Goal: Transaction & Acquisition: Purchase product/service

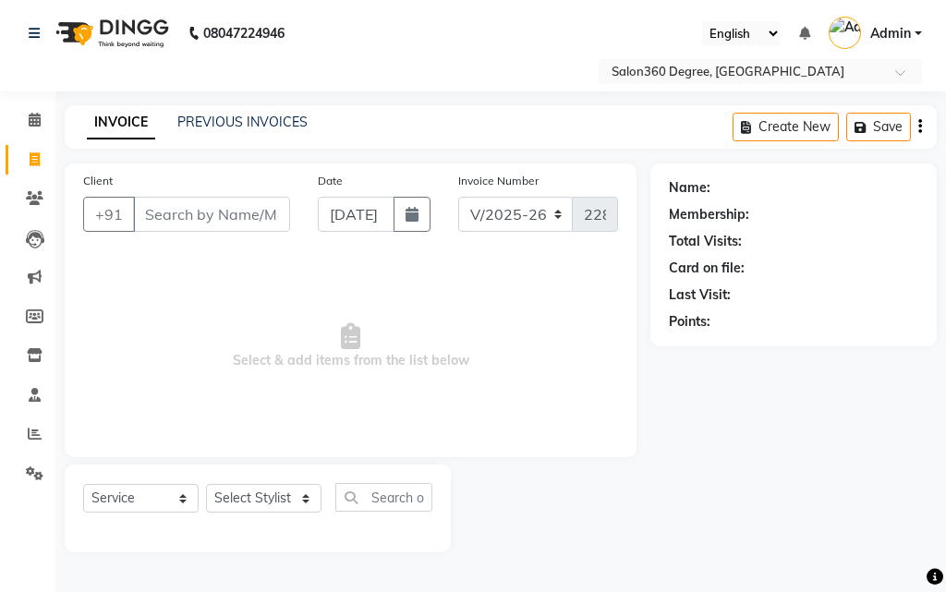
select select "5215"
select select "service"
click at [215, 118] on link "PREVIOUS INVOICES" at bounding box center [242, 122] width 130 height 17
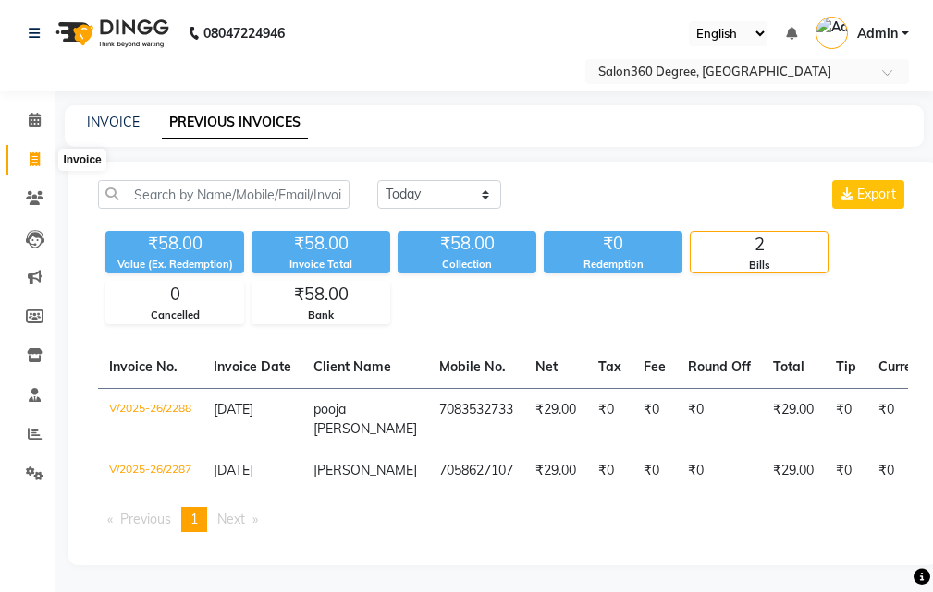
click at [32, 159] on icon at bounding box center [35, 159] width 10 height 14
select select "service"
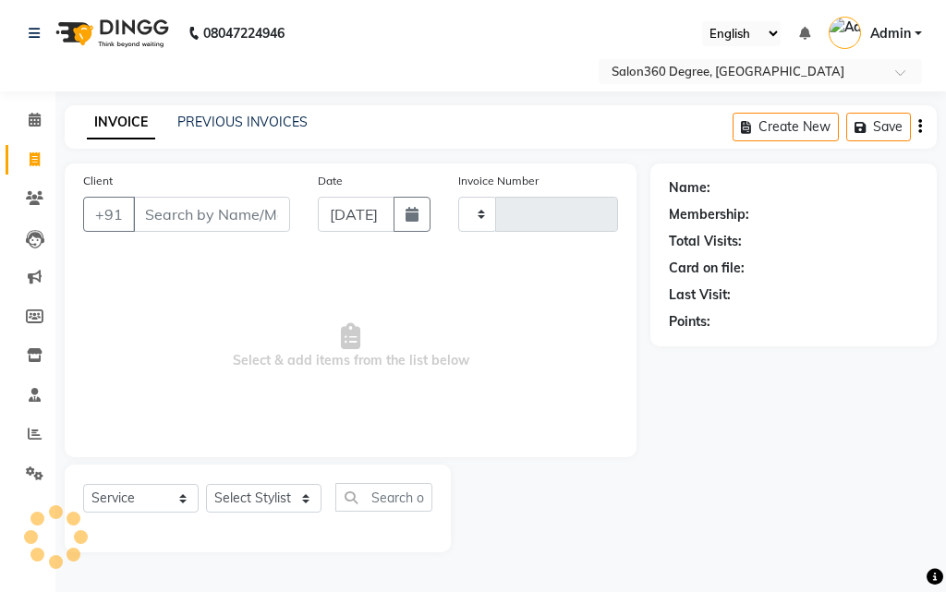
type input "2289"
select select "5215"
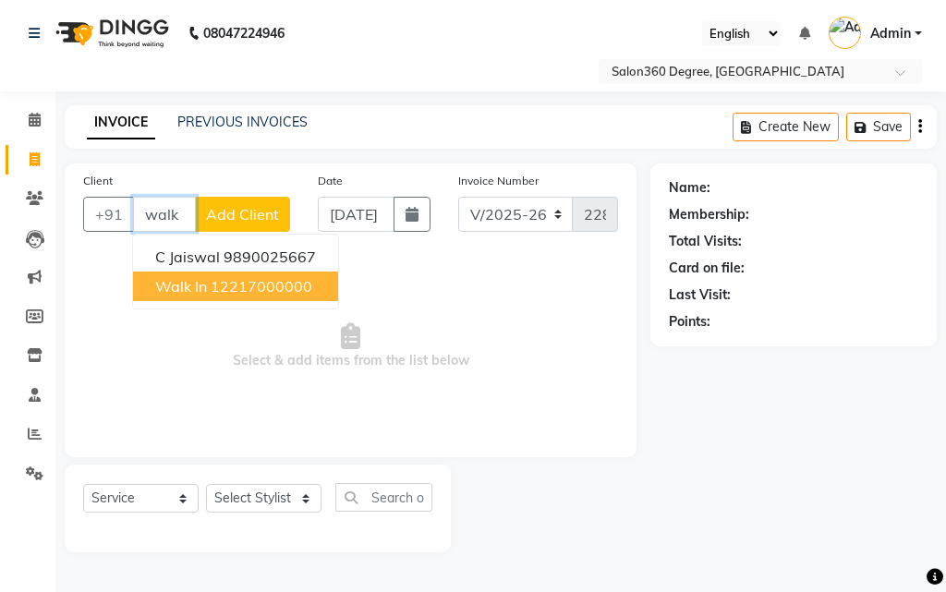
click at [222, 299] on button "Walk In 12217000000" at bounding box center [235, 287] width 205 height 30
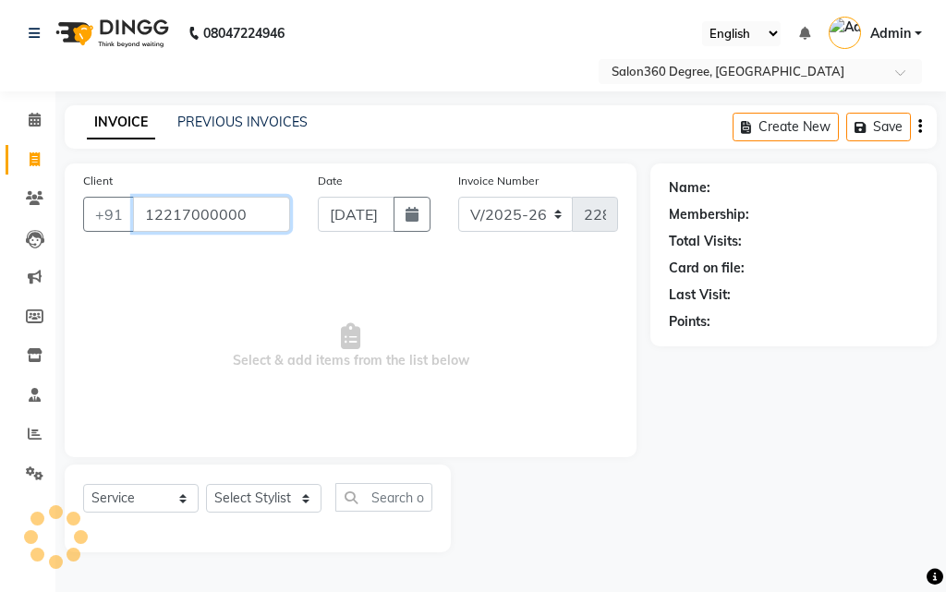
type input "12217000000"
select select "1: Object"
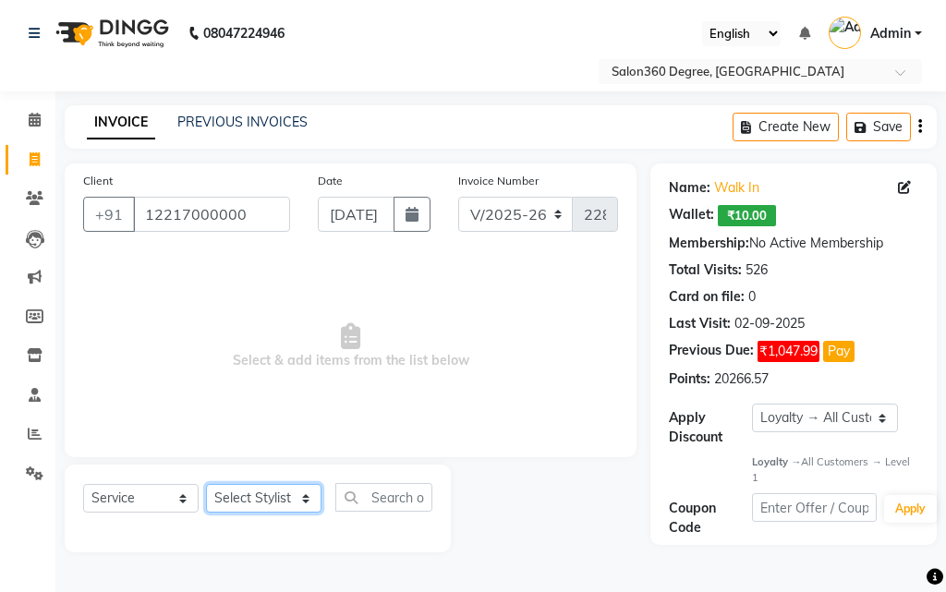
click at [250, 494] on select "Select Stylist [PERSON_NAME] [PERSON_NAME] dwarka [PERSON_NAME] khde [PERSON_NA…" at bounding box center [264, 498] width 116 height 29
select select "33523"
click at [206, 484] on select "Select Stylist [PERSON_NAME] [PERSON_NAME] dwarka [PERSON_NAME] khde [PERSON_NA…" at bounding box center [264, 498] width 116 height 29
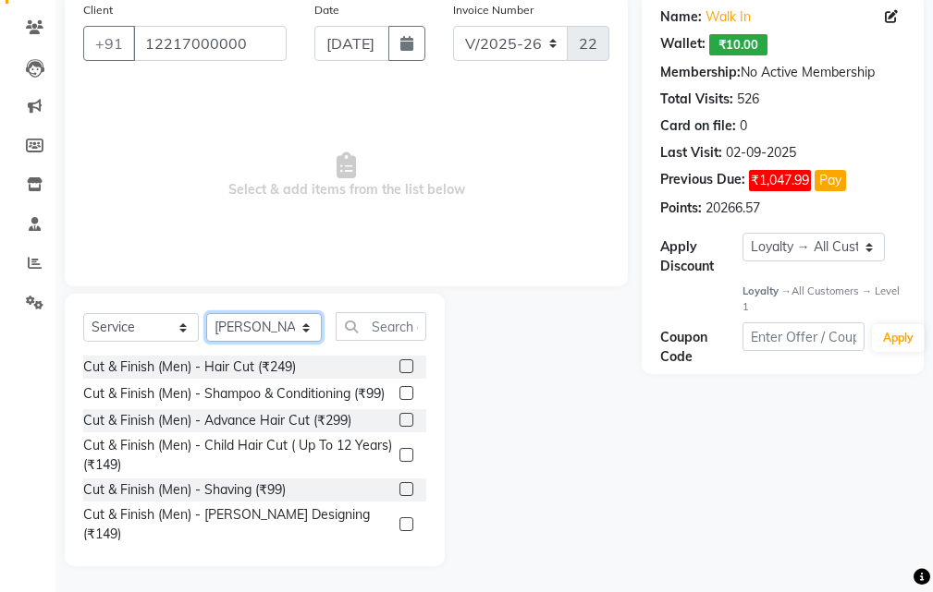
scroll to position [173, 0]
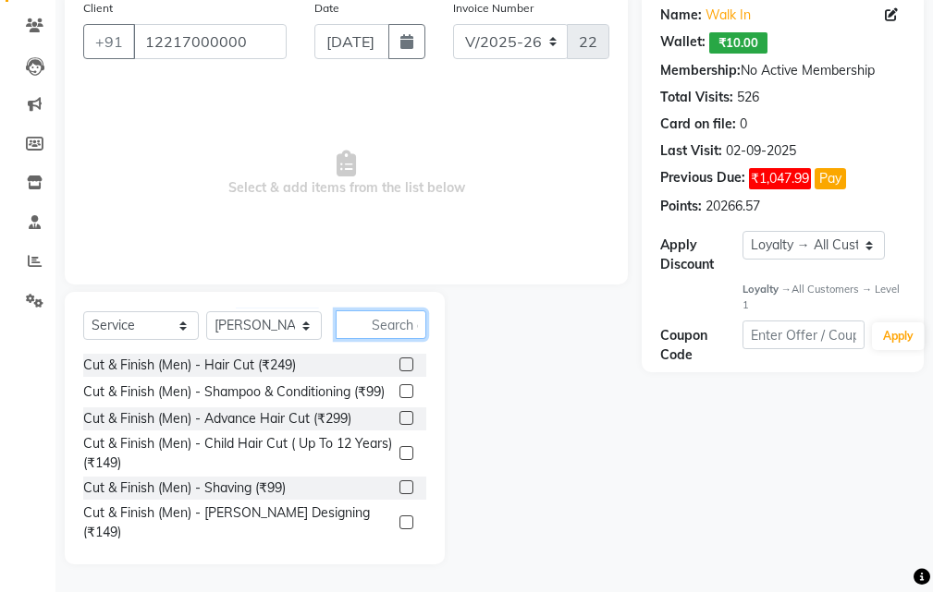
click at [378, 330] on input "text" at bounding box center [380, 325] width 91 height 29
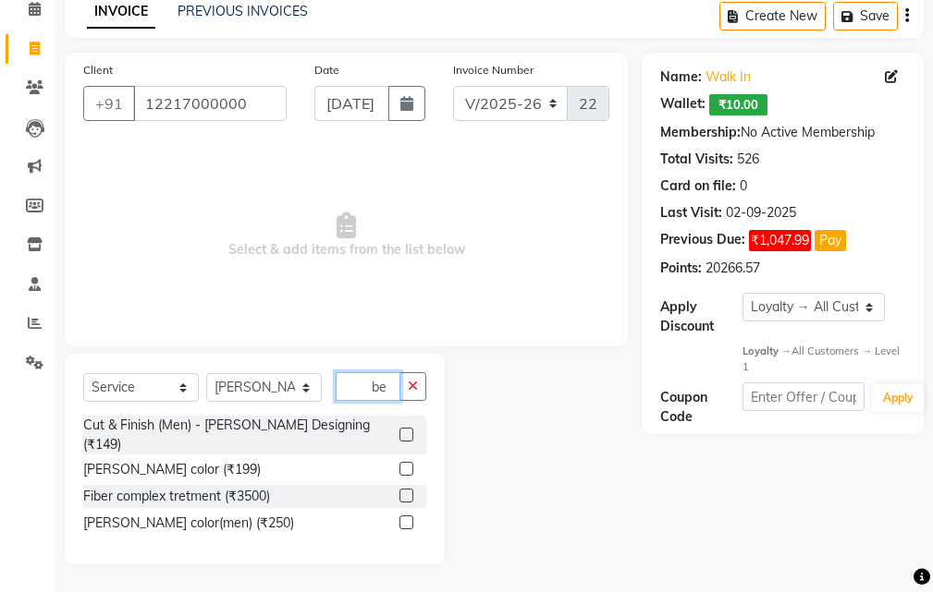
scroll to position [95, 0]
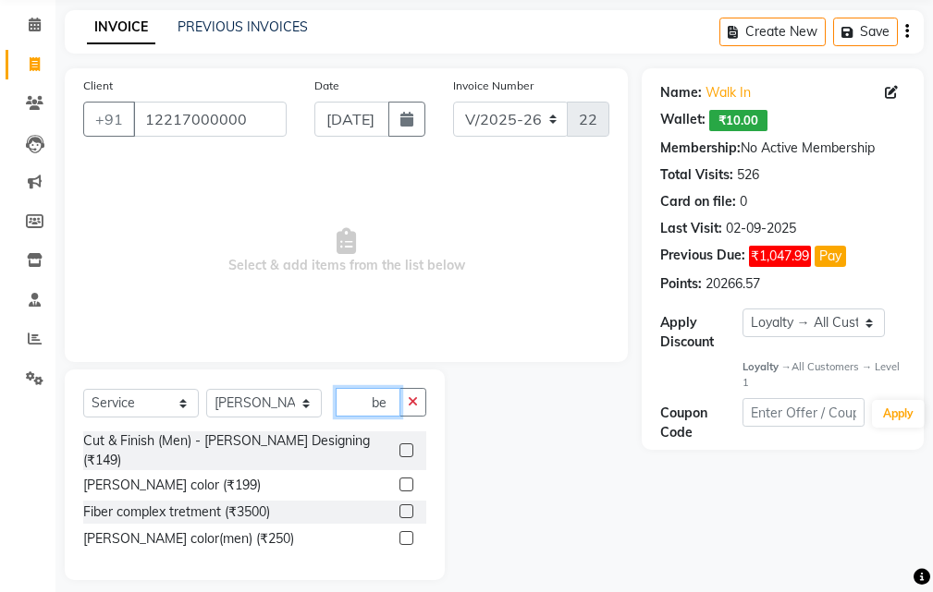
type input "be"
click at [407, 445] on label at bounding box center [406, 451] width 14 height 14
click at [407, 445] on input "checkbox" at bounding box center [405, 451] width 12 height 12
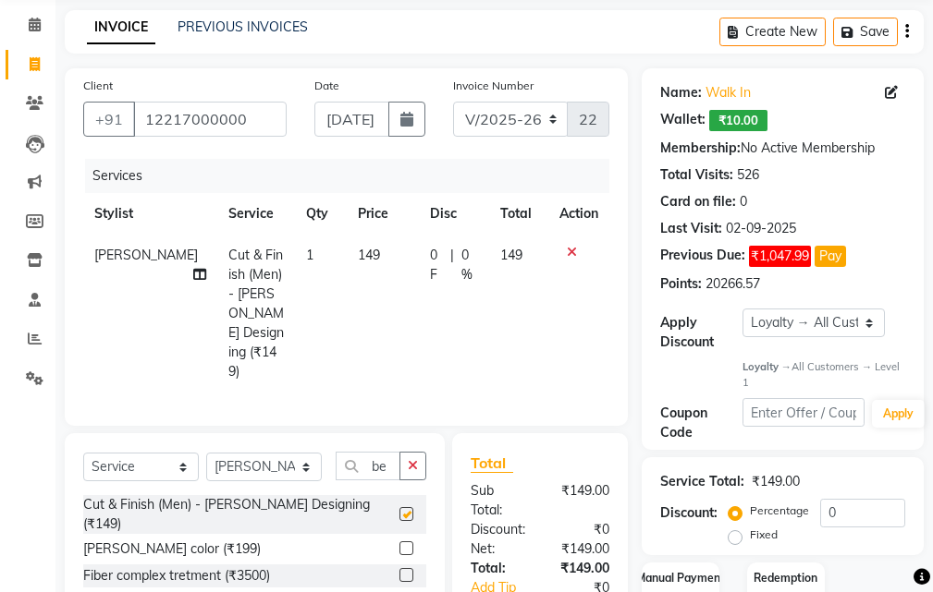
checkbox input "false"
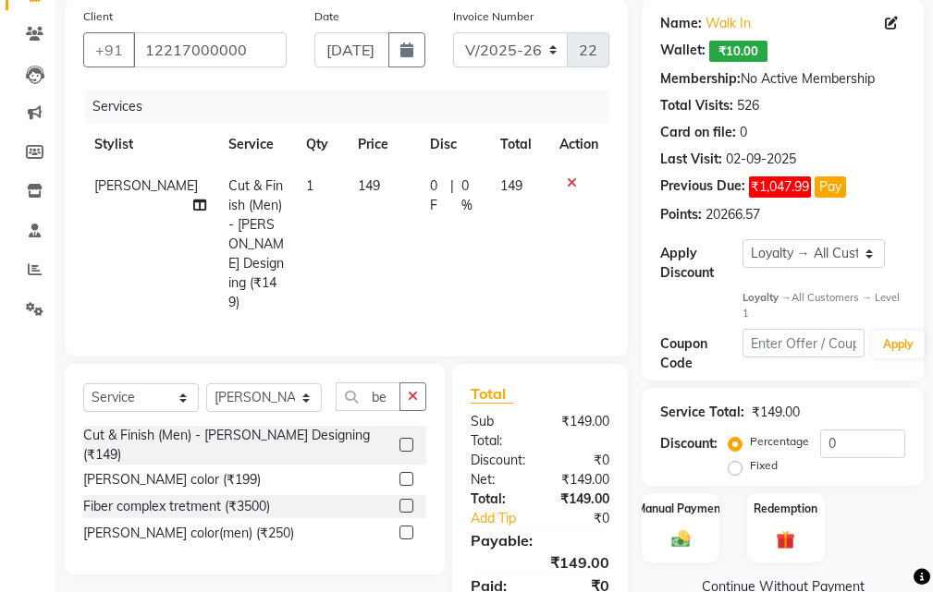
scroll to position [233, 0]
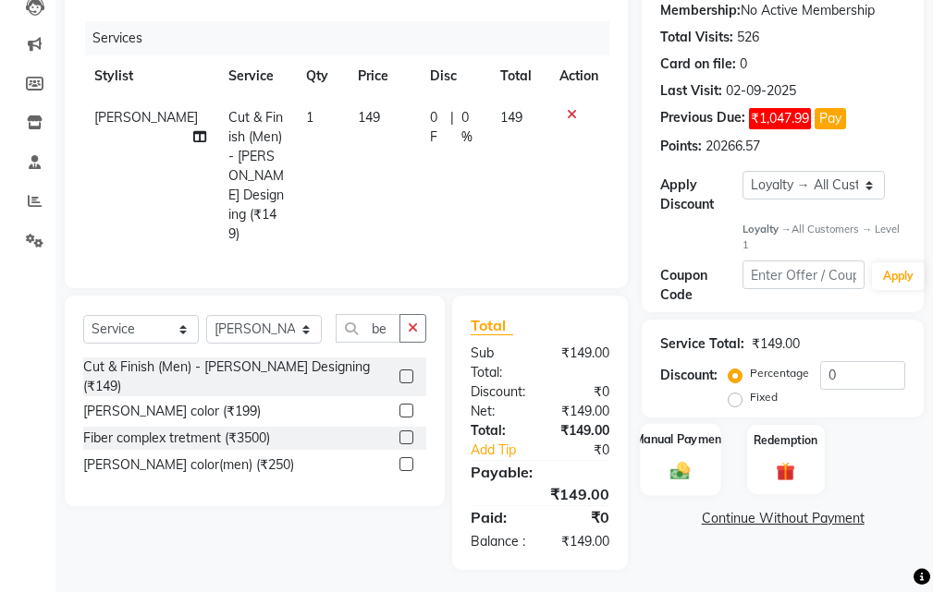
click at [684, 467] on img at bounding box center [679, 471] width 31 height 22
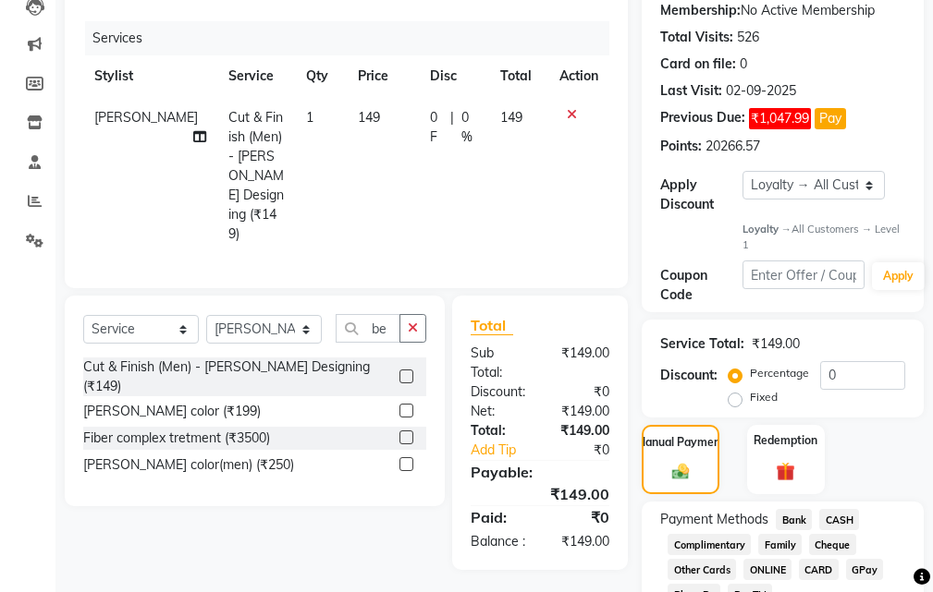
click at [846, 519] on span "CASH" at bounding box center [839, 519] width 40 height 21
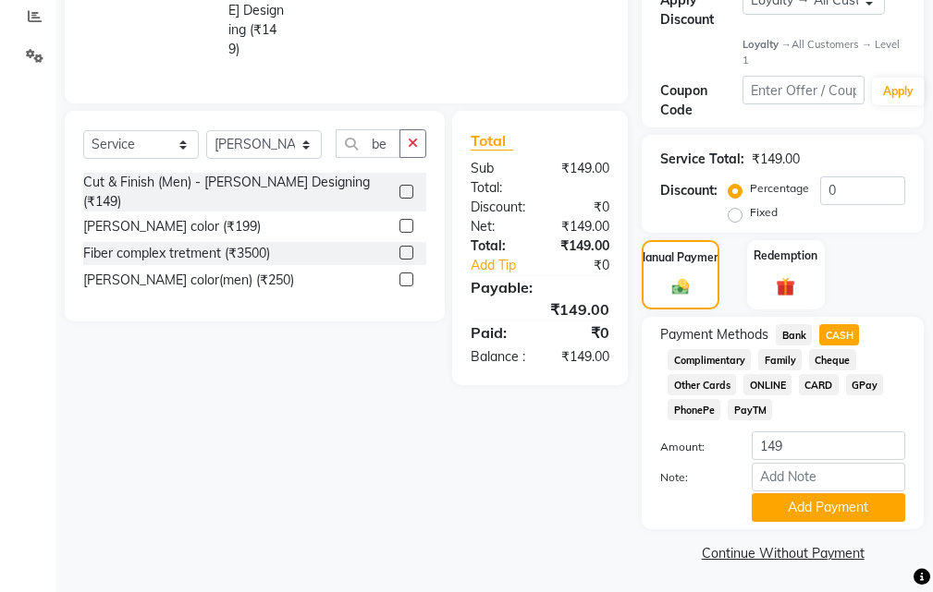
scroll to position [421, 0]
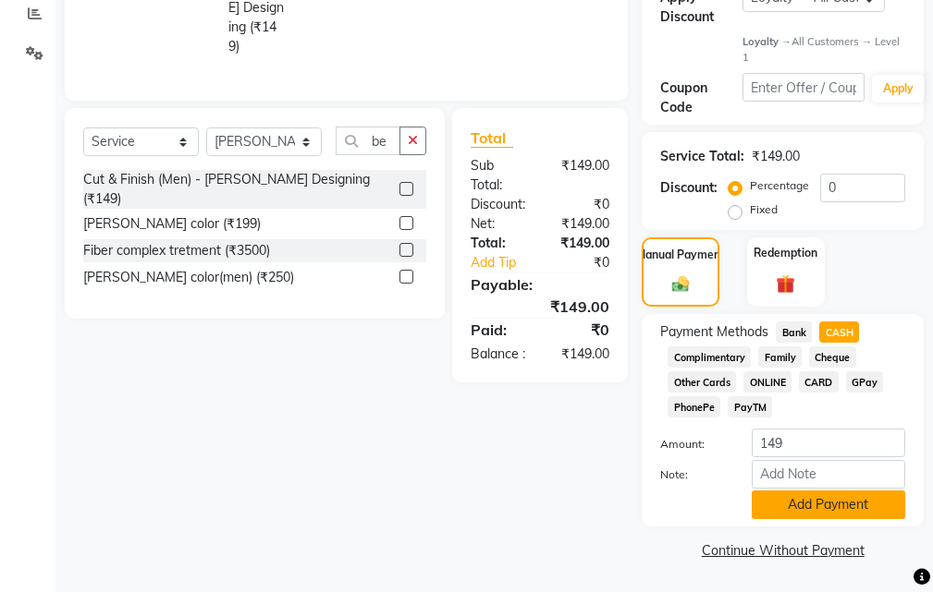
click at [813, 510] on button "Add Payment" at bounding box center [827, 505] width 153 height 29
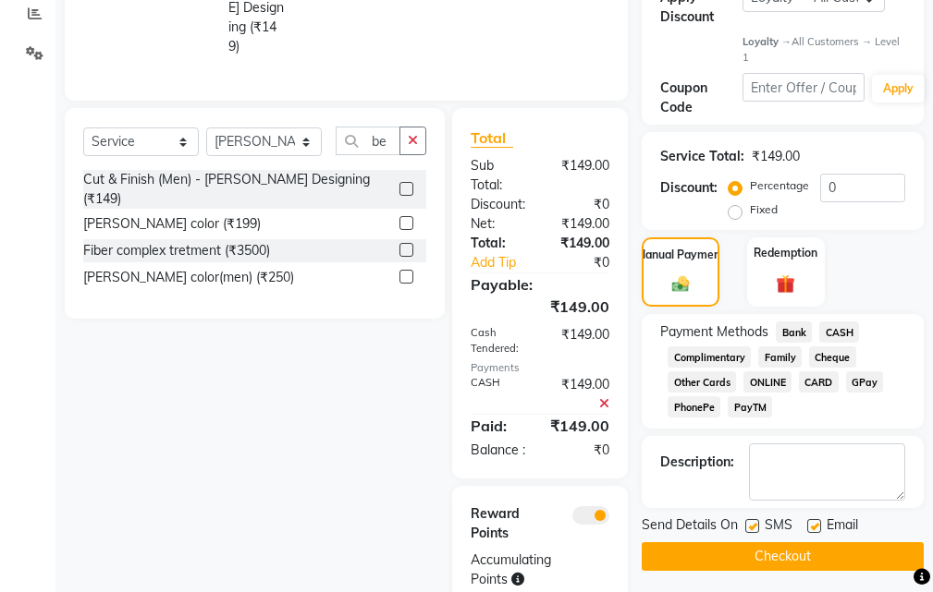
click at [766, 565] on button "Checkout" at bounding box center [782, 556] width 282 height 29
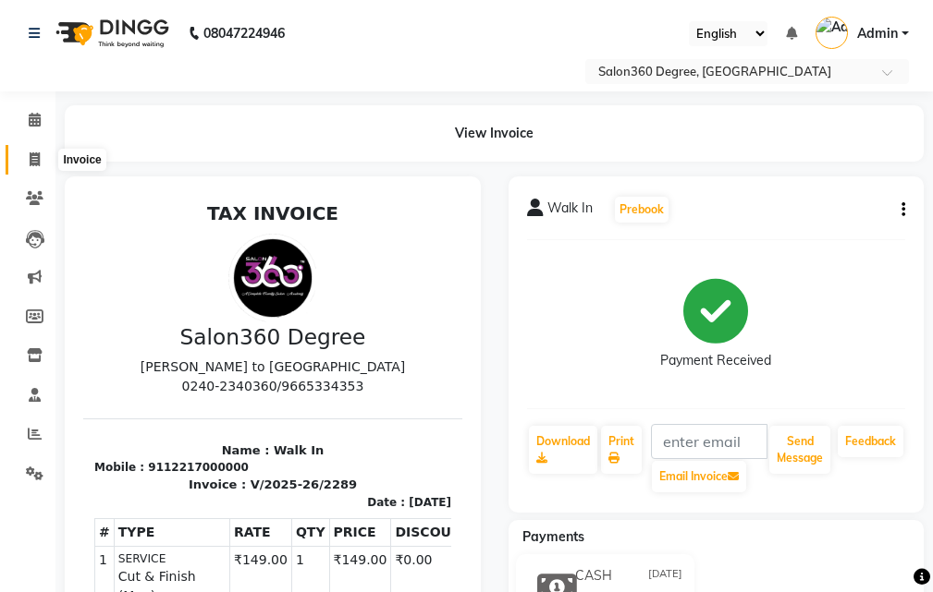
drag, startPoint x: 35, startPoint y: 153, endPoint x: 67, endPoint y: 173, distance: 36.9
click at [34, 153] on icon at bounding box center [35, 159] width 10 height 14
select select "5215"
select select "service"
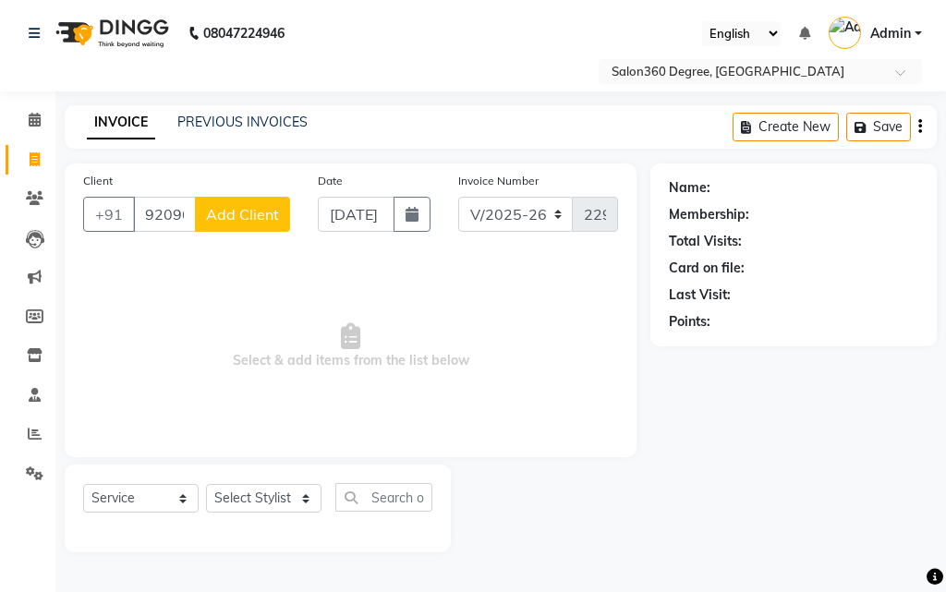
type input "9209605586"
click at [247, 217] on span "Add Client" at bounding box center [242, 214] width 73 height 18
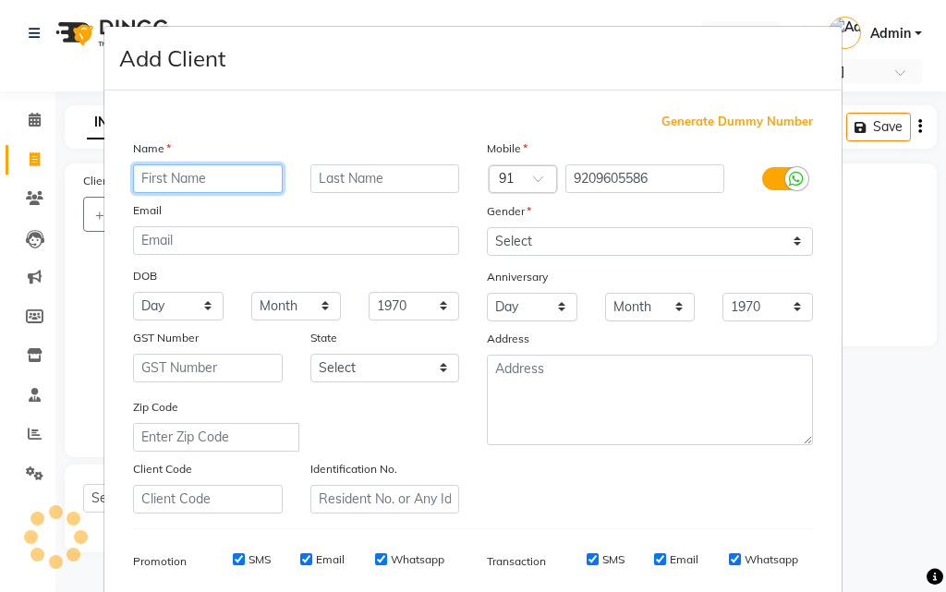
paste input "[PERSON_NAME]"
type input "[PERSON_NAME]"
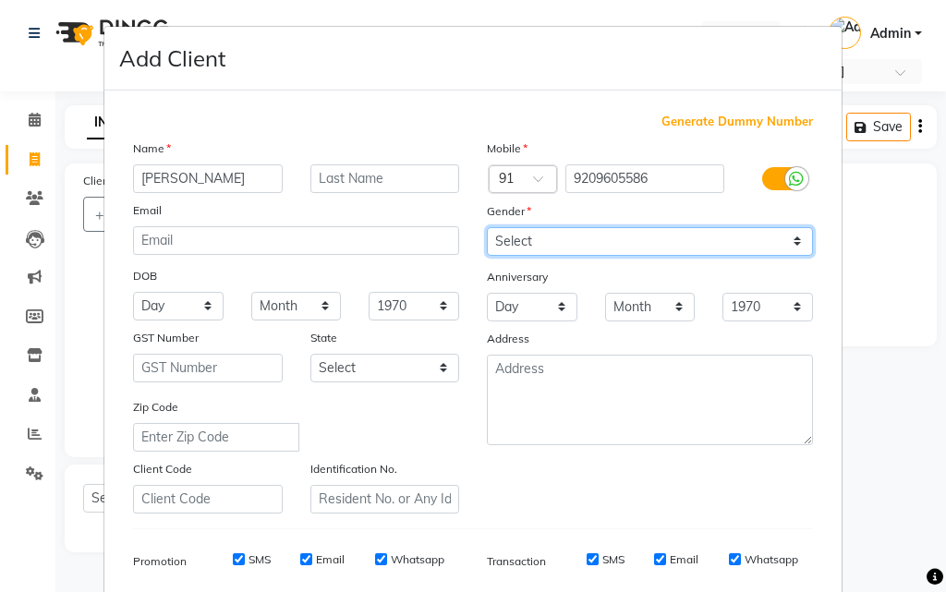
drag, startPoint x: 613, startPoint y: 240, endPoint x: 607, endPoint y: 255, distance: 15.8
click at [613, 240] on select "Select Male Female Other Prefer Not To Say" at bounding box center [650, 241] width 326 height 29
select select "male"
click at [487, 227] on select "Select Male Female Other Prefer Not To Say" at bounding box center [650, 241] width 326 height 29
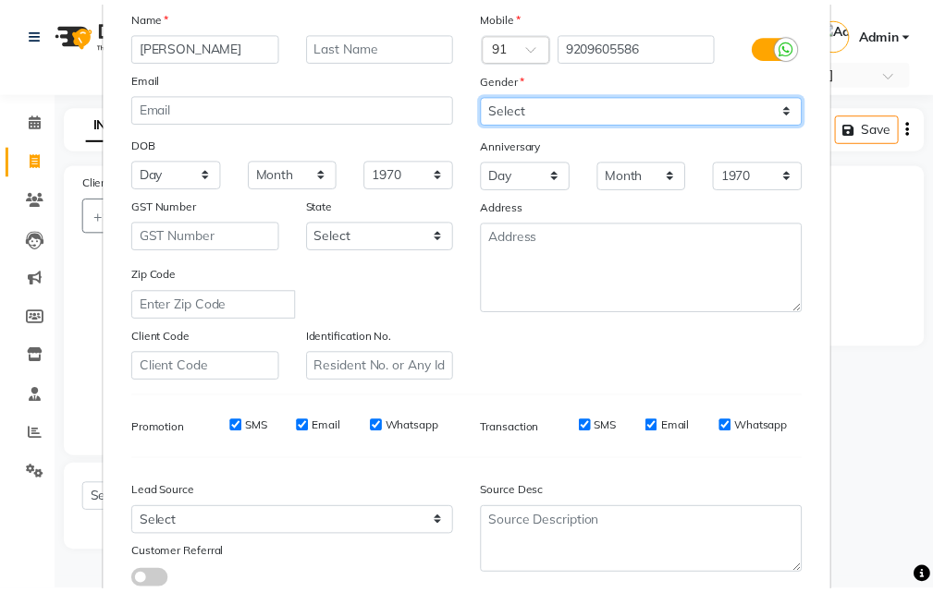
scroll to position [261, 0]
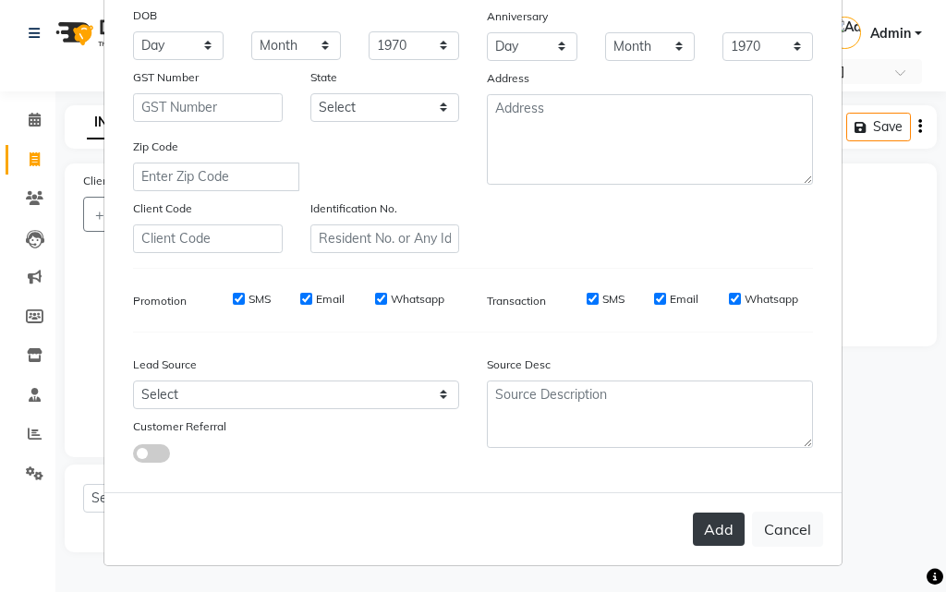
click at [709, 533] on button "Add" at bounding box center [719, 529] width 52 height 33
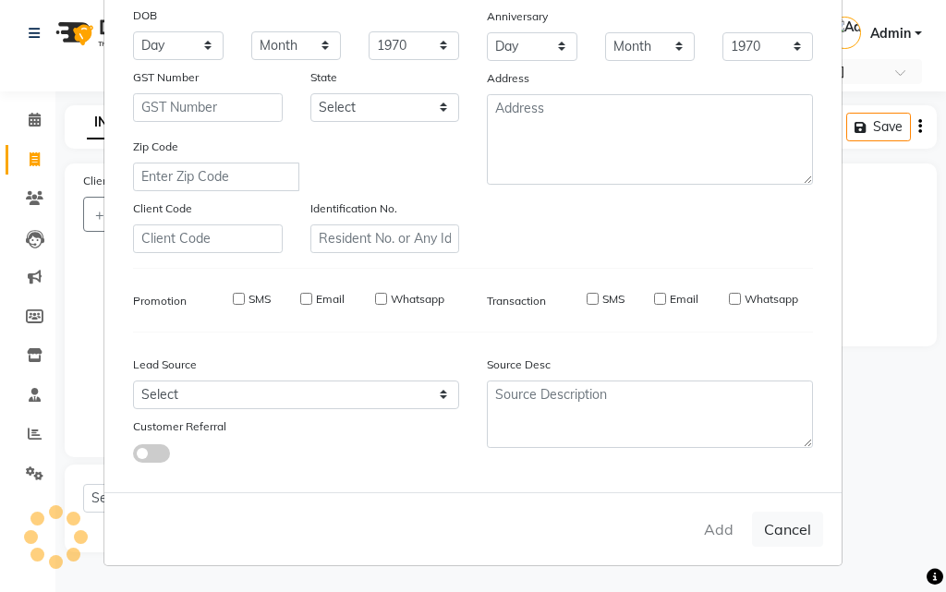
select select
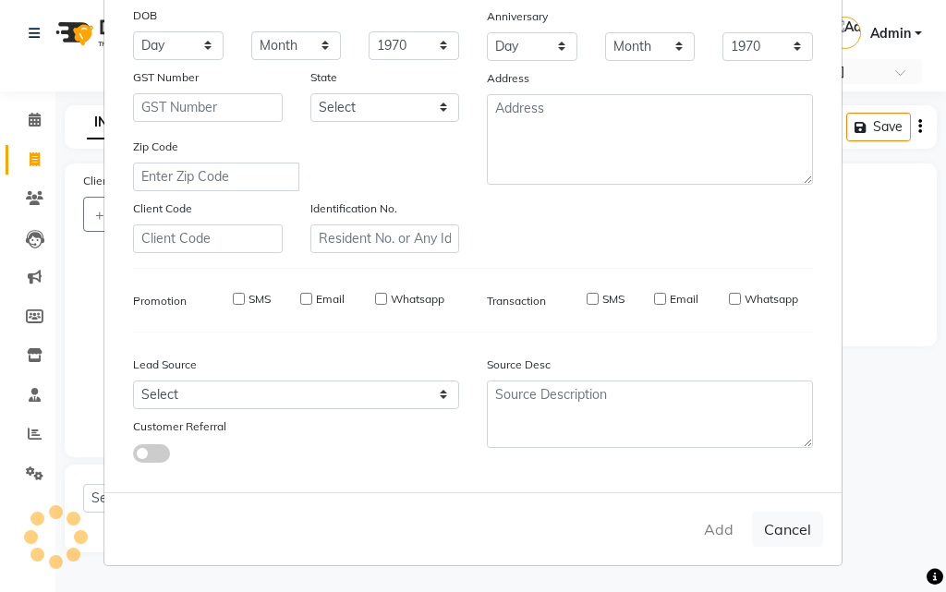
select select
checkbox input "false"
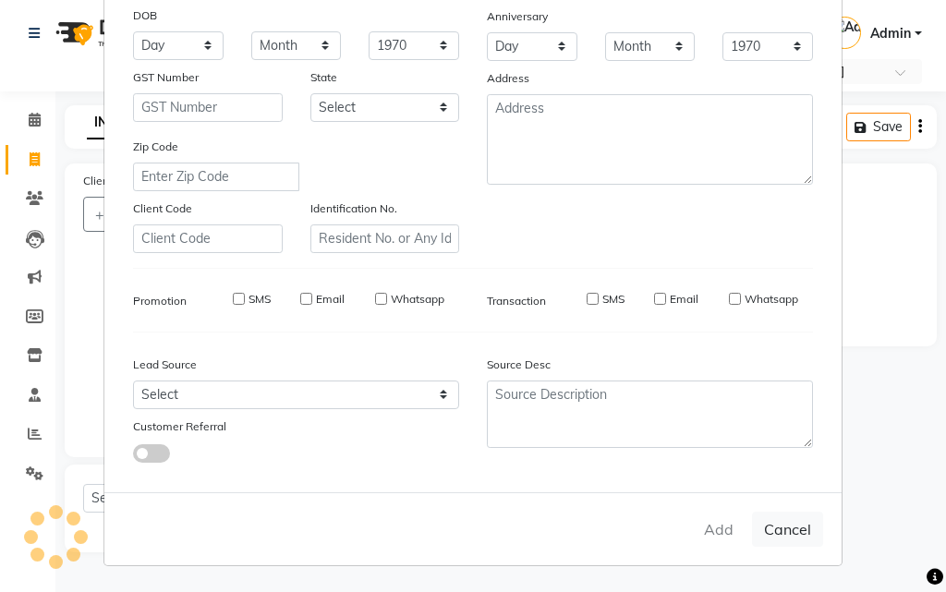
checkbox input "false"
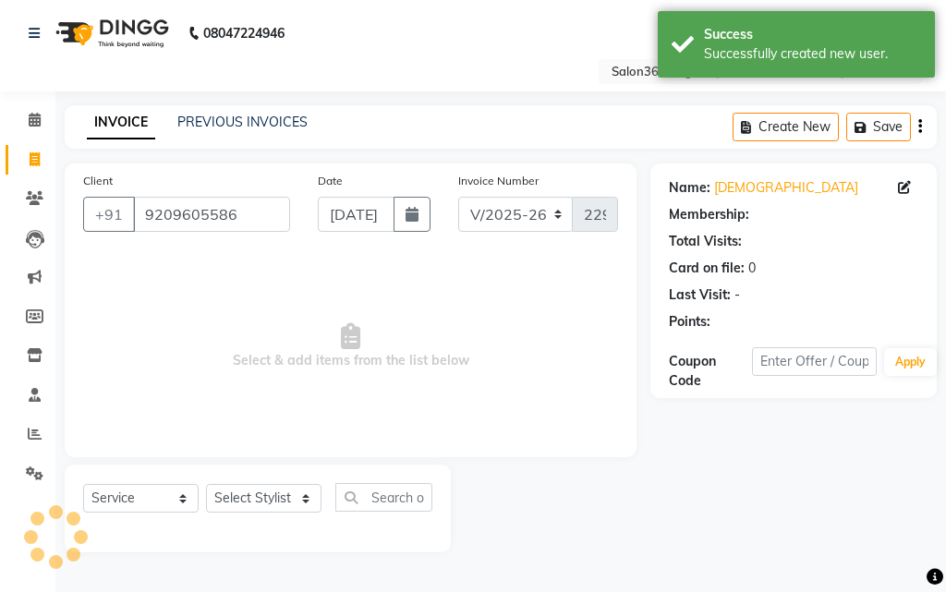
select select "1: Object"
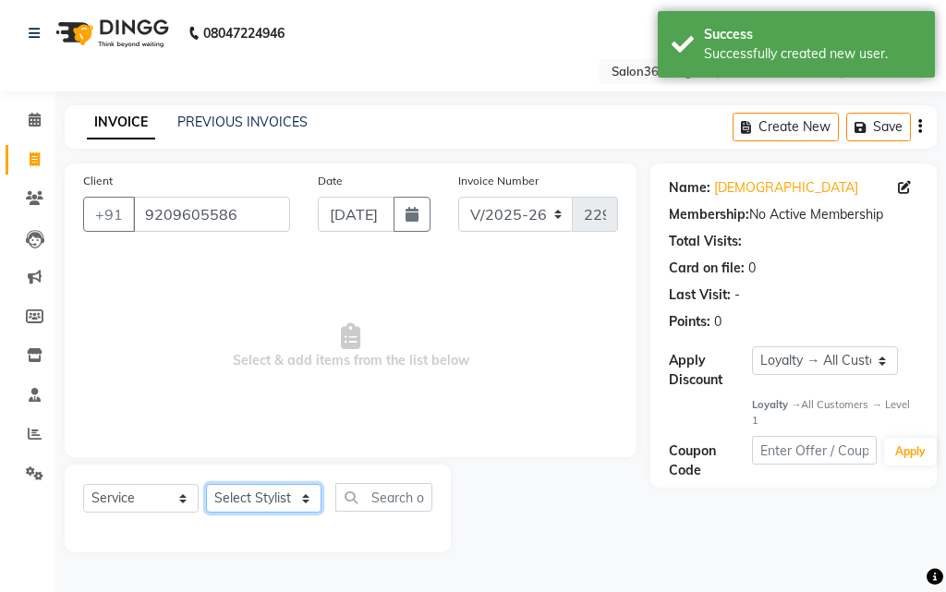
drag, startPoint x: 262, startPoint y: 493, endPoint x: 270, endPoint y: 502, distance: 11.8
click at [262, 493] on select "Select Stylist [PERSON_NAME] [PERSON_NAME] dwarka [PERSON_NAME] khde [PERSON_NA…" at bounding box center [264, 498] width 116 height 29
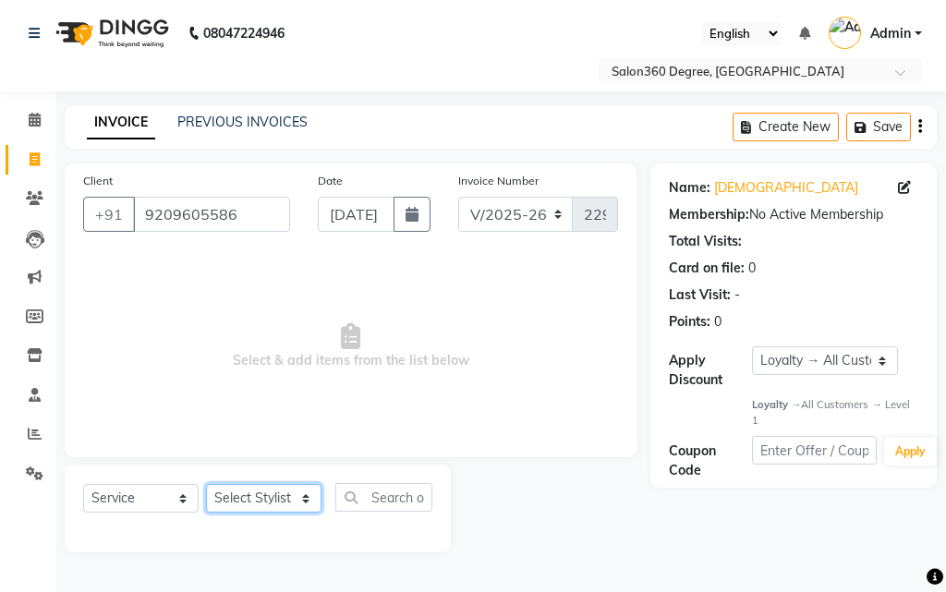
select select "37037"
click at [206, 484] on select "Select Stylist [PERSON_NAME] [PERSON_NAME] dwarka [PERSON_NAME] khde [PERSON_NA…" at bounding box center [264, 498] width 116 height 29
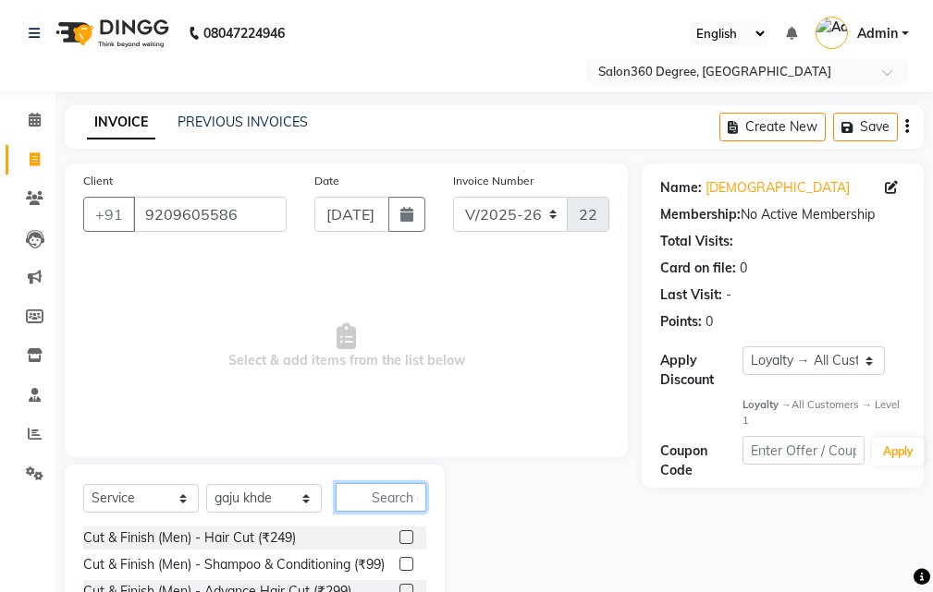
click at [383, 497] on input "text" at bounding box center [380, 497] width 91 height 29
click at [399, 537] on label at bounding box center [406, 537] width 14 height 14
click at [399, 537] on input "checkbox" at bounding box center [405, 538] width 12 height 12
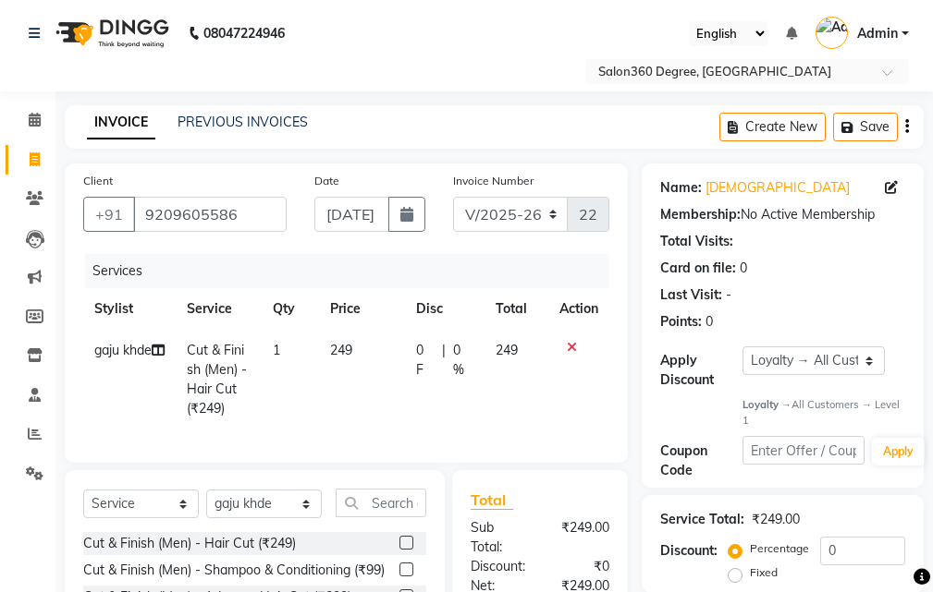
click at [399, 550] on label at bounding box center [406, 543] width 14 height 14
click at [399, 550] on input "checkbox" at bounding box center [405, 544] width 12 height 12
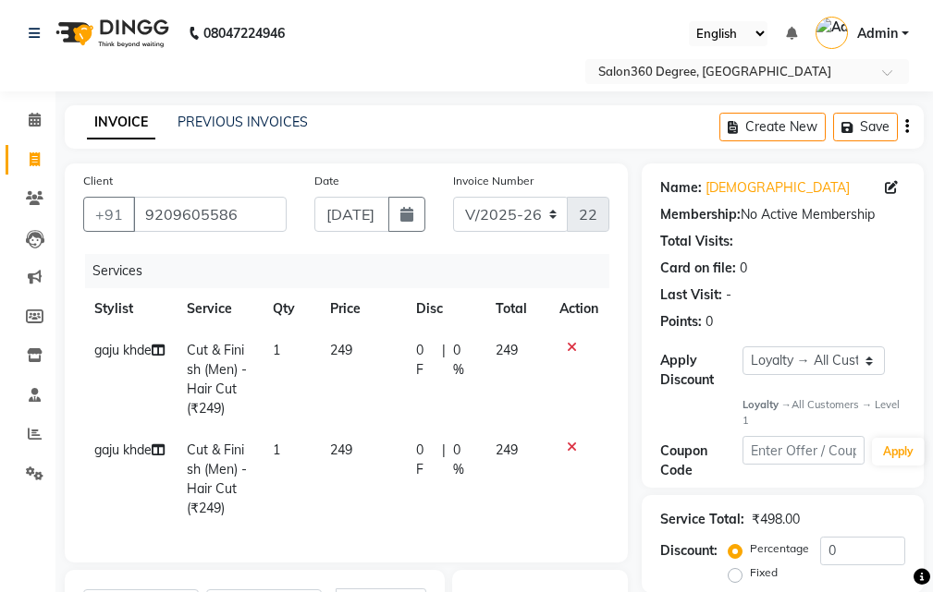
checkbox input "false"
click at [125, 454] on span "gaju khde" at bounding box center [122, 450] width 57 height 17
select select "37037"
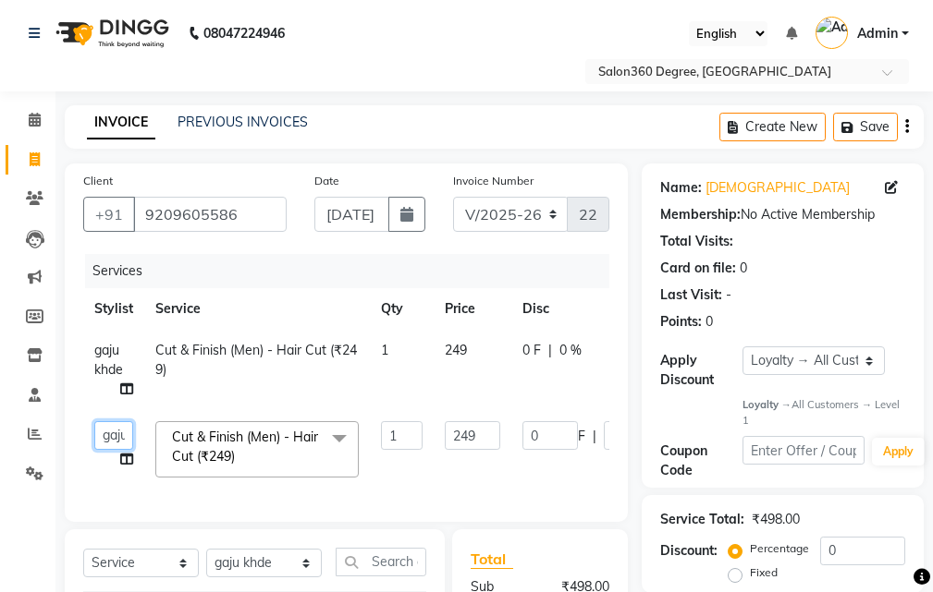
click at [118, 443] on select "Ankush Warpe Arati Garol dwarka panchal gaju khde Ganesh Harane Mahesh Kanore p…" at bounding box center [113, 435] width 39 height 29
select select "33518"
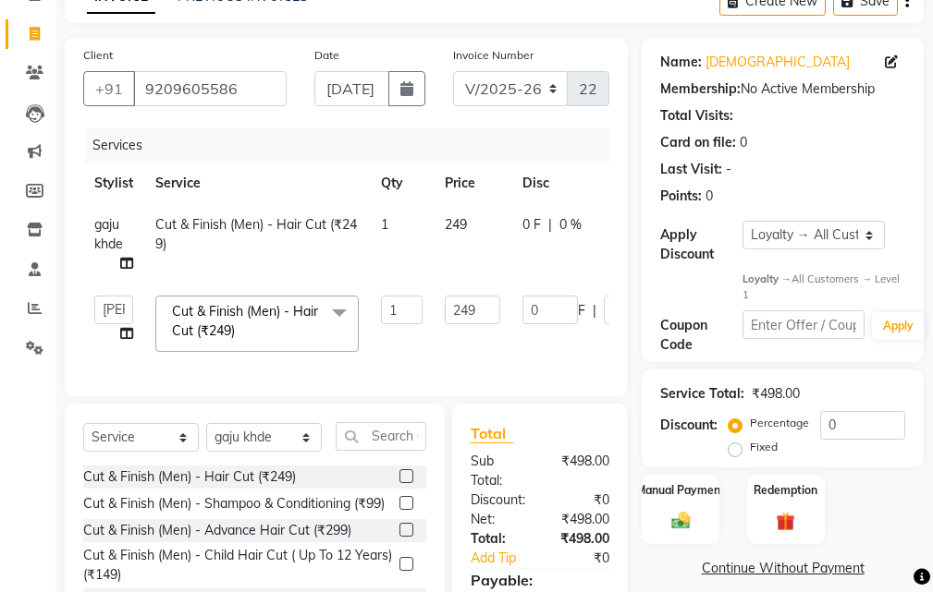
scroll to position [273, 0]
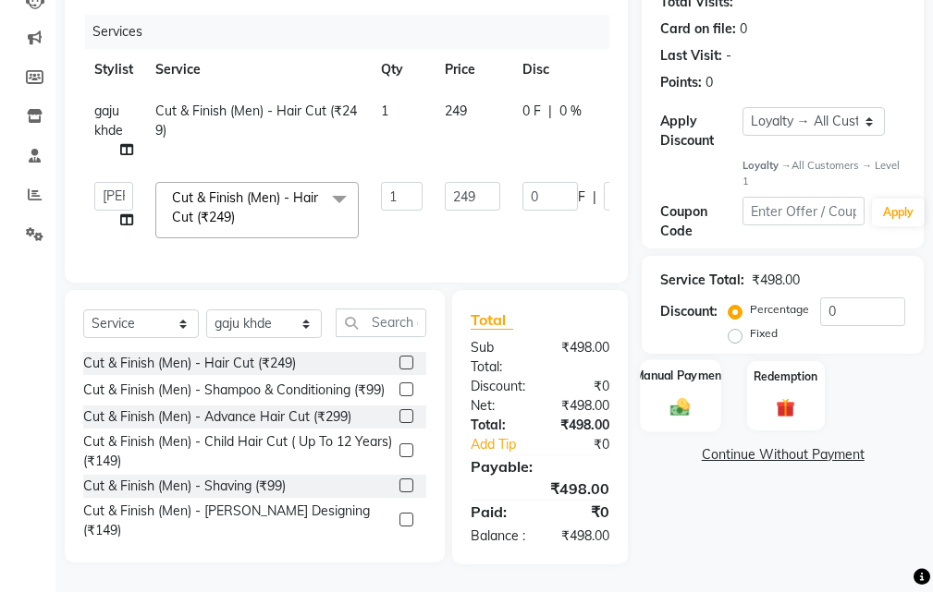
click at [682, 396] on img at bounding box center [679, 407] width 31 height 22
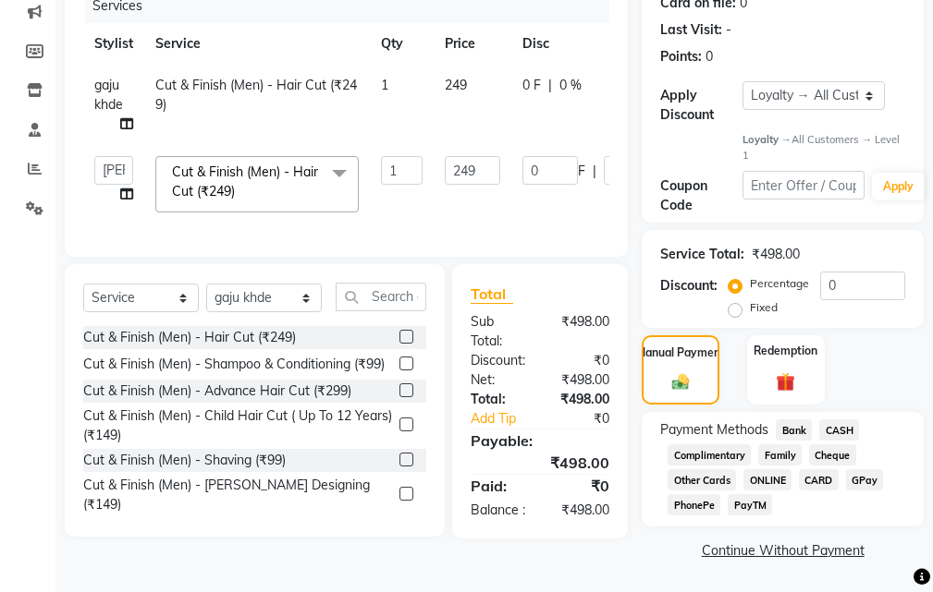
drag, startPoint x: 786, startPoint y: 423, endPoint x: 809, endPoint y: 494, distance: 73.7
click at [788, 423] on span "Bank" at bounding box center [793, 430] width 36 height 21
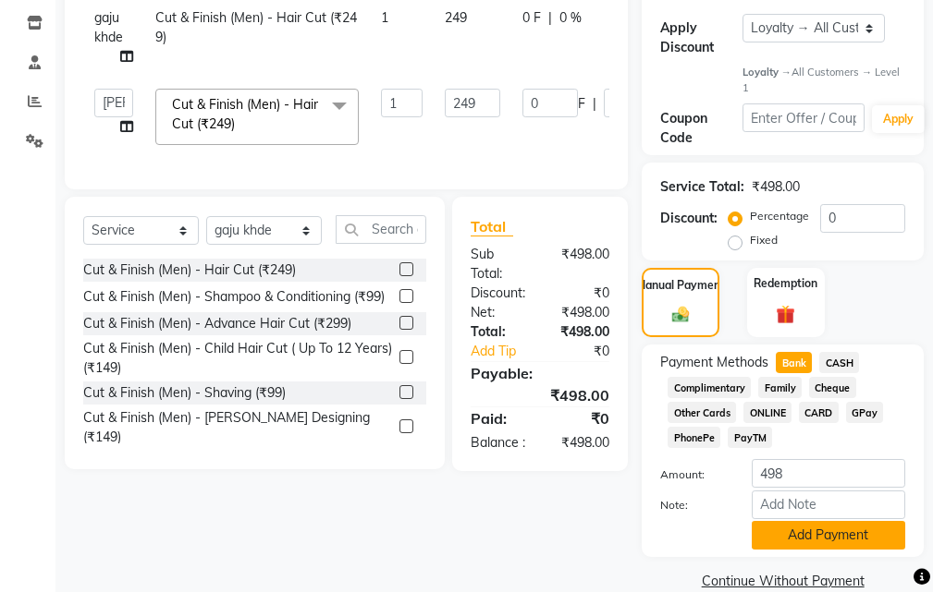
scroll to position [363, 0]
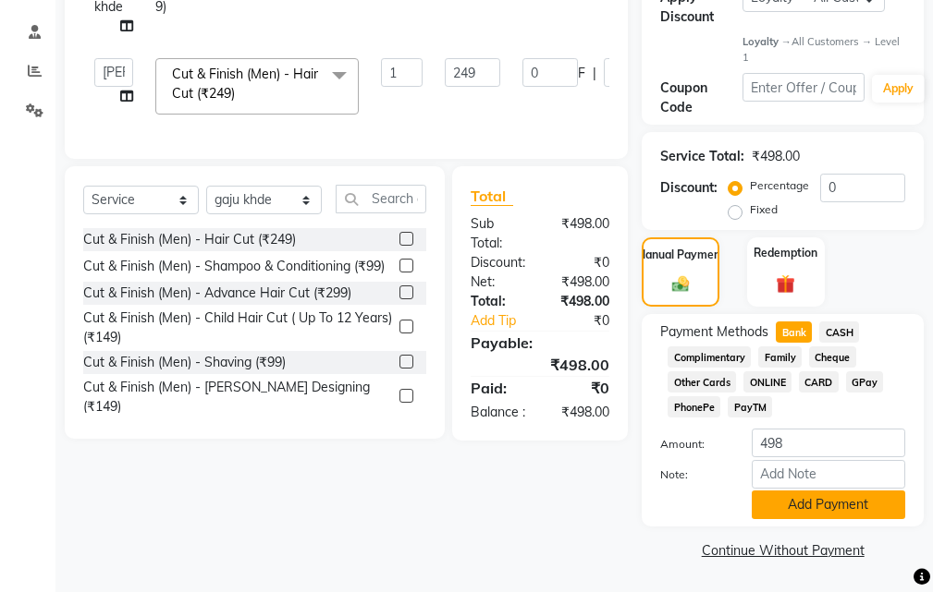
click at [811, 504] on button "Add Payment" at bounding box center [827, 505] width 153 height 29
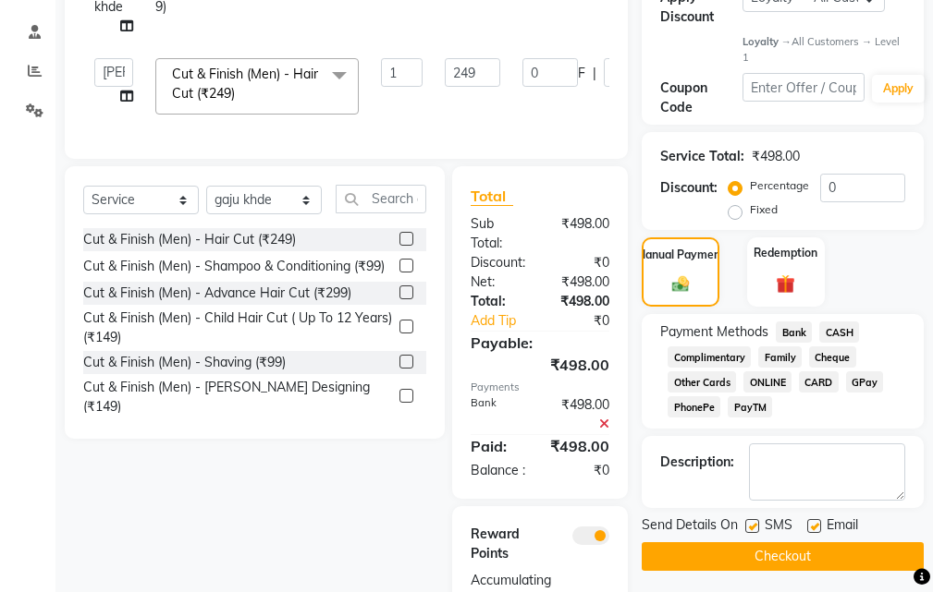
click at [800, 567] on button "Checkout" at bounding box center [782, 556] width 282 height 29
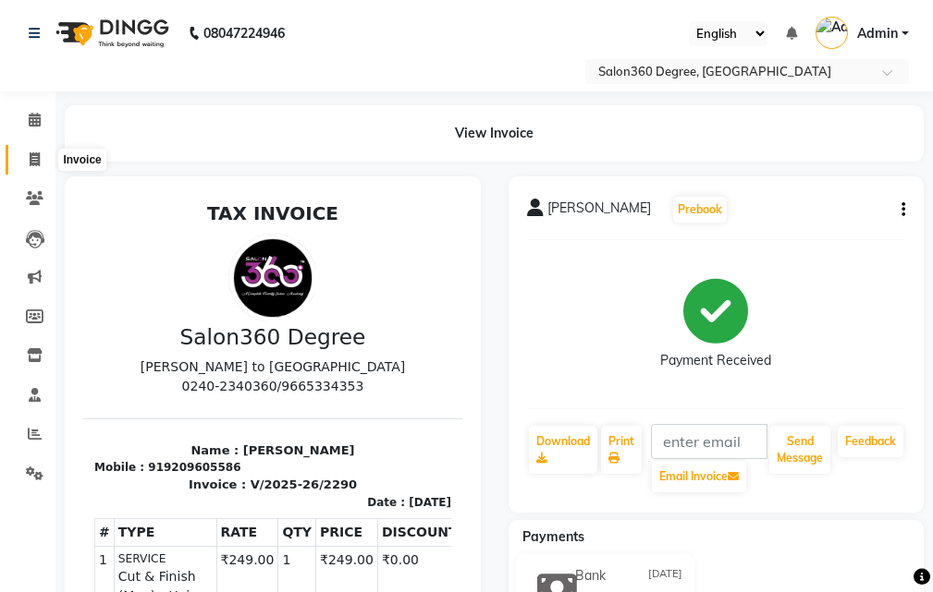
click at [43, 156] on span at bounding box center [34, 160] width 32 height 21
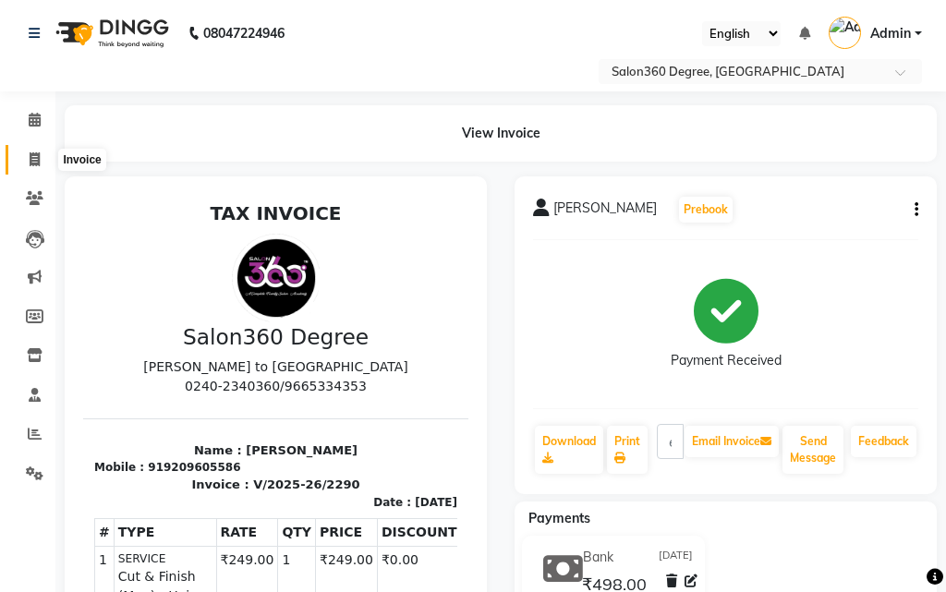
select select "5215"
select select "service"
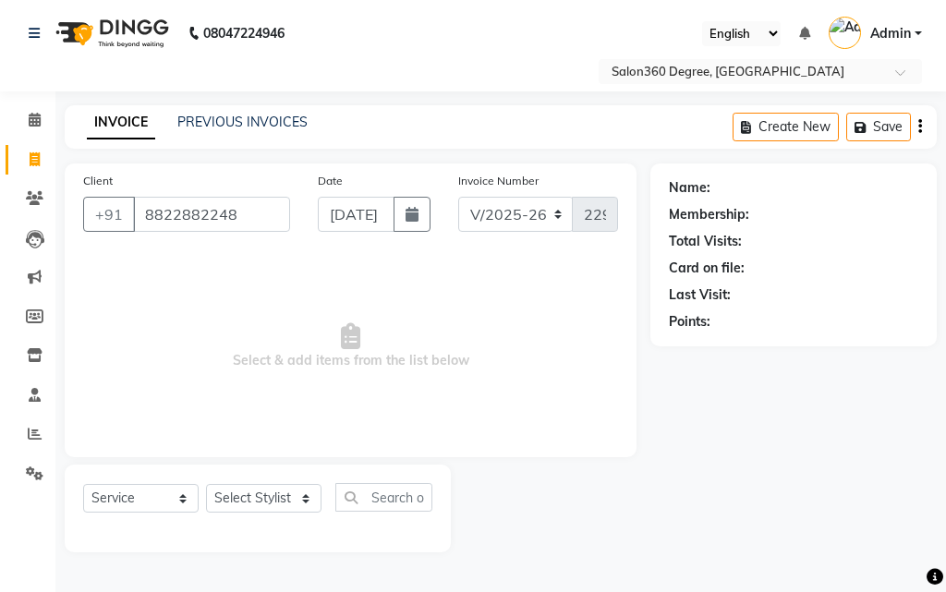
type input "8822882248"
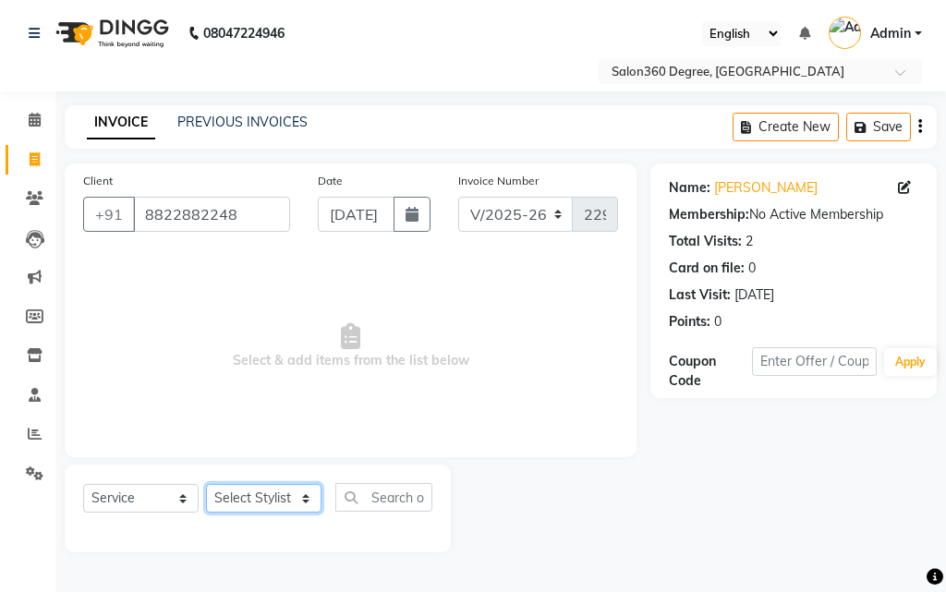
click at [242, 495] on select "Select Stylist [PERSON_NAME] [PERSON_NAME] dwarka [PERSON_NAME] khde [PERSON_NA…" at bounding box center [264, 498] width 116 height 29
select select "33524"
click at [206, 484] on select "Select Stylist [PERSON_NAME] [PERSON_NAME] dwarka [PERSON_NAME] khde [PERSON_NA…" at bounding box center [264, 498] width 116 height 29
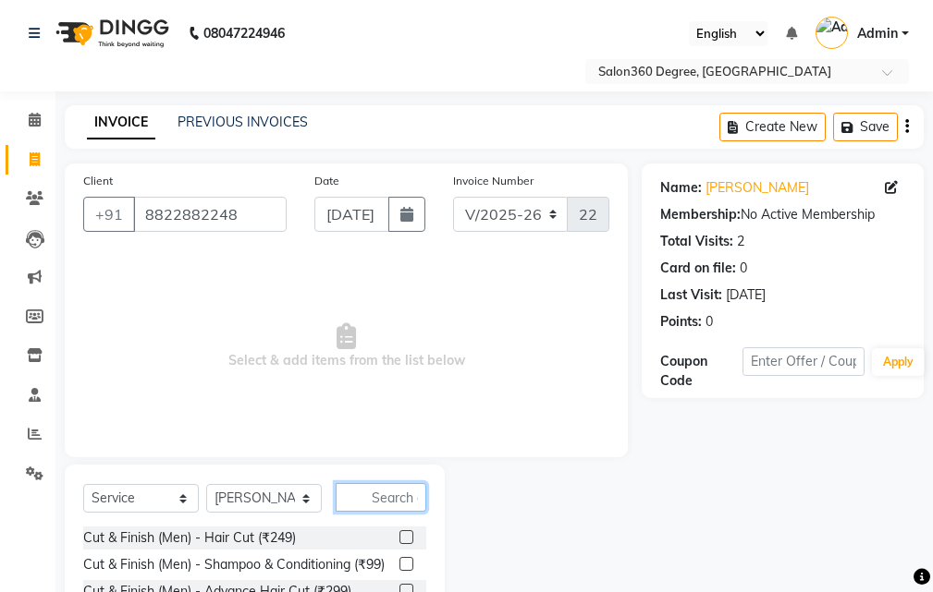
click at [351, 501] on input "text" at bounding box center [380, 497] width 91 height 29
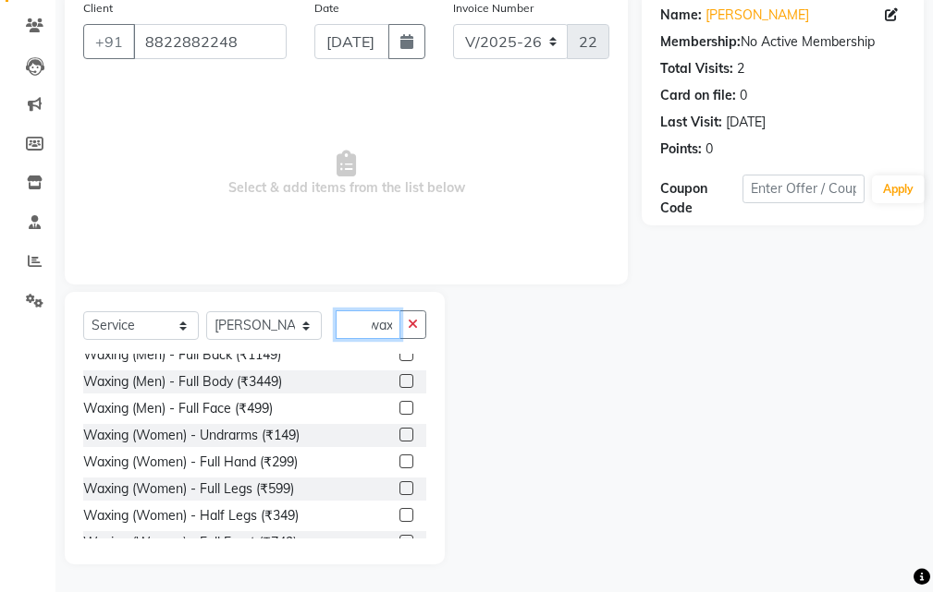
scroll to position [148, 0]
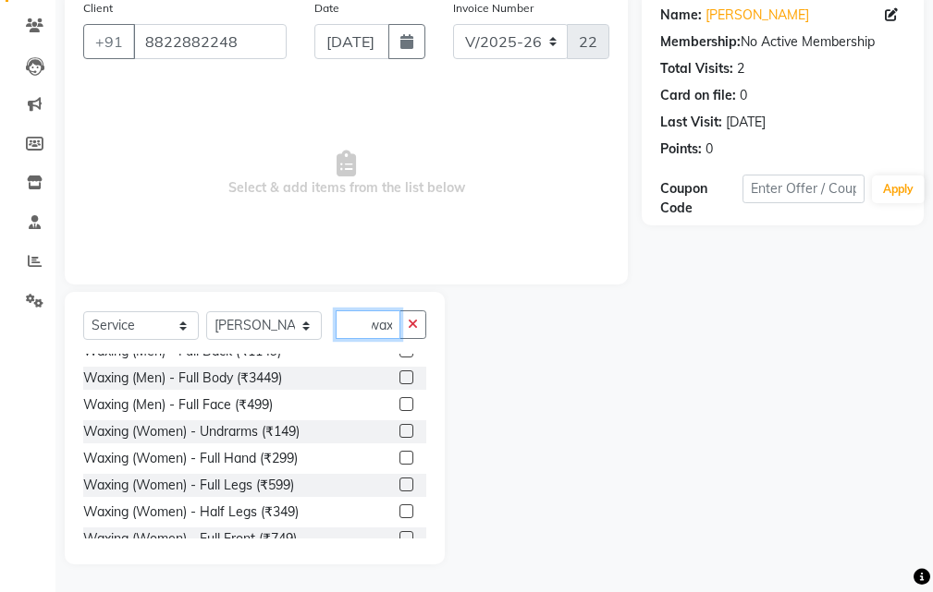
type input "wax"
click at [399, 435] on label at bounding box center [406, 431] width 14 height 14
click at [399, 435] on input "checkbox" at bounding box center [405, 432] width 12 height 12
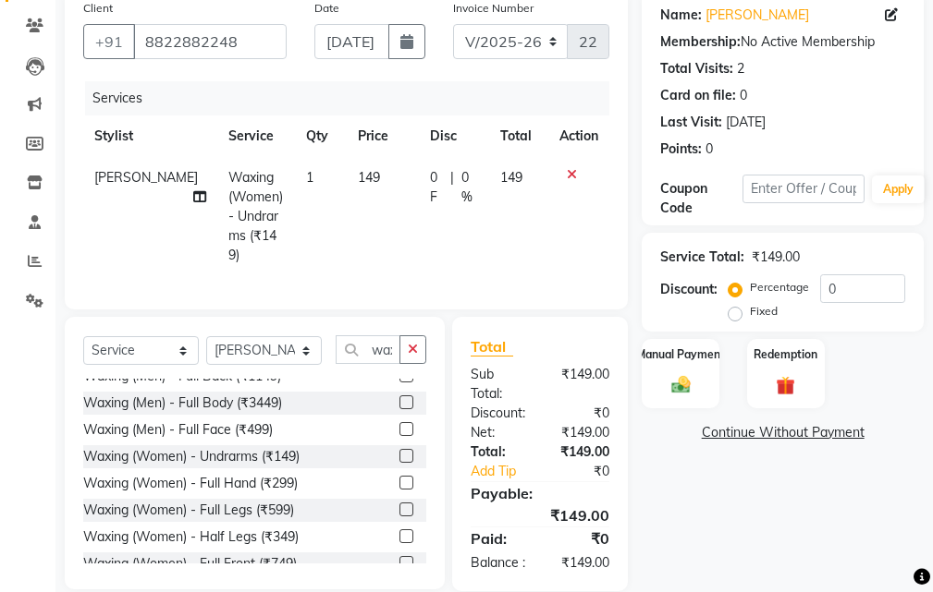
checkbox input "false"
click at [399, 478] on label at bounding box center [406, 483] width 14 height 14
click at [399, 478] on input "checkbox" at bounding box center [405, 484] width 12 height 12
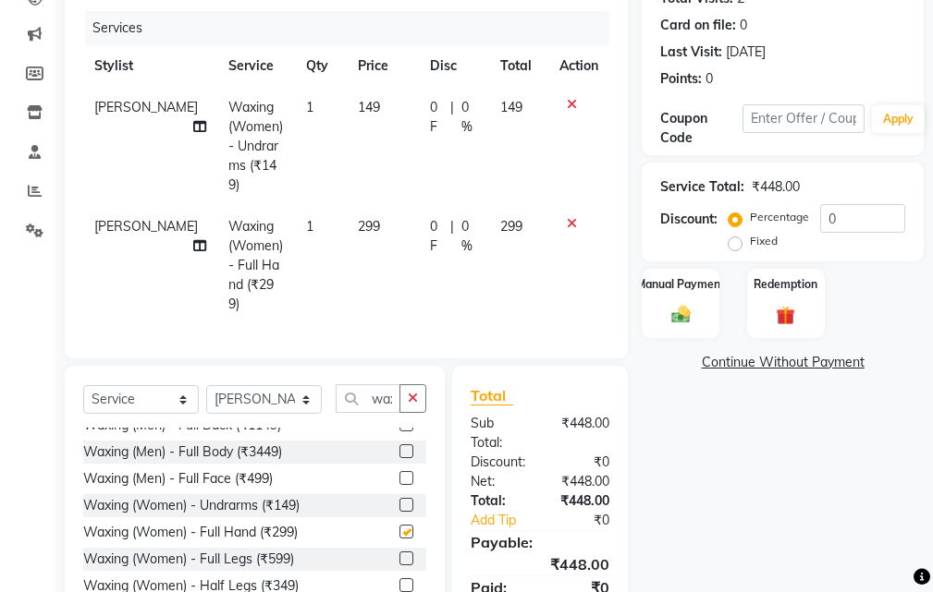
checkbox input "false"
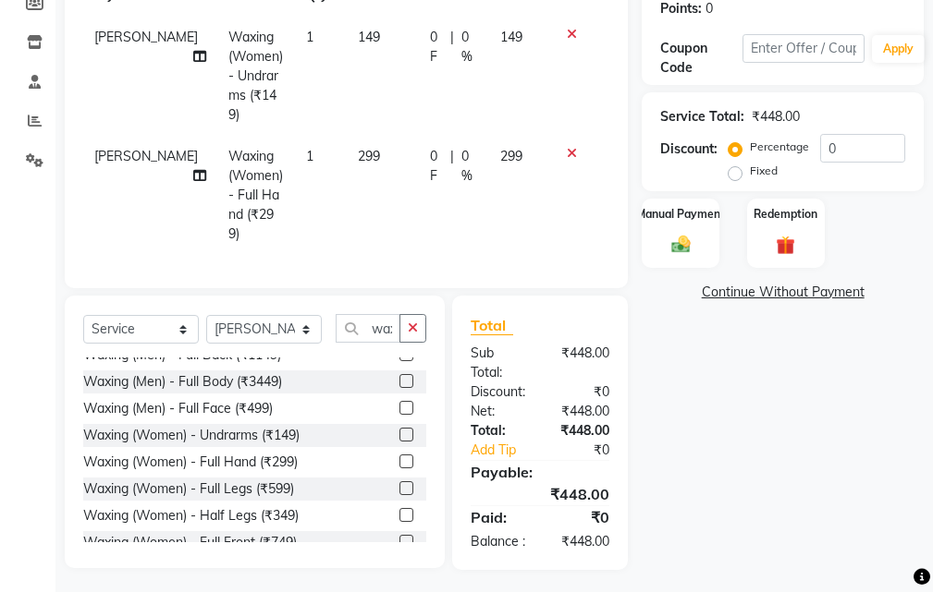
click at [399, 508] on label at bounding box center [406, 515] width 14 height 14
click at [399, 510] on input "checkbox" at bounding box center [405, 516] width 12 height 12
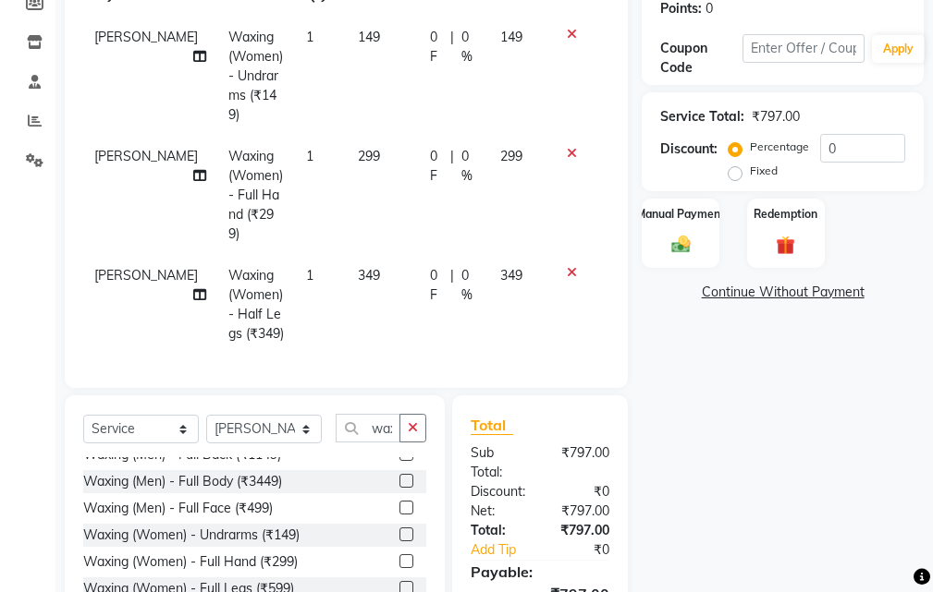
checkbox input "false"
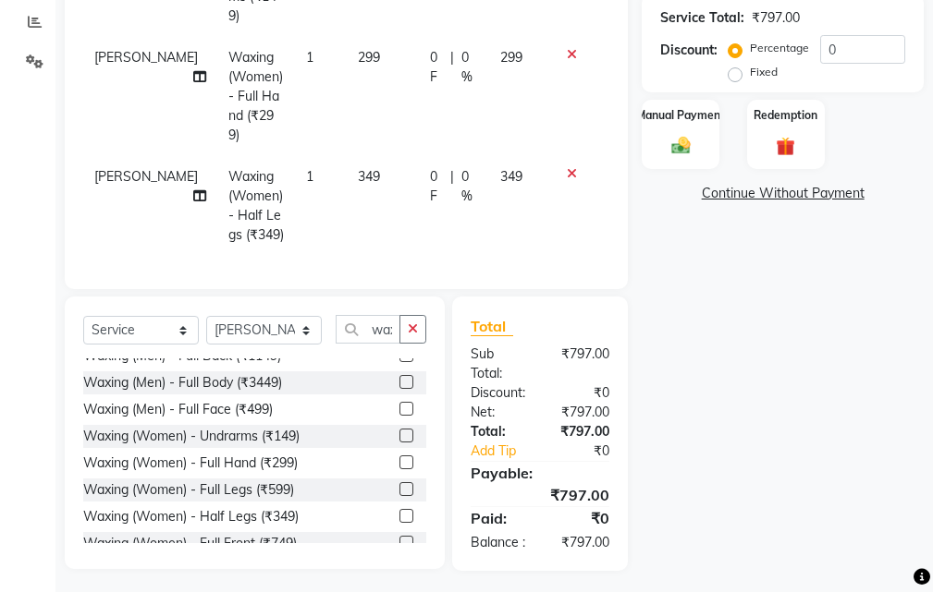
scroll to position [413, 0]
click at [683, 143] on img at bounding box center [679, 145] width 31 height 22
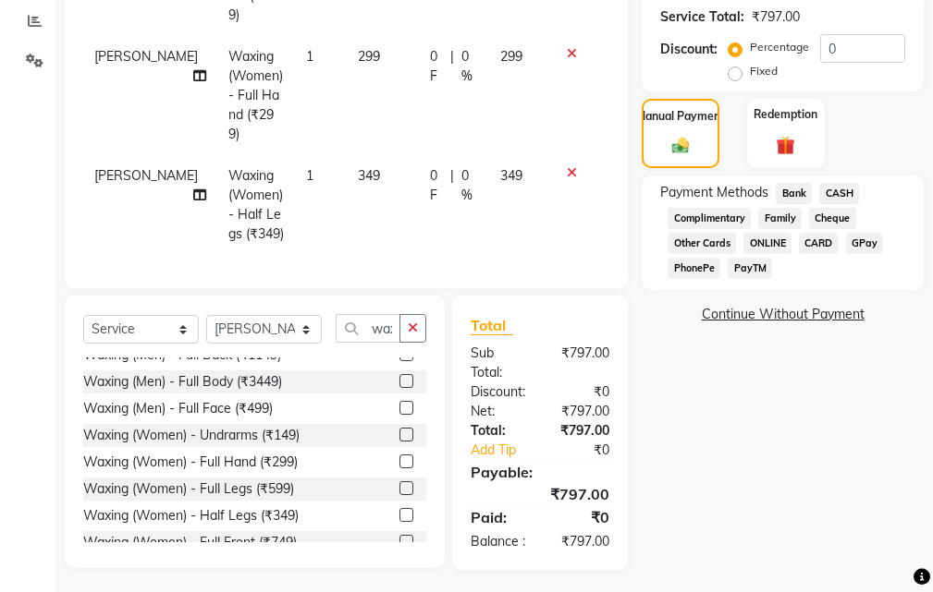
click at [794, 195] on span "Bank" at bounding box center [793, 193] width 36 height 21
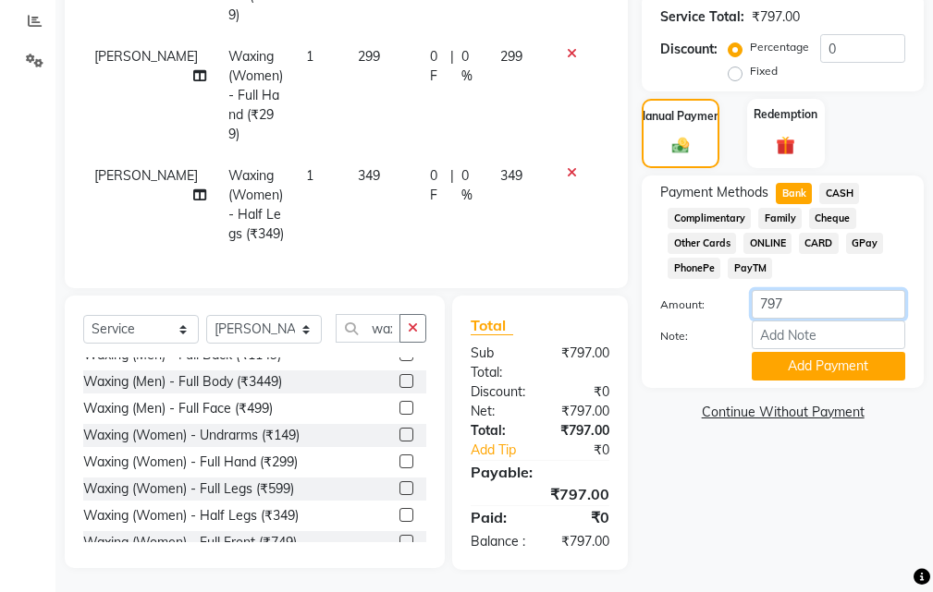
click at [789, 302] on input "797" at bounding box center [827, 304] width 153 height 29
type input "7"
type input "700"
click at [812, 371] on button "Add Payment" at bounding box center [827, 366] width 153 height 29
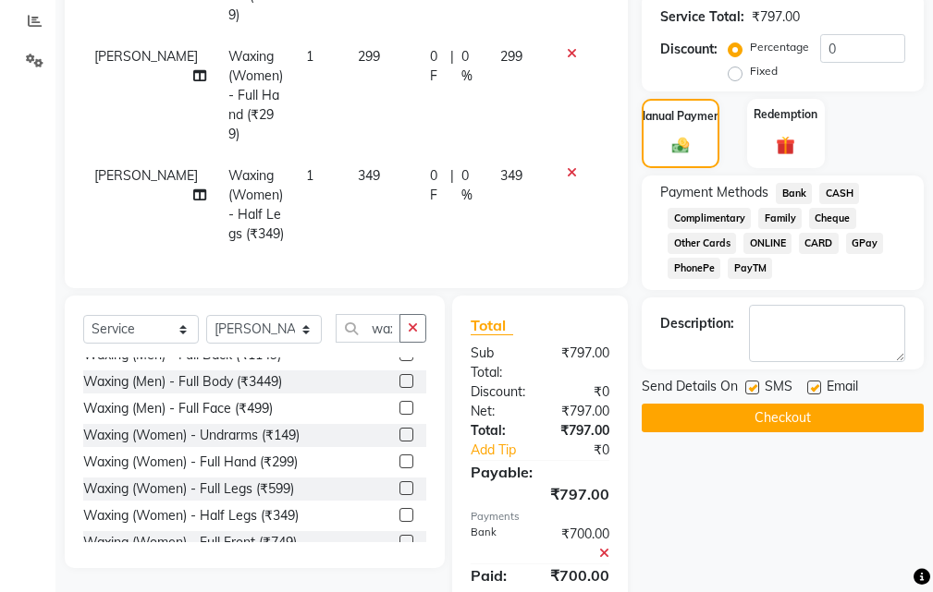
click at [772, 421] on button "Checkout" at bounding box center [782, 418] width 282 height 29
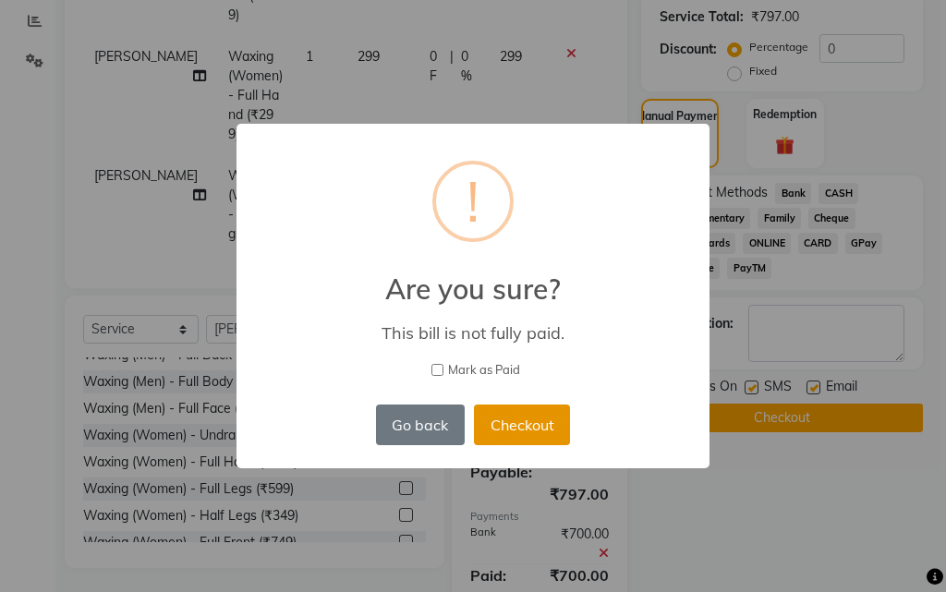
click at [536, 433] on button "Checkout" at bounding box center [522, 425] width 96 height 41
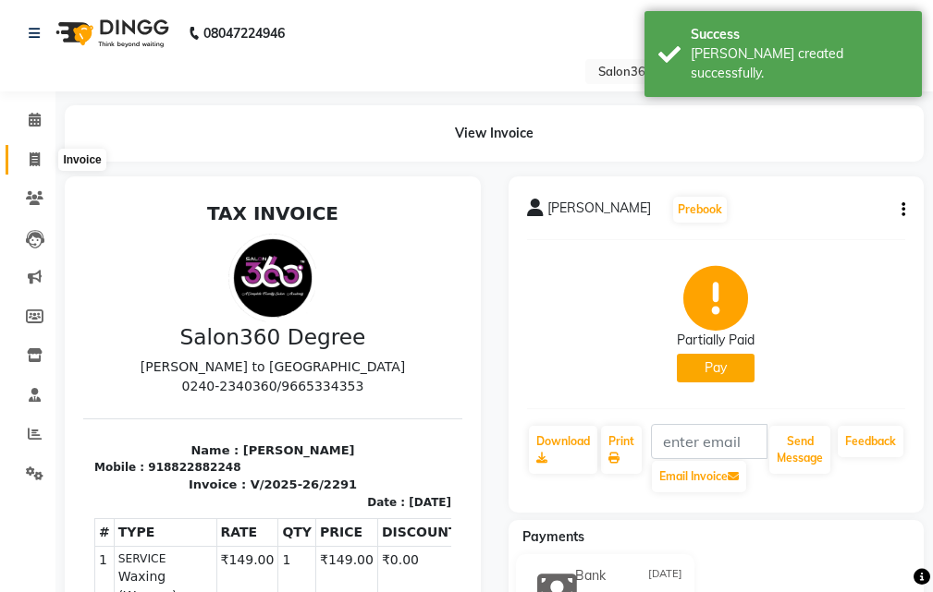
click at [36, 157] on icon at bounding box center [35, 159] width 10 height 14
select select "5215"
select select "service"
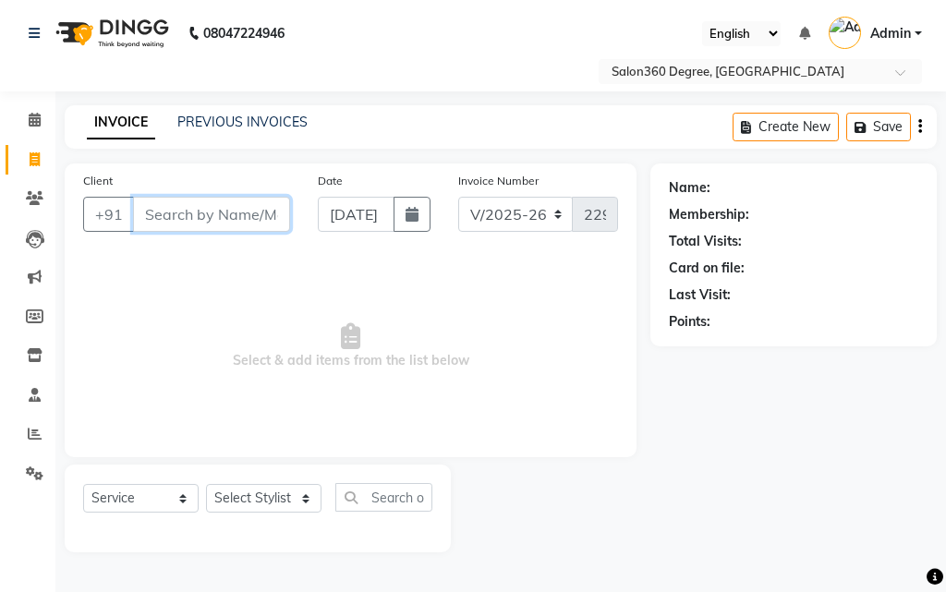
click at [201, 211] on input "Client" at bounding box center [211, 214] width 157 height 35
type input "a"
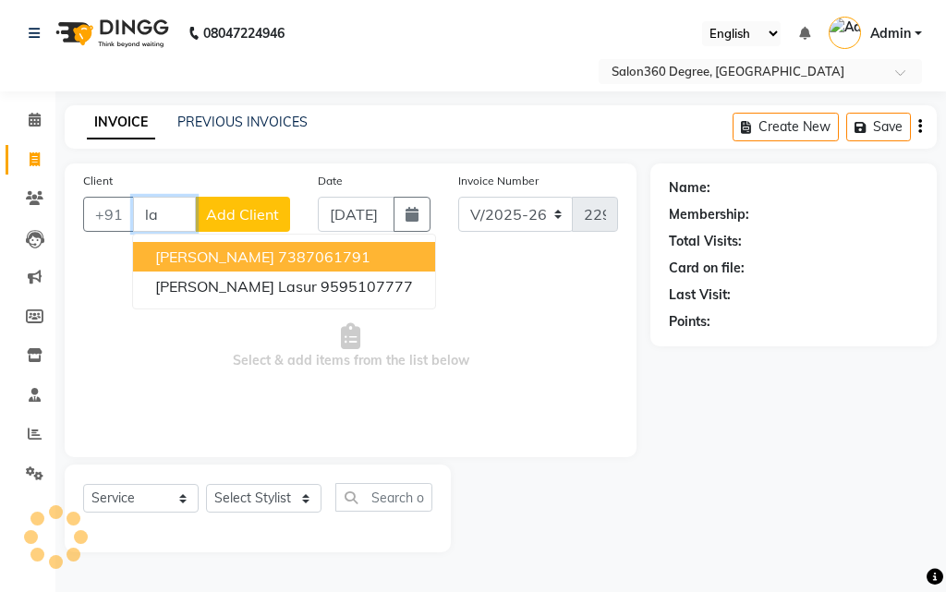
type input "l"
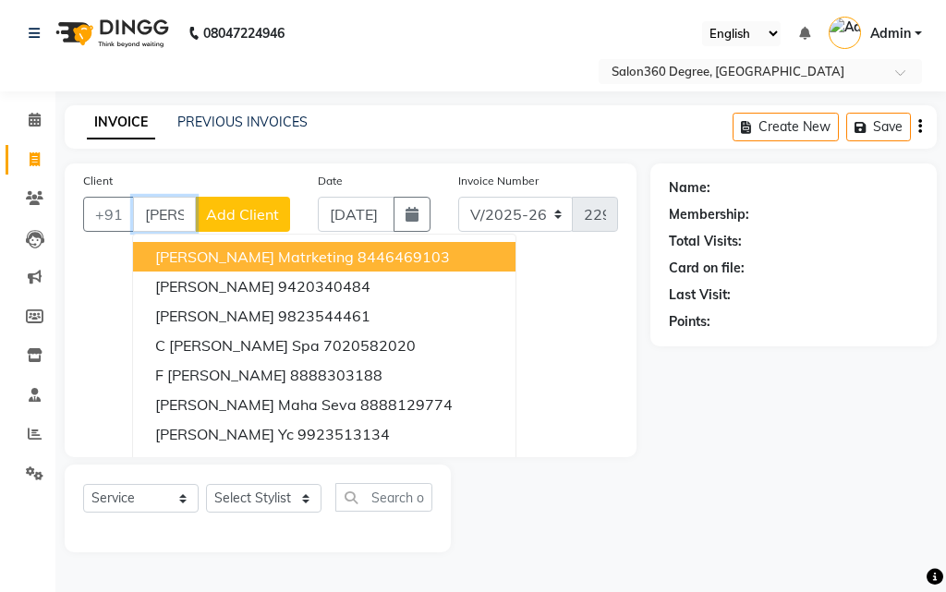
scroll to position [0, 8]
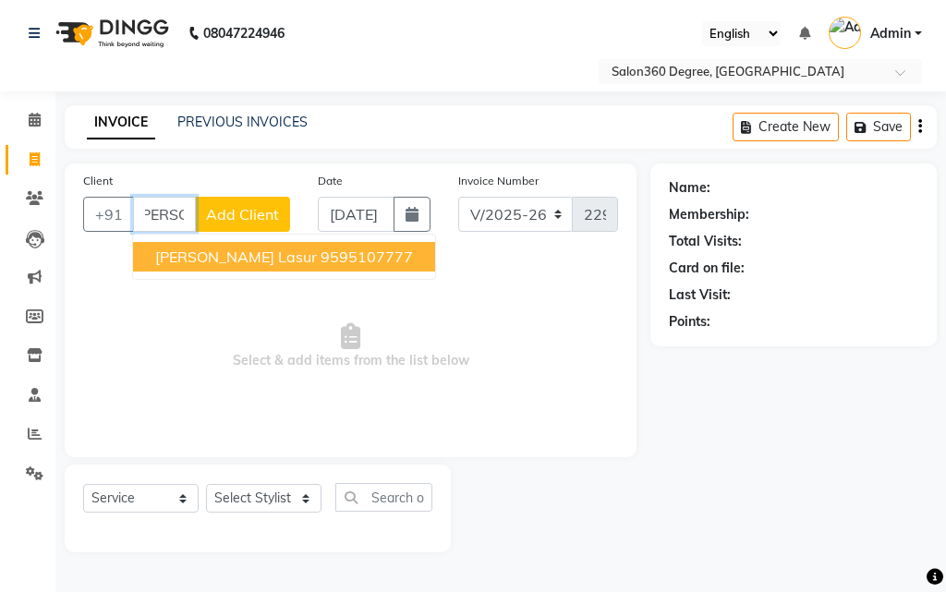
click at [270, 268] on button "Amol Jadhav Lasur 9595107777" at bounding box center [284, 257] width 302 height 30
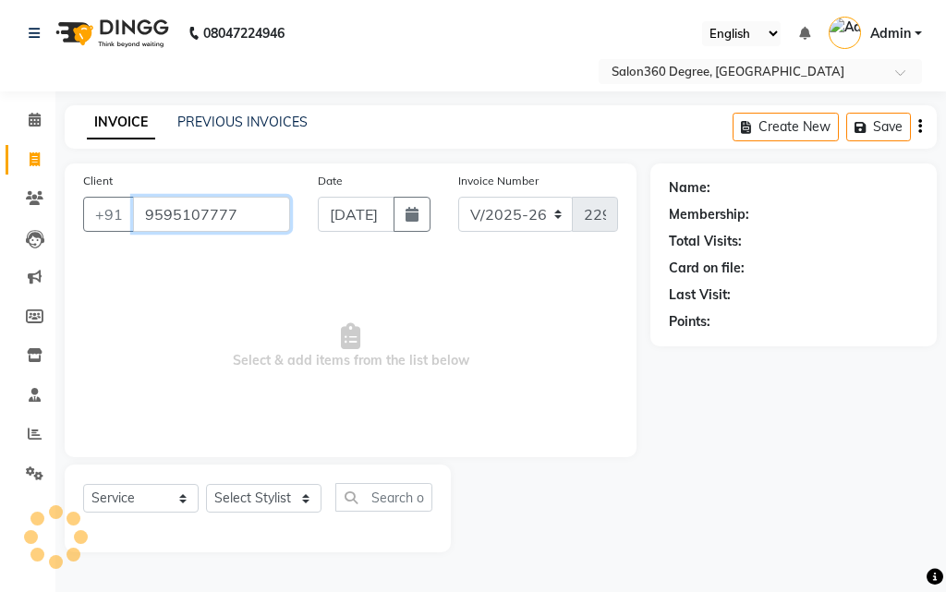
type input "9595107777"
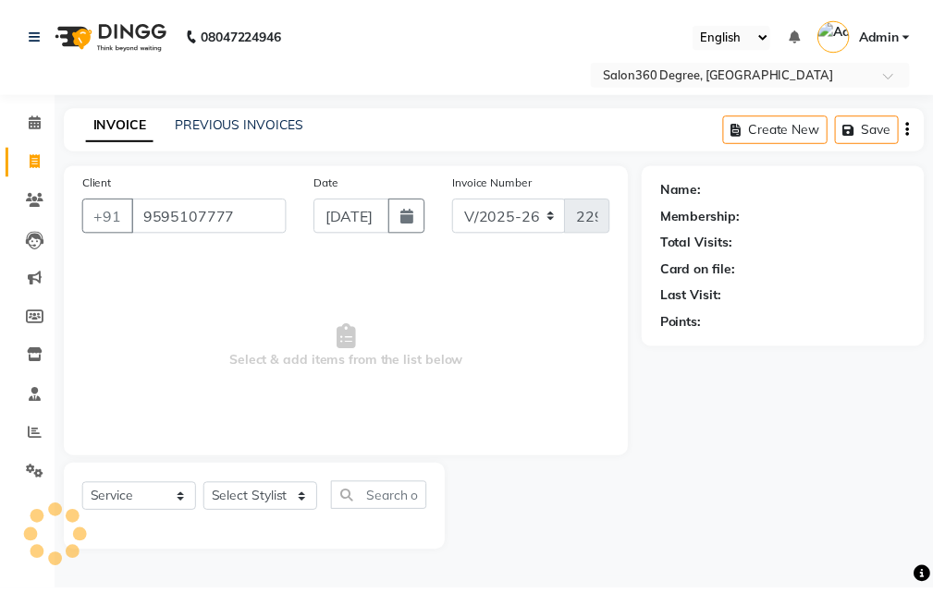
scroll to position [0, 0]
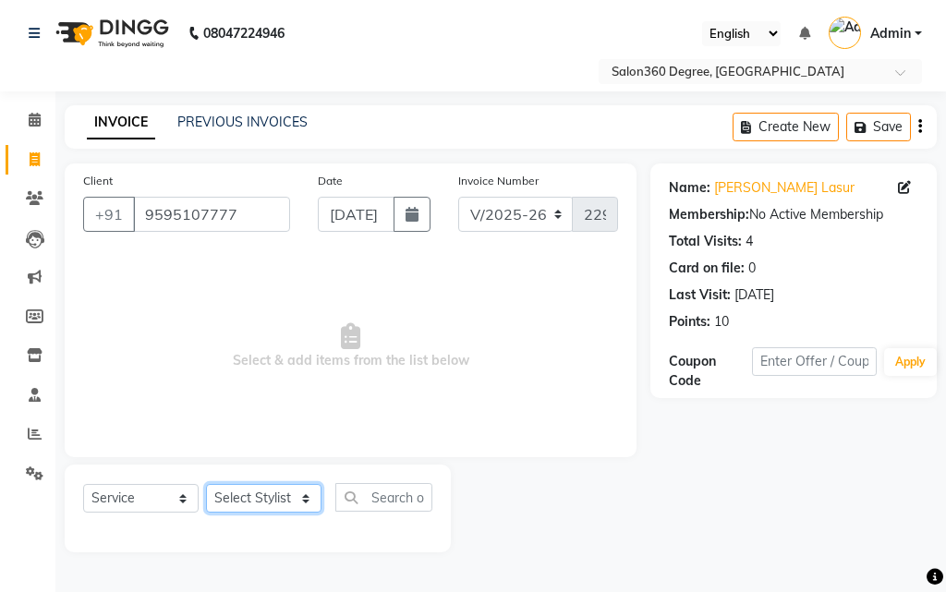
click at [258, 503] on select "Select Stylist [PERSON_NAME] [PERSON_NAME] dwarka [PERSON_NAME] khde [PERSON_NA…" at bounding box center [264, 498] width 116 height 29
select select "33523"
click at [206, 484] on select "Select Stylist [PERSON_NAME] [PERSON_NAME] dwarka [PERSON_NAME] khde [PERSON_NA…" at bounding box center [264, 498] width 116 height 29
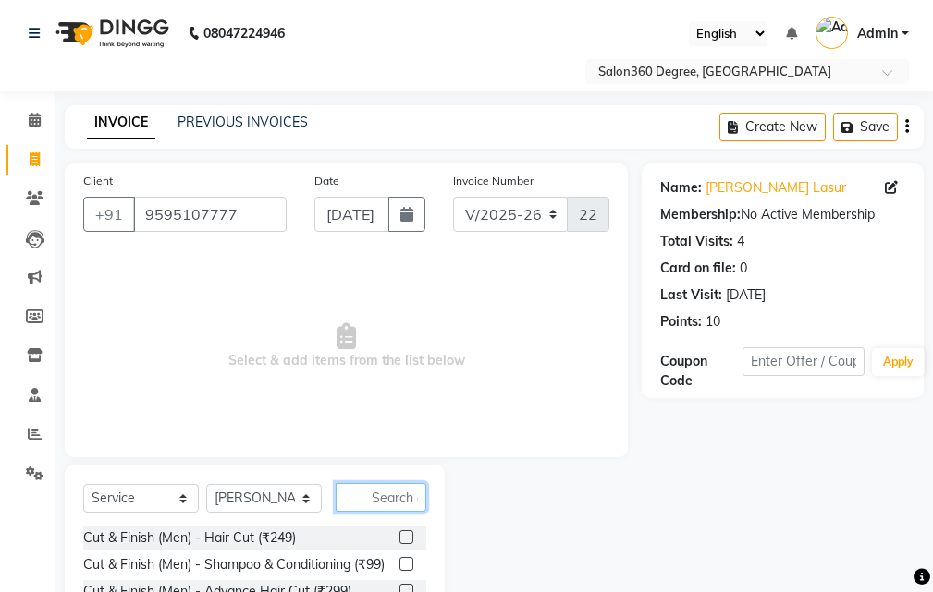
click at [372, 501] on input "text" at bounding box center [380, 497] width 91 height 29
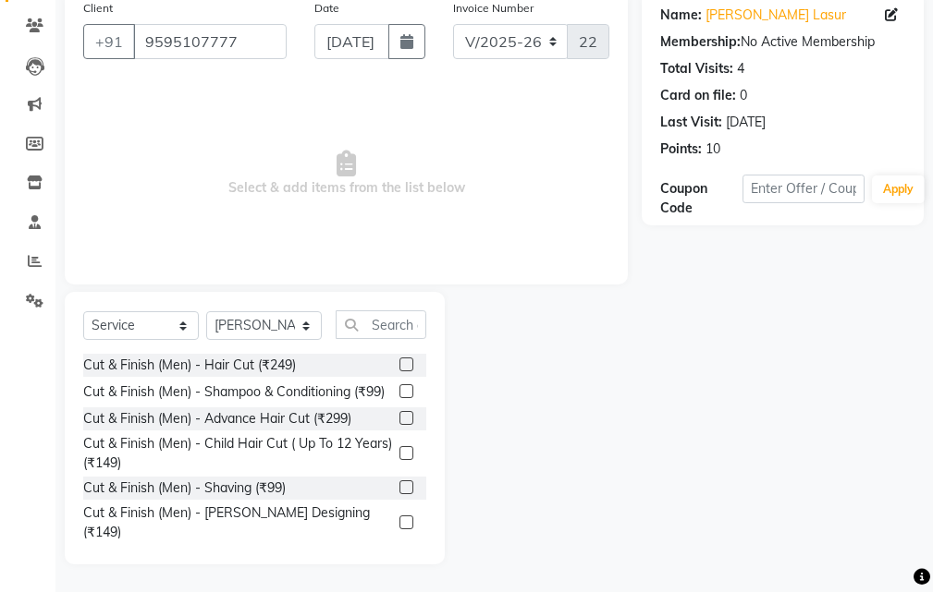
click at [399, 360] on label at bounding box center [406, 365] width 14 height 14
click at [399, 360] on input "checkbox" at bounding box center [405, 366] width 12 height 12
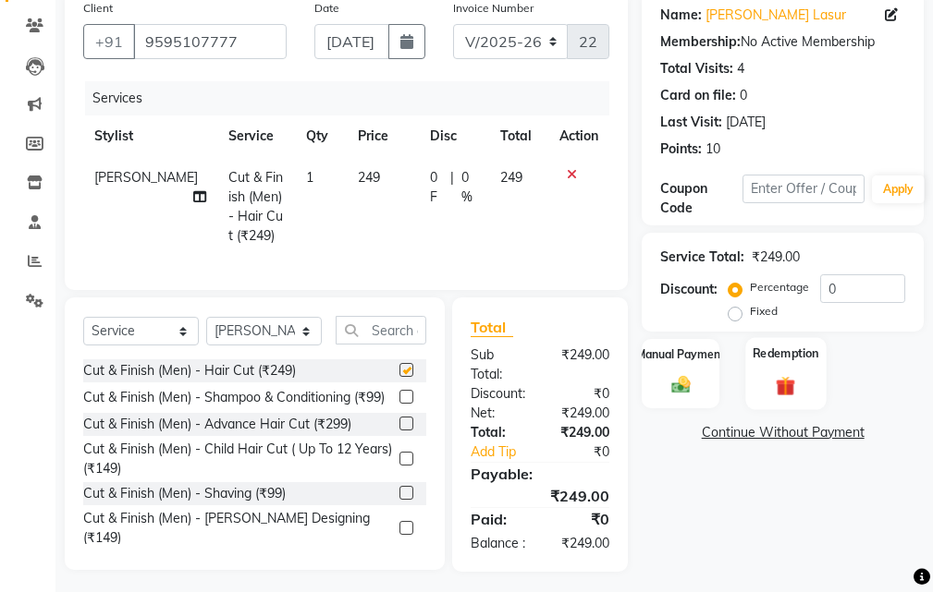
checkbox input "false"
drag, startPoint x: 675, startPoint y: 377, endPoint x: 718, endPoint y: 402, distance: 50.1
click at [677, 378] on img at bounding box center [679, 385] width 31 height 22
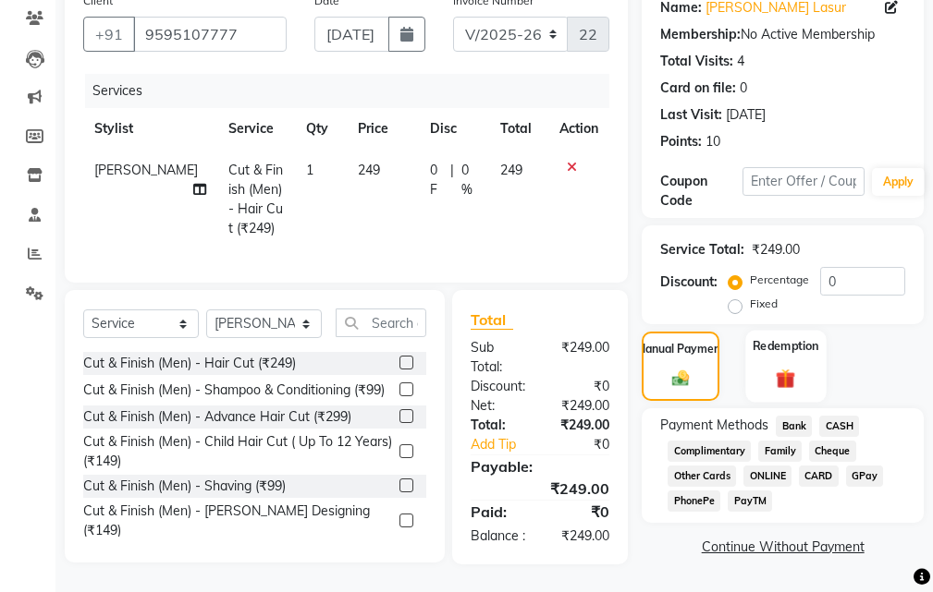
scroll to position [213, 0]
click at [750, 296] on label "Fixed" at bounding box center [764, 304] width 28 height 17
click at [734, 298] on input "Fixed" at bounding box center [738, 304] width 13 height 13
radio input "true"
click at [852, 267] on input "0" at bounding box center [862, 281] width 85 height 29
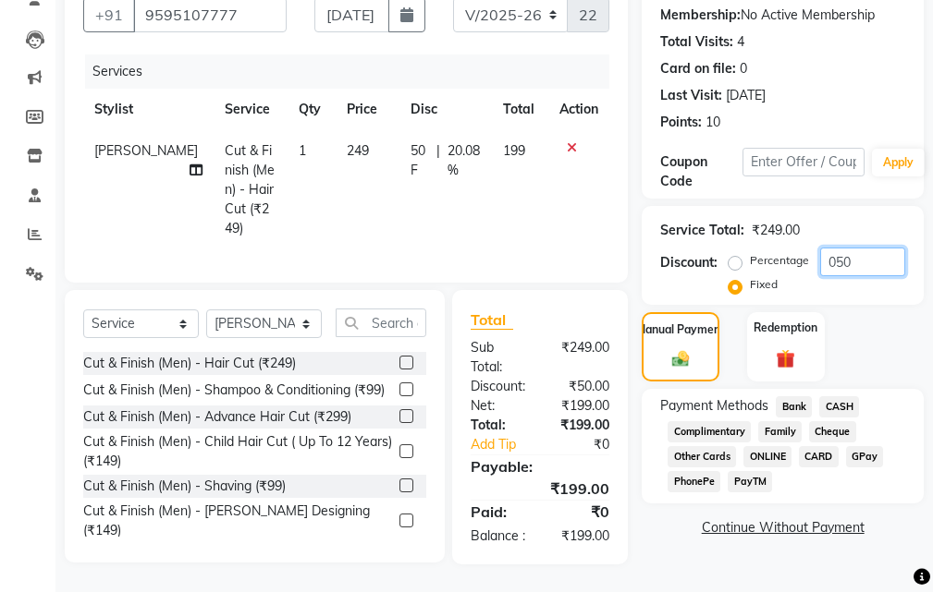
type input "050"
click at [793, 396] on span "Bank" at bounding box center [793, 406] width 36 height 21
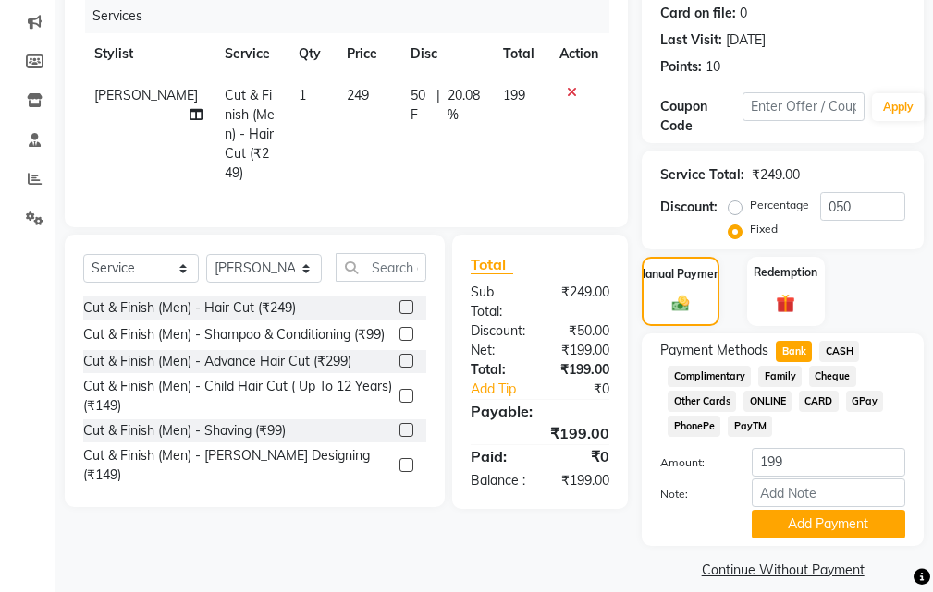
scroll to position [274, 0]
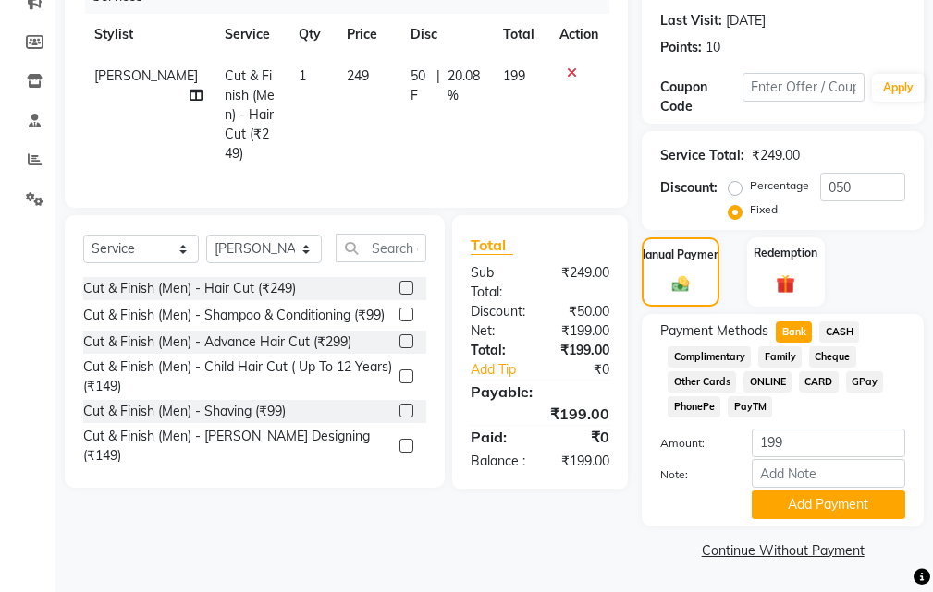
click at [837, 326] on span "CASH" at bounding box center [839, 332] width 40 height 21
click at [846, 514] on button "Add Payment" at bounding box center [827, 505] width 153 height 29
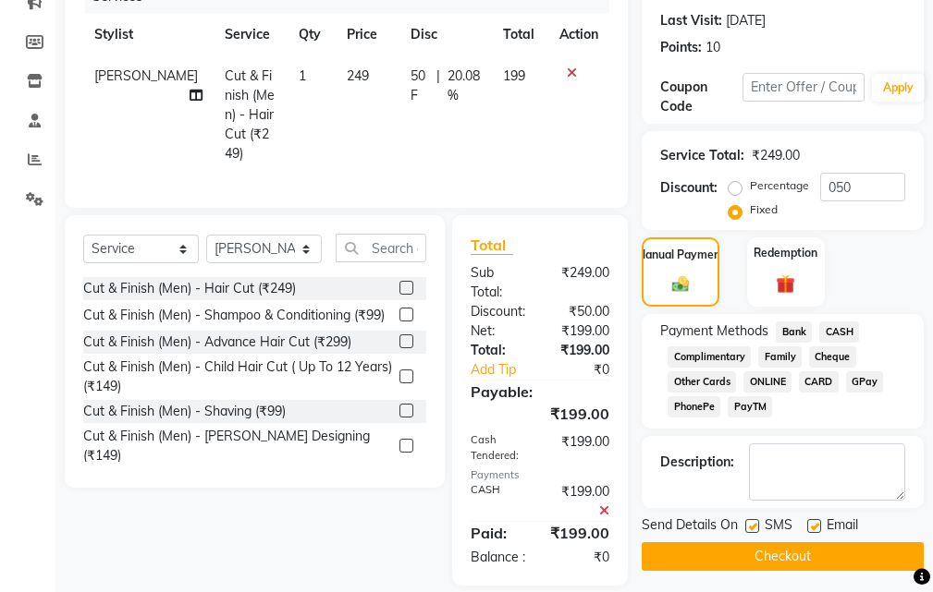
click at [809, 559] on button "Checkout" at bounding box center [782, 556] width 282 height 29
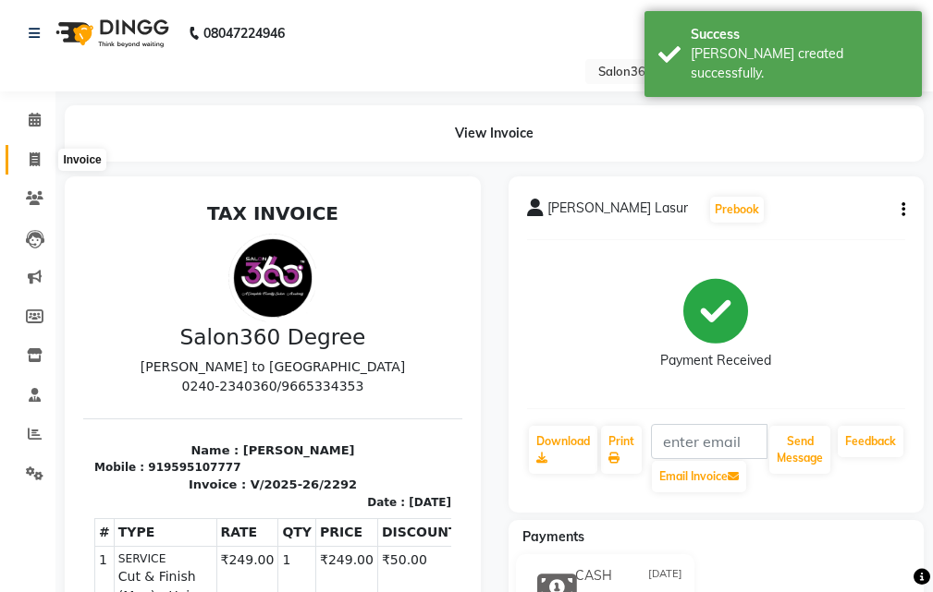
click at [32, 157] on icon at bounding box center [35, 159] width 10 height 14
select select "service"
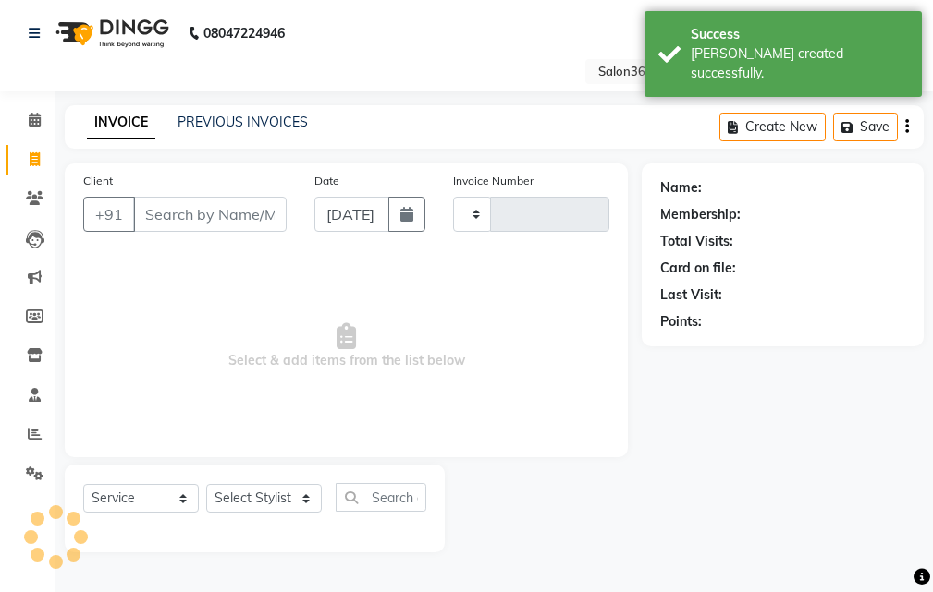
type input "2293"
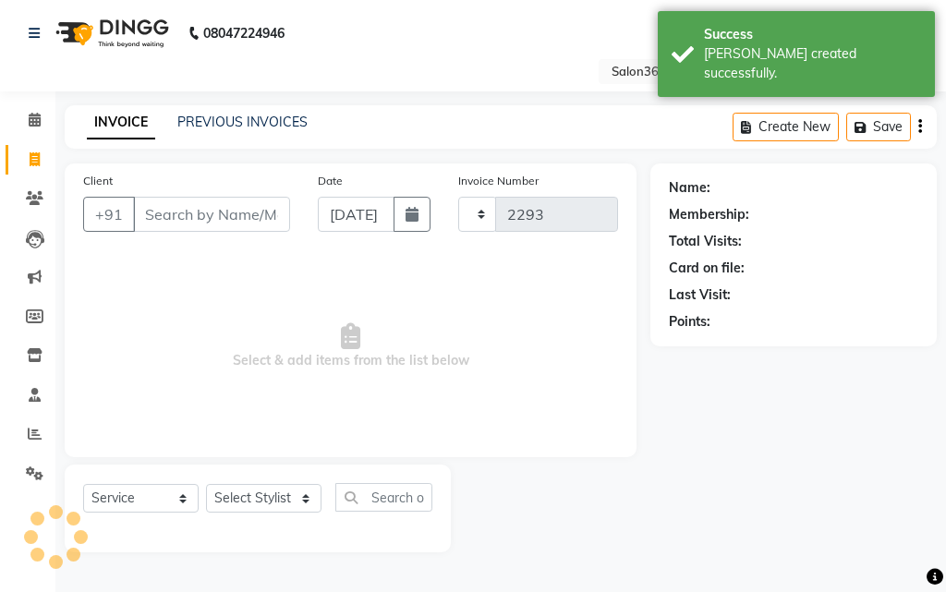
select select "5215"
type input "7821955357"
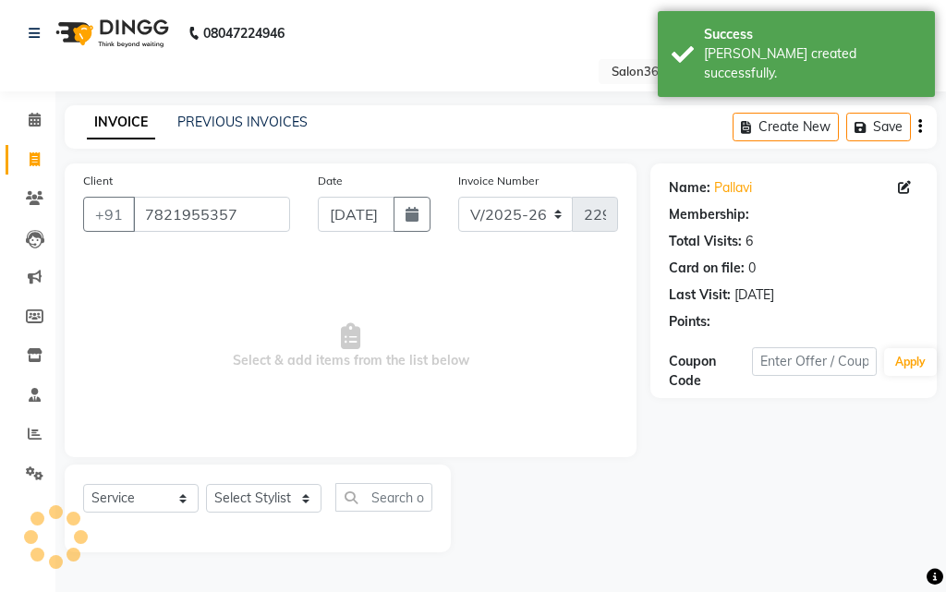
select select "1: Object"
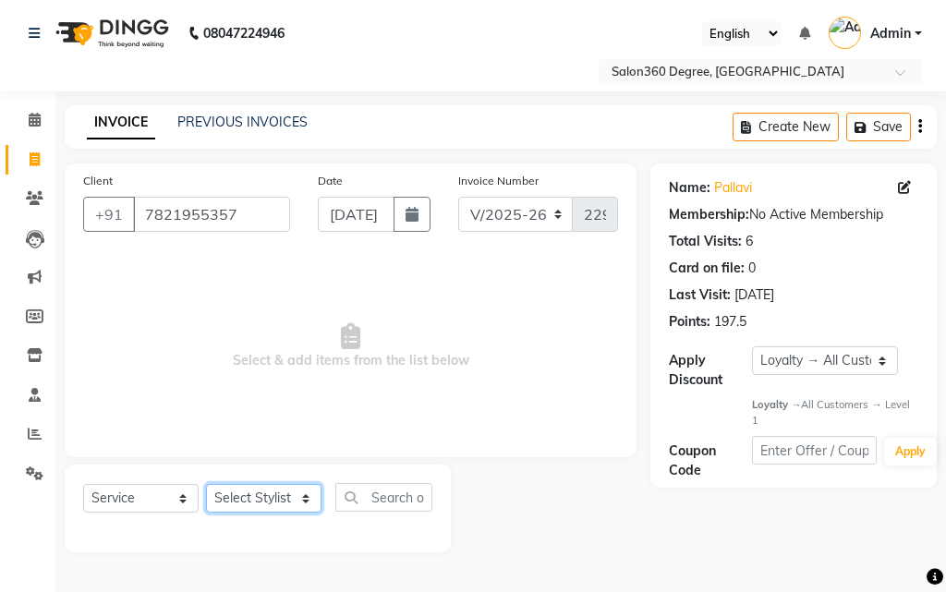
click at [251, 494] on select "Select Stylist [PERSON_NAME] [PERSON_NAME] dwarka [PERSON_NAME] khde [PERSON_NA…" at bounding box center [264, 498] width 116 height 29
select select "80072"
click at [206, 484] on select "Select Stylist [PERSON_NAME] [PERSON_NAME] dwarka [PERSON_NAME] khde [PERSON_NA…" at bounding box center [264, 498] width 116 height 29
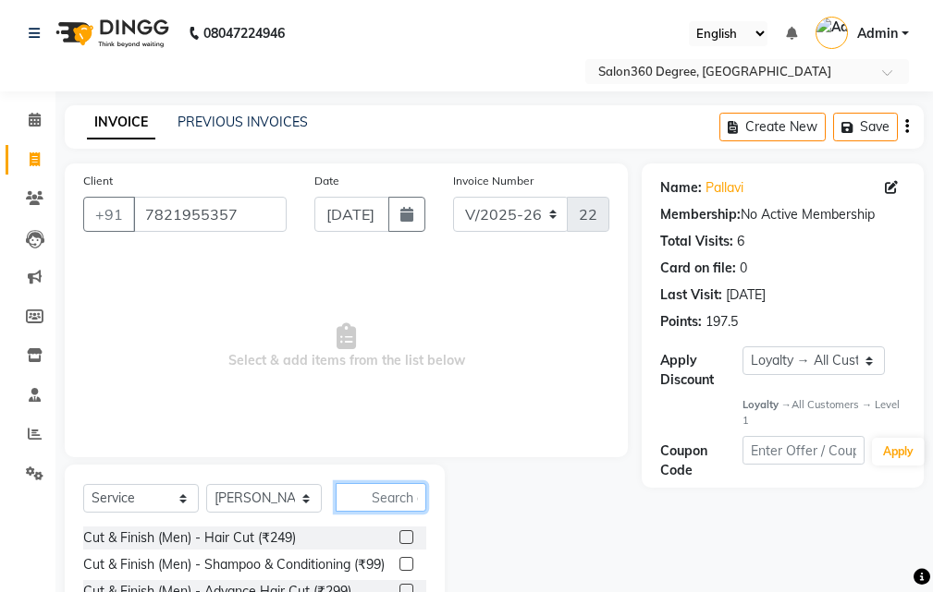
click at [379, 506] on input "text" at bounding box center [380, 497] width 91 height 29
click at [374, 497] on input "text" at bounding box center [380, 497] width 91 height 29
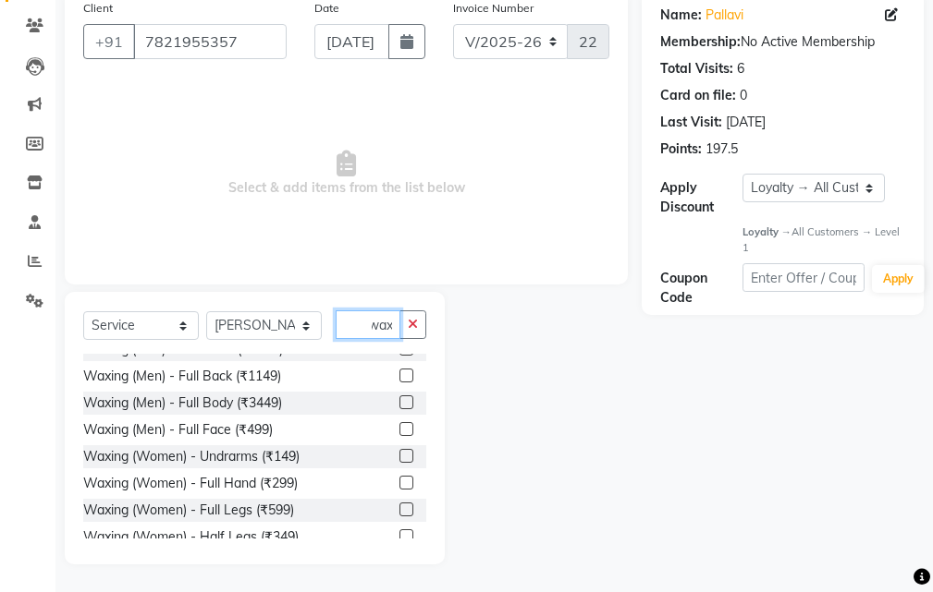
scroll to position [148, 0]
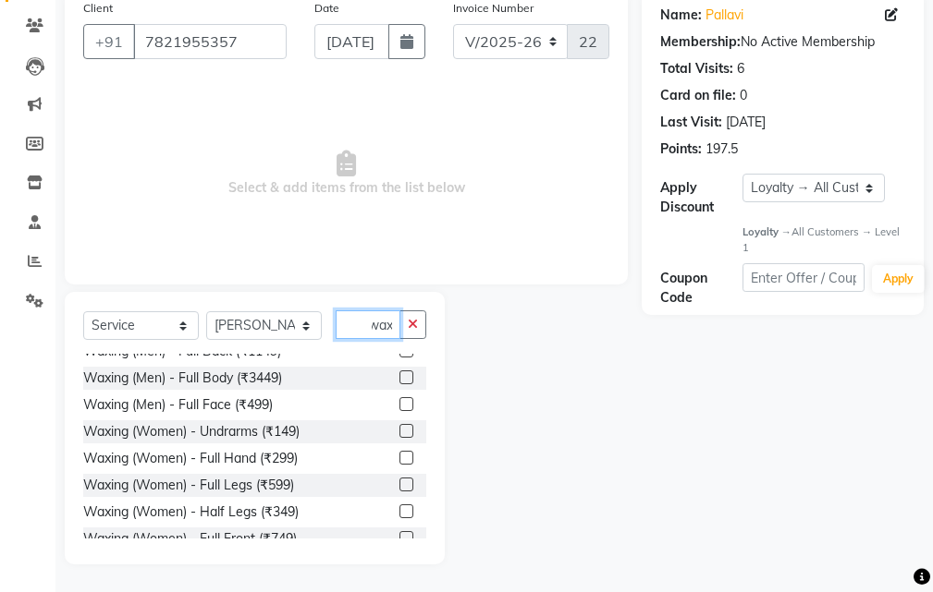
type input "wax"
click at [399, 455] on label at bounding box center [406, 458] width 14 height 14
click at [399, 455] on input "checkbox" at bounding box center [405, 459] width 12 height 12
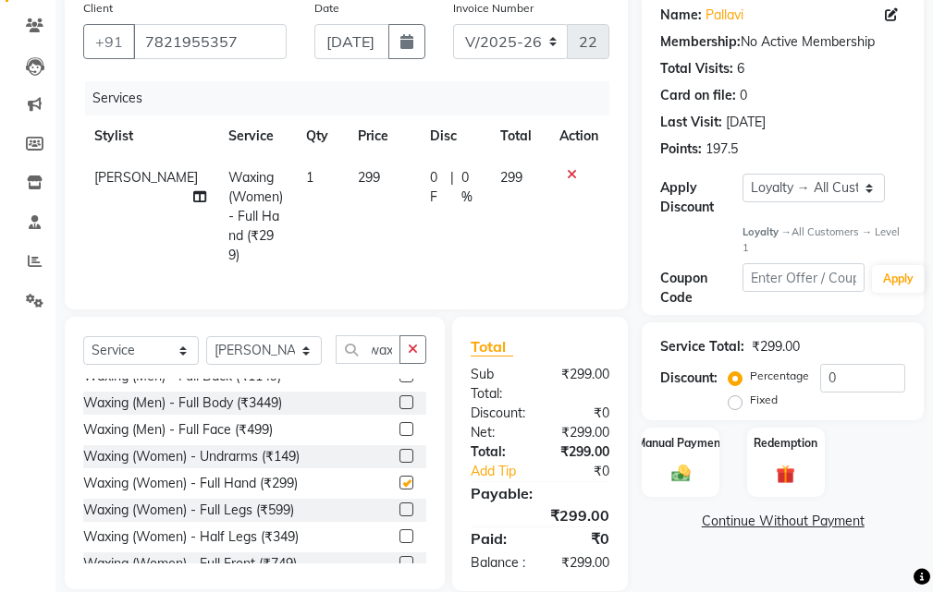
scroll to position [0, 0]
checkbox input "false"
drag, startPoint x: 394, startPoint y: 455, endPoint x: 433, endPoint y: 466, distance: 40.4
click at [399, 455] on label at bounding box center [406, 456] width 14 height 14
click at [399, 455] on input "checkbox" at bounding box center [405, 457] width 12 height 12
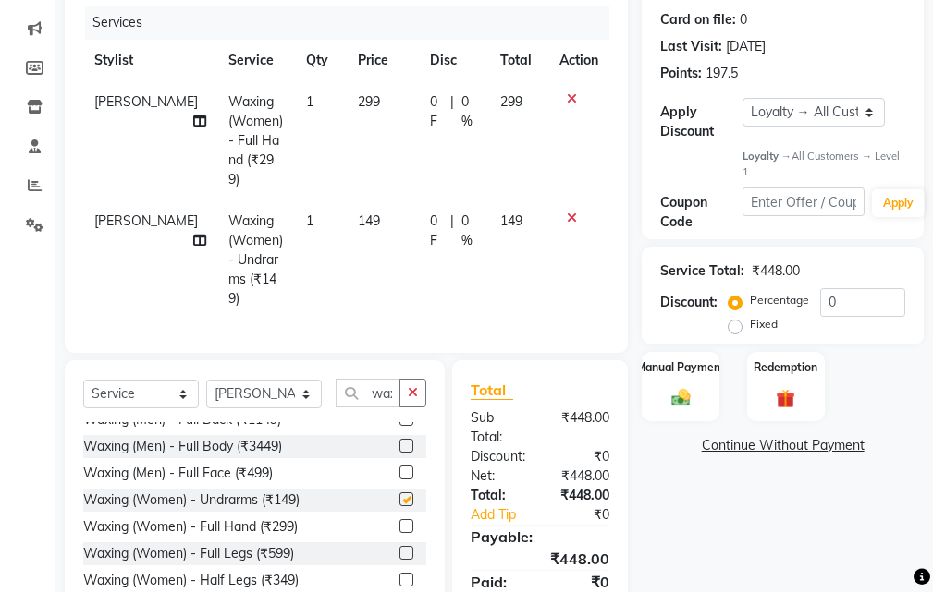
checkbox input "false"
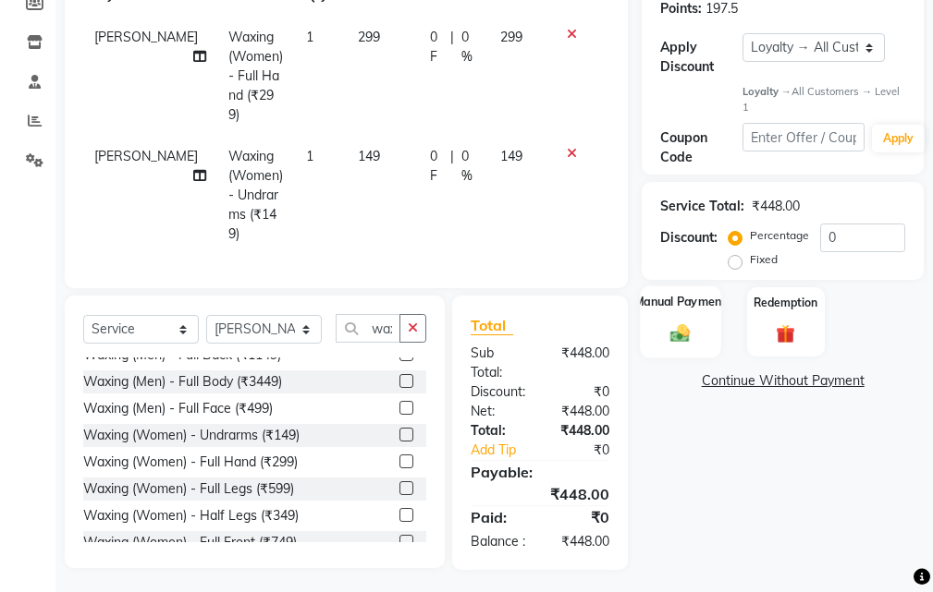
click at [687, 341] on img at bounding box center [679, 334] width 31 height 22
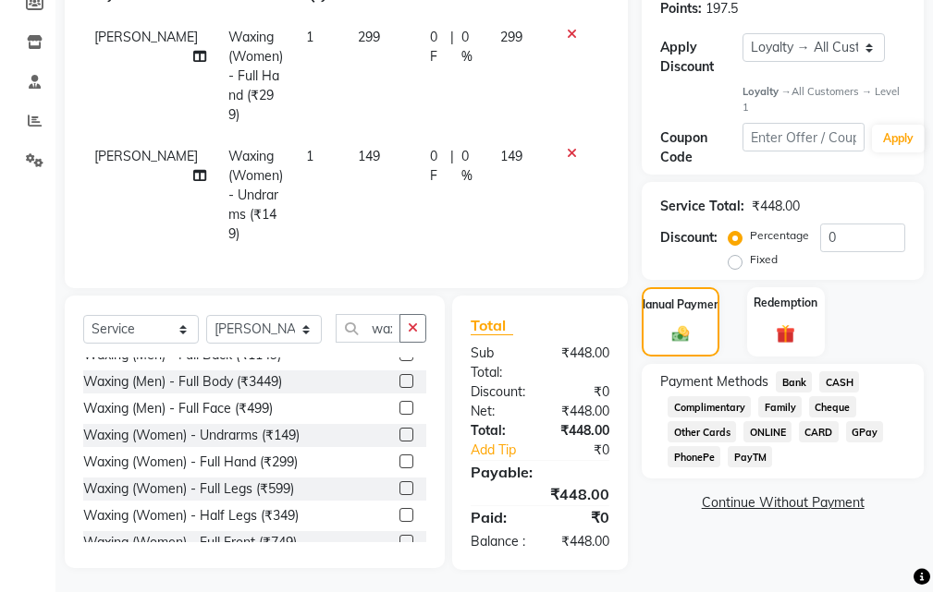
click at [795, 383] on span "Bank" at bounding box center [793, 382] width 36 height 21
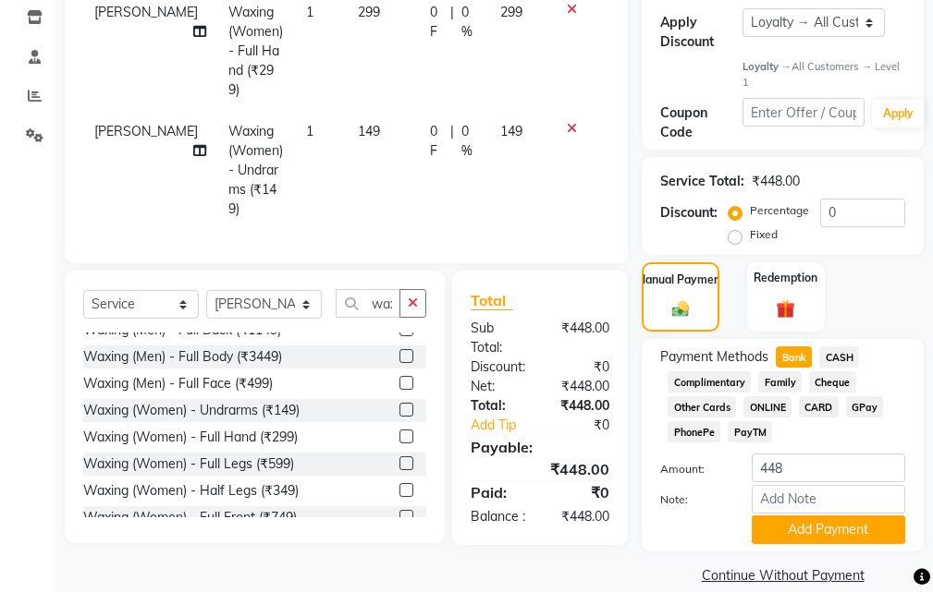
scroll to position [363, 0]
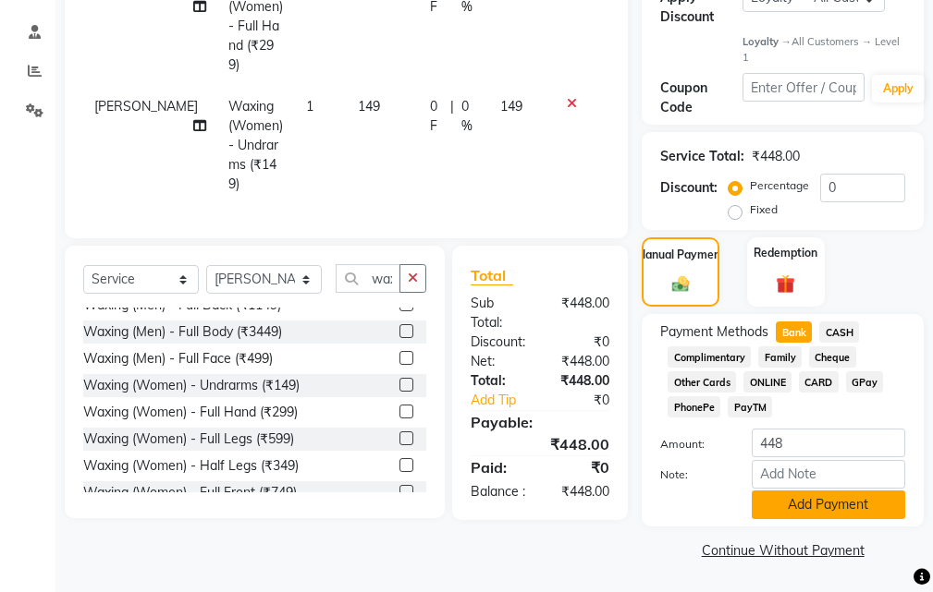
click at [848, 499] on button "Add Payment" at bounding box center [827, 505] width 153 height 29
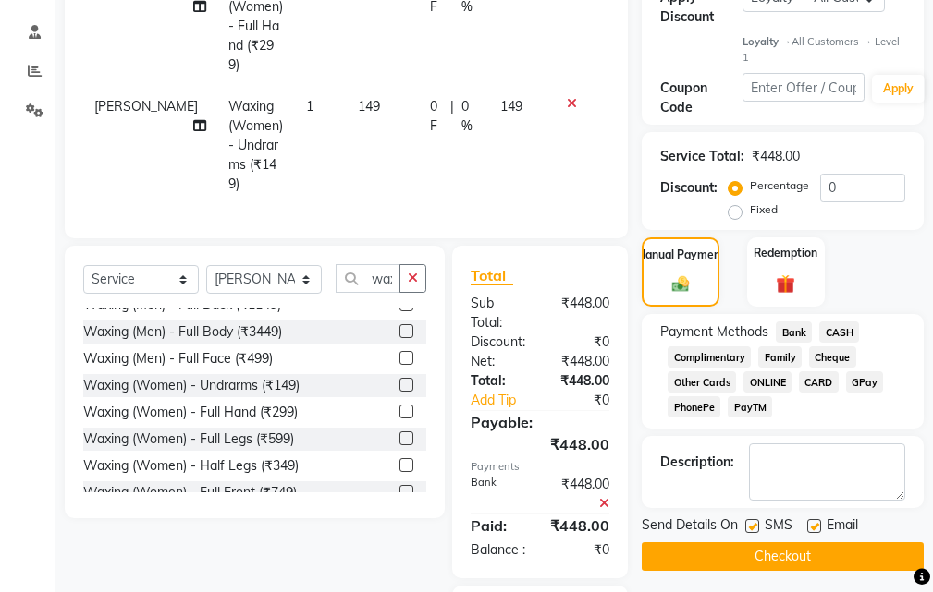
click at [837, 546] on button "Checkout" at bounding box center [782, 556] width 282 height 29
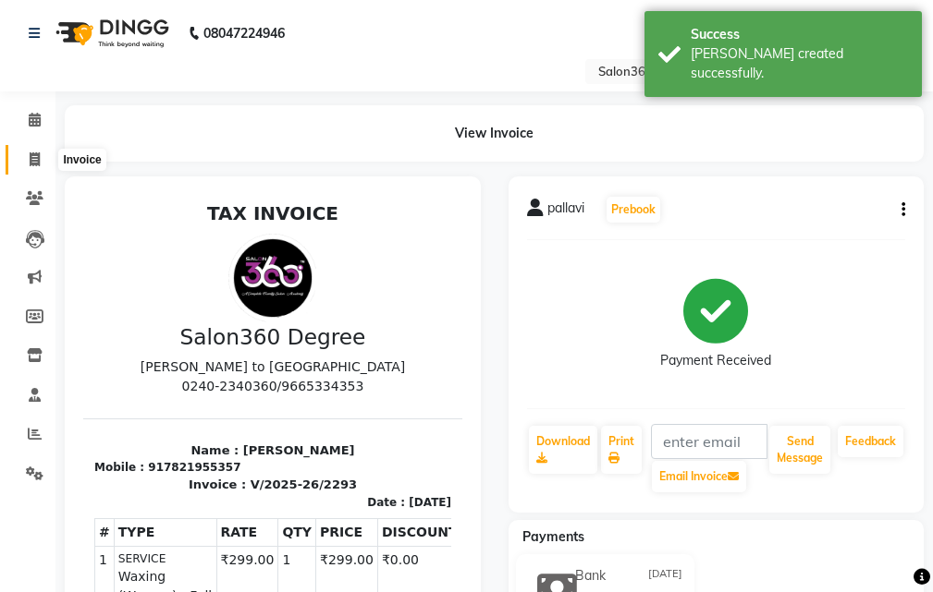
click at [37, 161] on icon at bounding box center [35, 159] width 10 height 14
select select "5215"
select select "service"
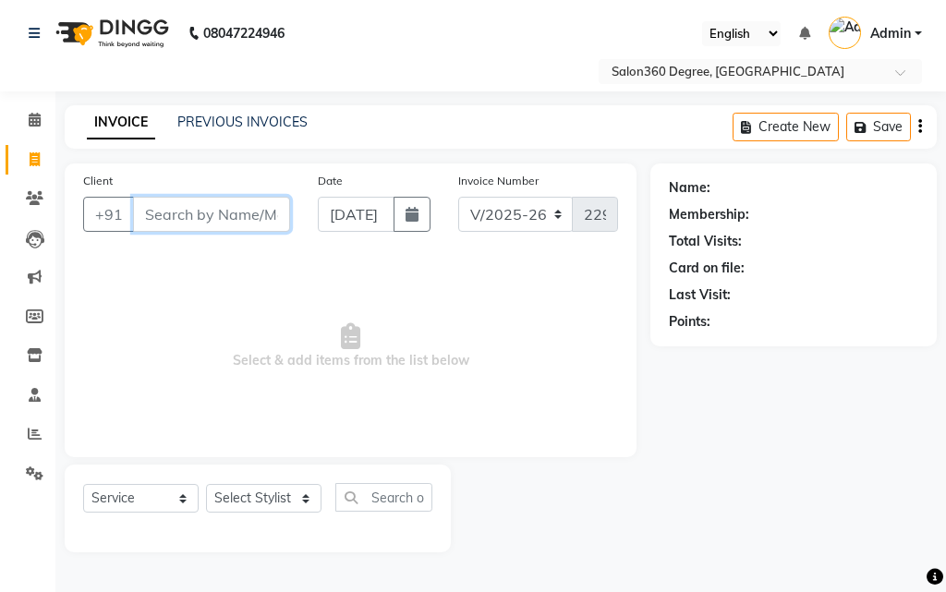
paste input "8237575712"
type input "8237575712"
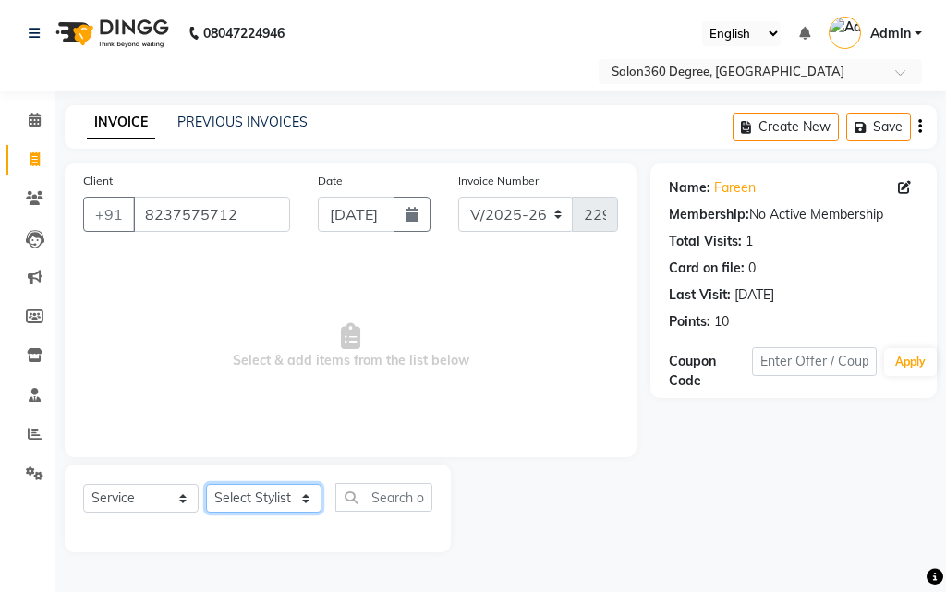
click at [234, 506] on select "Select Stylist [PERSON_NAME] [PERSON_NAME] dwarka [PERSON_NAME] khde [PERSON_NA…" at bounding box center [264, 498] width 116 height 29
drag, startPoint x: 230, startPoint y: 504, endPoint x: 240, endPoint y: 498, distance: 11.6
click at [231, 505] on select "Select Stylist [PERSON_NAME] [PERSON_NAME] dwarka [PERSON_NAME] khde [PERSON_NA…" at bounding box center [264, 498] width 116 height 29
select select "37037"
click at [206, 484] on select "Select Stylist [PERSON_NAME] [PERSON_NAME] dwarka [PERSON_NAME] khde [PERSON_NA…" at bounding box center [264, 498] width 116 height 29
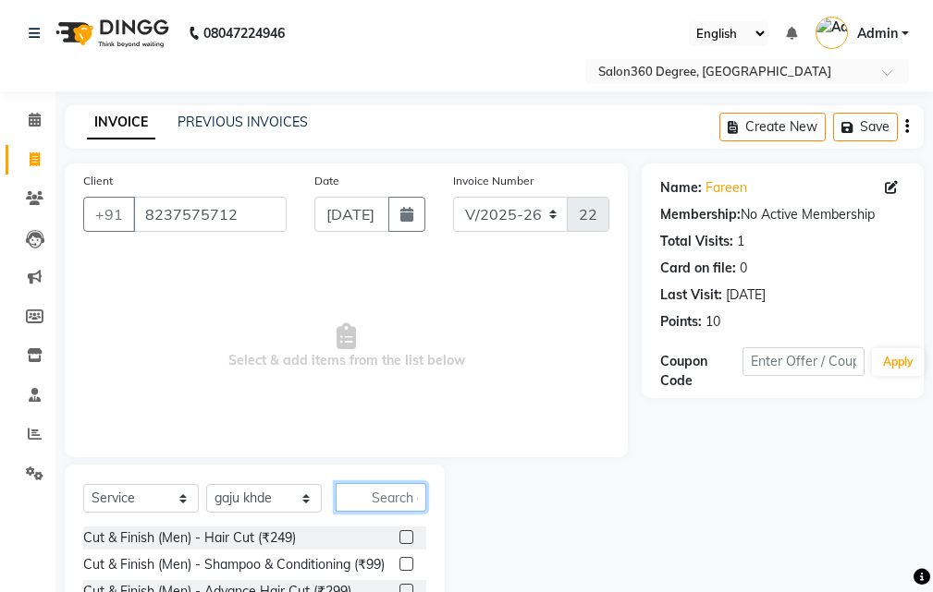
click at [382, 498] on input "text" at bounding box center [380, 497] width 91 height 29
click at [399, 536] on label at bounding box center [406, 537] width 14 height 14
click at [399, 536] on input "checkbox" at bounding box center [405, 538] width 12 height 12
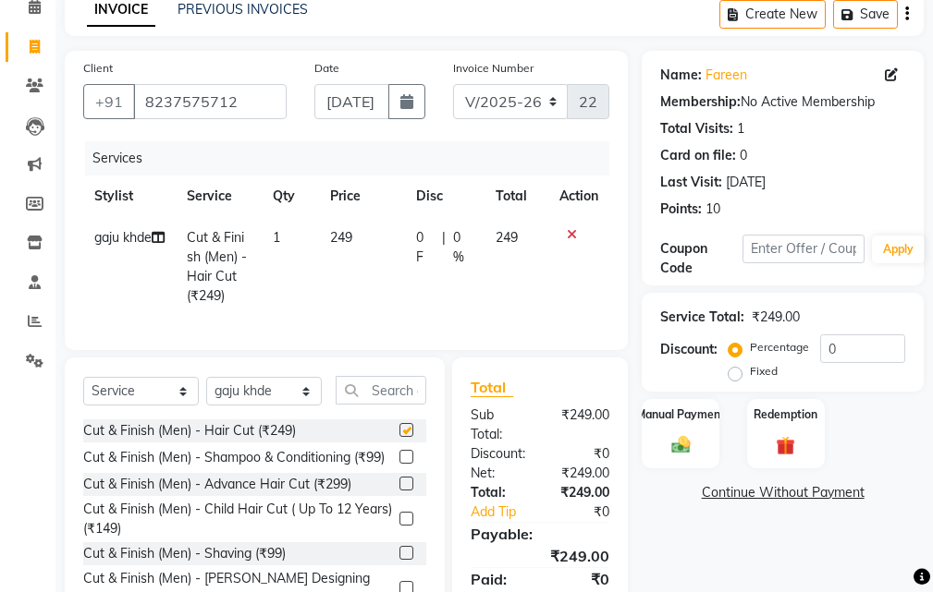
checkbox input "false"
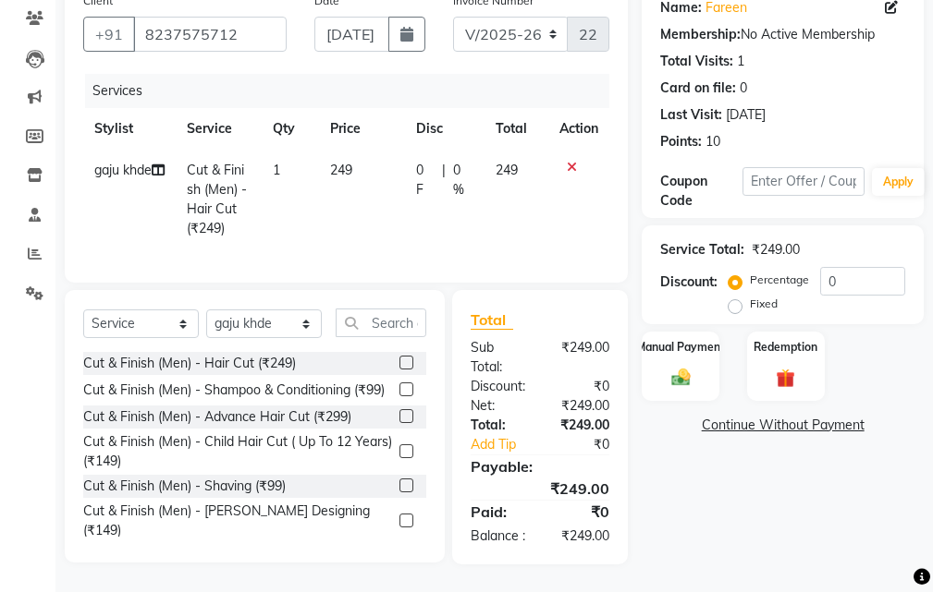
click at [750, 296] on label "Fixed" at bounding box center [764, 304] width 28 height 17
click at [737, 298] on input "Fixed" at bounding box center [738, 304] width 13 height 13
radio input "true"
click at [847, 267] on input "0" at bounding box center [862, 281] width 85 height 29
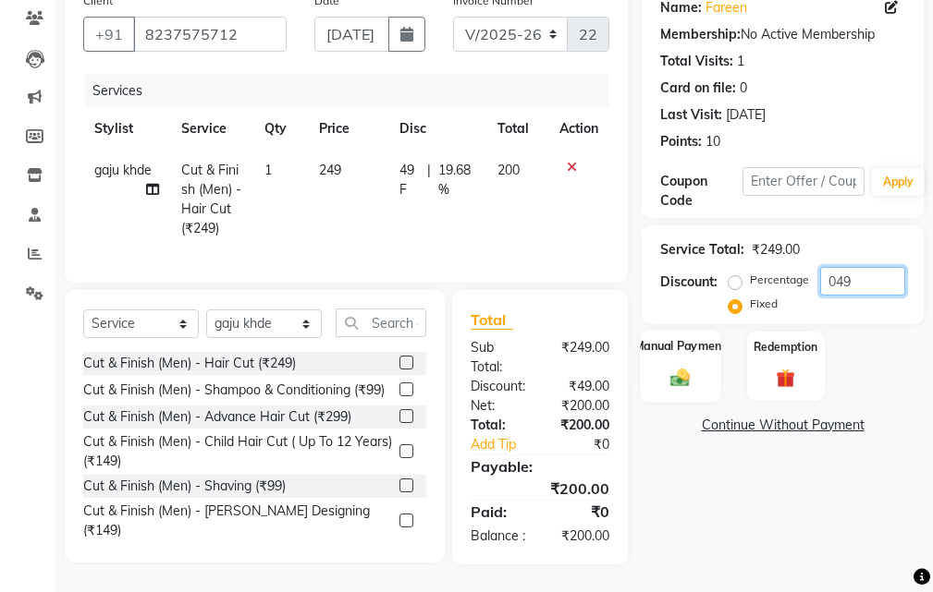
type input "049"
click at [672, 367] on img at bounding box center [679, 378] width 31 height 22
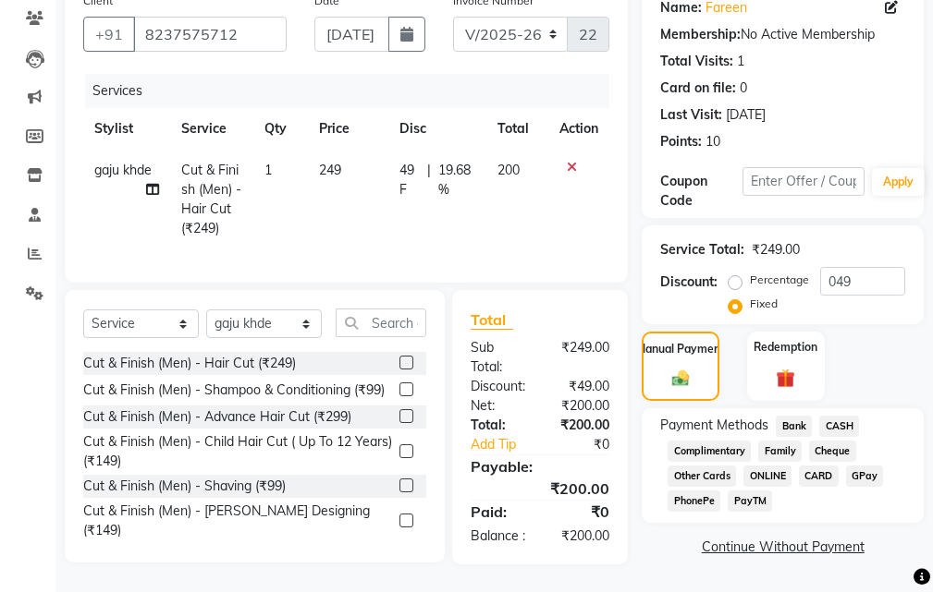
click at [799, 416] on span "Bank" at bounding box center [793, 426] width 36 height 21
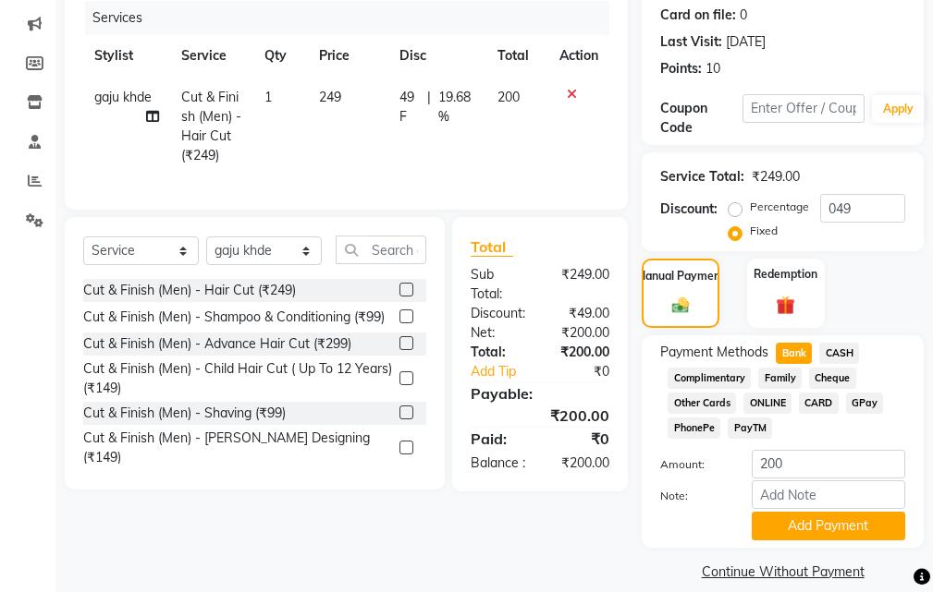
scroll to position [274, 0]
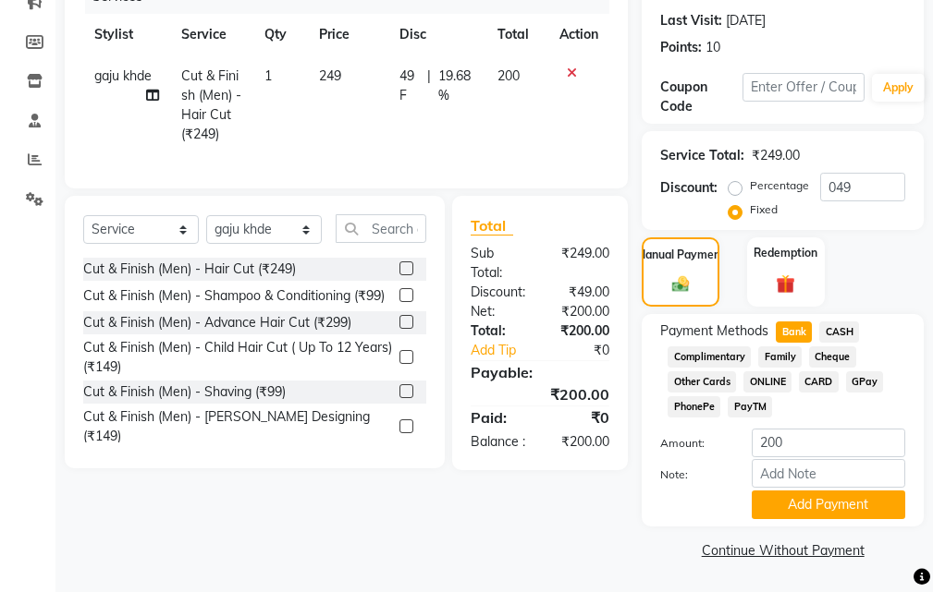
drag, startPoint x: 835, startPoint y: 332, endPoint x: 834, endPoint y: 489, distance: 157.1
click at [835, 333] on span "CASH" at bounding box center [839, 332] width 40 height 21
click at [817, 521] on div "Payment Methods Bank CASH Complimentary Family Cheque Other Cards ONLINE CARD G…" at bounding box center [782, 420] width 282 height 213
click at [817, 513] on button "Add Payment" at bounding box center [827, 505] width 153 height 29
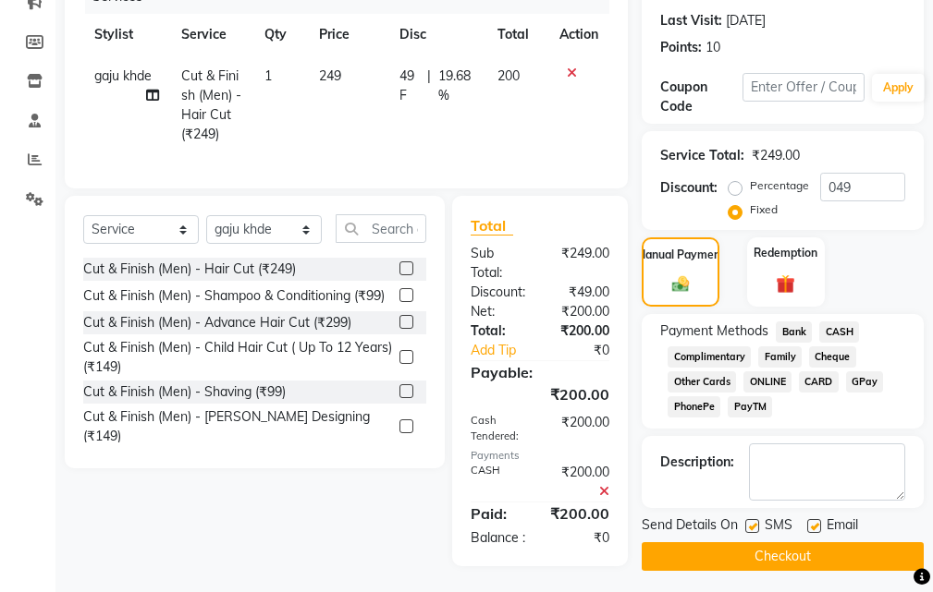
click at [812, 571] on div "Name: Fareen Membership: No Active Membership Total Visits: 1 Card on file: 0 L…" at bounding box center [789, 230] width 296 height 682
click at [813, 563] on button "Checkout" at bounding box center [782, 556] width 282 height 29
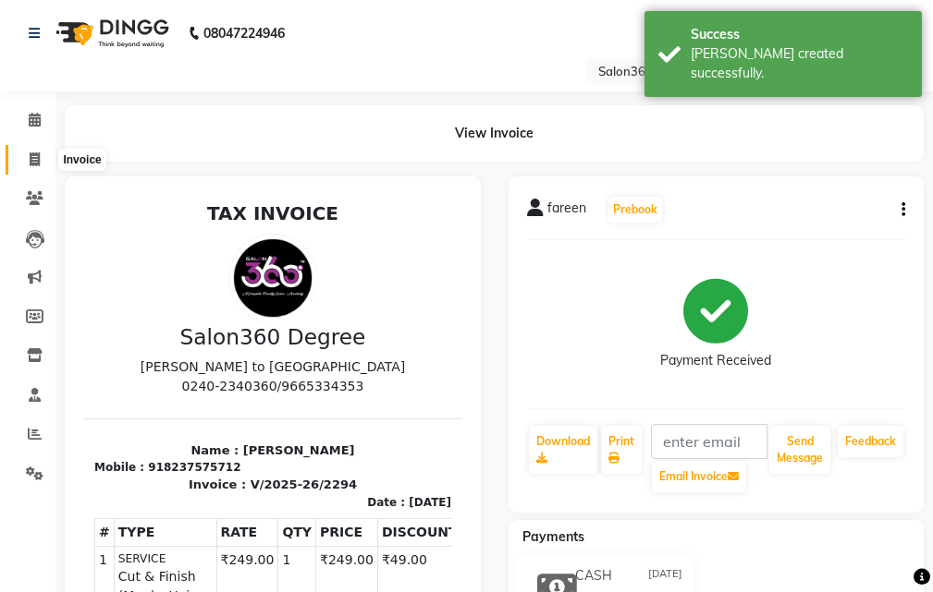
click at [34, 162] on icon at bounding box center [35, 159] width 10 height 14
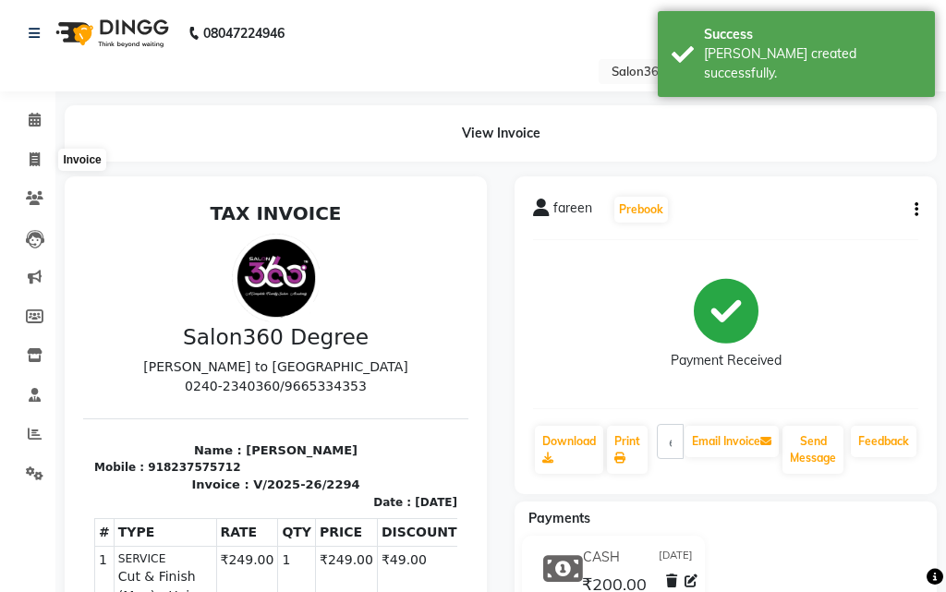
select select "5215"
select select "service"
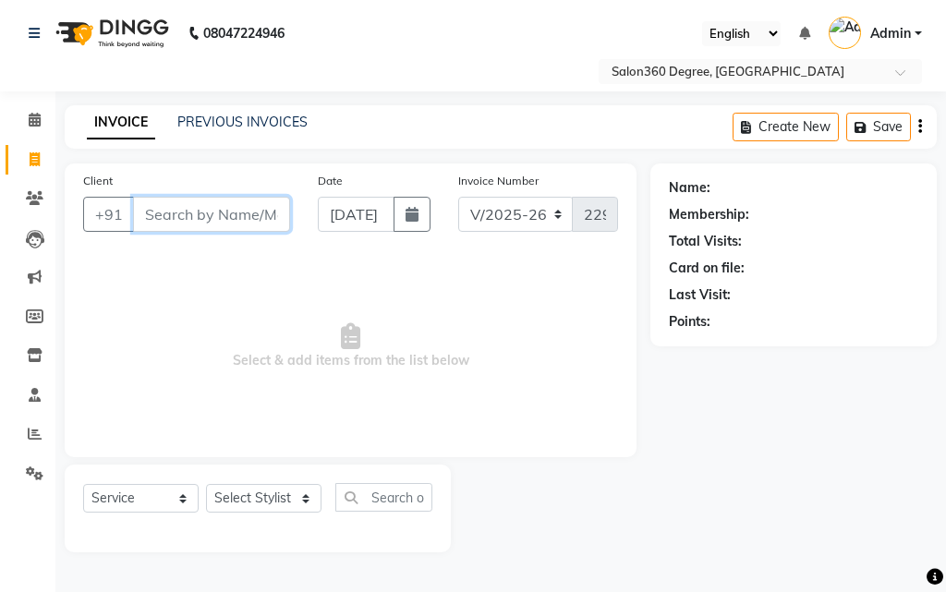
paste input "9324342747"
type input "9324342747"
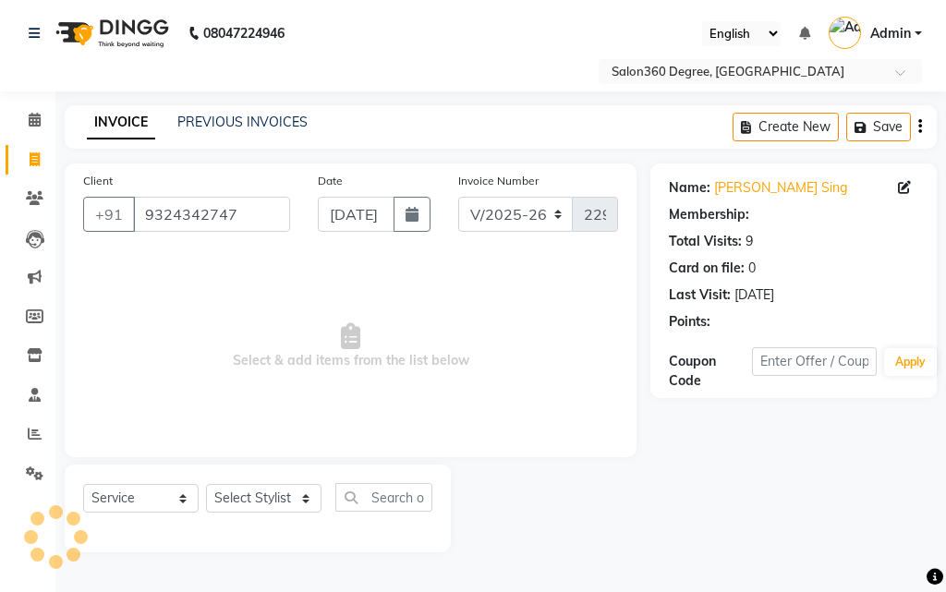
select select "1: Object"
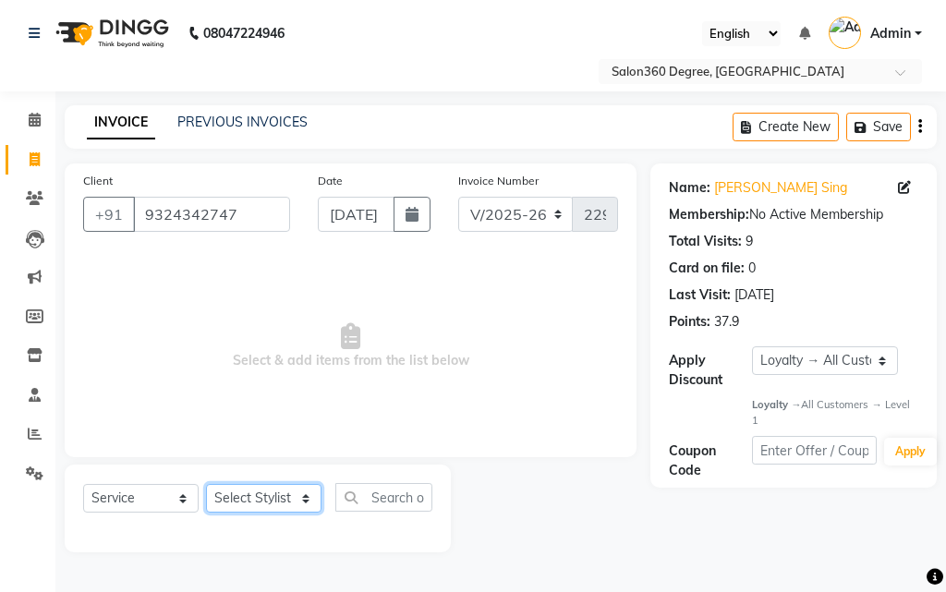
click at [234, 492] on select "Select Stylist [PERSON_NAME] [PERSON_NAME] dwarka [PERSON_NAME] khde [PERSON_NA…" at bounding box center [264, 498] width 116 height 29
select select "33524"
click at [206, 484] on select "Select Stylist [PERSON_NAME] [PERSON_NAME] dwarka [PERSON_NAME] khde [PERSON_NA…" at bounding box center [264, 498] width 116 height 29
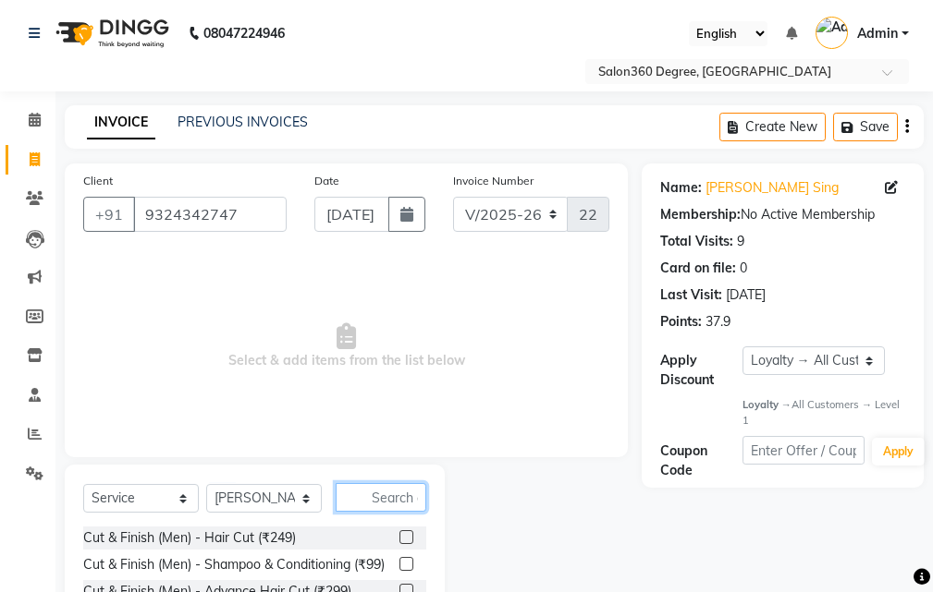
click at [391, 496] on input "text" at bounding box center [380, 497] width 91 height 29
type input "s"
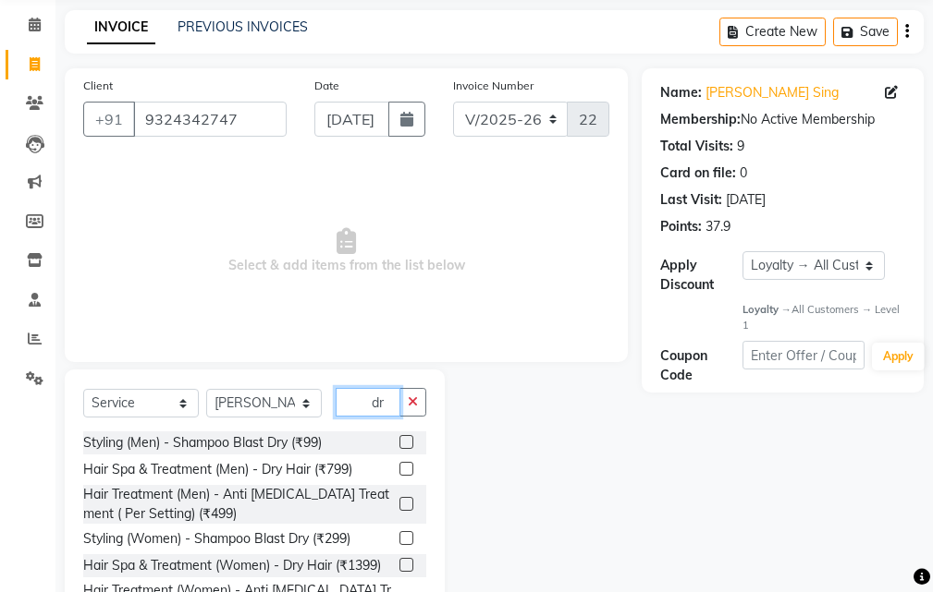
scroll to position [173, 0]
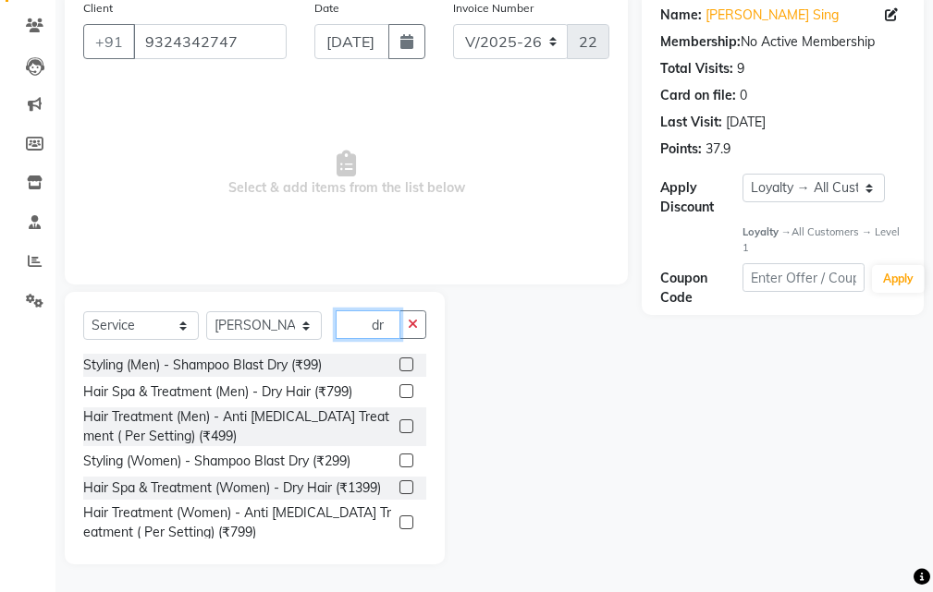
type input "d"
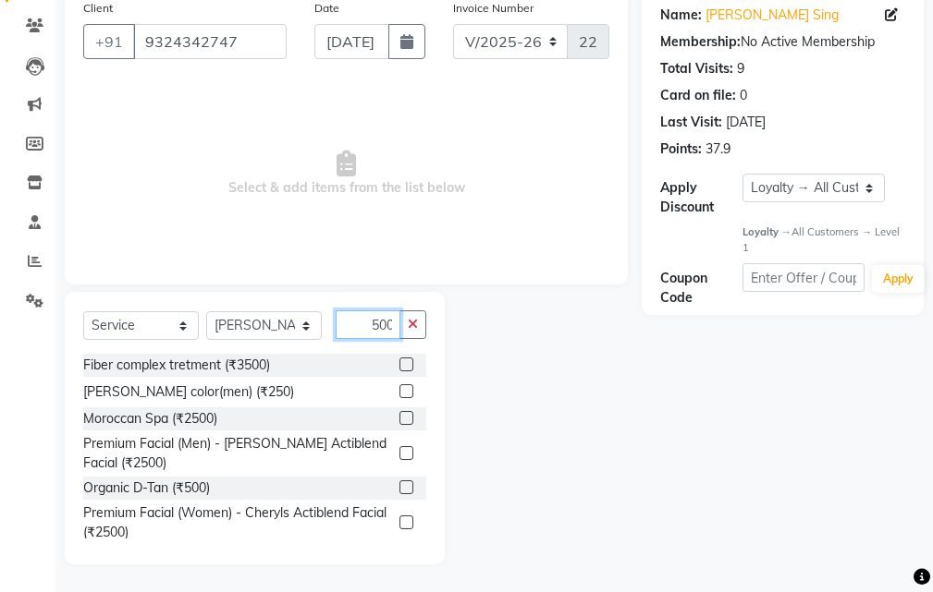
scroll to position [0, 2]
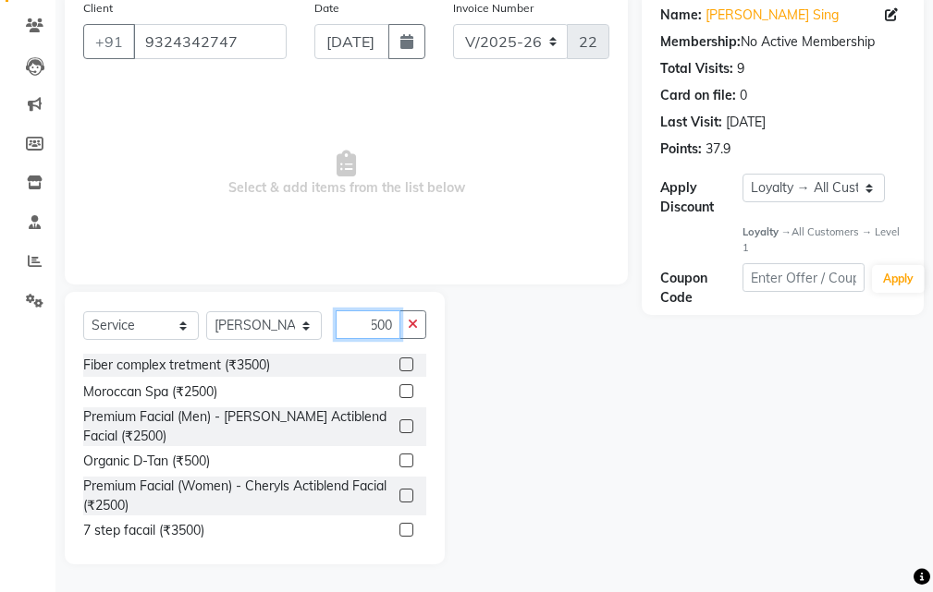
type input "500"
drag, startPoint x: 383, startPoint y: 463, endPoint x: 418, endPoint y: 468, distance: 35.4
click at [400, 467] on div "Organic D-Tan (₹500)" at bounding box center [254, 461] width 343 height 23
click at [399, 459] on label at bounding box center [406, 461] width 14 height 14
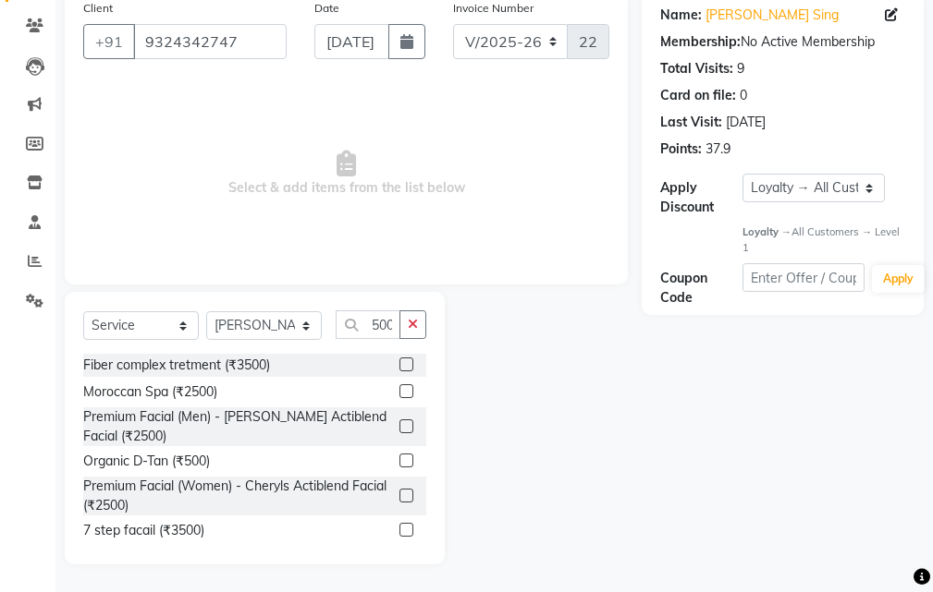
click at [399, 459] on input "checkbox" at bounding box center [405, 462] width 12 height 12
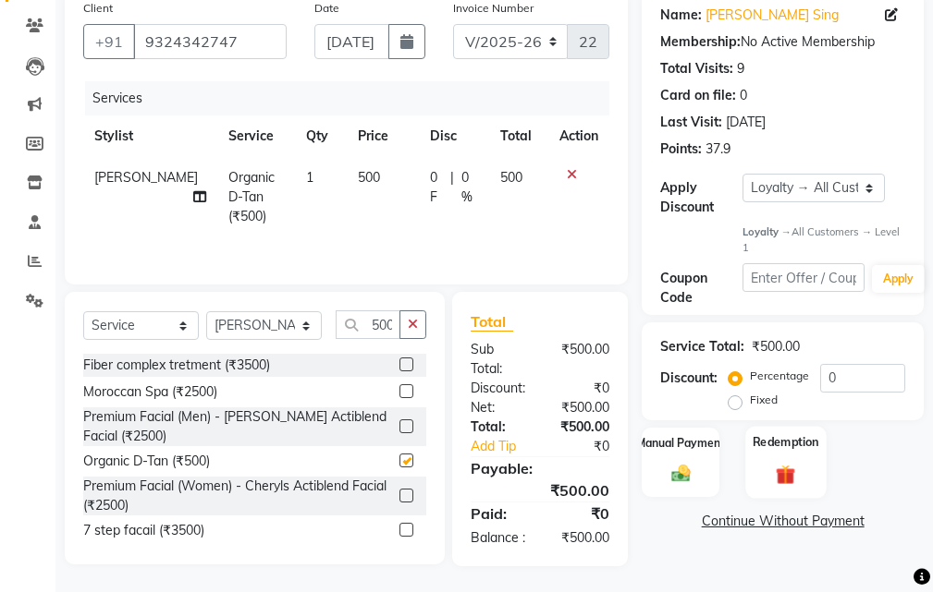
checkbox input "false"
click at [668, 457] on div "Manual Payment" at bounding box center [680, 463] width 80 height 72
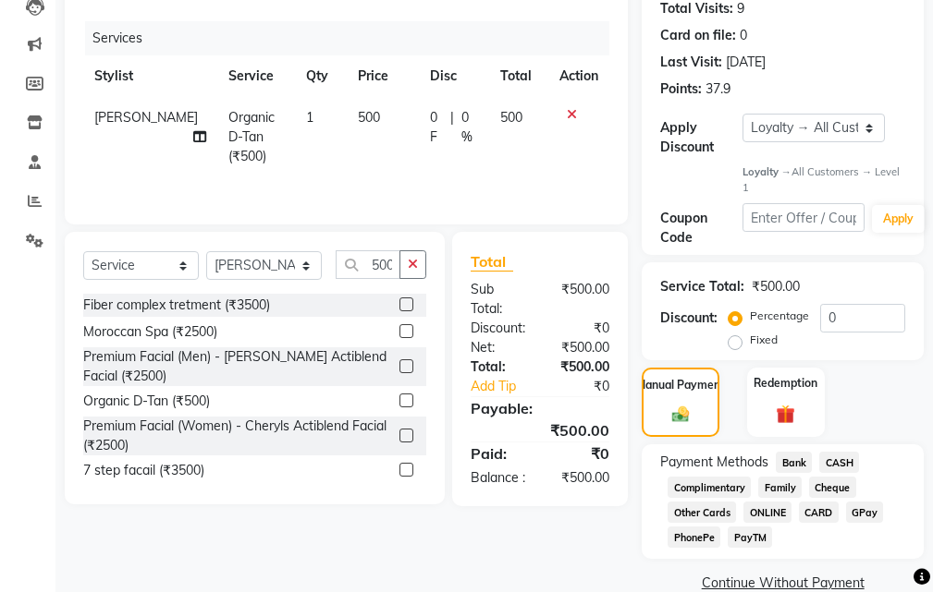
scroll to position [265, 0]
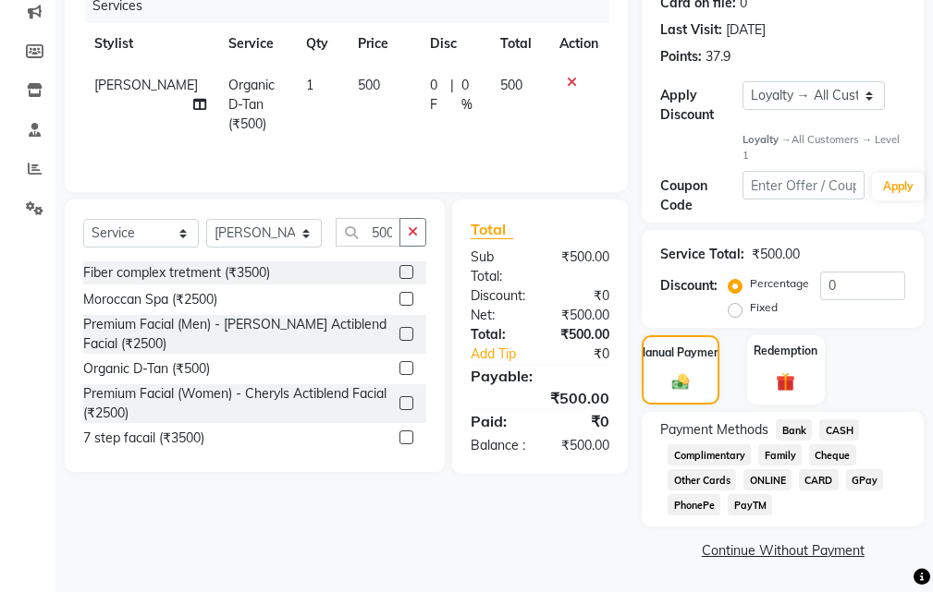
click at [792, 427] on span "Bank" at bounding box center [793, 430] width 36 height 21
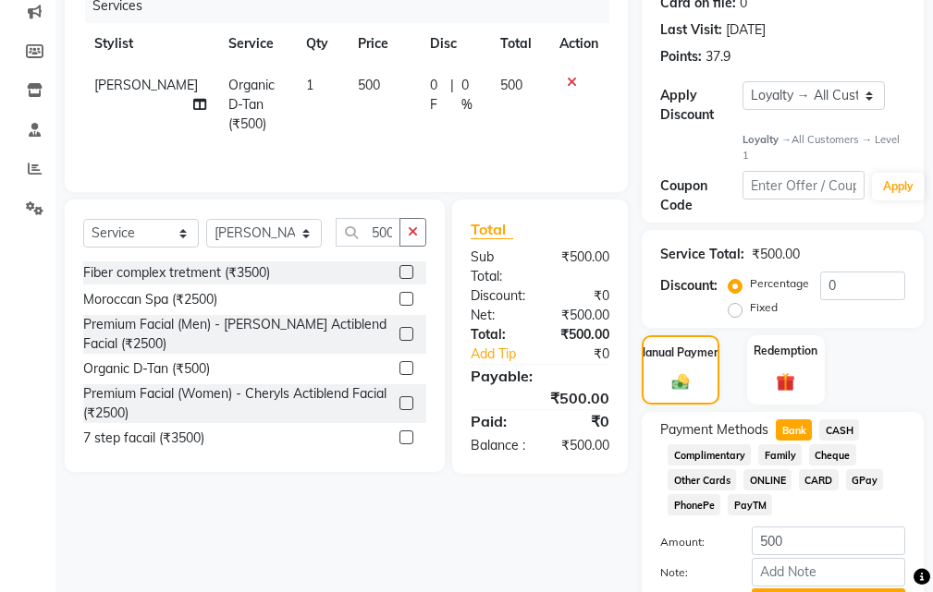
drag, startPoint x: 730, startPoint y: 306, endPoint x: 823, endPoint y: 310, distance: 93.4
click at [750, 307] on label "Fixed" at bounding box center [764, 307] width 28 height 17
click at [732, 307] on input "Fixed" at bounding box center [738, 307] width 13 height 13
radio input "true"
click at [851, 286] on input "0" at bounding box center [862, 286] width 85 height 29
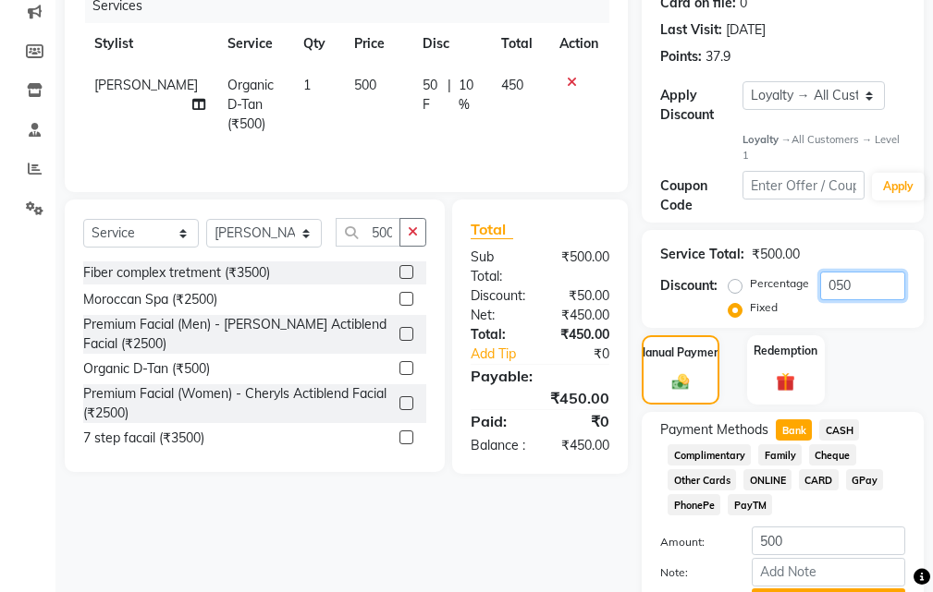
type input "050"
click at [829, 433] on span "CASH" at bounding box center [839, 430] width 40 height 21
type input "450"
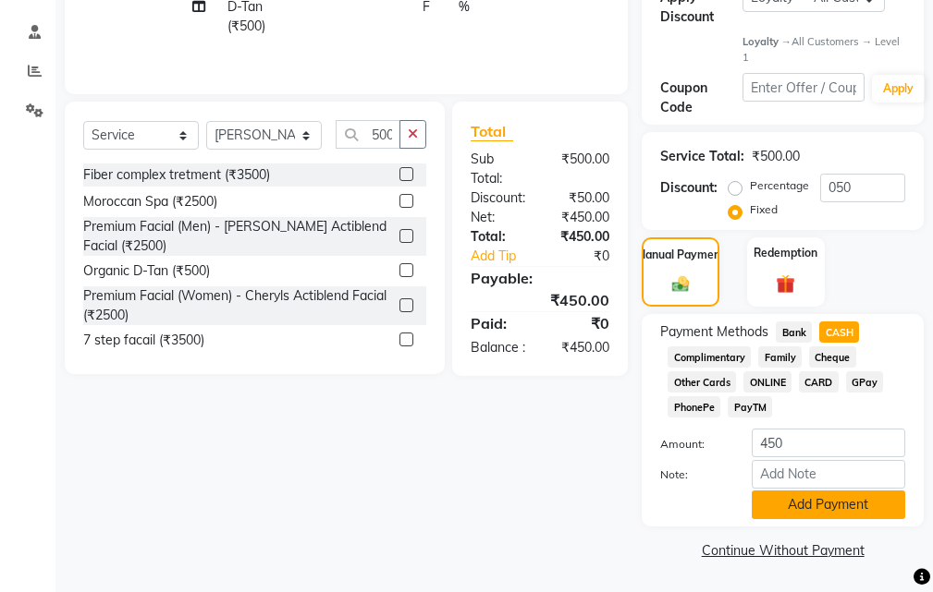
drag, startPoint x: 819, startPoint y: 501, endPoint x: 818, endPoint y: 511, distance: 10.2
click at [819, 503] on button "Add Payment" at bounding box center [827, 505] width 153 height 29
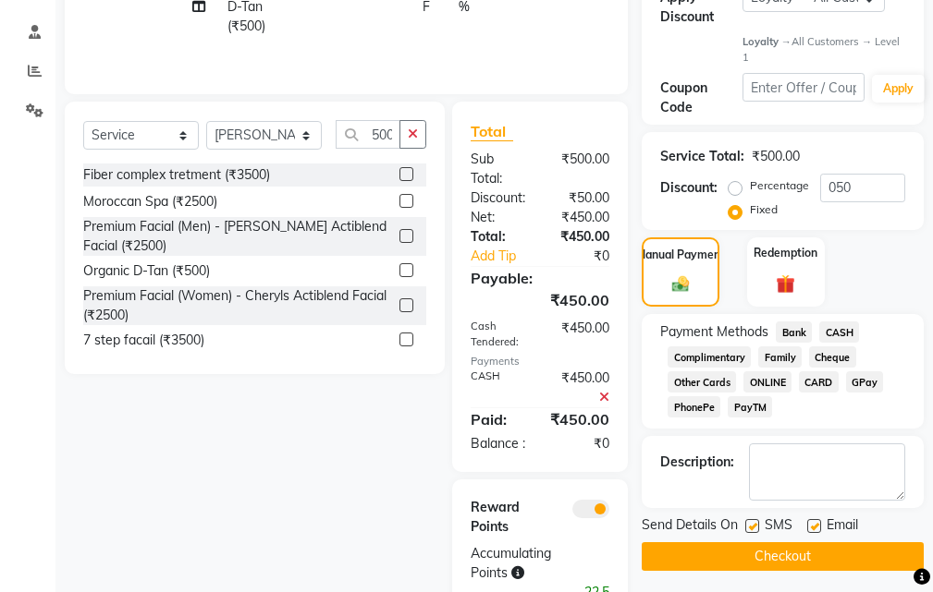
click at [815, 527] on label at bounding box center [814, 526] width 14 height 14
click at [815, 527] on input "checkbox" at bounding box center [813, 527] width 12 height 12
checkbox input "false"
drag, startPoint x: 751, startPoint y: 527, endPoint x: 764, endPoint y: 556, distance: 32.3
click at [750, 529] on label at bounding box center [752, 526] width 14 height 14
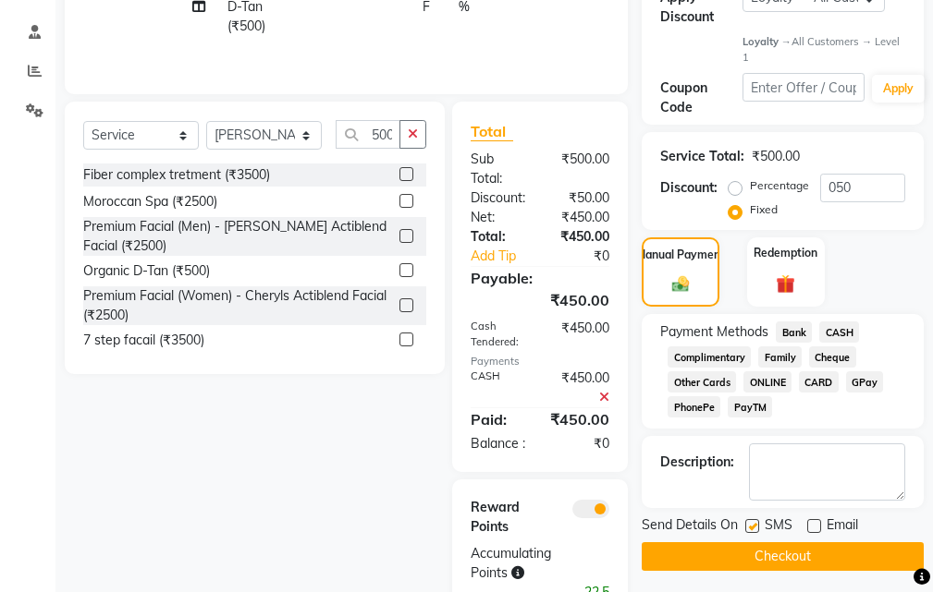
click at [750, 529] on input "checkbox" at bounding box center [751, 527] width 12 height 12
checkbox input "false"
click at [764, 556] on button "Checkout" at bounding box center [782, 556] width 282 height 29
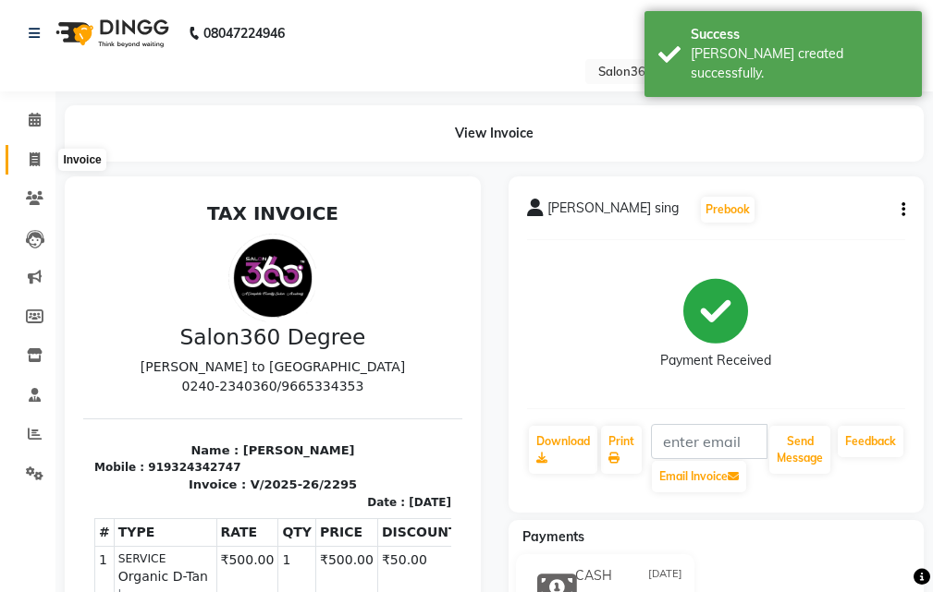
click at [36, 156] on icon at bounding box center [35, 159] width 10 height 14
select select "service"
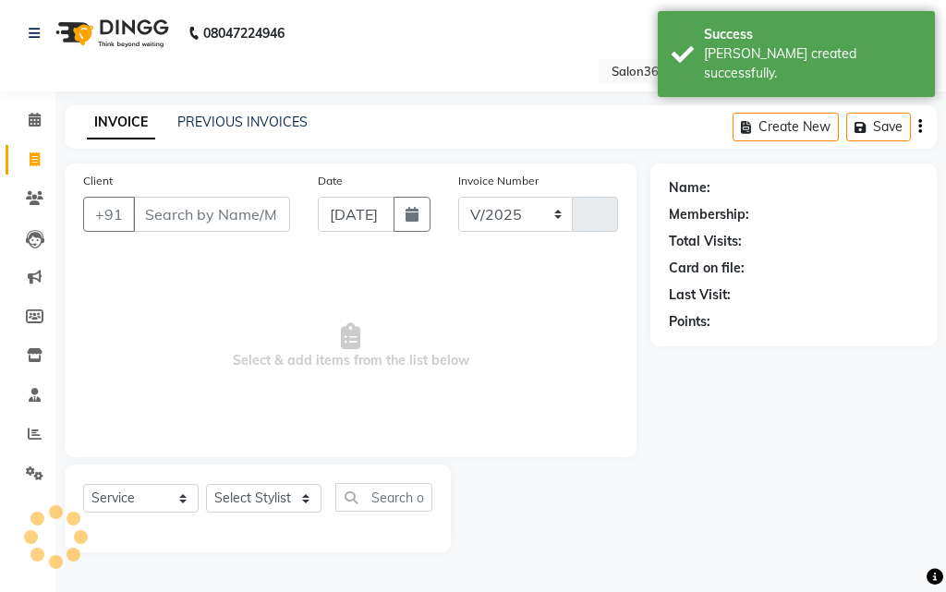
select select "5215"
type input "2296"
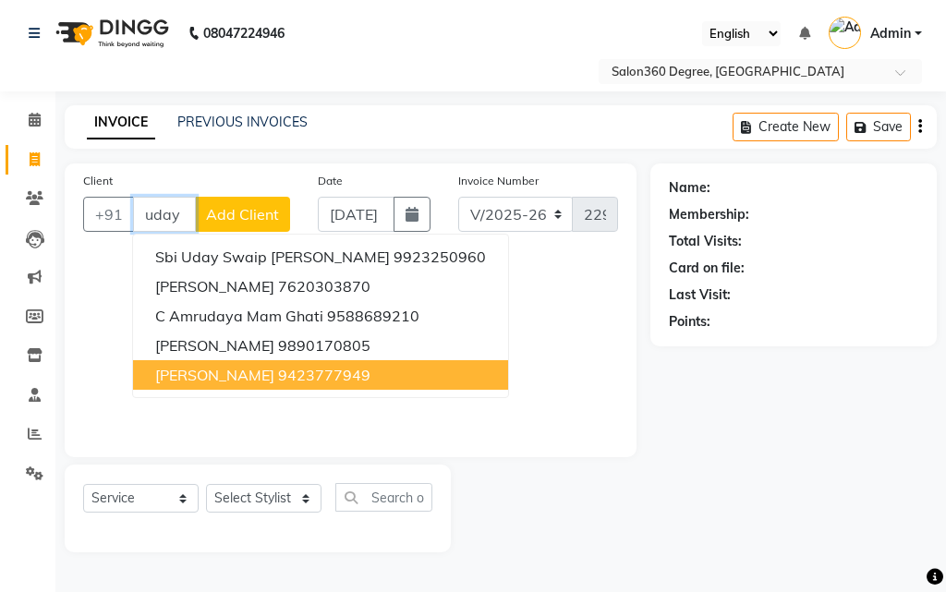
drag, startPoint x: 212, startPoint y: 381, endPoint x: 263, endPoint y: 411, distance: 60.1
click at [213, 382] on span "[PERSON_NAME]" at bounding box center [214, 375] width 119 height 18
type input "9423777949"
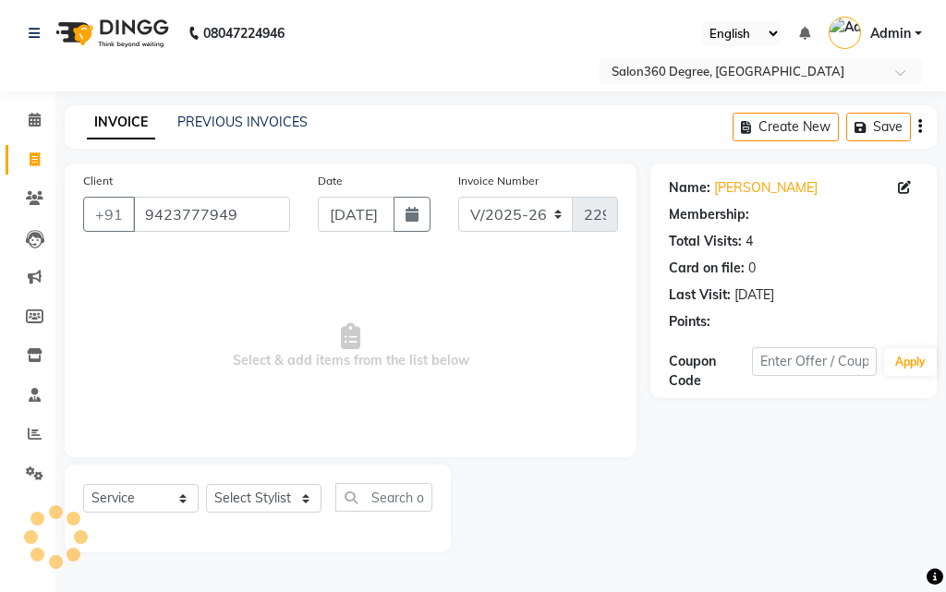
select select "1: Object"
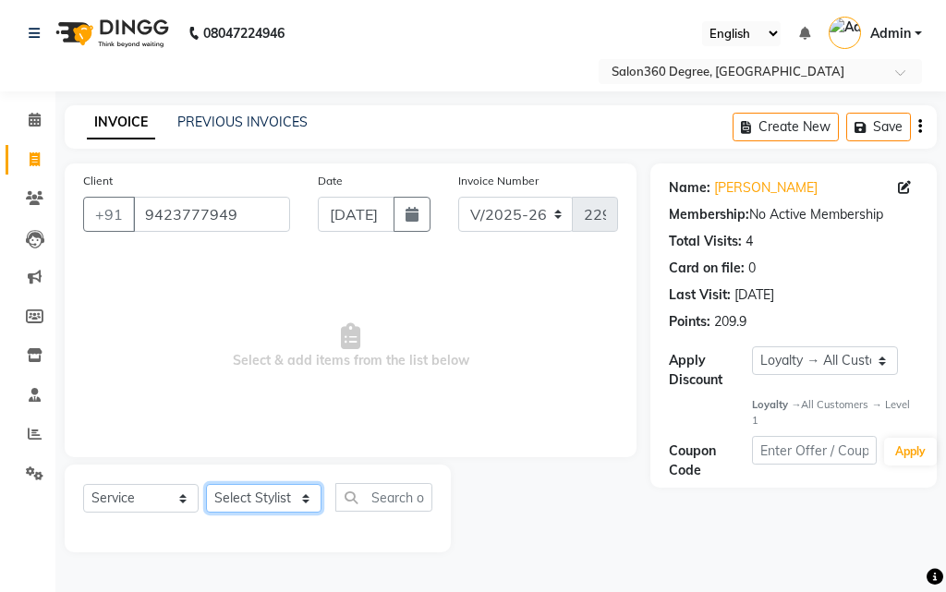
click at [261, 508] on select "Select Stylist [PERSON_NAME] [PERSON_NAME] dwarka [PERSON_NAME] khde [PERSON_NA…" at bounding box center [264, 498] width 116 height 29
select select "37037"
click at [206, 484] on select "Select Stylist [PERSON_NAME] [PERSON_NAME] dwarka [PERSON_NAME] khde [PERSON_NA…" at bounding box center [264, 498] width 116 height 29
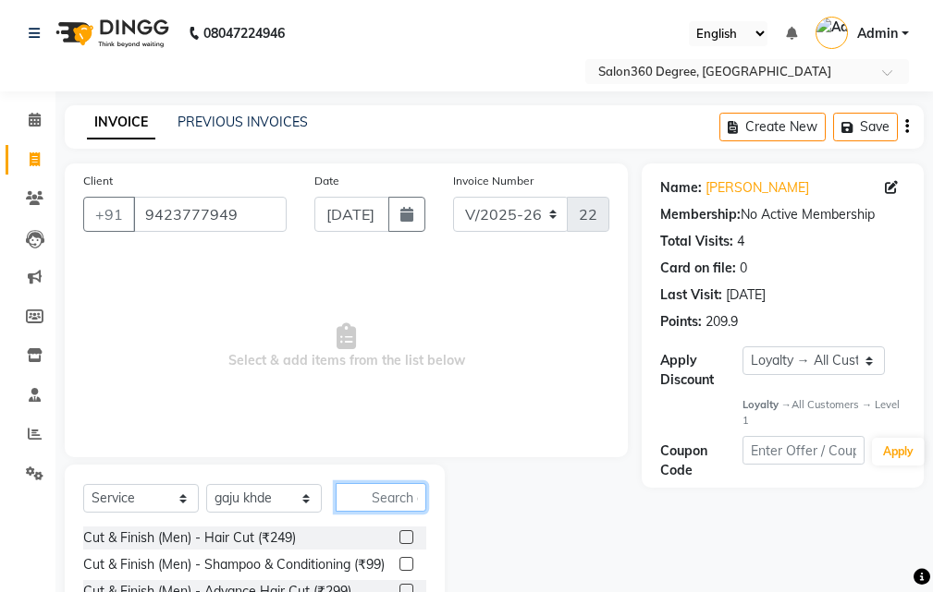
click at [359, 501] on input "text" at bounding box center [380, 497] width 91 height 29
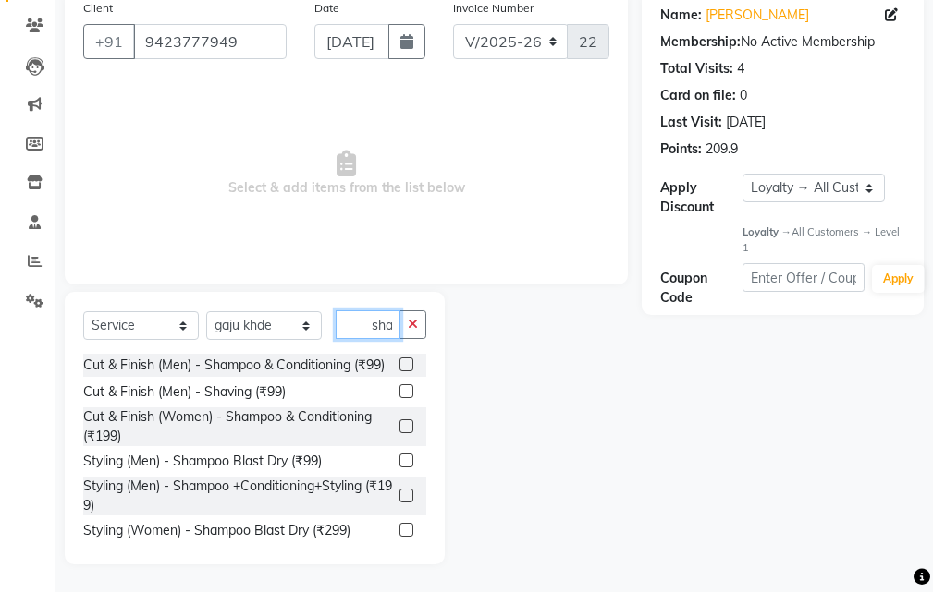
type input "sha"
click at [399, 398] on label at bounding box center [406, 391] width 14 height 14
click at [399, 398] on input "checkbox" at bounding box center [405, 392] width 12 height 12
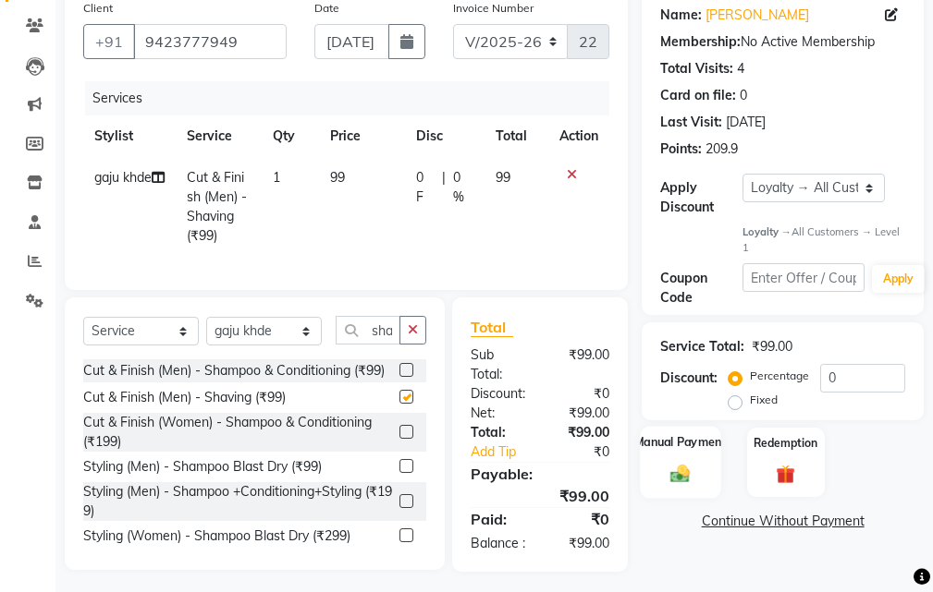
checkbox input "false"
click at [680, 481] on img at bounding box center [679, 474] width 31 height 22
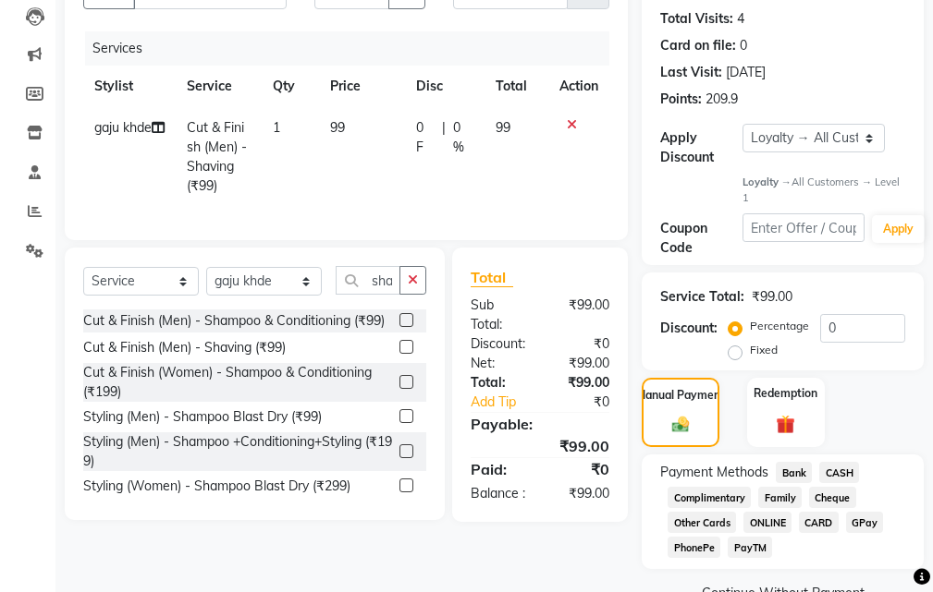
scroll to position [265, 0]
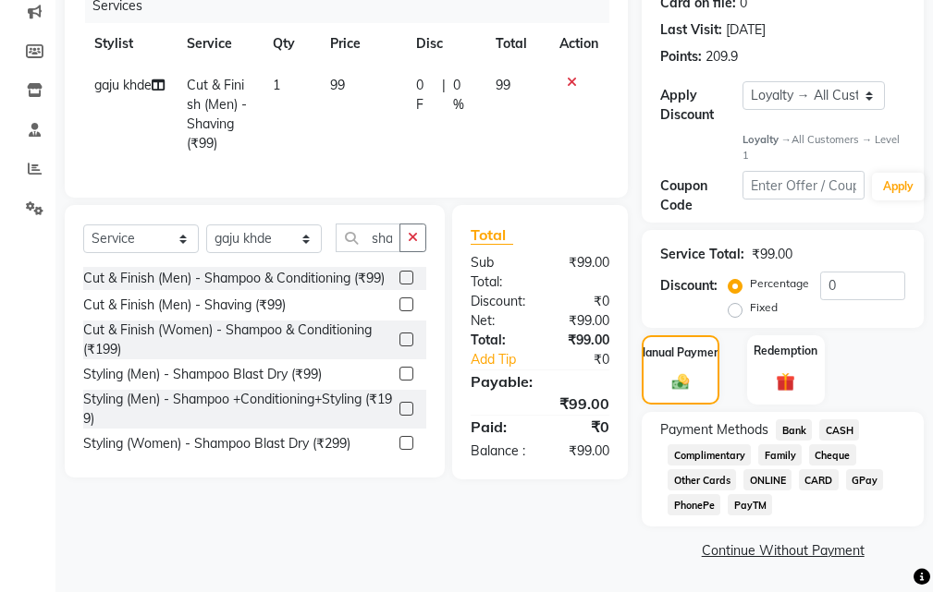
click at [834, 427] on span "CASH" at bounding box center [839, 430] width 40 height 21
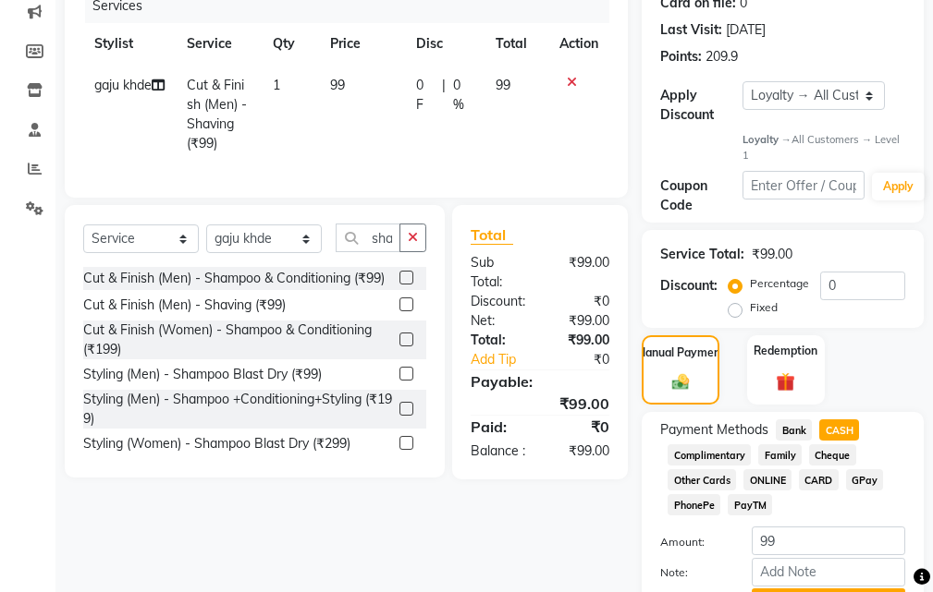
scroll to position [363, 0]
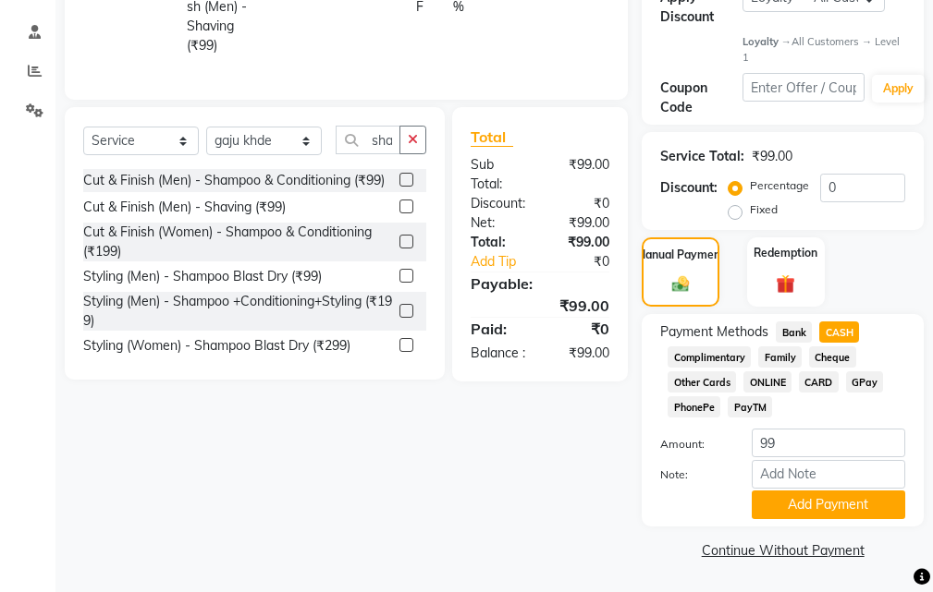
click at [812, 506] on button "Add Payment" at bounding box center [827, 505] width 153 height 29
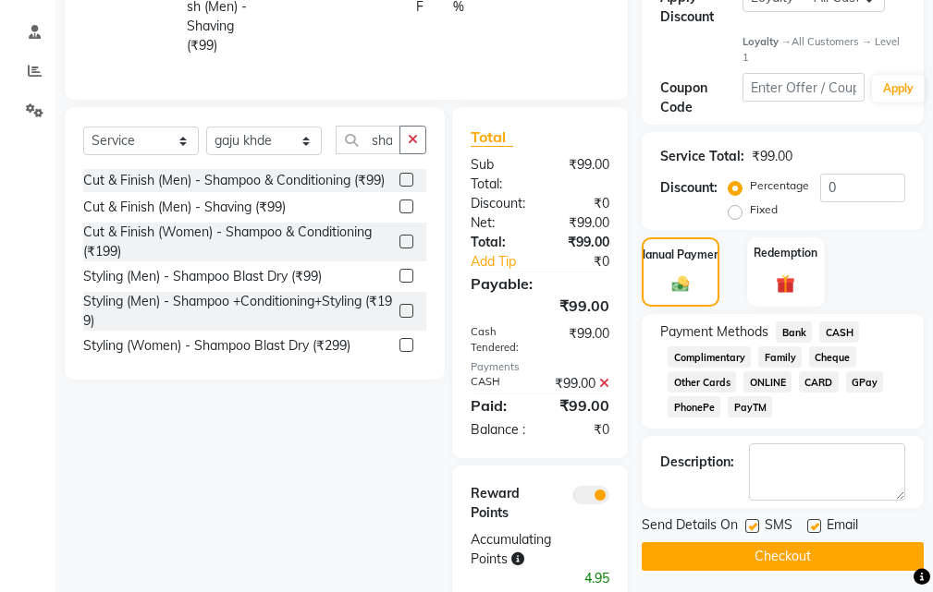
click at [794, 550] on button "Checkout" at bounding box center [782, 556] width 282 height 29
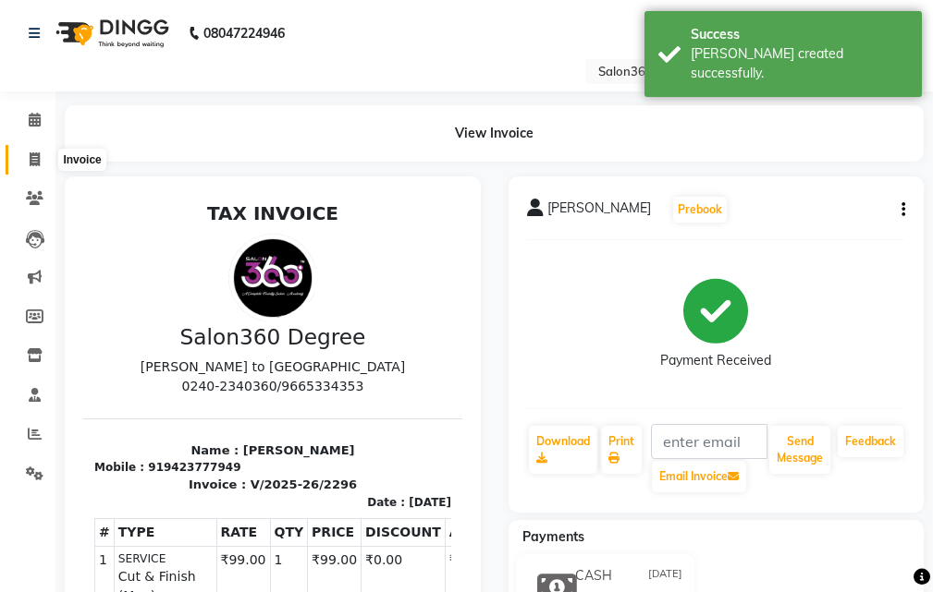
drag, startPoint x: 37, startPoint y: 154, endPoint x: 44, endPoint y: 204, distance: 50.5
click at [36, 155] on icon at bounding box center [35, 159] width 10 height 14
select select "service"
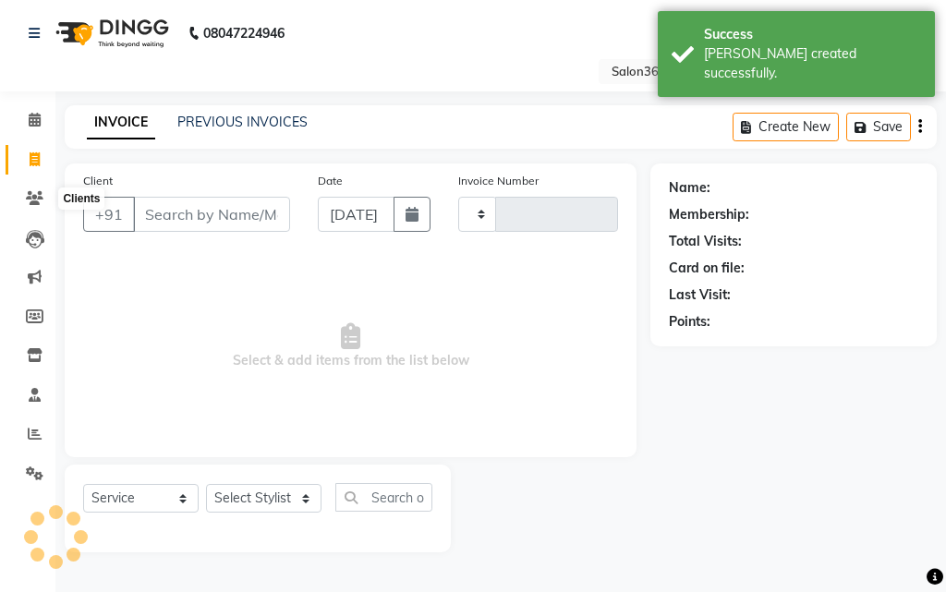
type input "2297"
select select "5215"
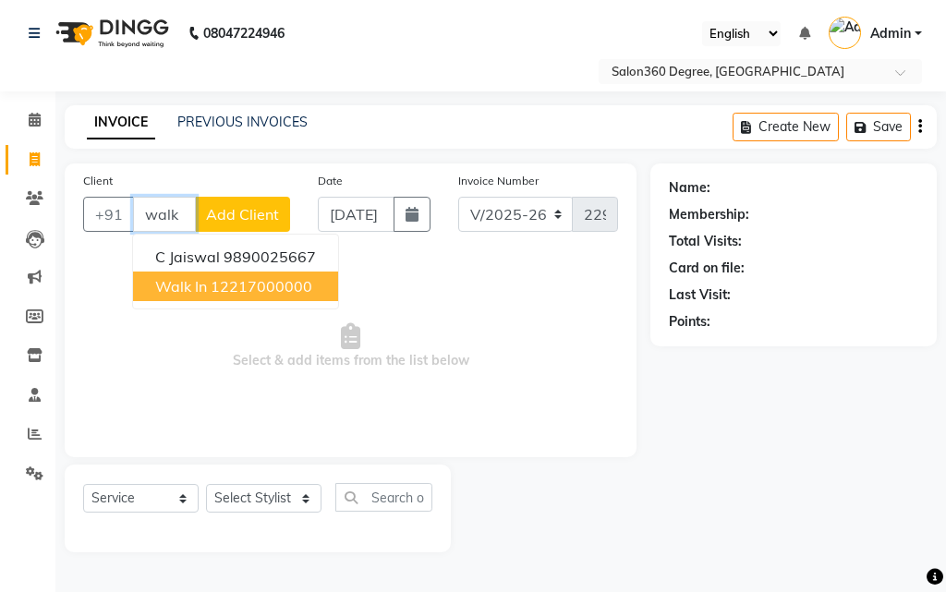
click at [200, 291] on span "Walk In" at bounding box center [181, 286] width 52 height 18
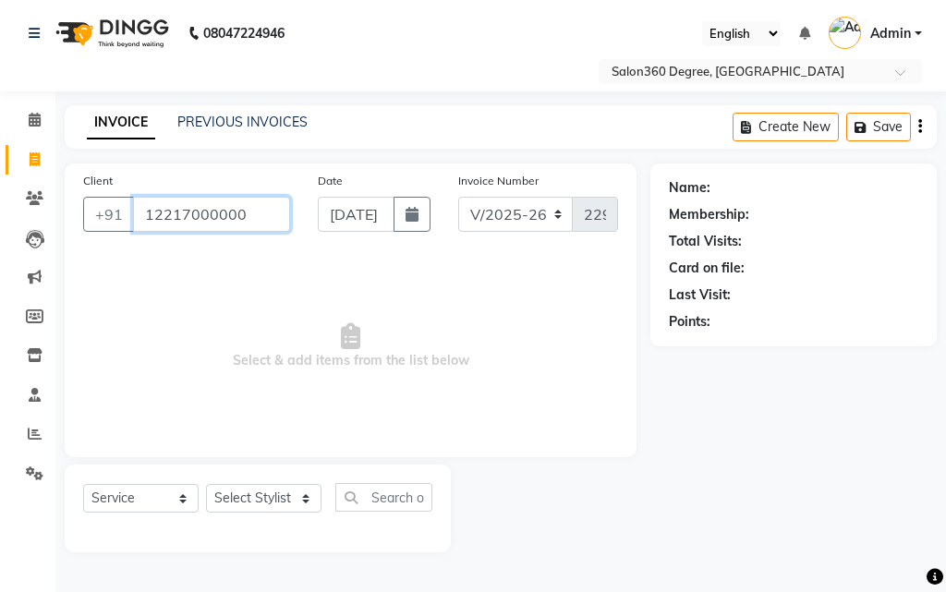
type input "12217000000"
select select "1: Object"
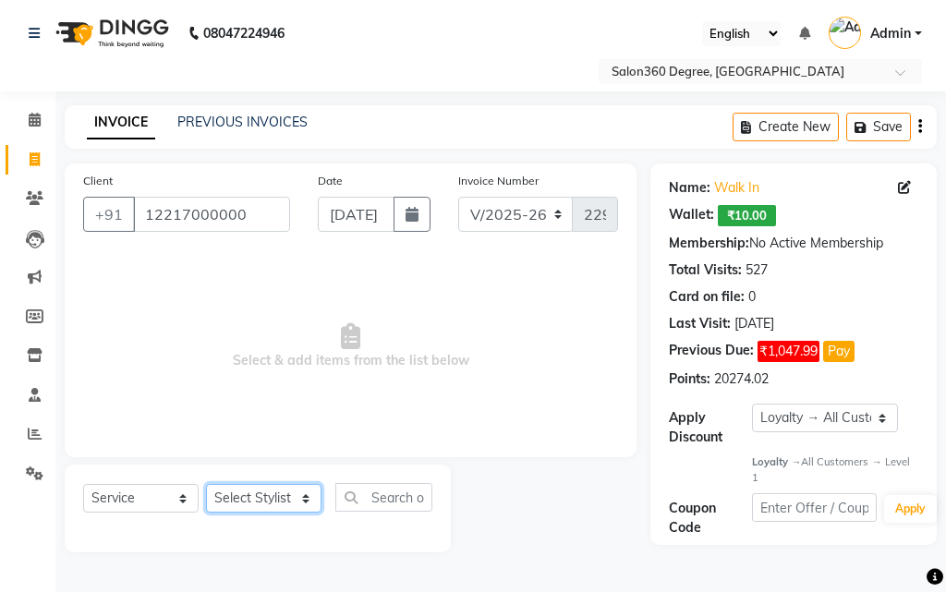
click at [247, 499] on select "Select Stylist [PERSON_NAME] [PERSON_NAME] dwarka [PERSON_NAME] khde [PERSON_NA…" at bounding box center [264, 498] width 116 height 29
select select "80072"
click at [206, 484] on select "Select Stylist [PERSON_NAME] [PERSON_NAME] dwarka [PERSON_NAME] khde [PERSON_NA…" at bounding box center [264, 498] width 116 height 29
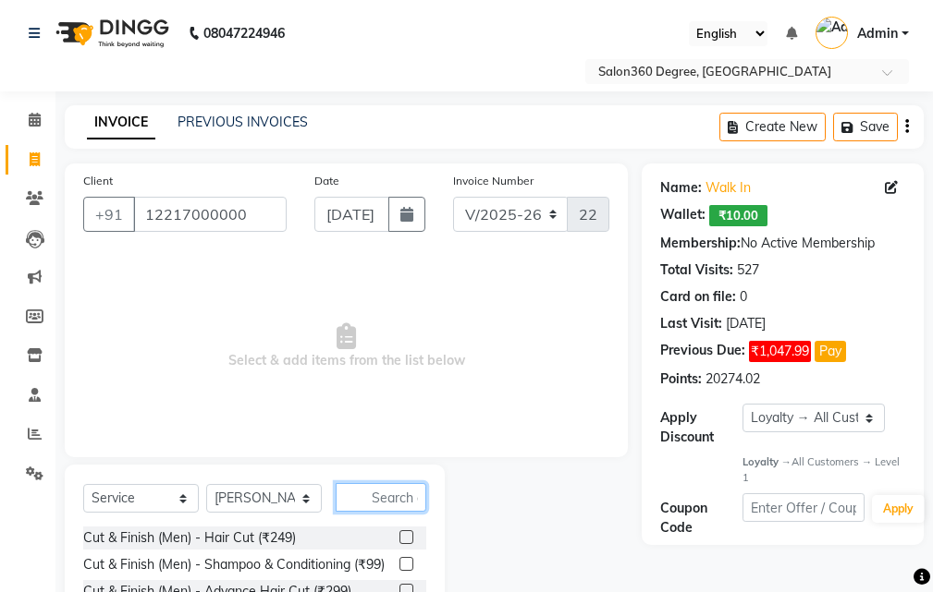
click at [375, 502] on input "text" at bounding box center [380, 497] width 91 height 29
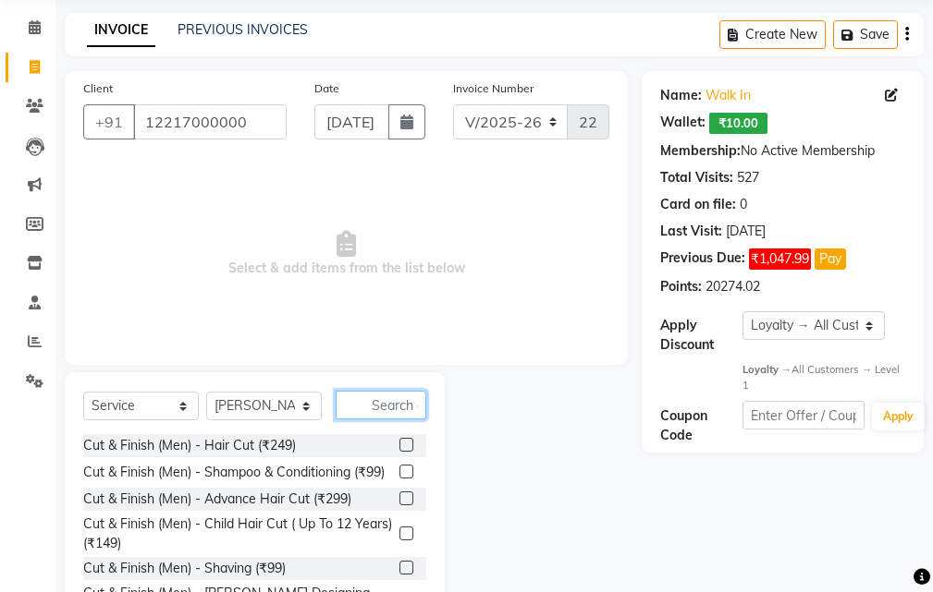
scroll to position [173, 0]
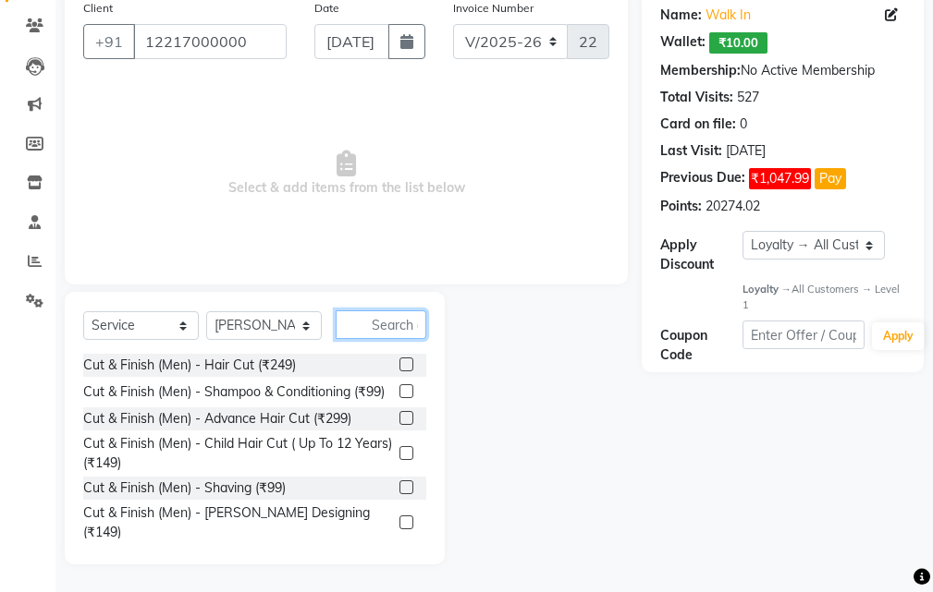
click at [374, 328] on input "text" at bounding box center [380, 325] width 91 height 29
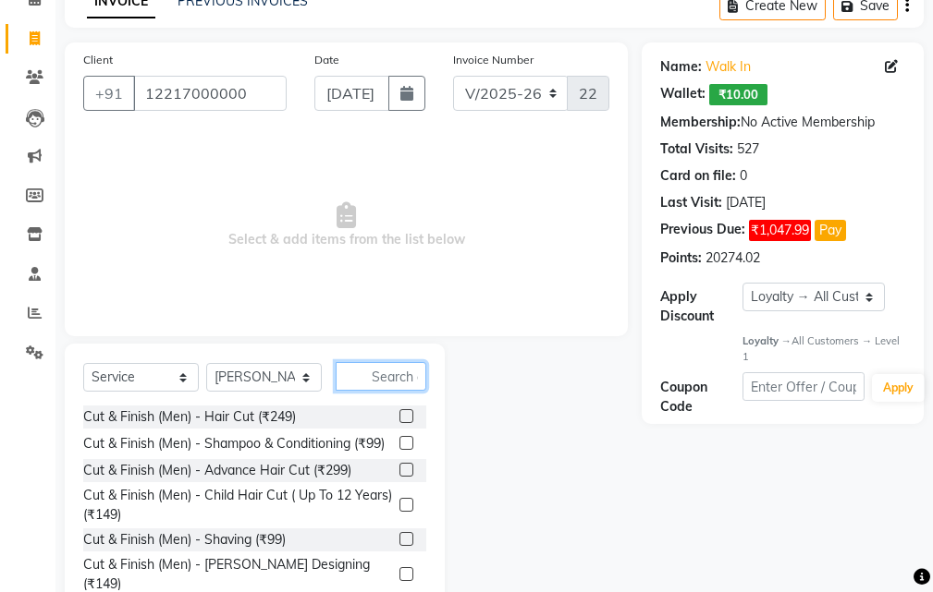
scroll to position [80, 0]
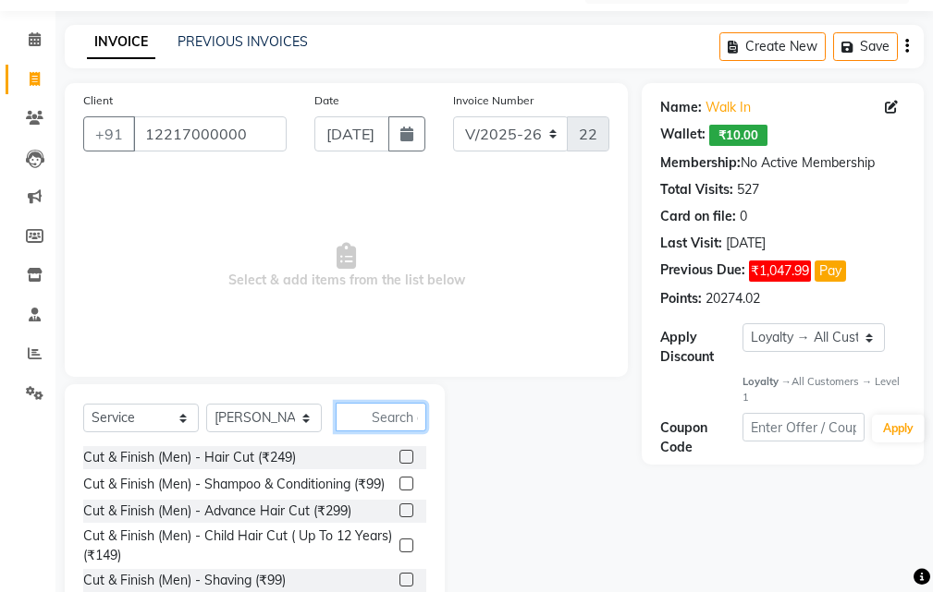
click at [377, 416] on input "text" at bounding box center [380, 417] width 91 height 29
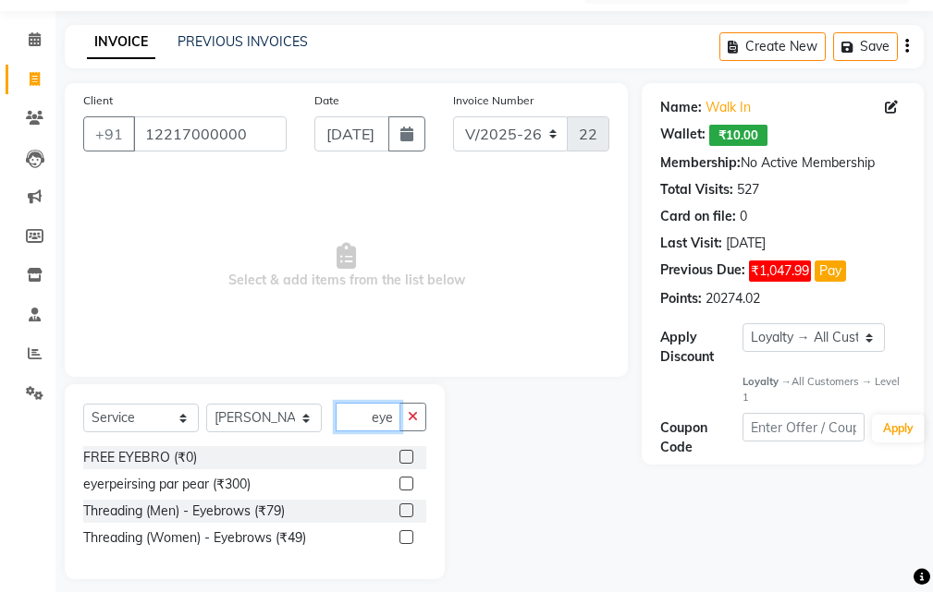
type input "eye"
click at [407, 533] on label at bounding box center [406, 537] width 14 height 14
click at [407, 533] on input "checkbox" at bounding box center [405, 538] width 12 height 12
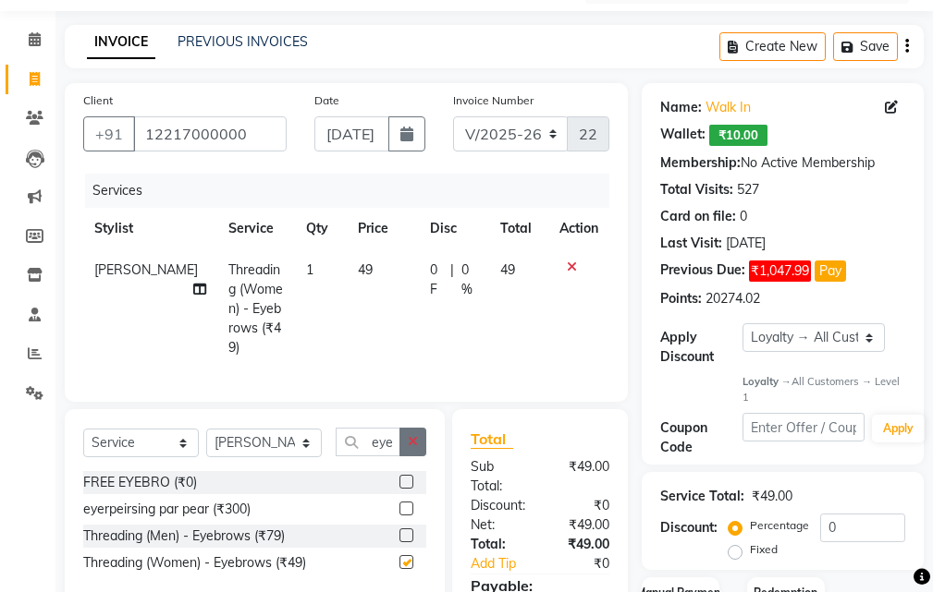
checkbox input "false"
click at [420, 441] on button "button" at bounding box center [412, 442] width 27 height 29
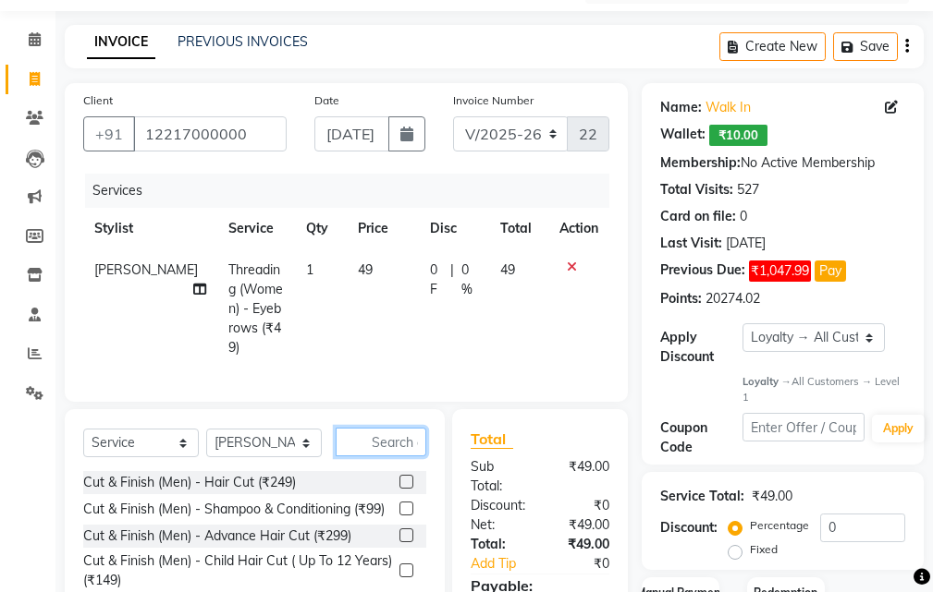
click at [396, 438] on input "text" at bounding box center [380, 442] width 91 height 29
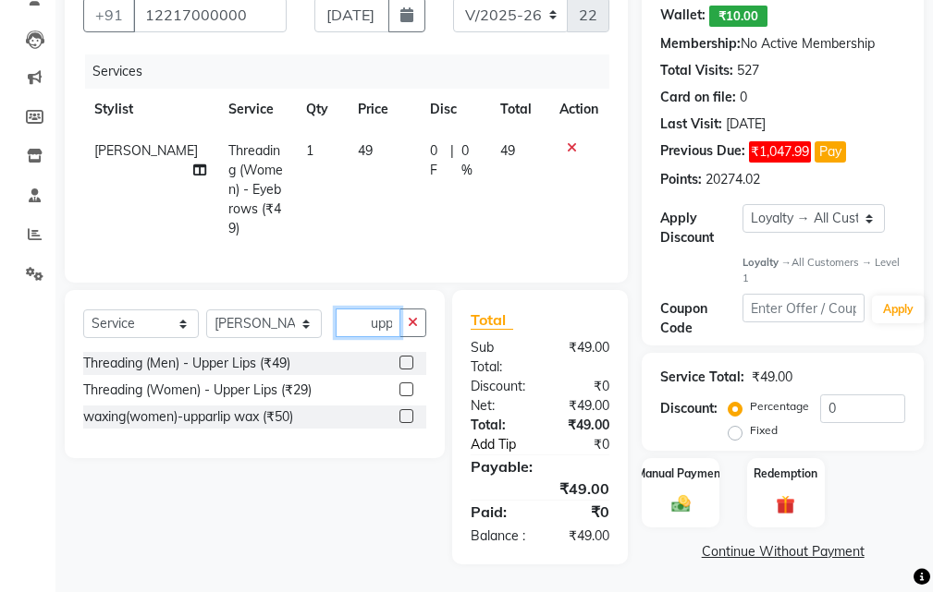
scroll to position [201, 0]
type input "upp"
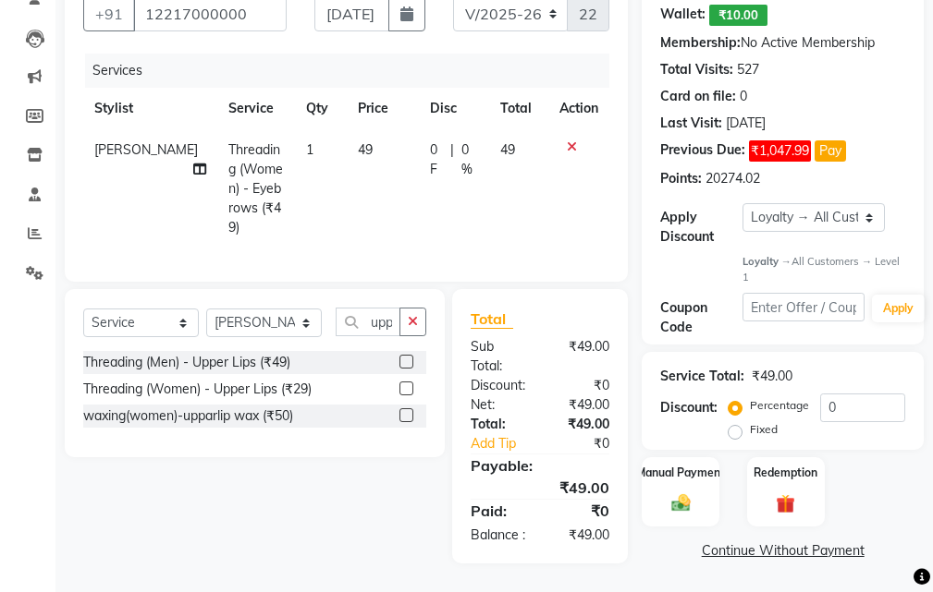
click at [408, 382] on label at bounding box center [406, 389] width 14 height 14
click at [408, 384] on input "checkbox" at bounding box center [405, 390] width 12 height 12
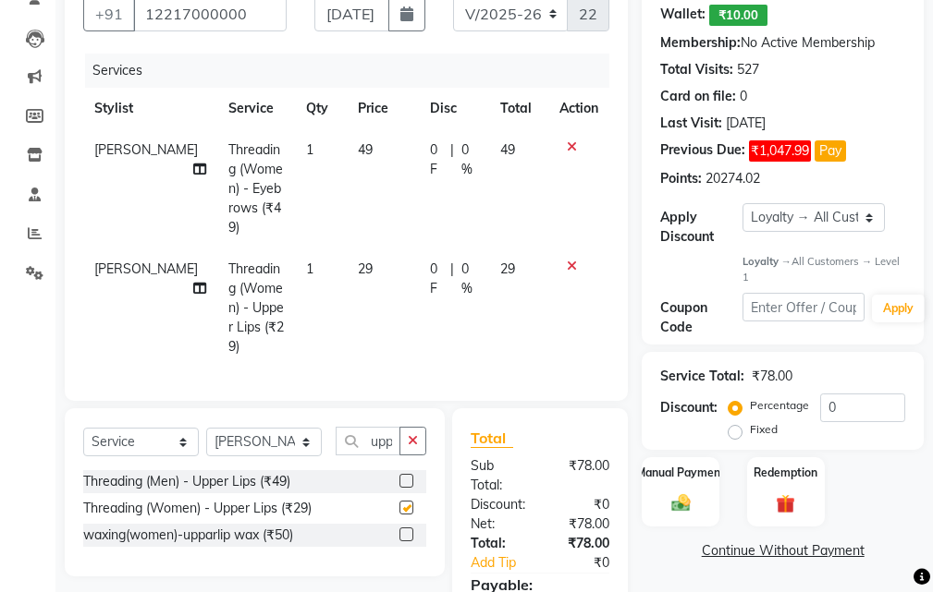
scroll to position [0, 0]
checkbox input "false"
click at [419, 427] on button "button" at bounding box center [412, 441] width 27 height 29
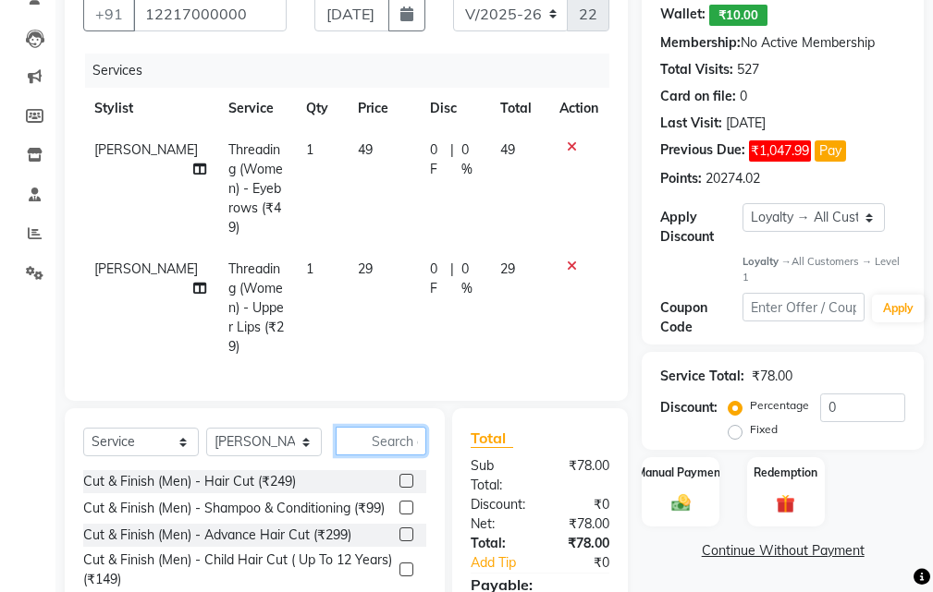
click at [369, 427] on input "text" at bounding box center [380, 441] width 91 height 29
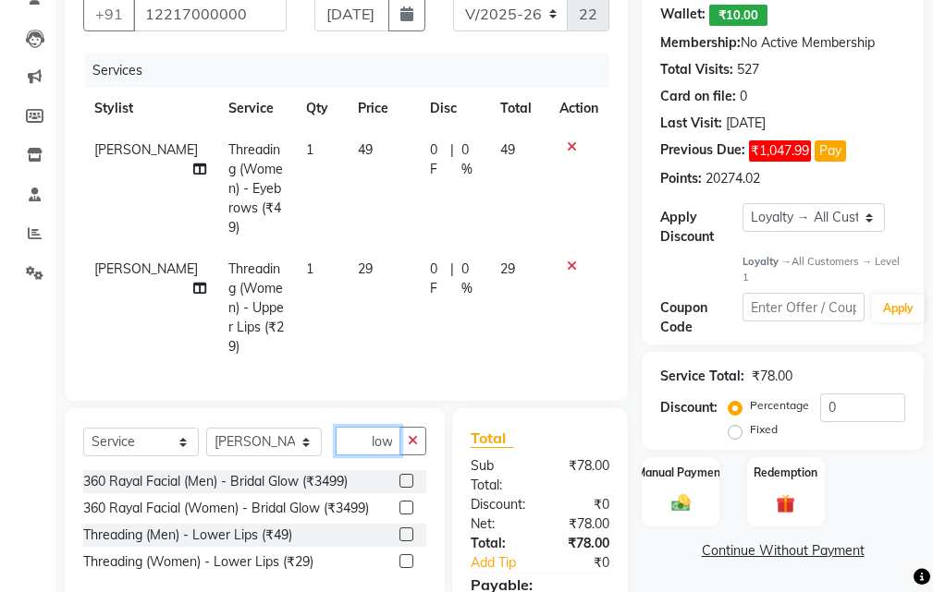
type input "low"
drag, startPoint x: 404, startPoint y: 510, endPoint x: 429, endPoint y: 518, distance: 26.3
click at [408, 528] on label at bounding box center [406, 535] width 14 height 14
click at [408, 530] on input "checkbox" at bounding box center [405, 536] width 12 height 12
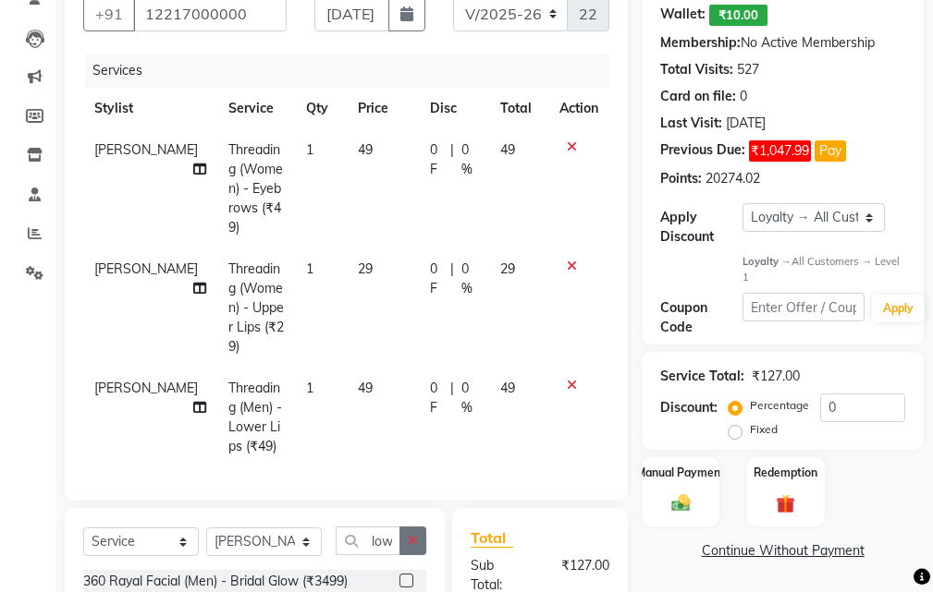
checkbox input "false"
click at [413, 534] on icon "button" at bounding box center [413, 540] width 10 height 13
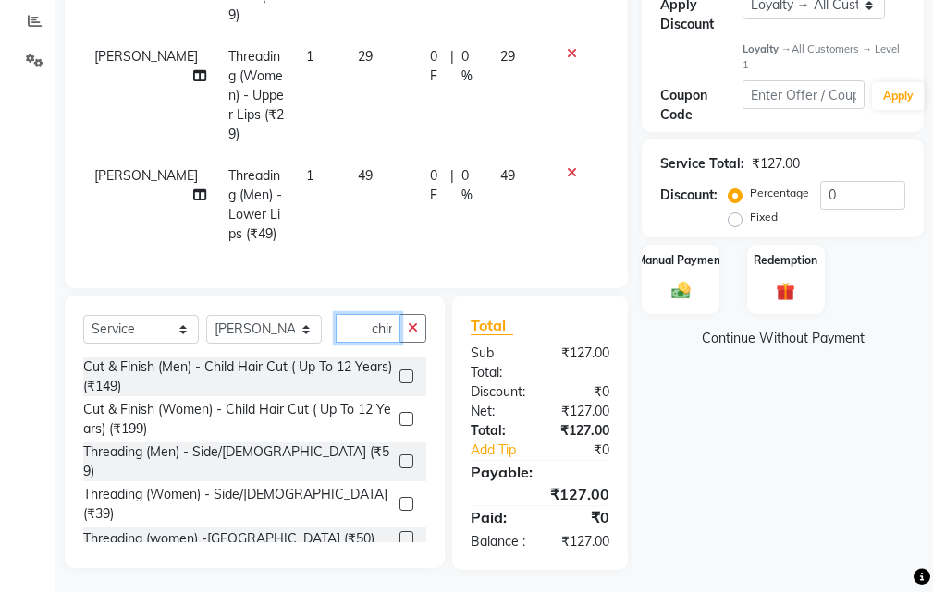
scroll to position [0, 3]
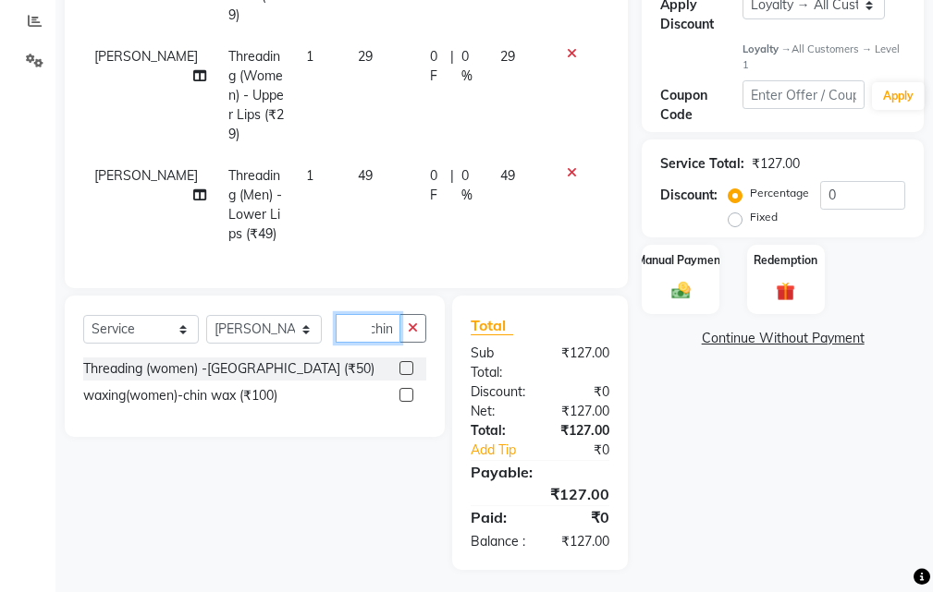
type input "chin"
click at [405, 361] on label at bounding box center [406, 368] width 14 height 14
click at [405, 363] on input "checkbox" at bounding box center [405, 369] width 12 height 12
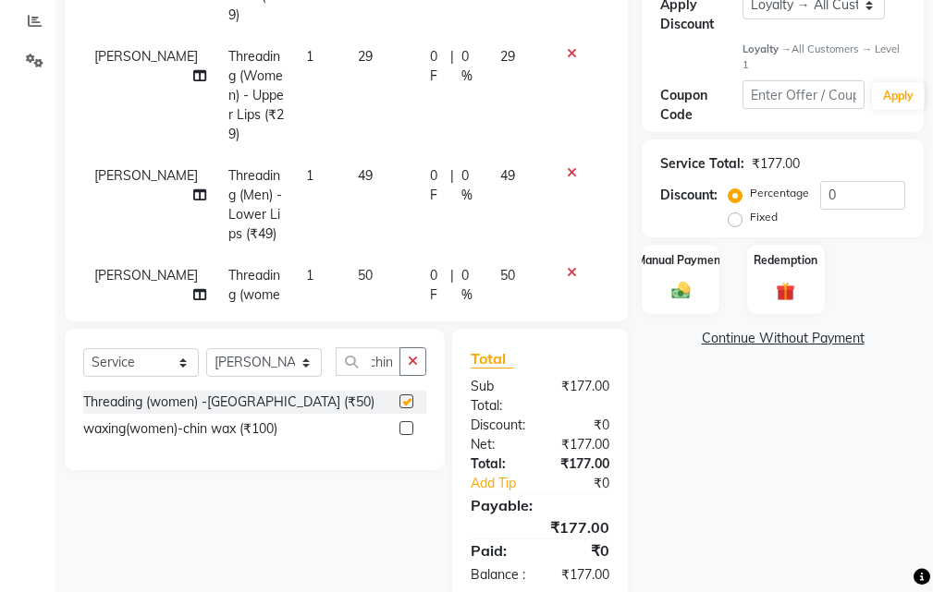
scroll to position [0, 0]
checkbox input "false"
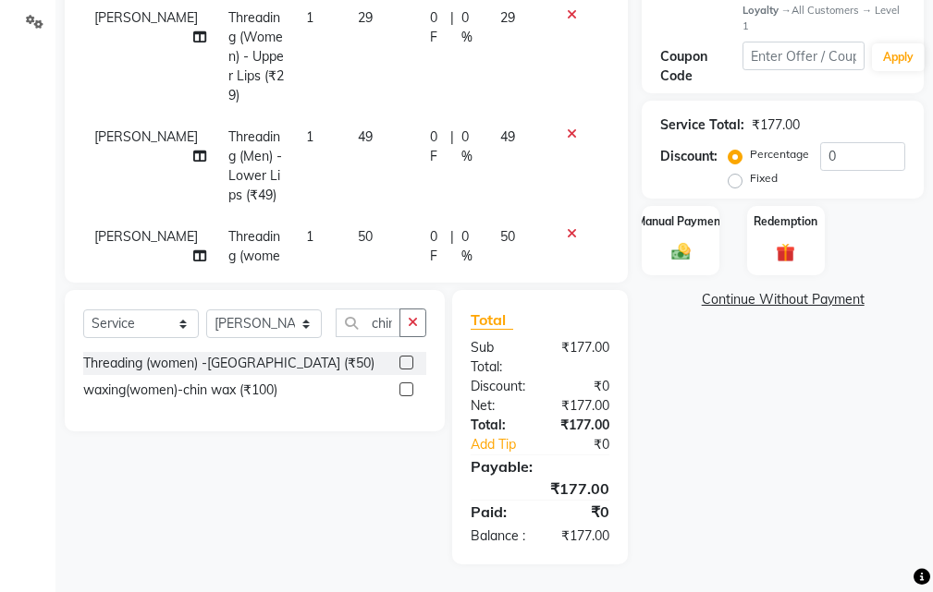
scroll to position [471, 0]
click at [567, 128] on icon at bounding box center [572, 134] width 10 height 13
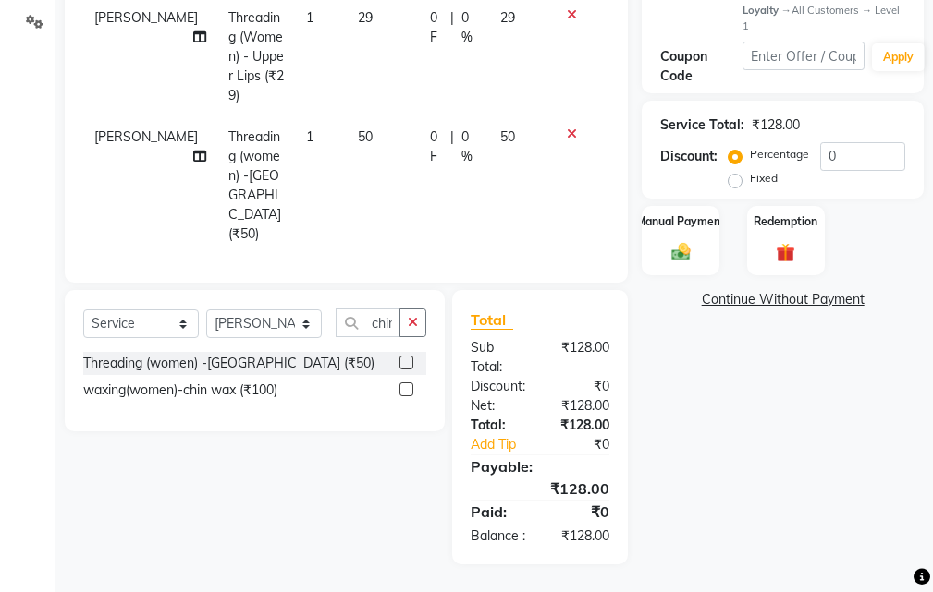
scroll to position [380, 0]
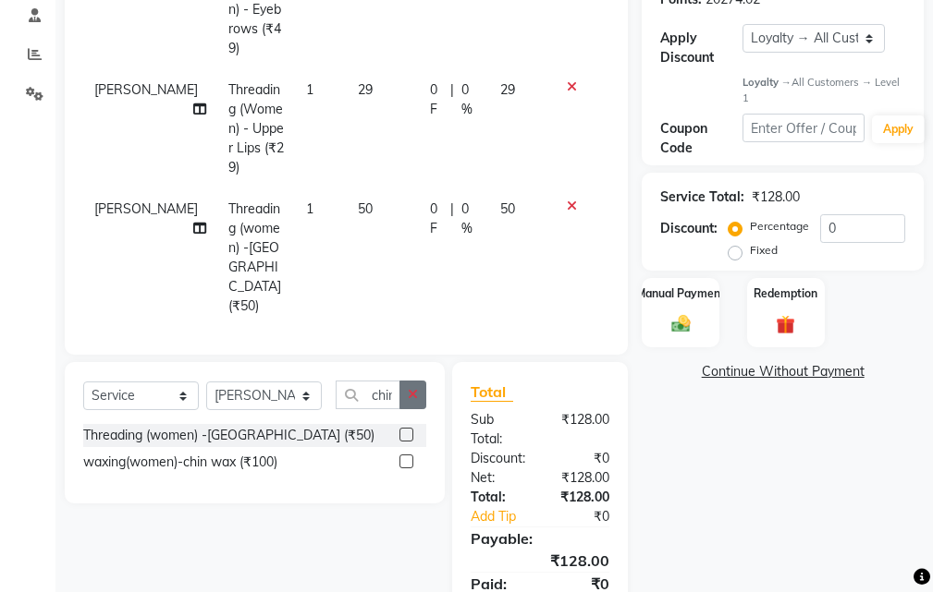
drag, startPoint x: 408, startPoint y: 297, endPoint x: 384, endPoint y: 317, distance: 32.2
click at [409, 388] on icon "button" at bounding box center [413, 394] width 10 height 13
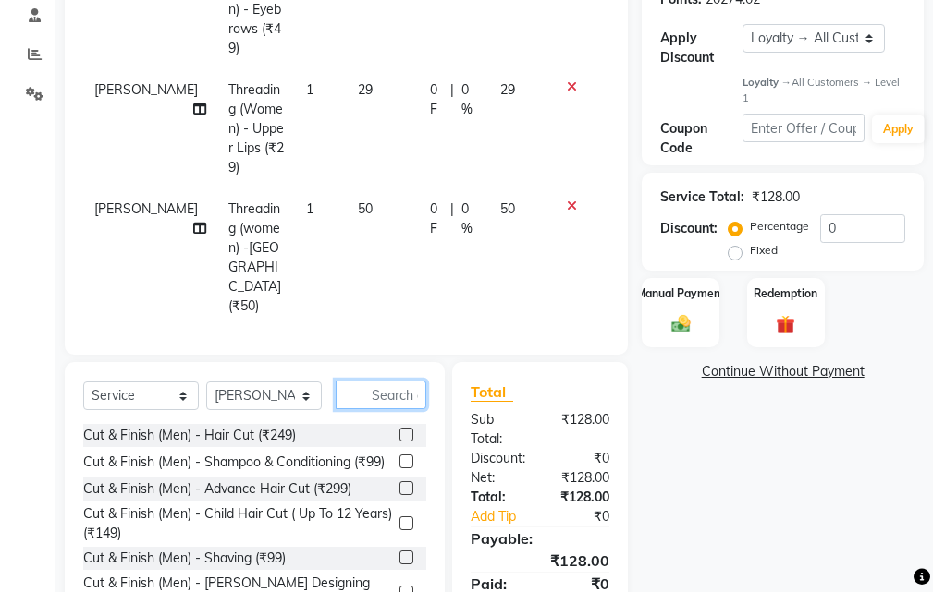
click at [381, 381] on input "text" at bounding box center [380, 395] width 91 height 29
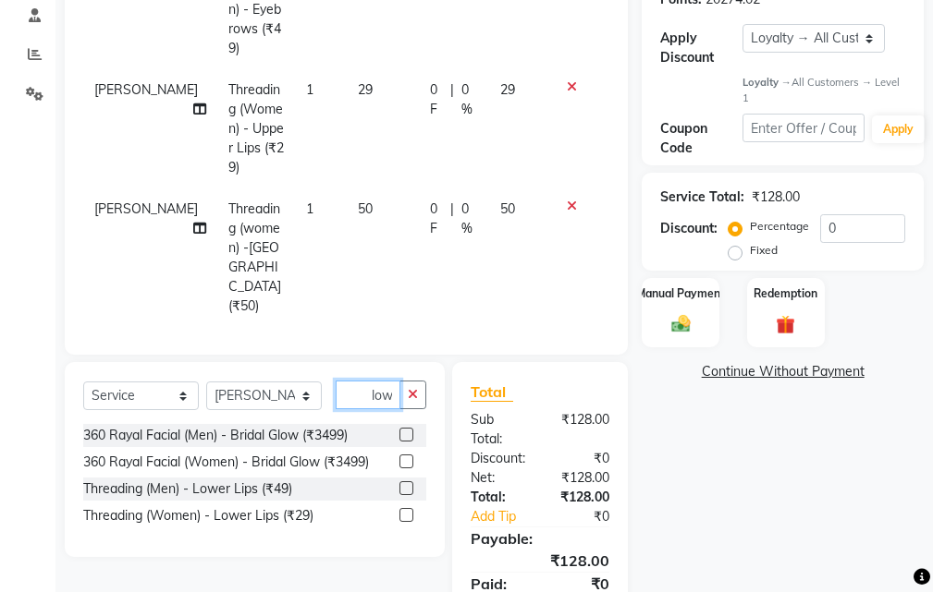
type input "low"
drag, startPoint x: 405, startPoint y: 421, endPoint x: 888, endPoint y: 476, distance: 486.5
click at [408, 508] on label at bounding box center [406, 515] width 14 height 14
click at [408, 510] on input "checkbox" at bounding box center [405, 516] width 12 height 12
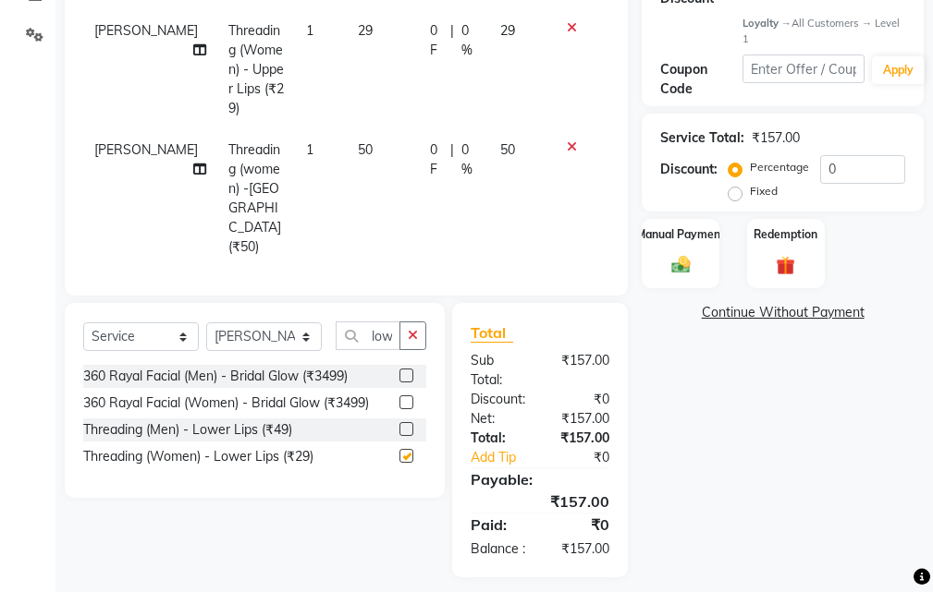
checkbox input "false"
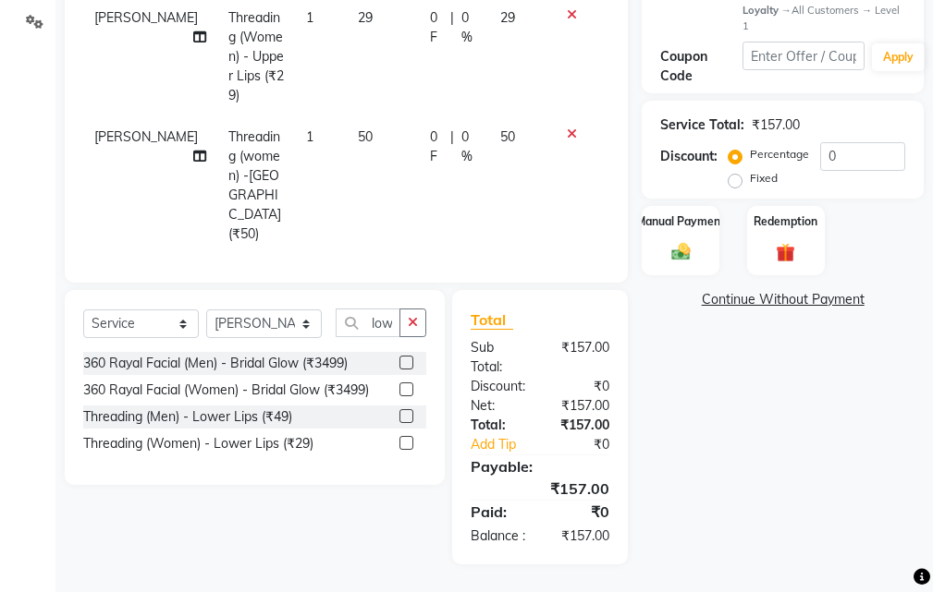
click at [750, 170] on label "Fixed" at bounding box center [764, 178] width 28 height 17
click at [734, 172] on input "Fixed" at bounding box center [738, 178] width 13 height 13
radio input "true"
click at [862, 142] on input "0" at bounding box center [862, 156] width 85 height 29
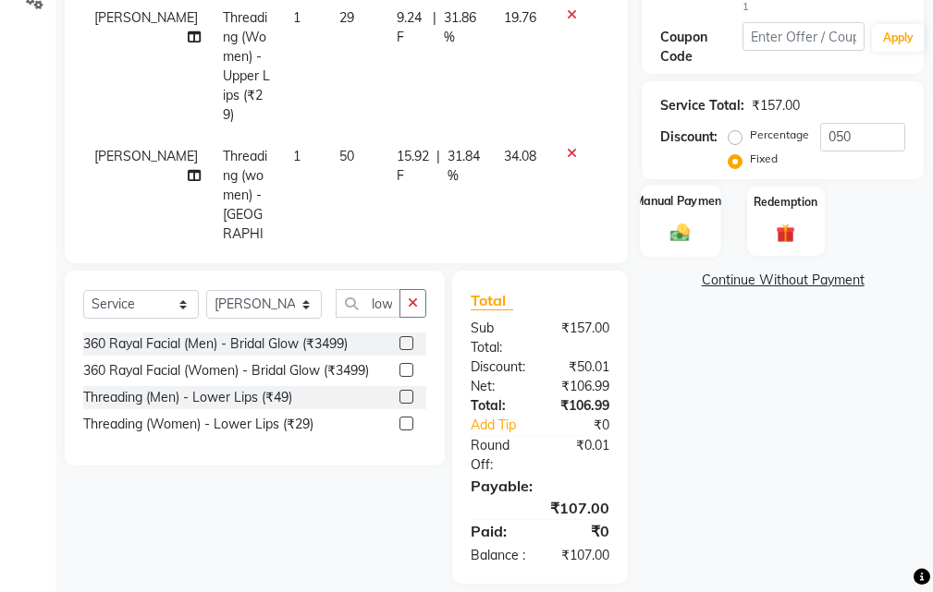
drag, startPoint x: 687, startPoint y: 237, endPoint x: 693, endPoint y: 248, distance: 12.8
click at [686, 237] on img at bounding box center [679, 233] width 31 height 22
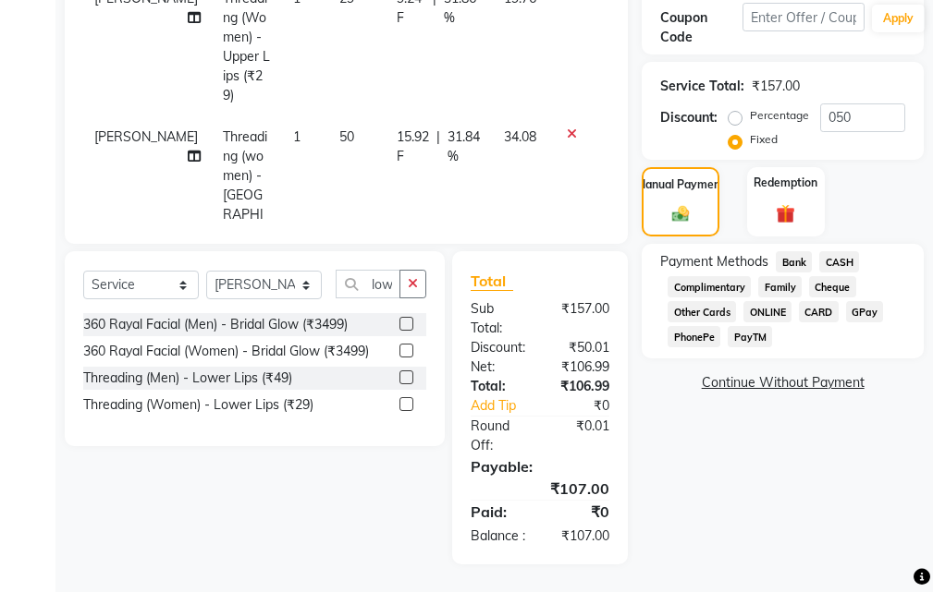
scroll to position [510, 0]
click at [857, 104] on input "050" at bounding box center [862, 118] width 85 height 29
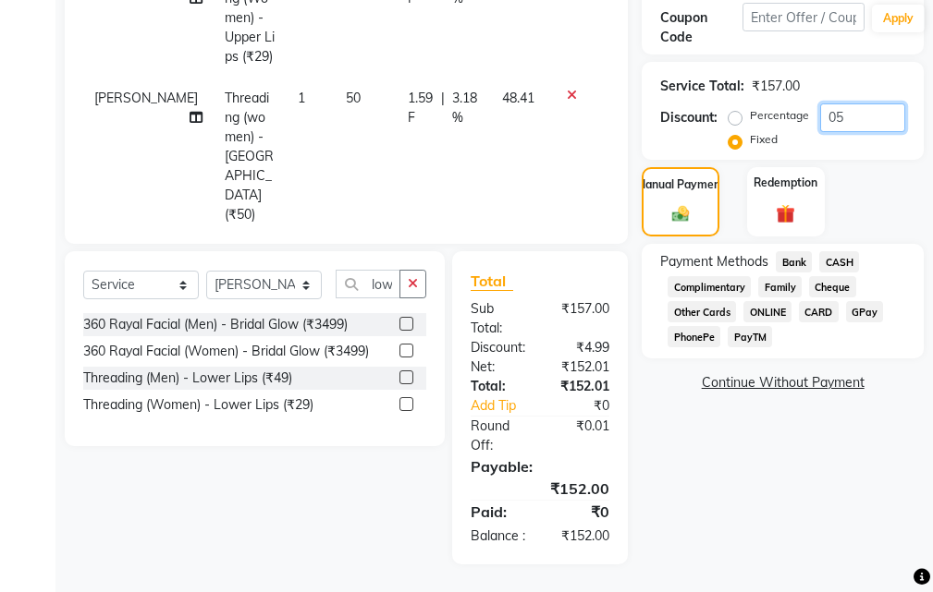
type input "0"
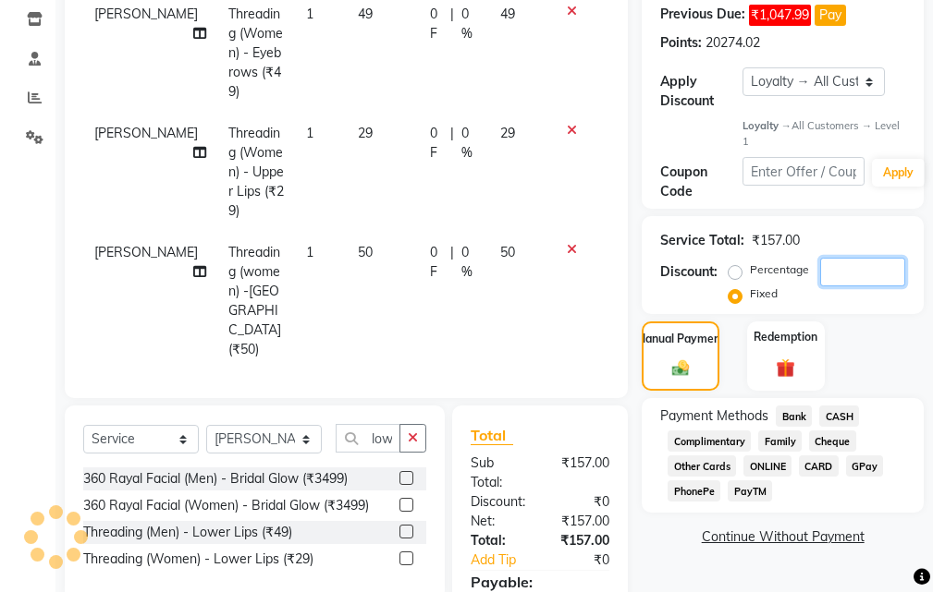
scroll to position [102, 0]
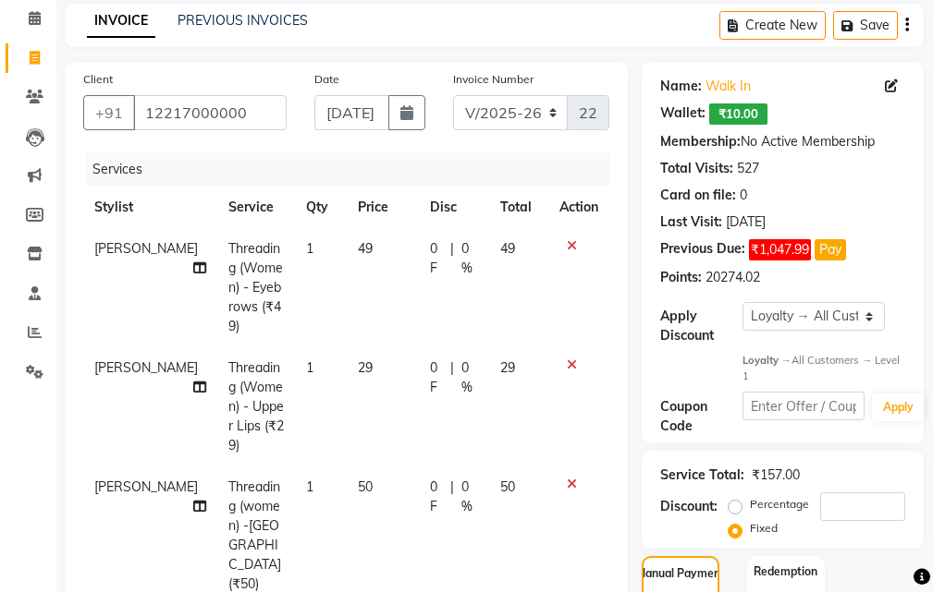
click at [567, 243] on icon at bounding box center [572, 245] width 10 height 13
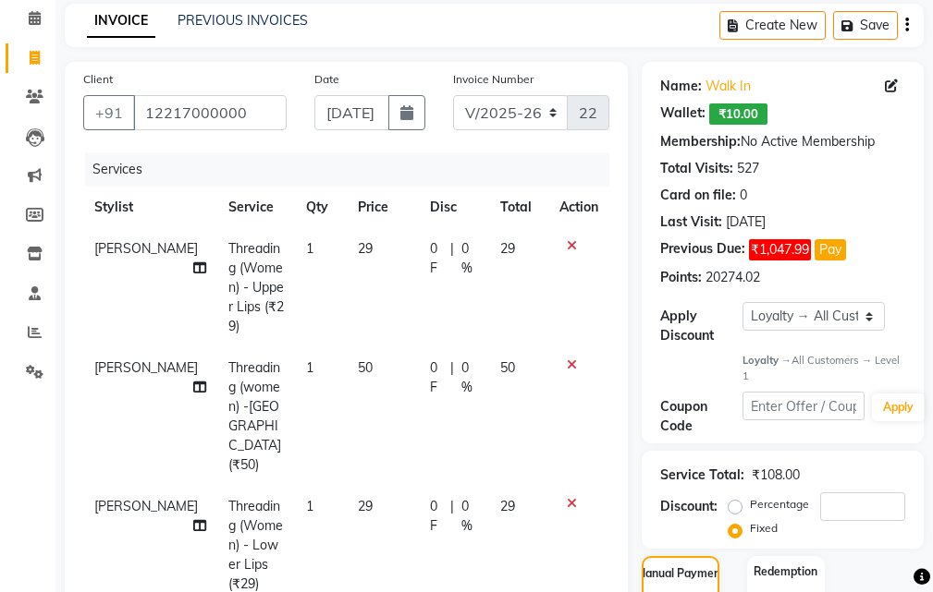
scroll to position [194, 0]
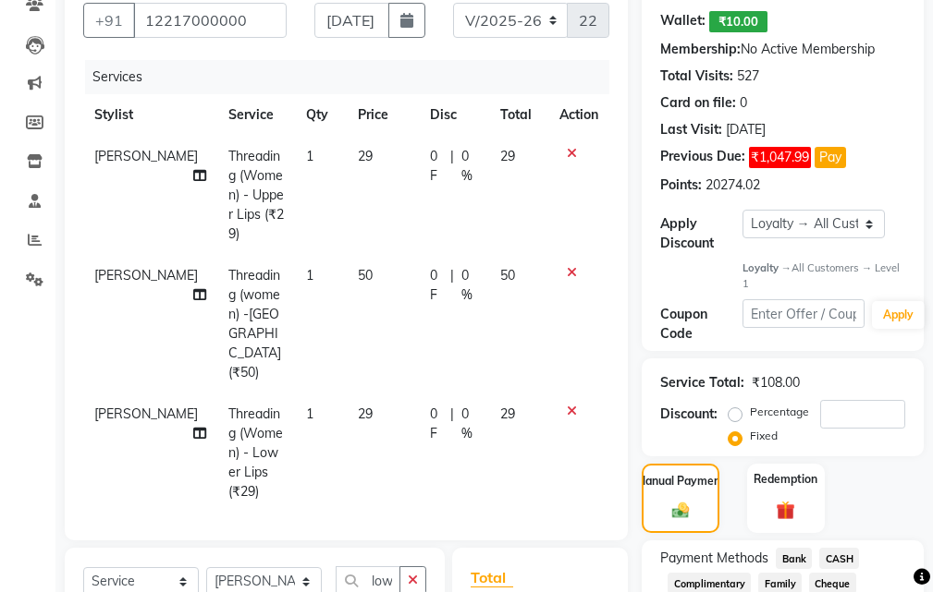
drag, startPoint x: 414, startPoint y: 494, endPoint x: 371, endPoint y: 493, distance: 43.4
click at [411, 574] on icon "button" at bounding box center [413, 580] width 10 height 13
click at [371, 567] on input "text" at bounding box center [380, 581] width 91 height 29
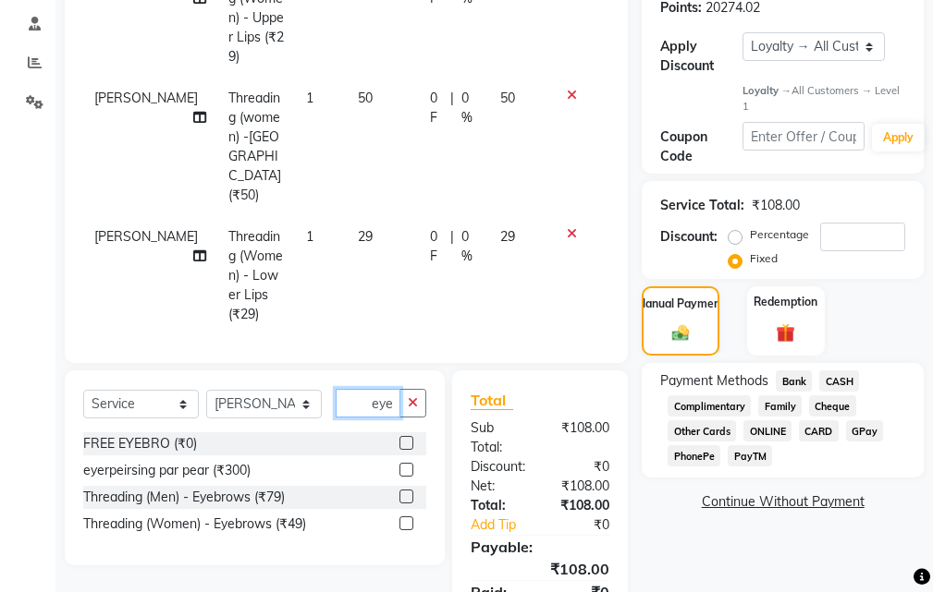
scroll to position [379, 0]
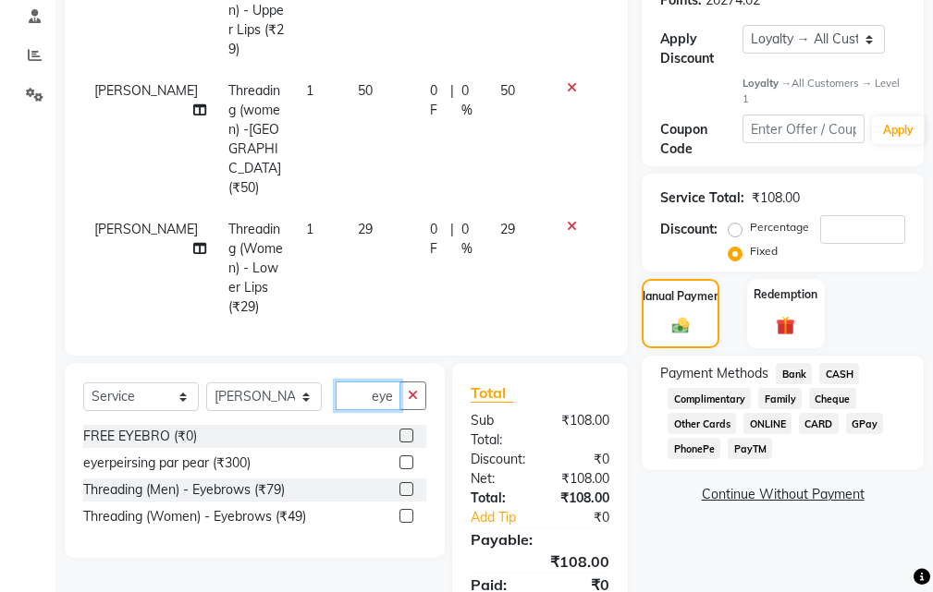
type input "eye"
drag, startPoint x: 402, startPoint y: 344, endPoint x: 603, endPoint y: 433, distance: 220.1
click at [405, 429] on label at bounding box center [406, 436] width 14 height 14
click at [405, 431] on input "checkbox" at bounding box center [405, 437] width 12 height 12
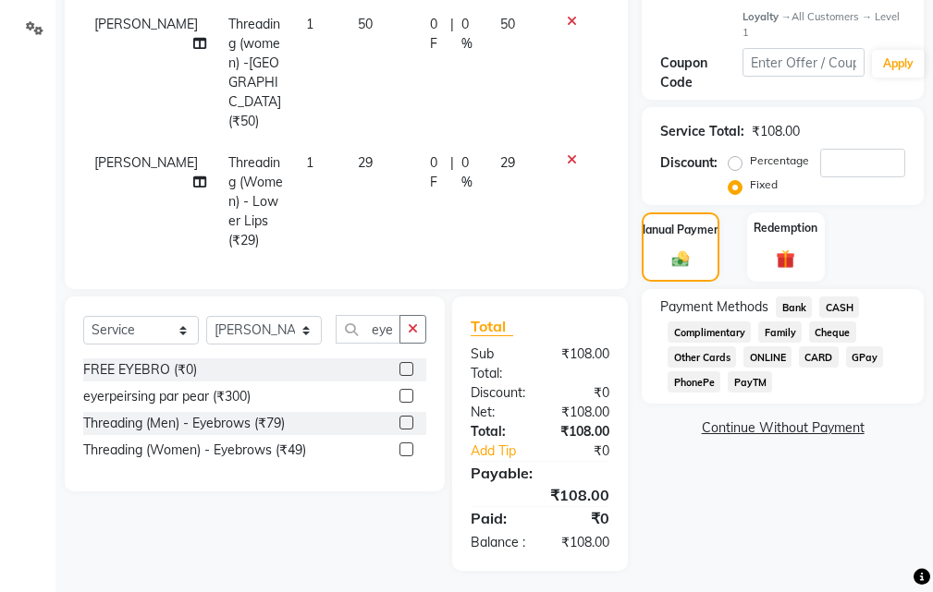
checkbox input "false"
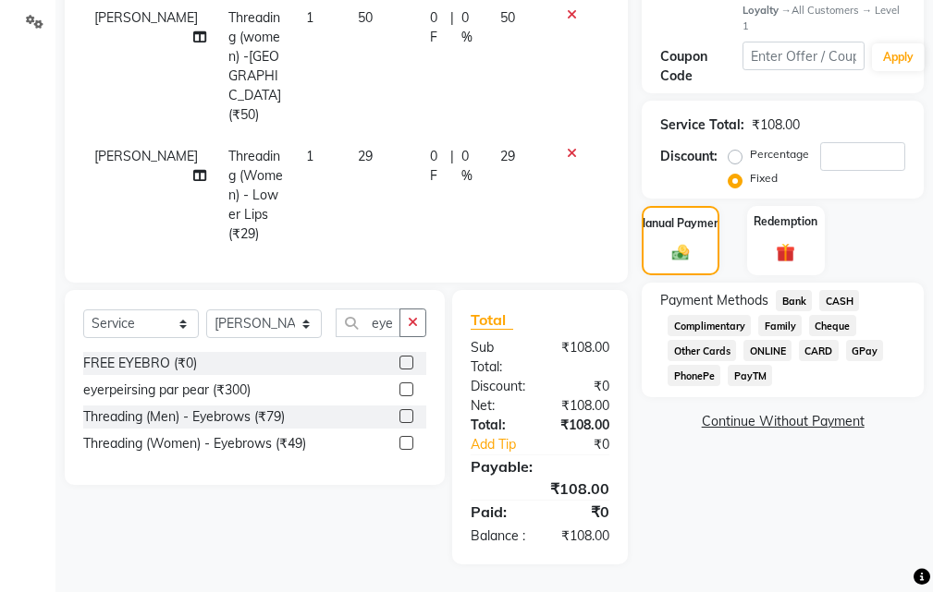
click at [790, 294] on span "Bank" at bounding box center [793, 300] width 36 height 21
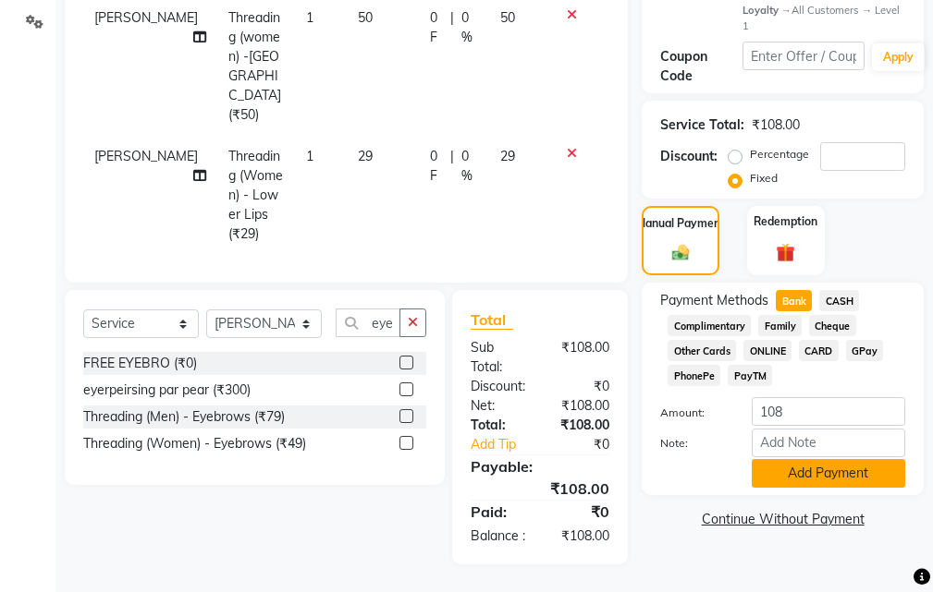
click at [809, 483] on button "Add Payment" at bounding box center [827, 473] width 153 height 29
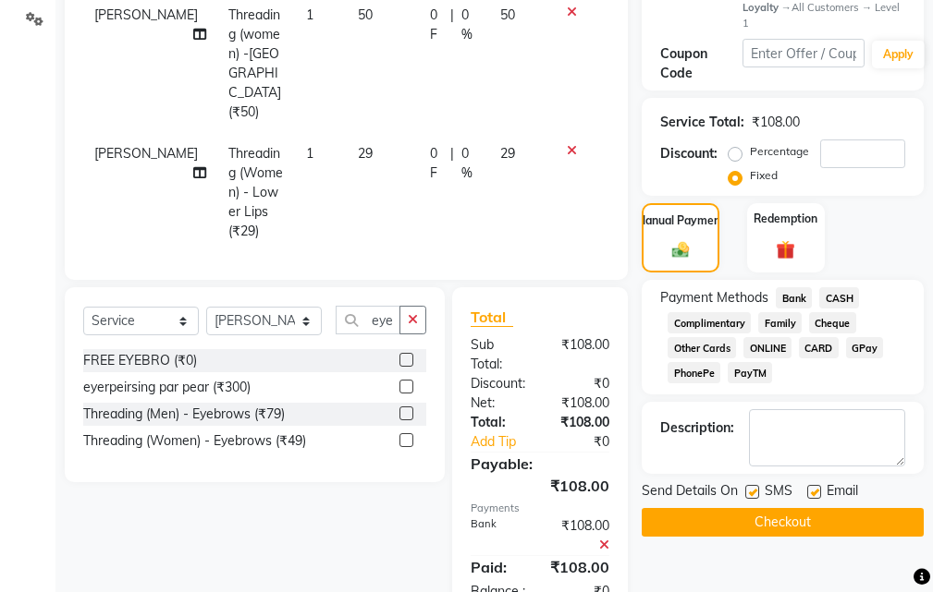
click at [783, 533] on button "Checkout" at bounding box center [782, 522] width 282 height 29
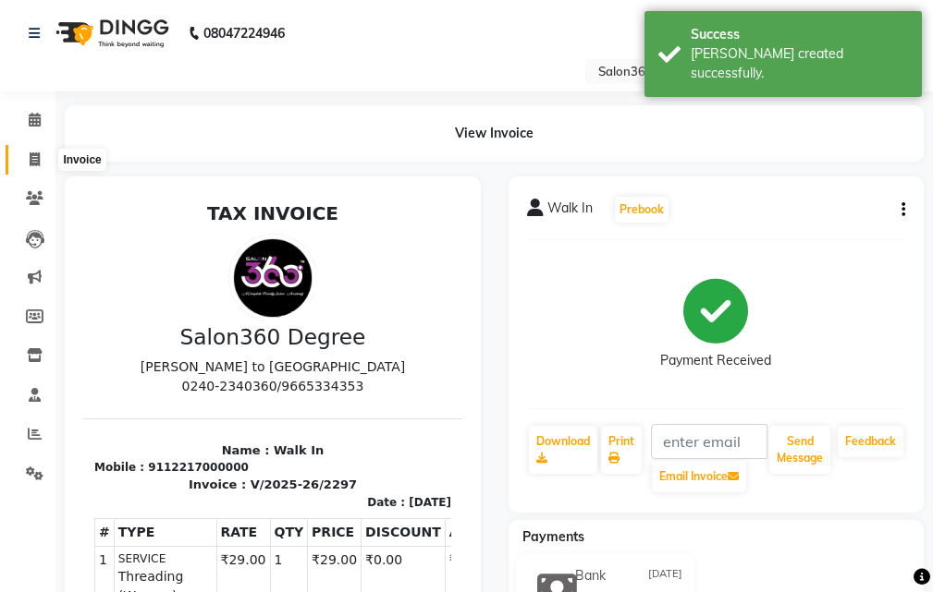
click at [30, 160] on icon at bounding box center [35, 159] width 10 height 14
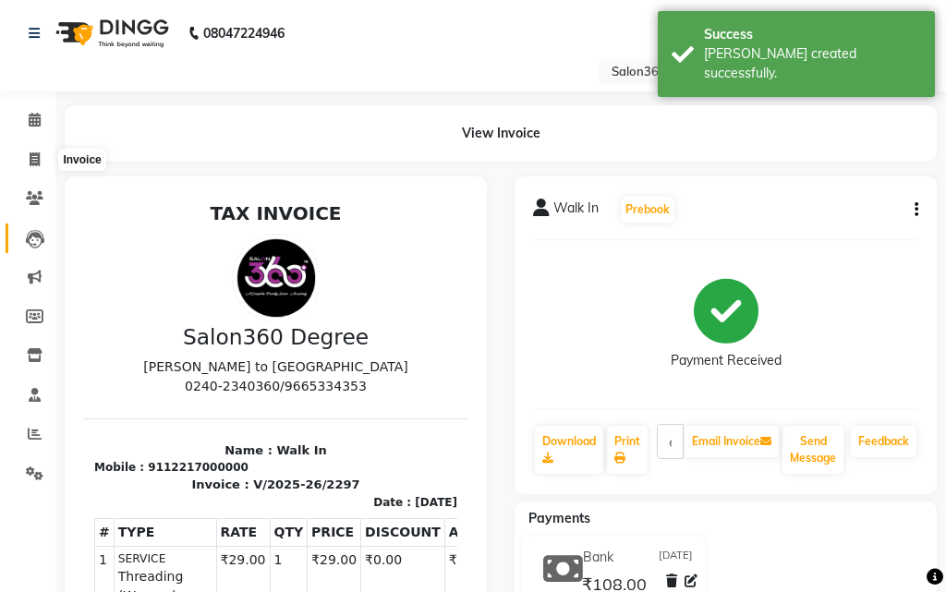
select select "5215"
select select "service"
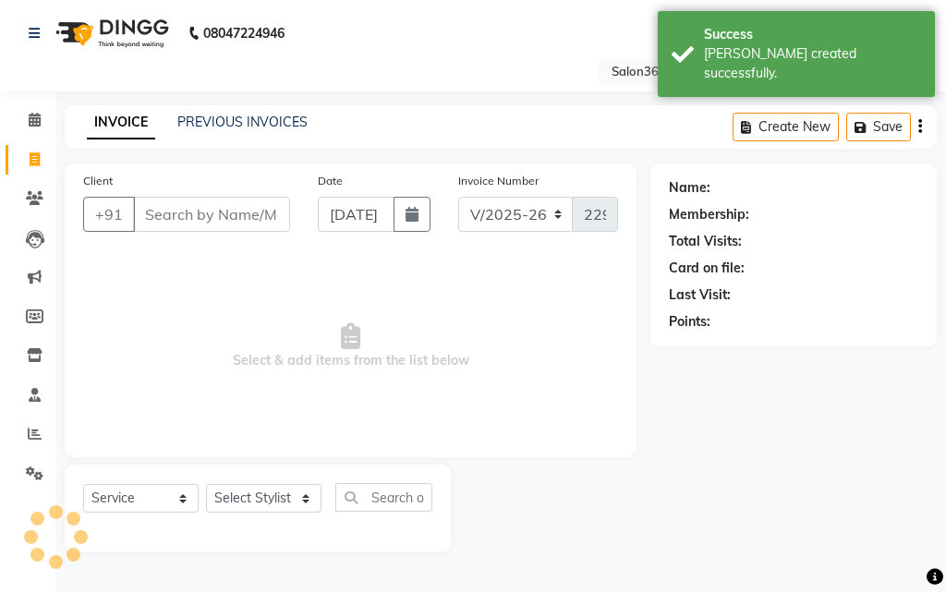
click at [163, 202] on input "Client" at bounding box center [211, 214] width 157 height 35
click at [180, 219] on input "Client" at bounding box center [211, 214] width 157 height 35
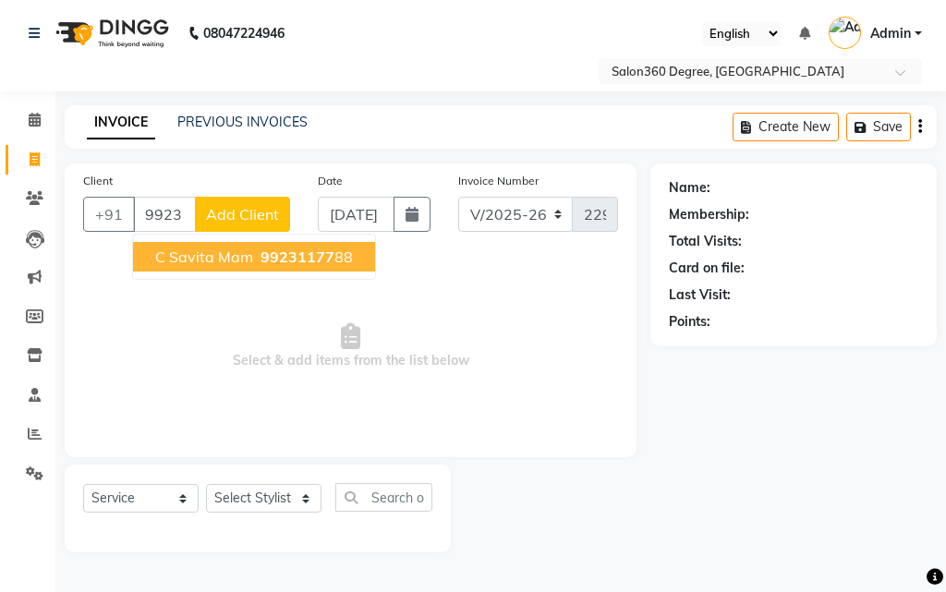
click at [276, 259] on span "99231177" at bounding box center [298, 257] width 74 height 18
type input "9923117788"
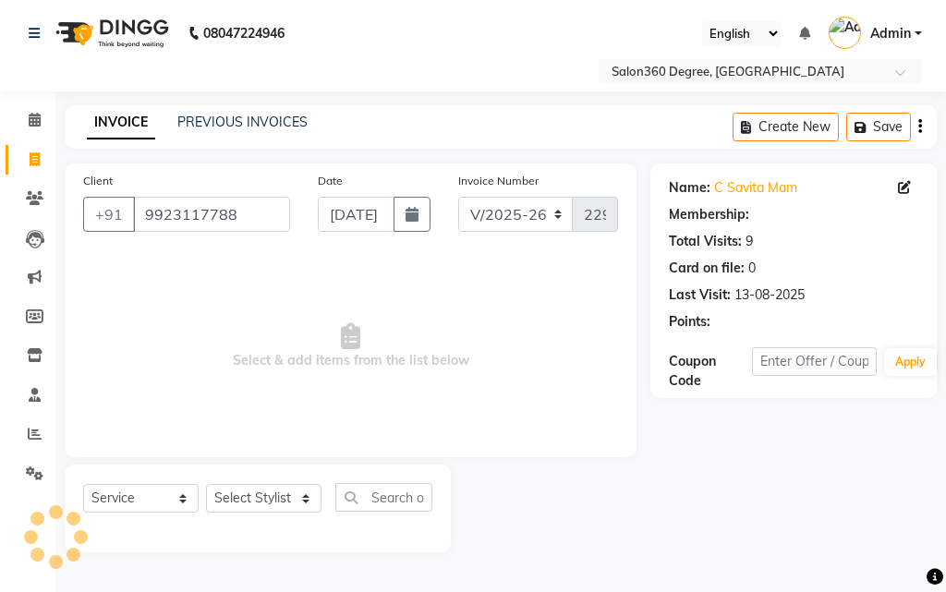
select select "1: Object"
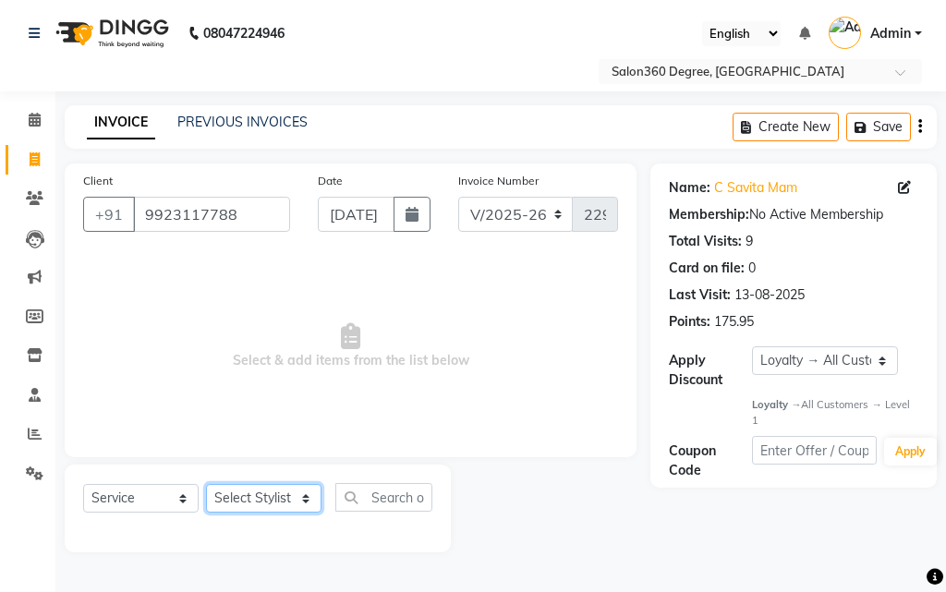
click at [246, 497] on select "Select Stylist [PERSON_NAME] [PERSON_NAME] dwarka [PERSON_NAME] khde [PERSON_NA…" at bounding box center [264, 498] width 116 height 29
select select "81024"
click at [206, 484] on select "Select Stylist [PERSON_NAME] [PERSON_NAME] dwarka [PERSON_NAME] khde [PERSON_NA…" at bounding box center [264, 498] width 116 height 29
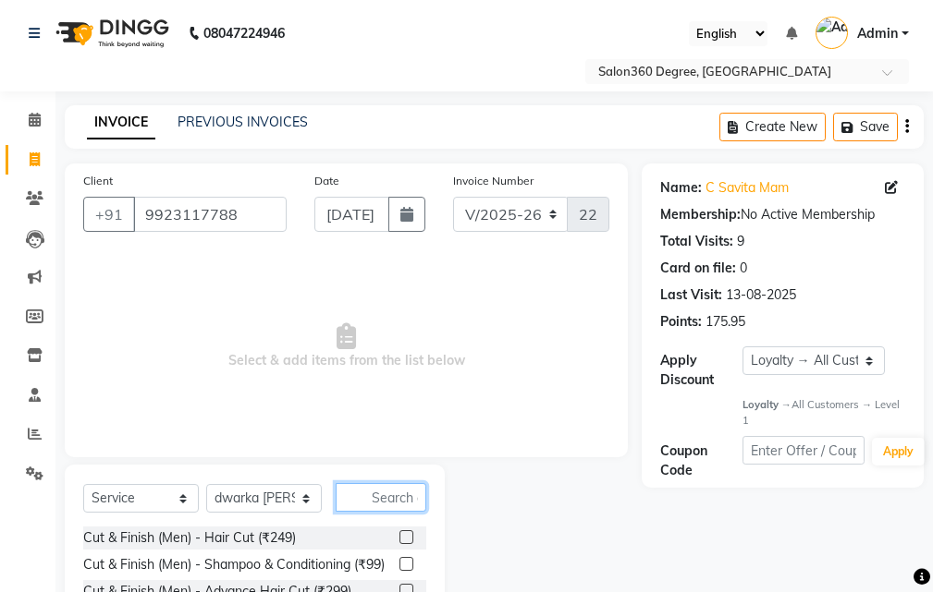
drag, startPoint x: 371, startPoint y: 510, endPoint x: 570, endPoint y: 543, distance: 202.4
click at [371, 509] on input "text" at bounding box center [380, 497] width 91 height 29
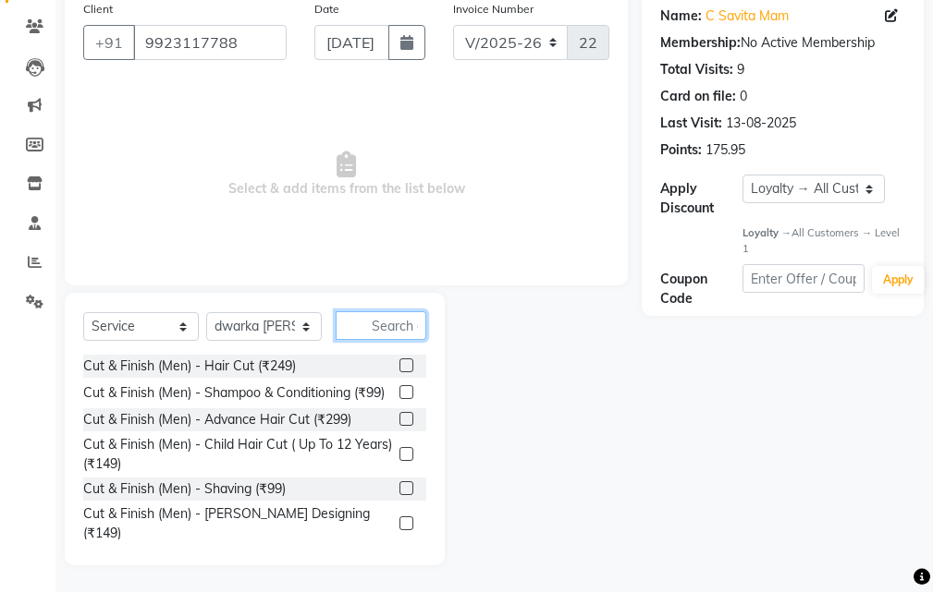
scroll to position [173, 0]
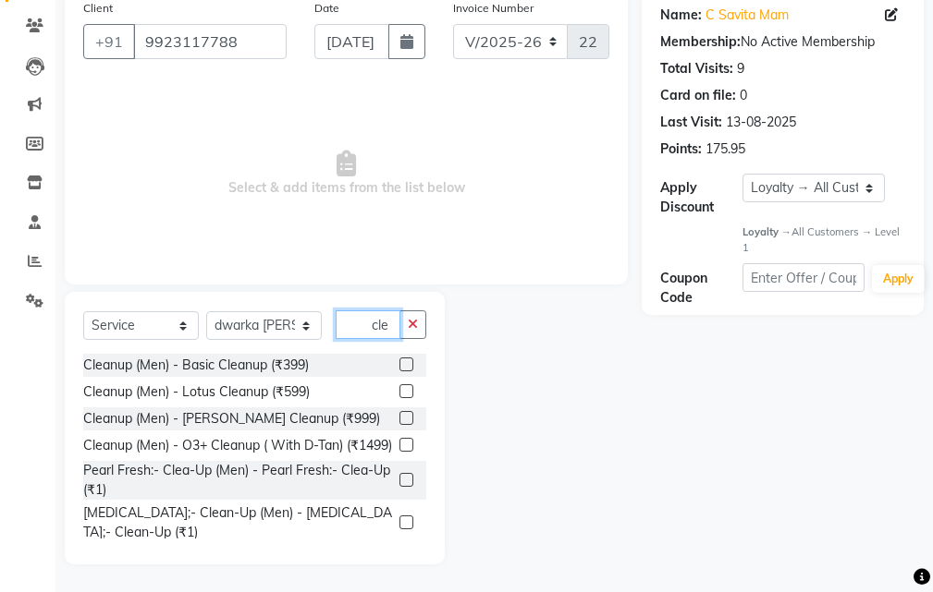
type input "cle"
click at [399, 421] on label at bounding box center [406, 418] width 14 height 14
click at [399, 421] on input "checkbox" at bounding box center [405, 419] width 12 height 12
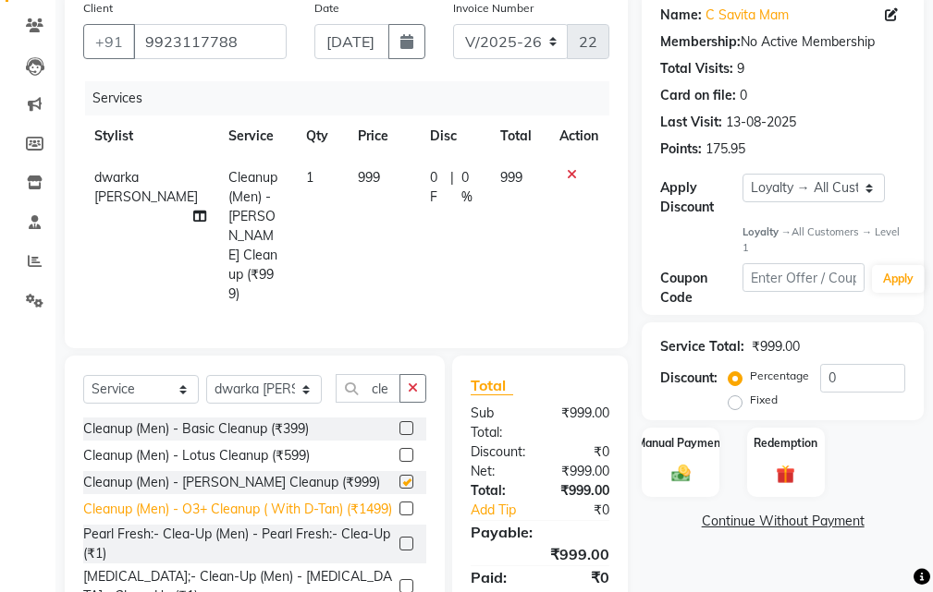
checkbox input "false"
click at [410, 382] on icon "button" at bounding box center [413, 388] width 10 height 13
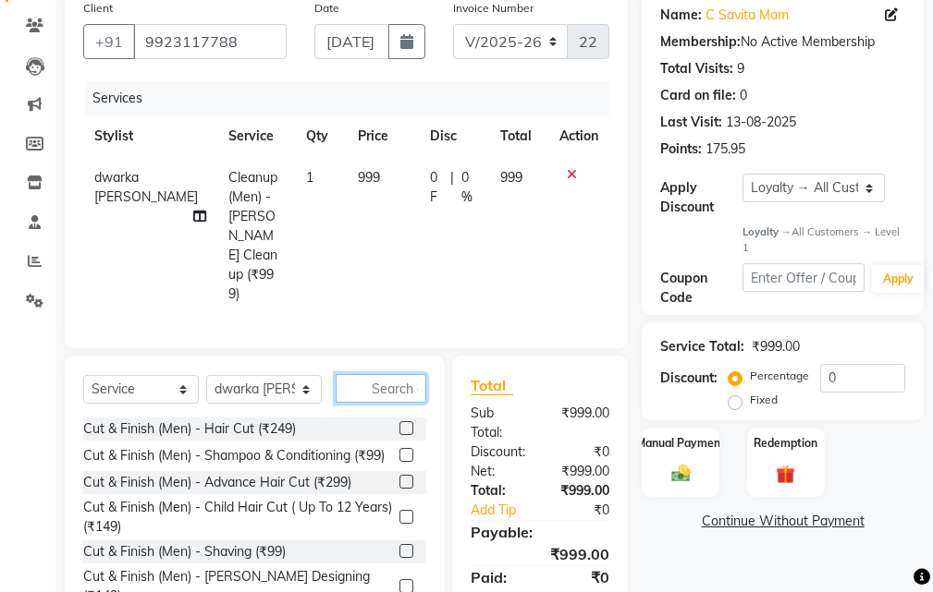
click at [383, 374] on input "text" at bounding box center [380, 388] width 91 height 29
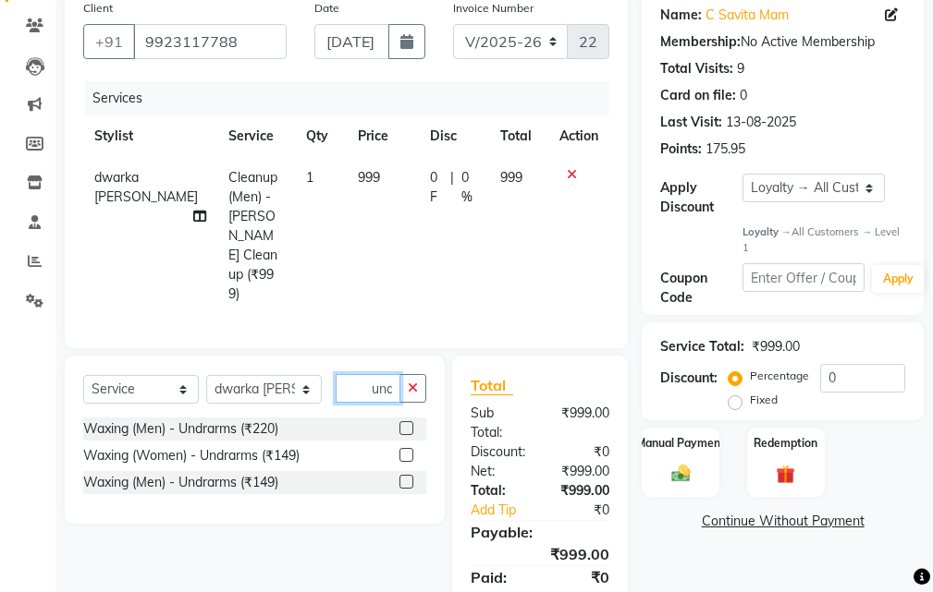
scroll to position [0, 1]
type input "und"
click at [404, 448] on label at bounding box center [406, 455] width 14 height 14
click at [404, 450] on input "checkbox" at bounding box center [405, 456] width 12 height 12
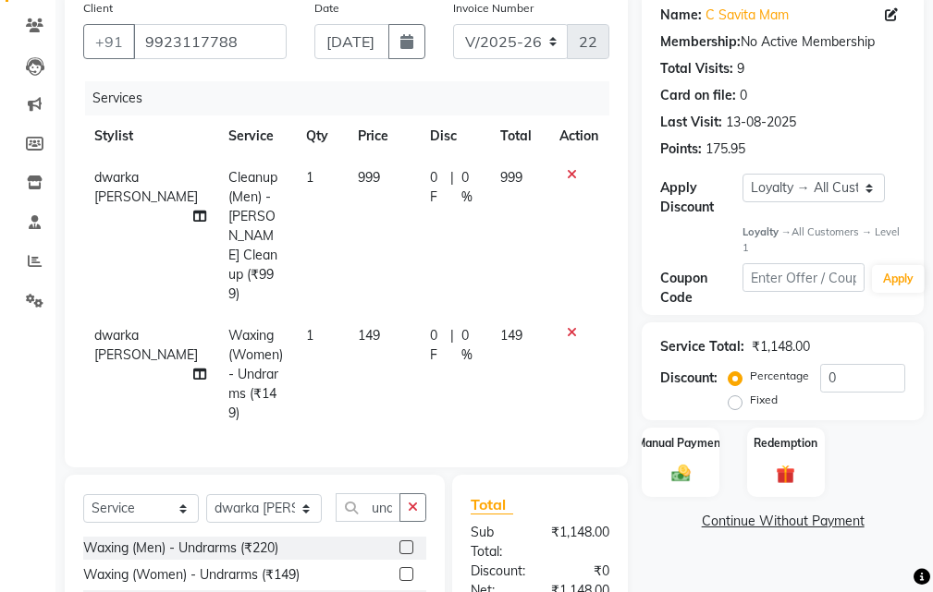
checkbox input "false"
drag, startPoint x: 415, startPoint y: 453, endPoint x: 393, endPoint y: 460, distance: 23.4
click at [414, 494] on button "button" at bounding box center [412, 508] width 27 height 29
click at [384, 494] on input "text" at bounding box center [380, 508] width 91 height 29
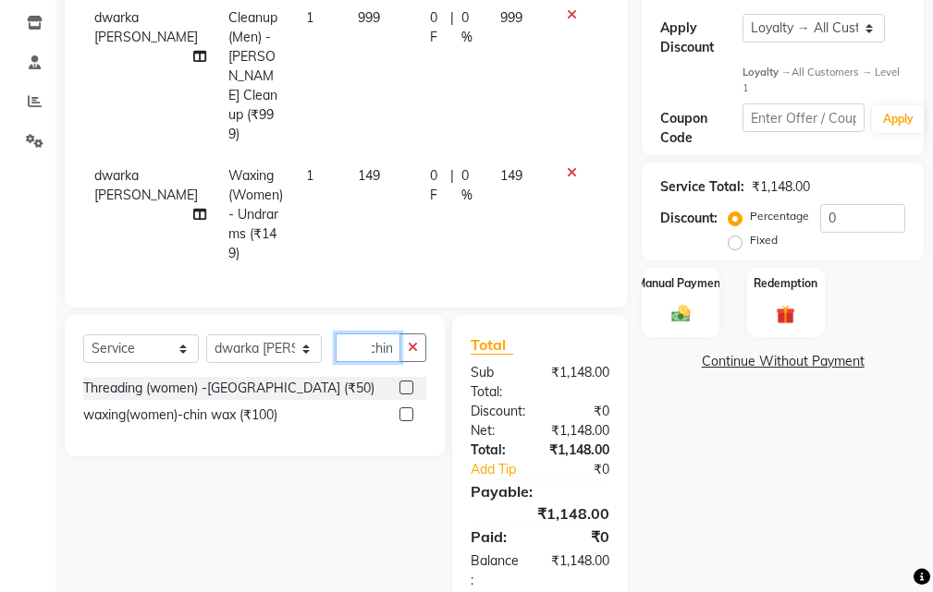
type input "chin"
click at [405, 381] on label at bounding box center [406, 388] width 14 height 14
click at [405, 383] on input "checkbox" at bounding box center [405, 389] width 12 height 12
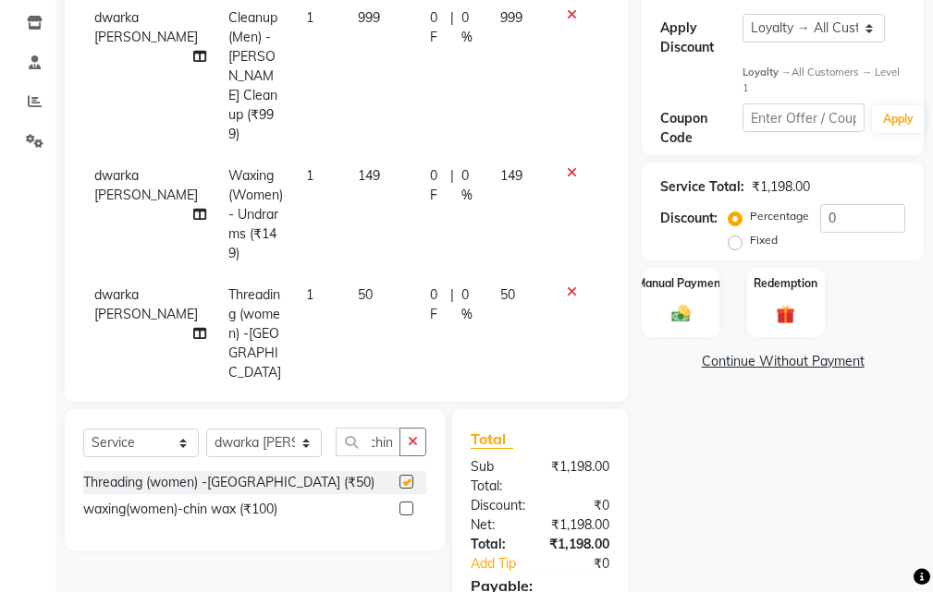
scroll to position [0, 0]
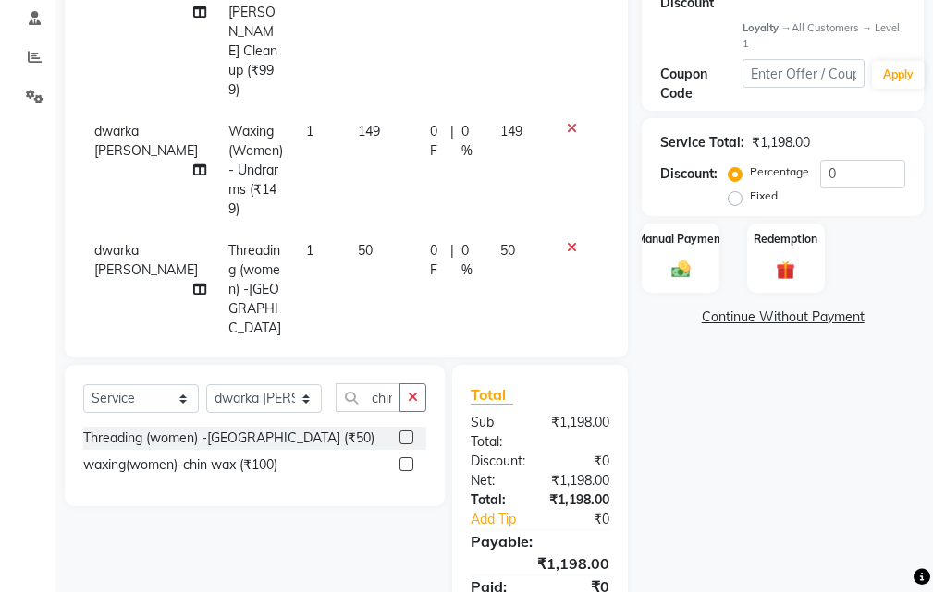
checkbox input "false"
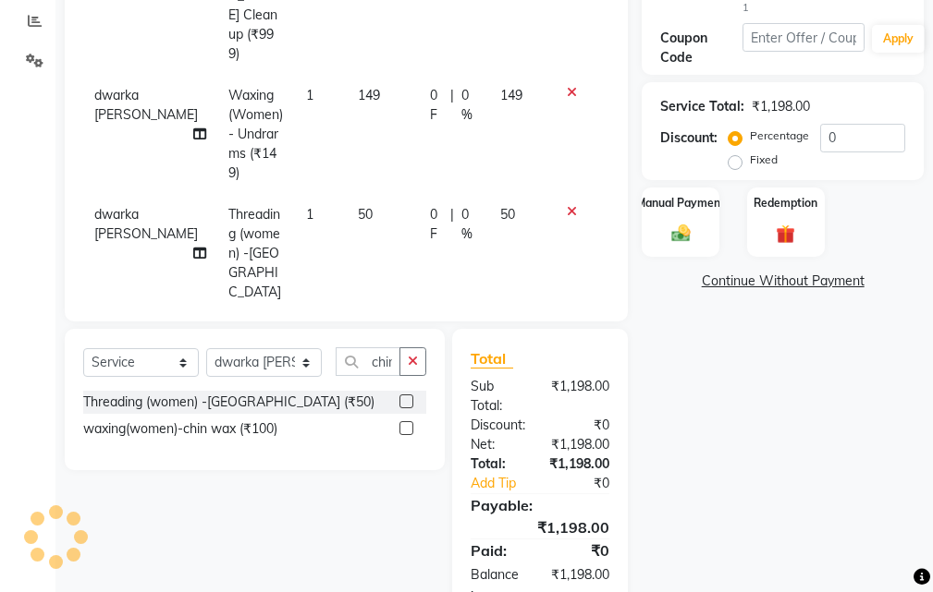
click at [759, 374] on div "Name: C Savita Mam Membership: No Active Membership Total Visits: 9 Card on fil…" at bounding box center [789, 186] width 296 height 872
click at [684, 238] on img at bounding box center [679, 234] width 31 height 22
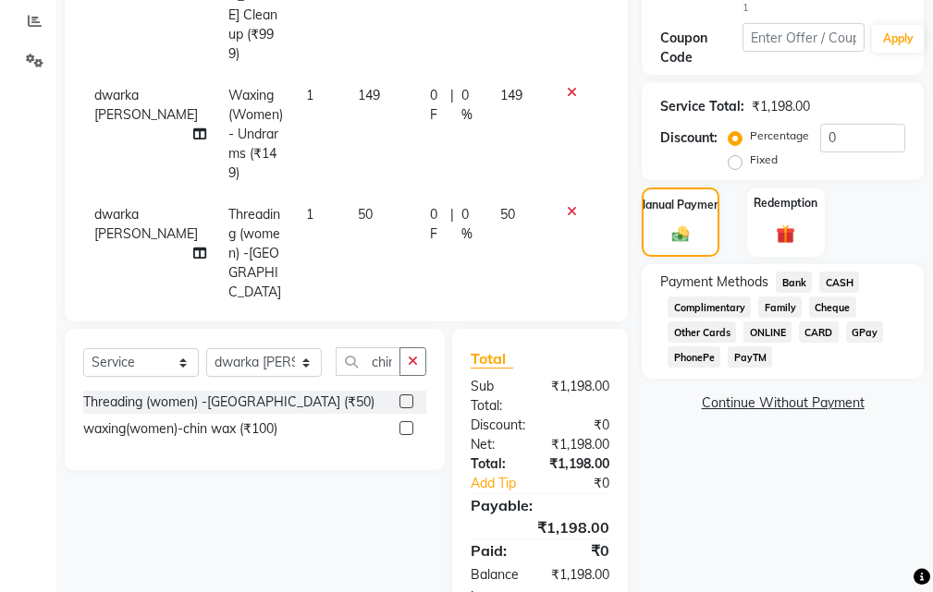
click at [796, 284] on span "Bank" at bounding box center [793, 282] width 36 height 21
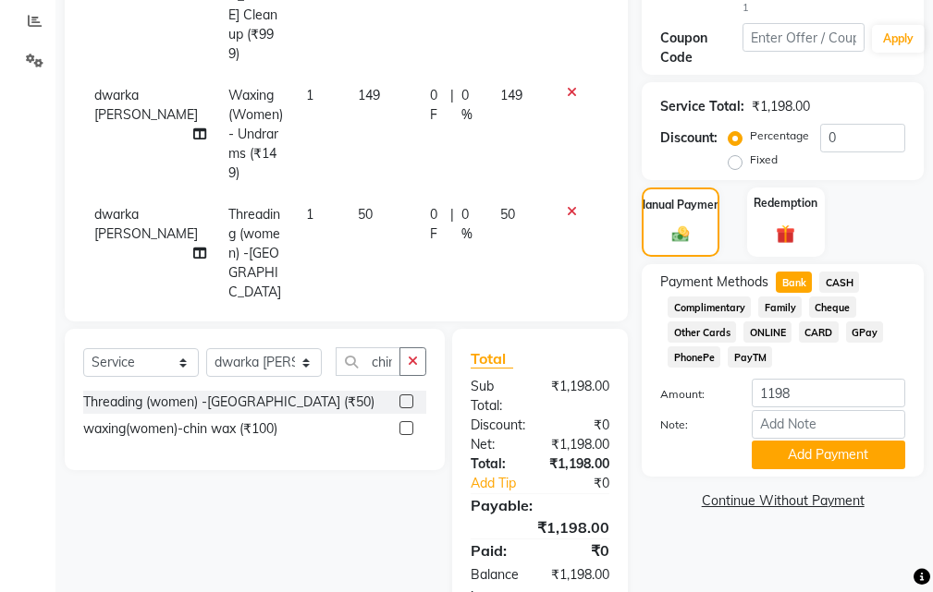
drag, startPoint x: 813, startPoint y: 453, endPoint x: 823, endPoint y: 461, distance: 12.4
click at [813, 454] on button "Add Payment" at bounding box center [827, 455] width 153 height 29
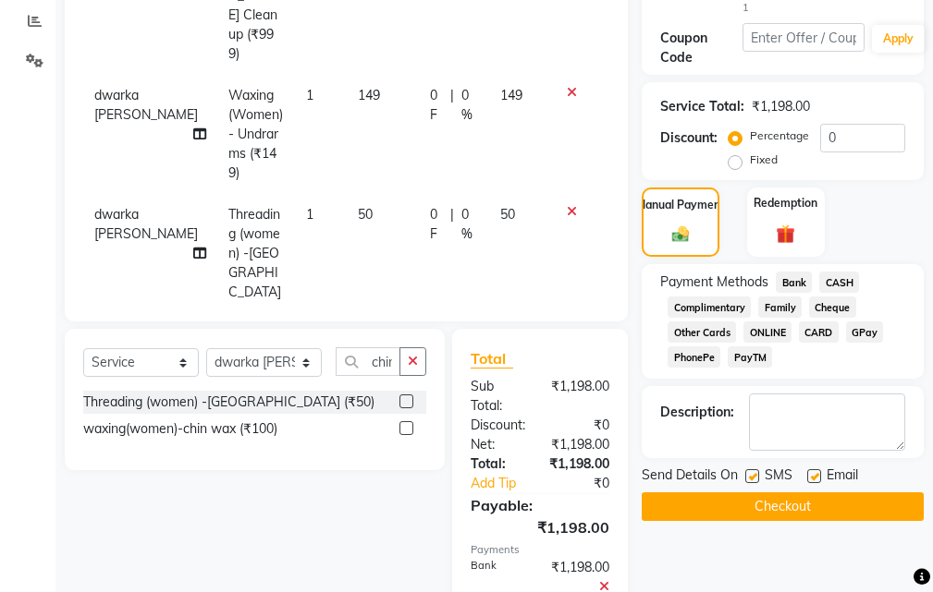
click at [794, 508] on button "Checkout" at bounding box center [782, 507] width 282 height 29
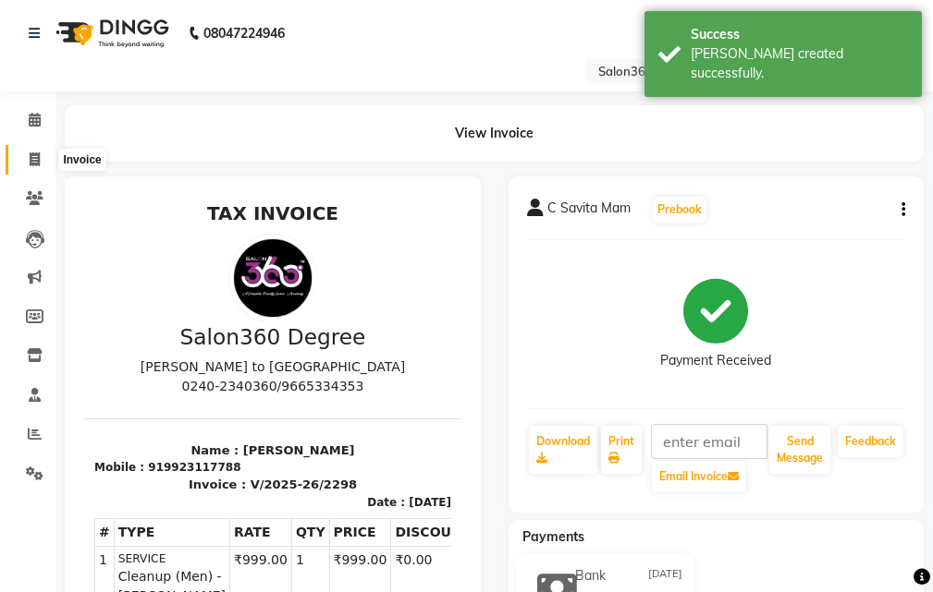
drag, startPoint x: 37, startPoint y: 161, endPoint x: 75, endPoint y: 175, distance: 40.3
click at [36, 161] on icon at bounding box center [35, 159] width 10 height 14
select select "service"
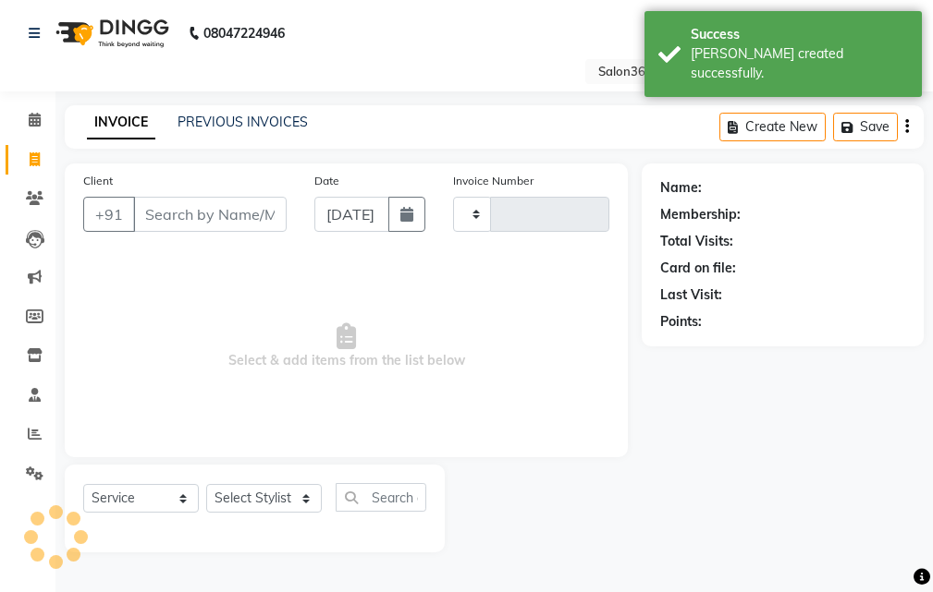
type input "2299"
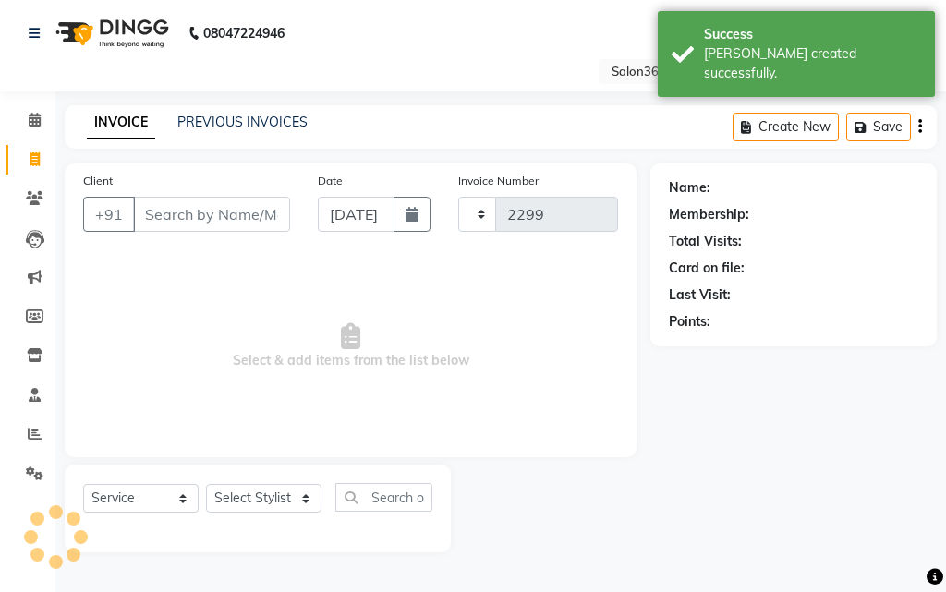
select select "5215"
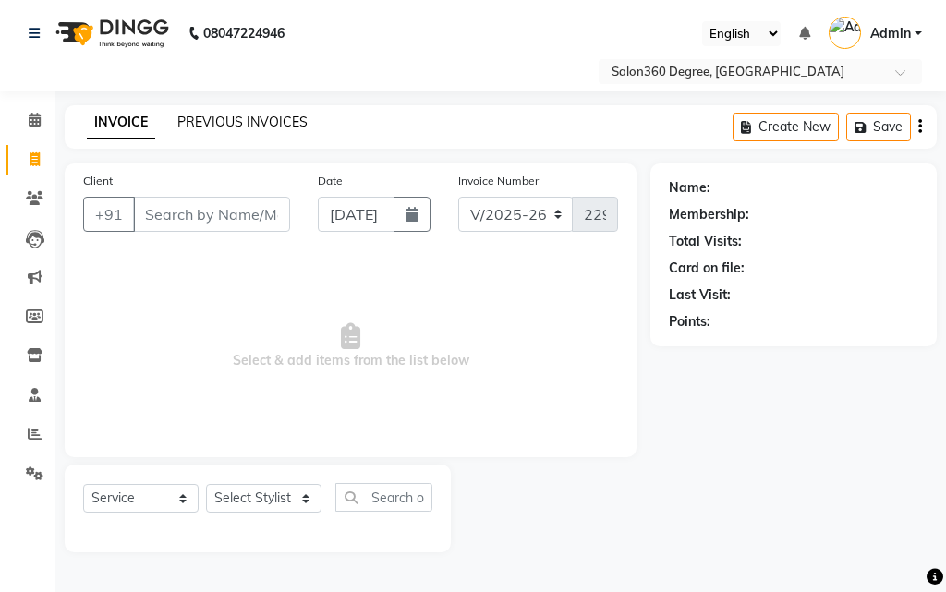
click at [257, 116] on link "PREVIOUS INVOICES" at bounding box center [242, 122] width 130 height 17
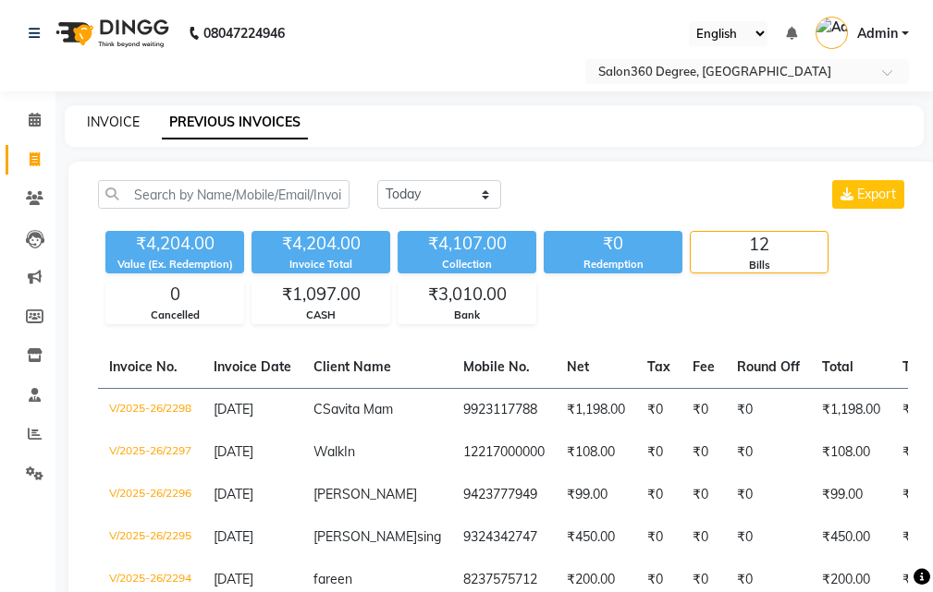
click at [95, 117] on link "INVOICE" at bounding box center [113, 122] width 53 height 17
select select "service"
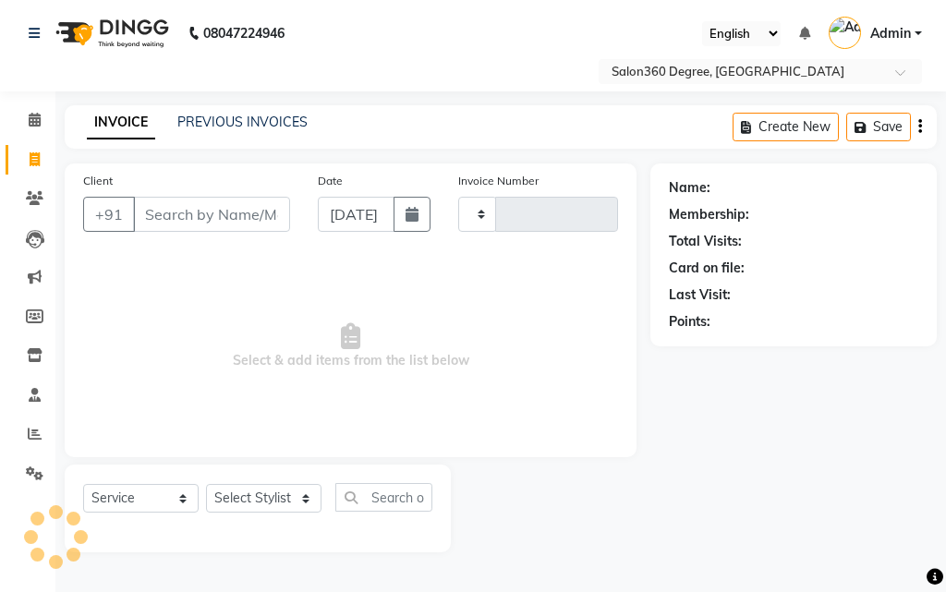
type input "2299"
select select "5215"
click at [189, 213] on input "Client" at bounding box center [211, 214] width 157 height 35
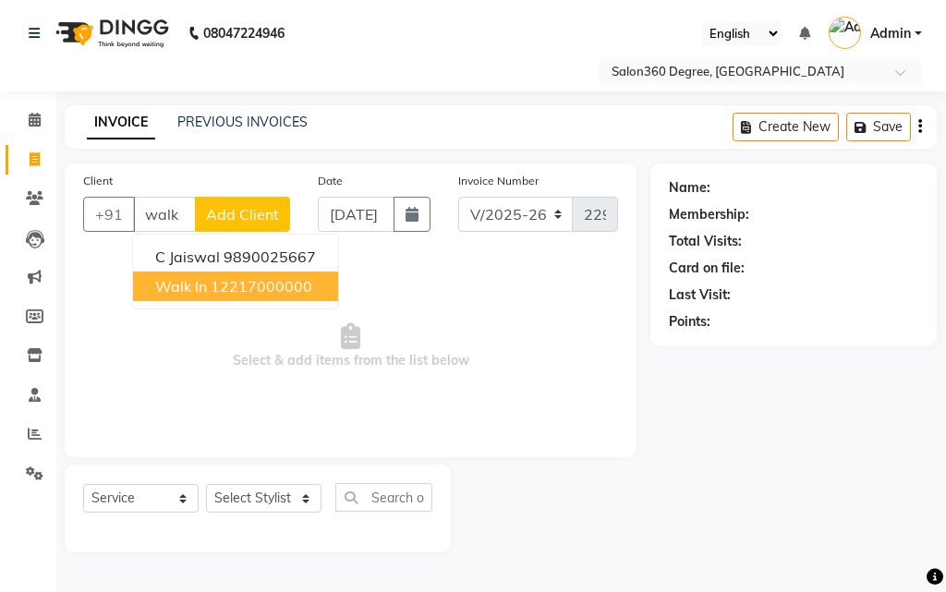
click at [211, 285] on ngb-highlight "12217000000" at bounding box center [262, 286] width 102 height 18
type input "12217000000"
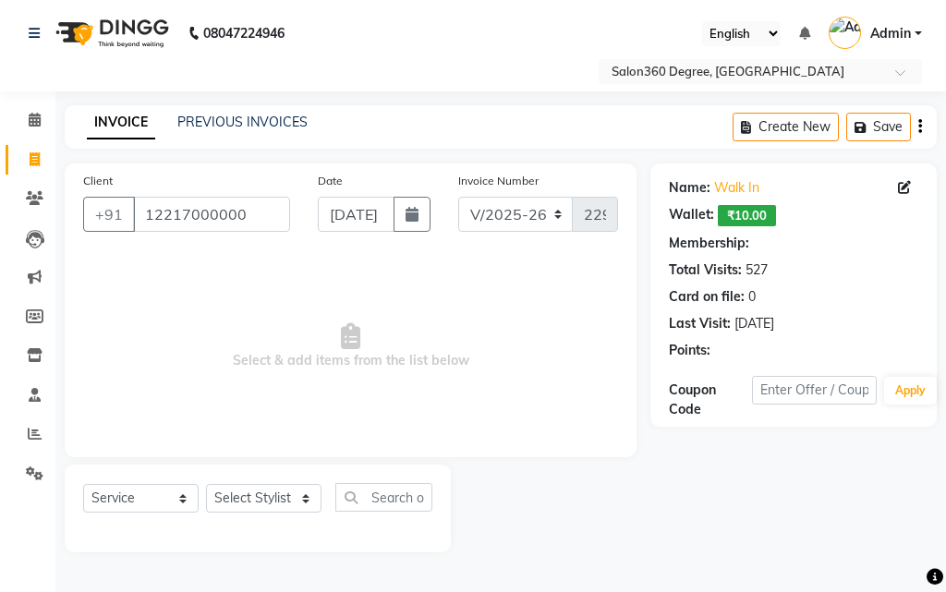
select select "1: Object"
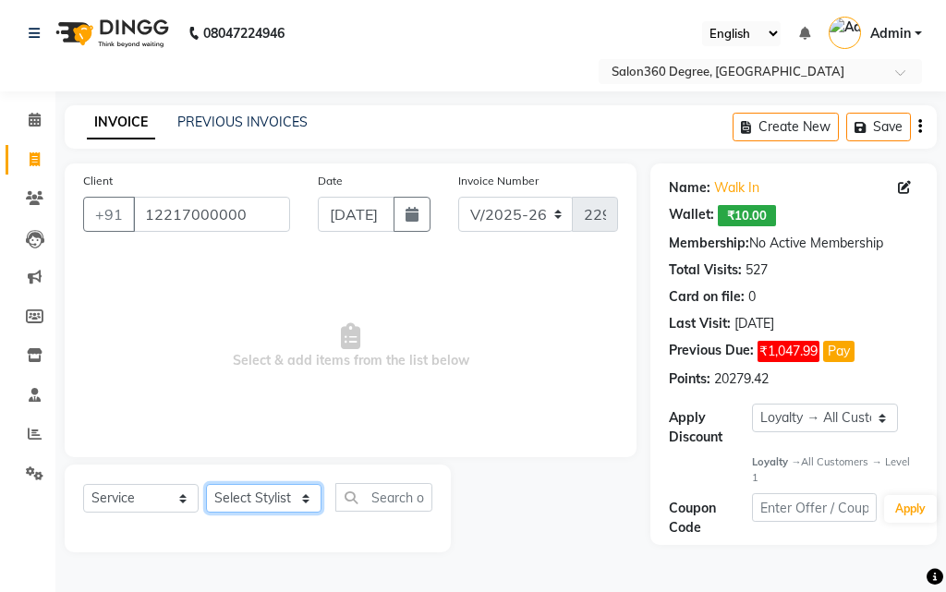
click at [259, 484] on select "Select Stylist [PERSON_NAME] [PERSON_NAME] dwarka [PERSON_NAME] khde [PERSON_NA…" at bounding box center [264, 498] width 116 height 29
click at [254, 497] on select "Select Stylist [PERSON_NAME] [PERSON_NAME] dwarka [PERSON_NAME] khde [PERSON_NA…" at bounding box center [264, 498] width 116 height 29
drag, startPoint x: 234, startPoint y: 495, endPoint x: 251, endPoint y: 497, distance: 17.7
click at [237, 495] on select "Select Stylist [PERSON_NAME] [PERSON_NAME] dwarka [PERSON_NAME] khde [PERSON_NA…" at bounding box center [264, 498] width 116 height 29
click at [261, 496] on select "Select Stylist [PERSON_NAME] [PERSON_NAME] dwarka [PERSON_NAME] khde [PERSON_NA…" at bounding box center [264, 498] width 116 height 29
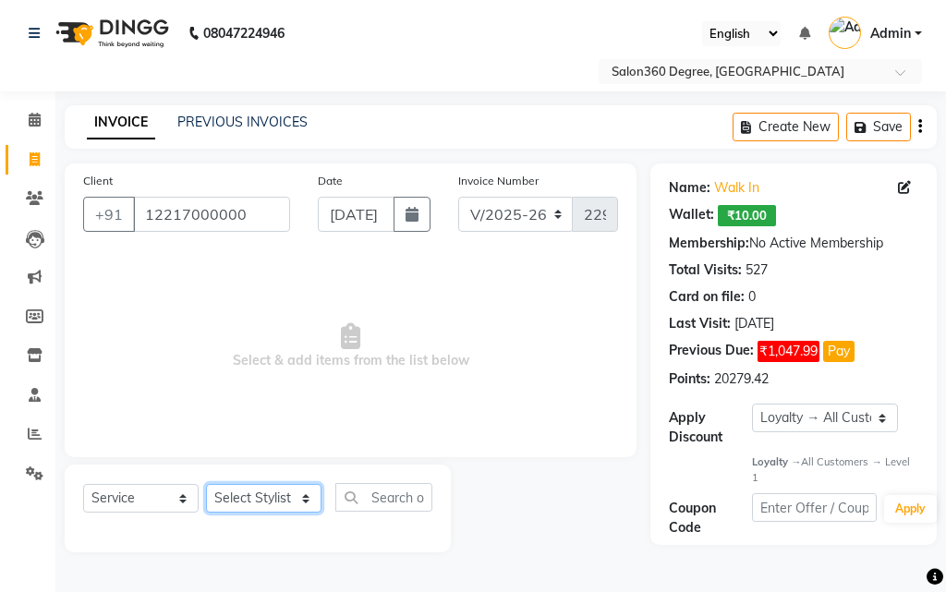
select select "33517"
click at [206, 484] on select "Select Stylist [PERSON_NAME] [PERSON_NAME] dwarka [PERSON_NAME] khde [PERSON_NA…" at bounding box center [264, 498] width 116 height 29
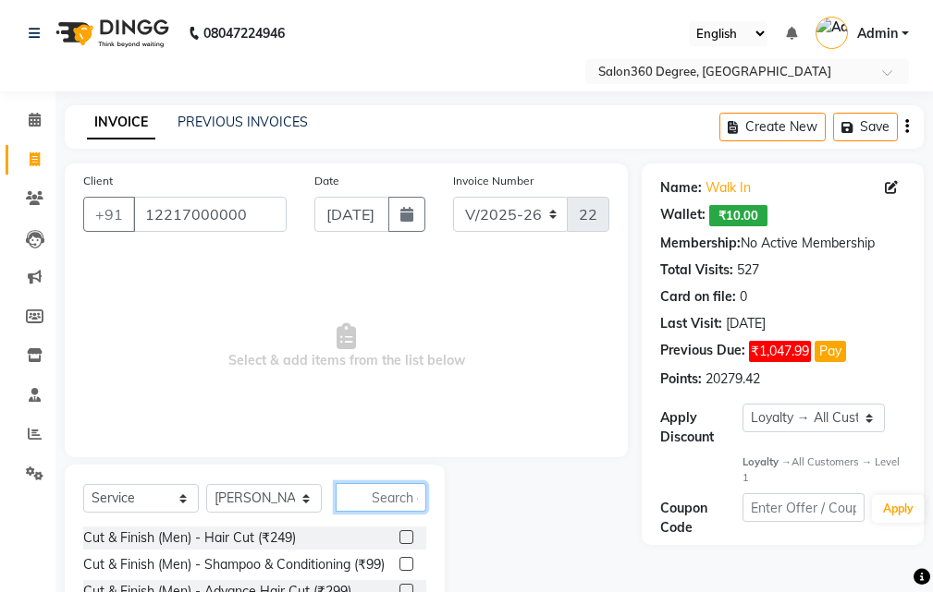
click at [366, 492] on input "text" at bounding box center [380, 497] width 91 height 29
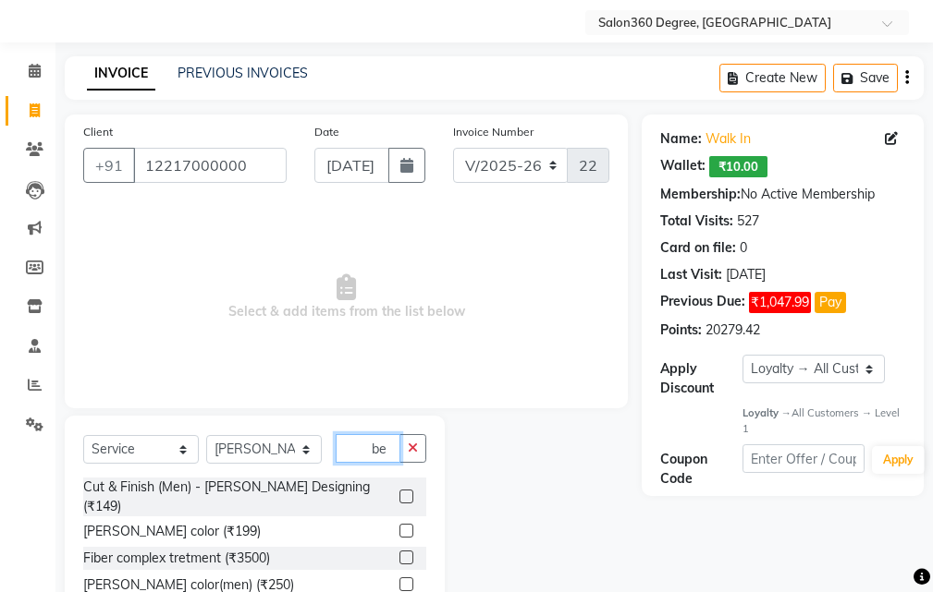
scroll to position [95, 0]
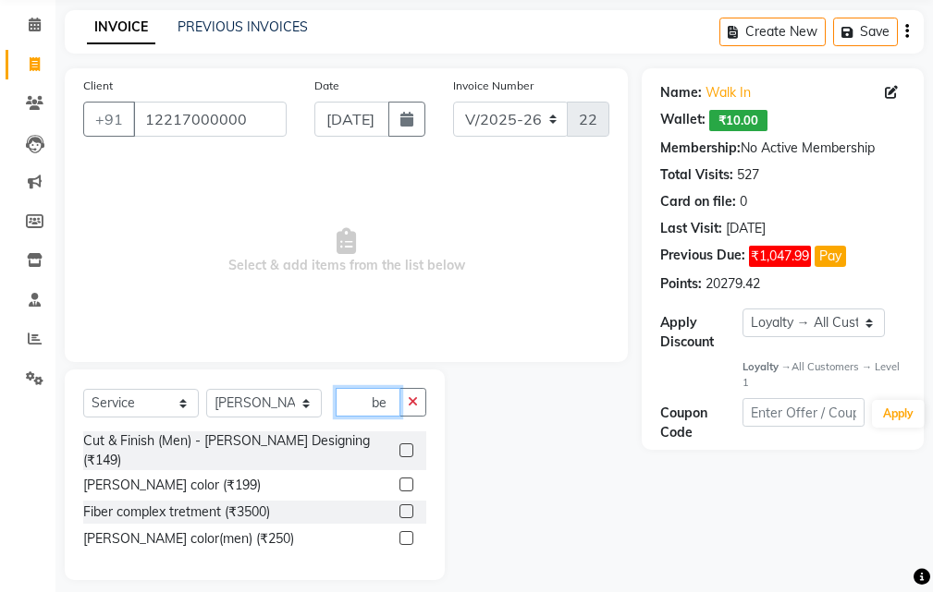
type input "be"
drag, startPoint x: 404, startPoint y: 444, endPoint x: 439, endPoint y: 474, distance: 46.5
click at [405, 444] on label at bounding box center [406, 451] width 14 height 14
click at [405, 445] on input "checkbox" at bounding box center [405, 451] width 12 height 12
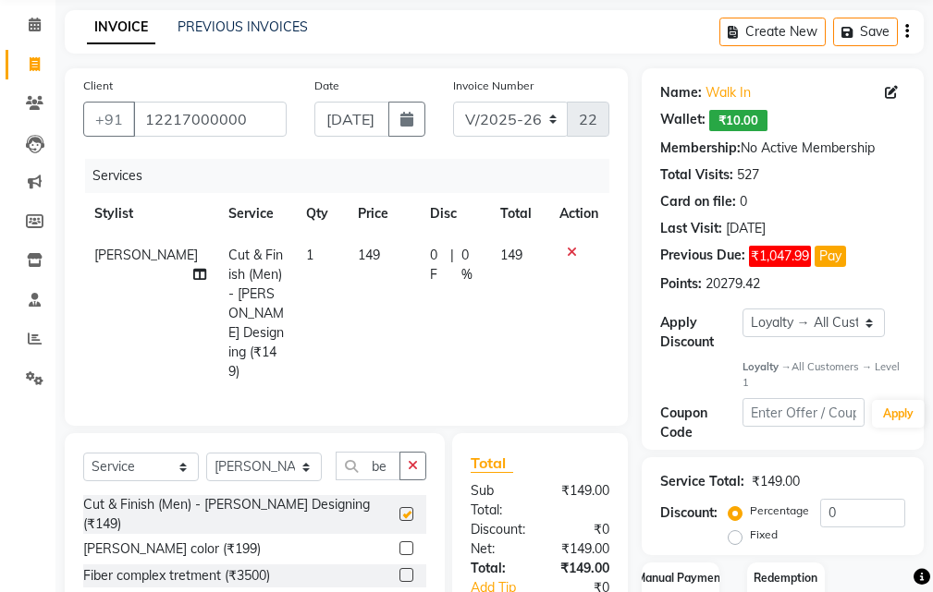
checkbox input "false"
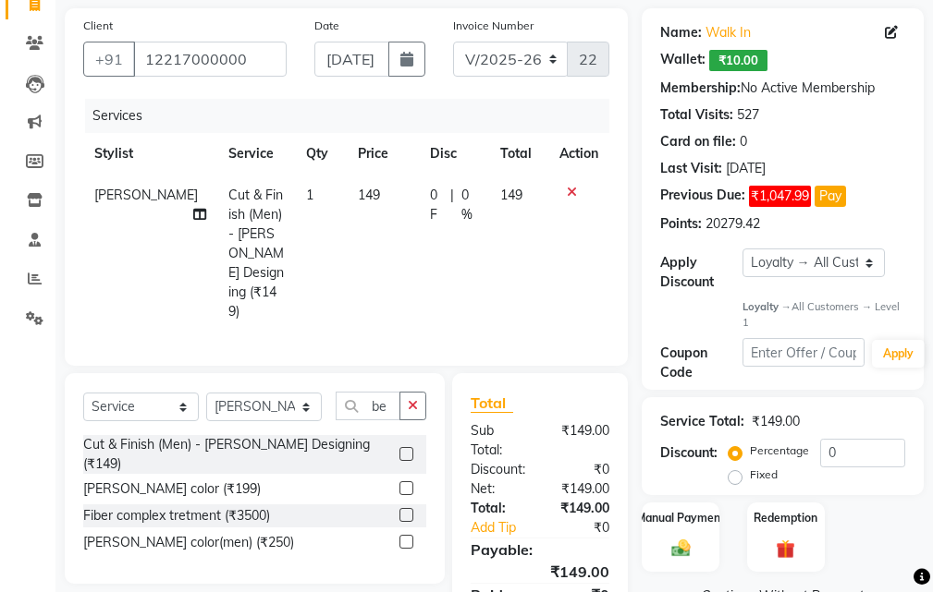
scroll to position [233, 0]
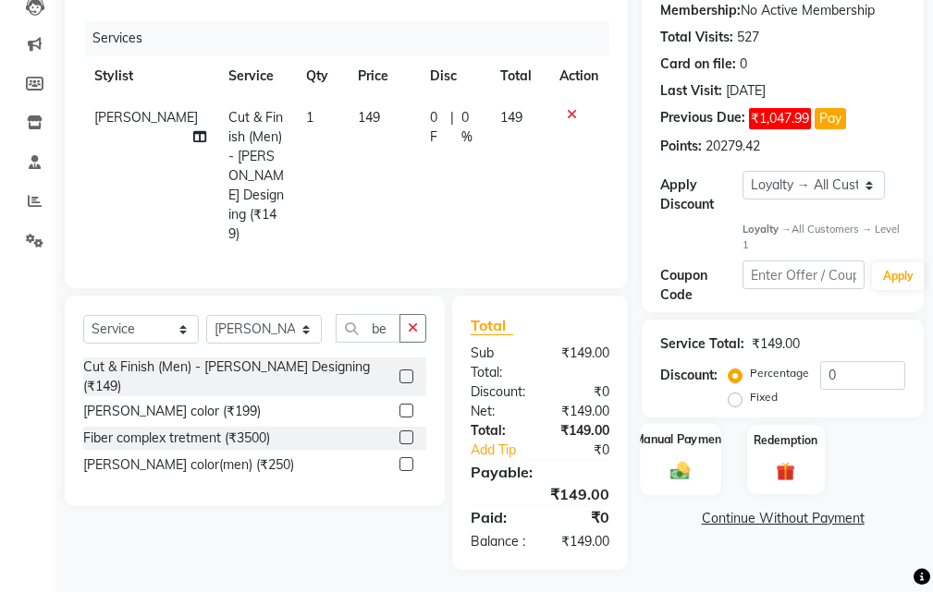
click at [695, 482] on img at bounding box center [679, 471] width 31 height 22
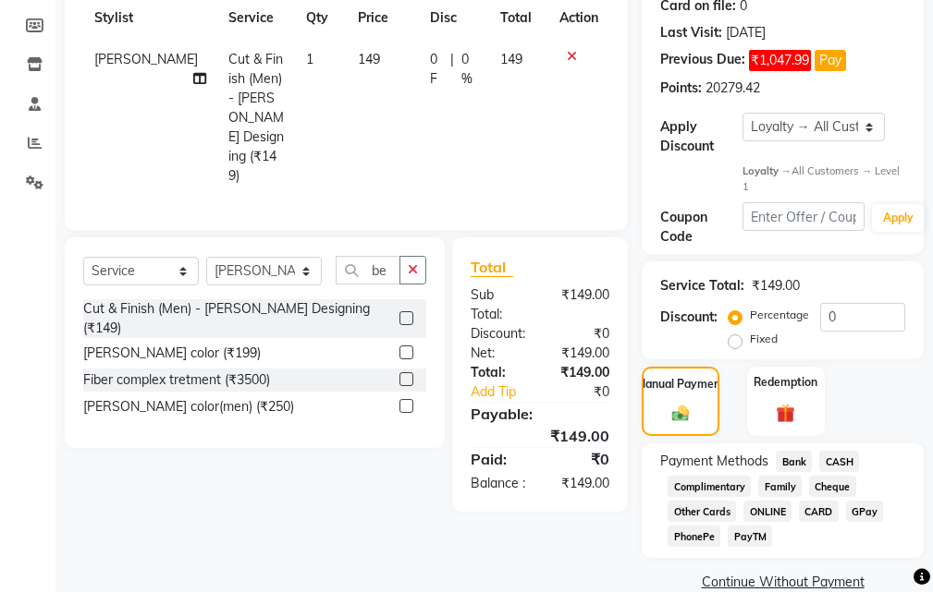
scroll to position [323, 0]
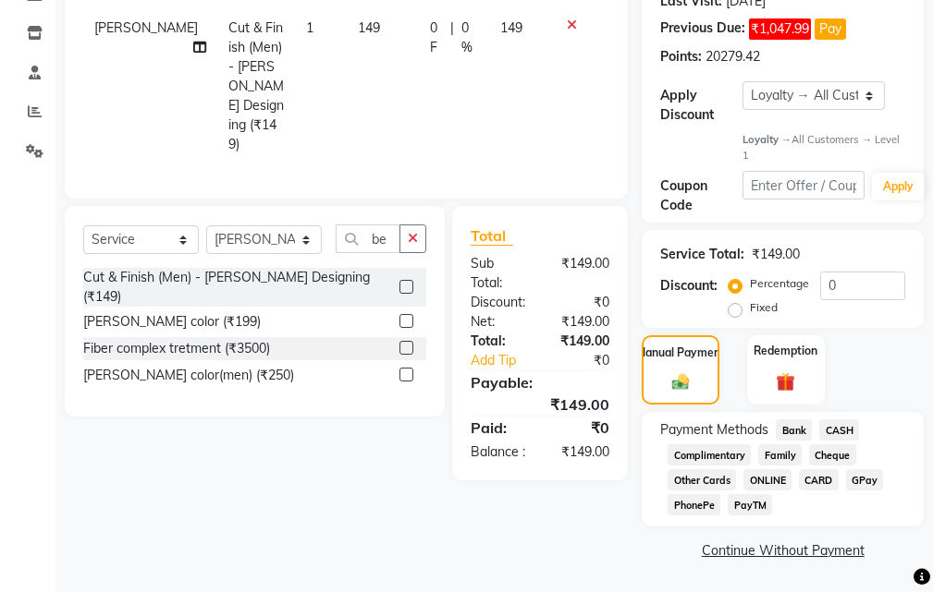
click at [842, 433] on span "CASH" at bounding box center [839, 430] width 40 height 21
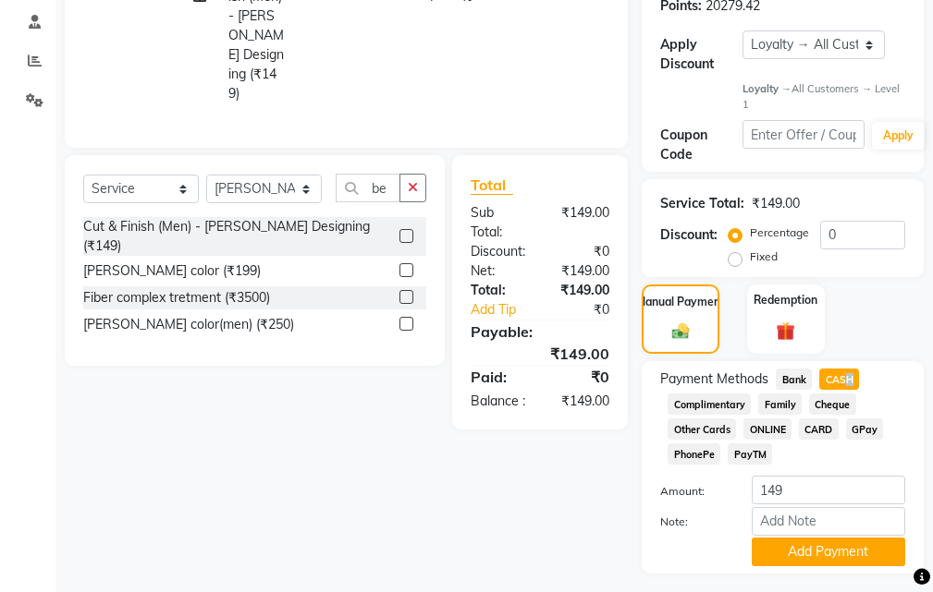
scroll to position [421, 0]
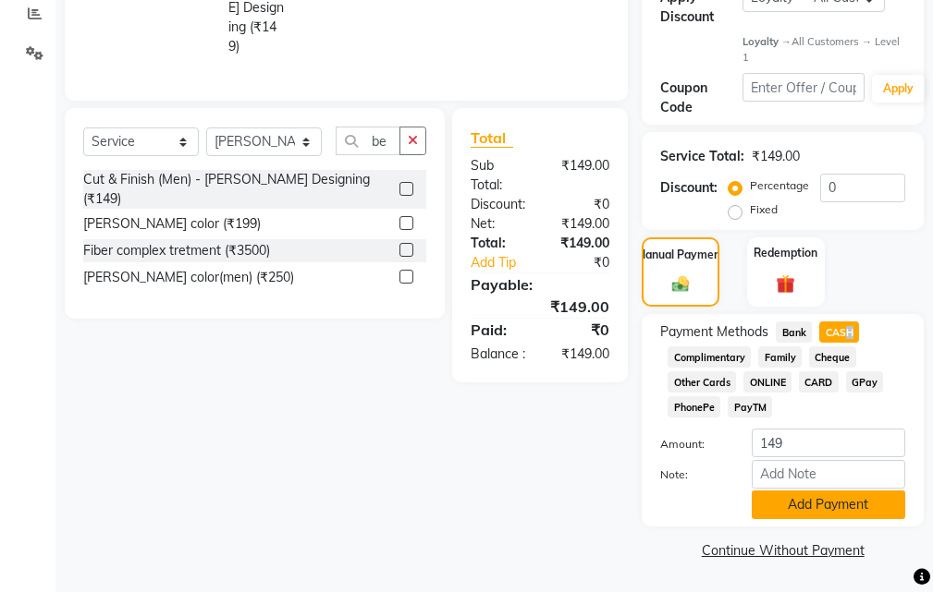
click at [803, 516] on button "Add Payment" at bounding box center [827, 505] width 153 height 29
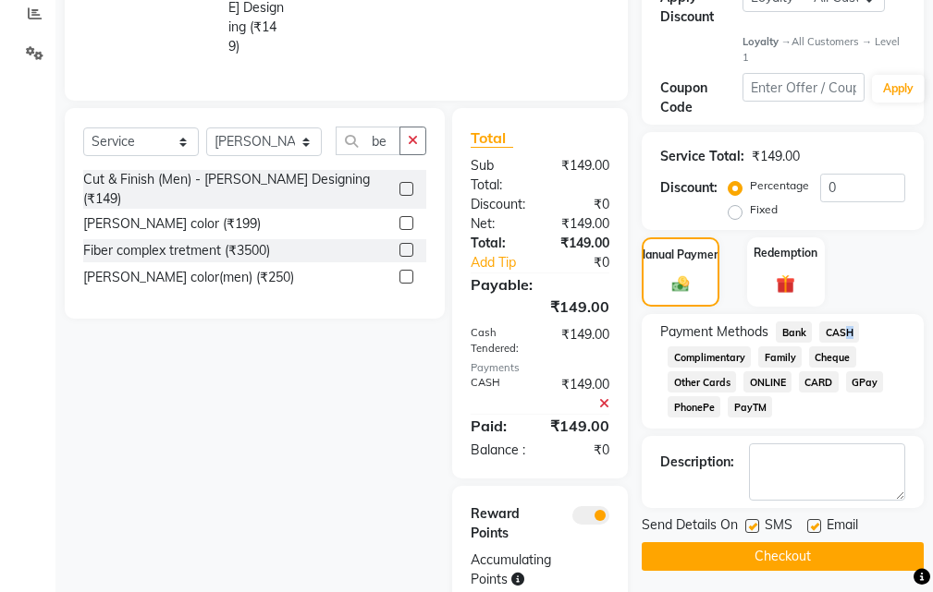
click at [795, 570] on button "Checkout" at bounding box center [782, 556] width 282 height 29
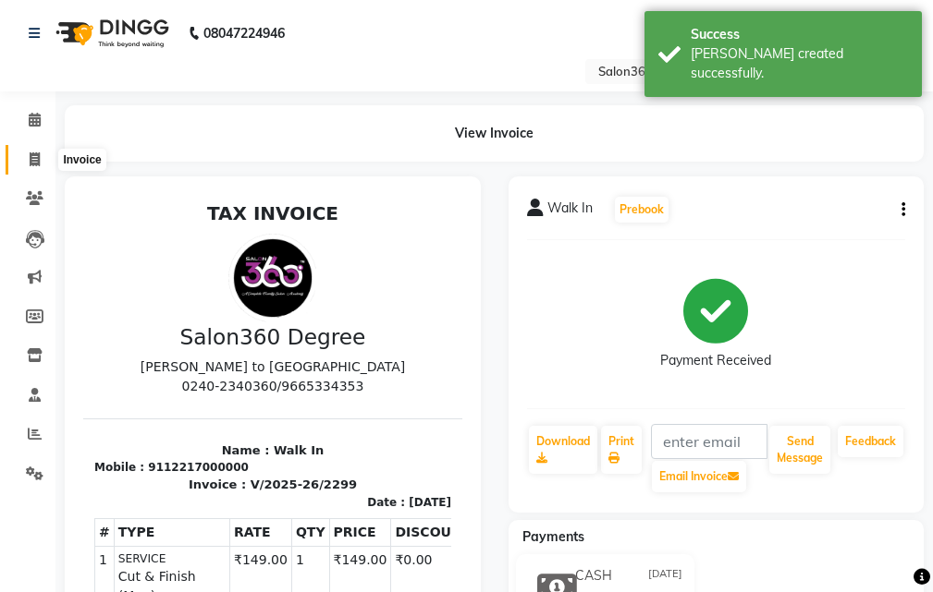
click at [36, 157] on icon at bounding box center [35, 159] width 10 height 14
select select "service"
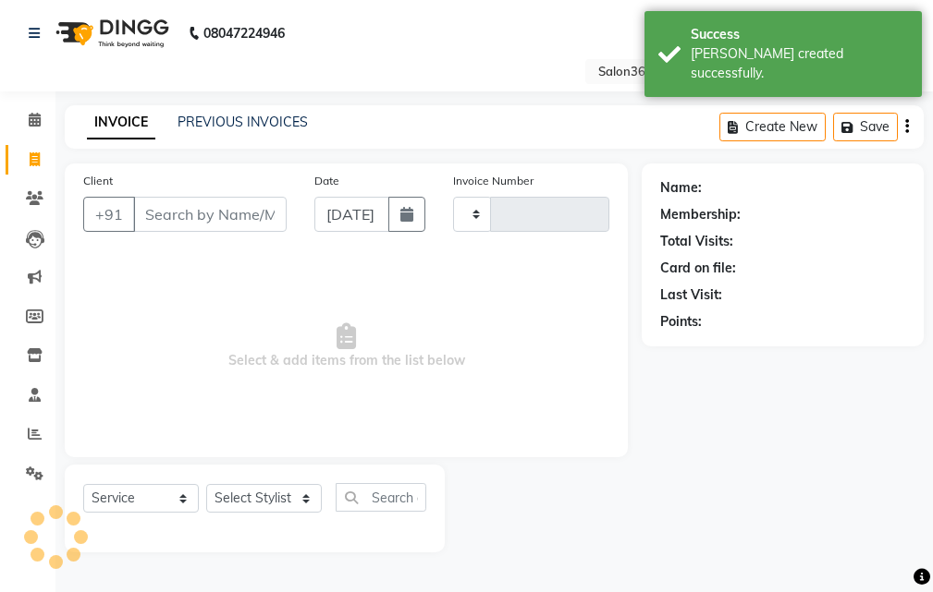
type input "2300"
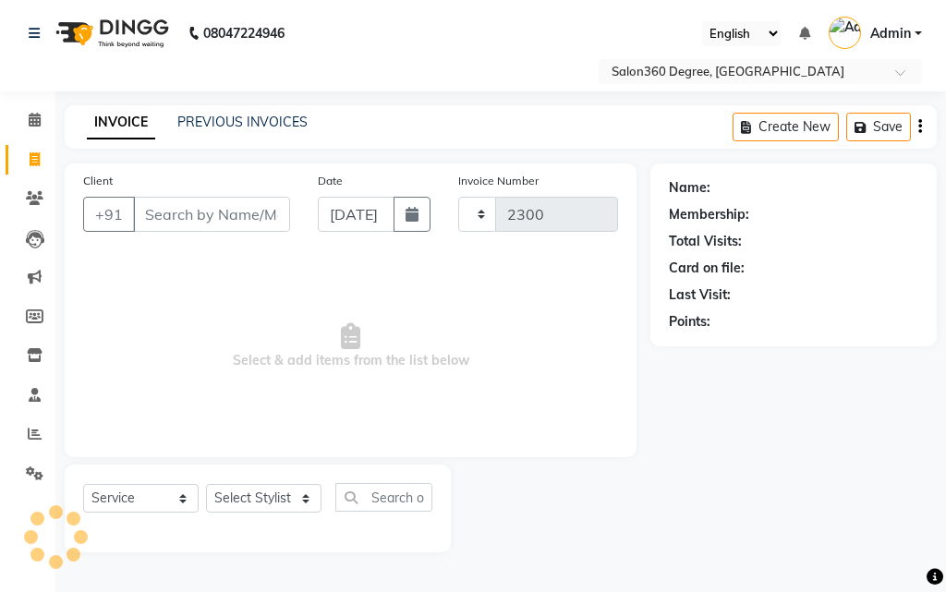
select select "5215"
click at [239, 214] on input "Client" at bounding box center [211, 214] width 157 height 35
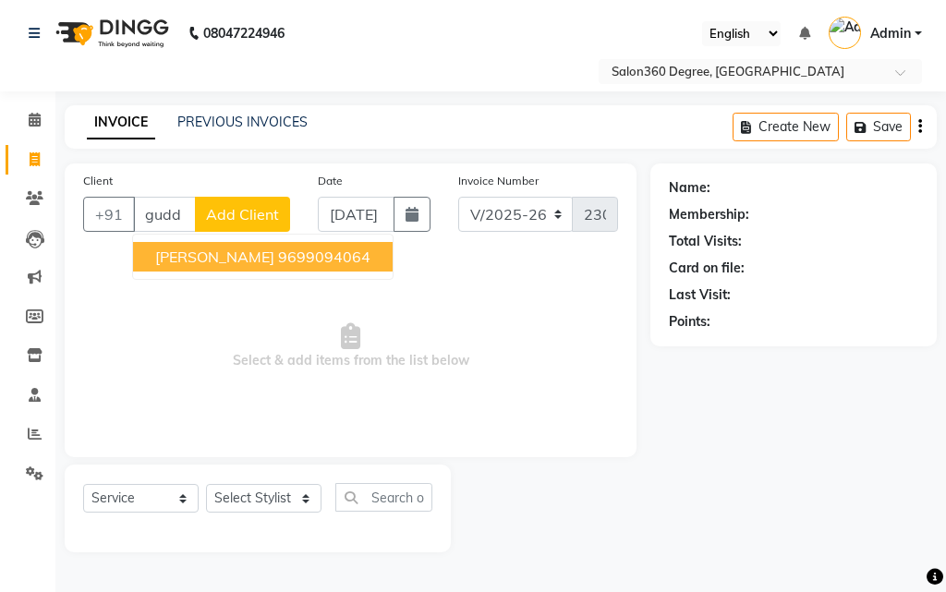
click at [278, 255] on ngb-highlight "9699094064" at bounding box center [324, 257] width 92 height 18
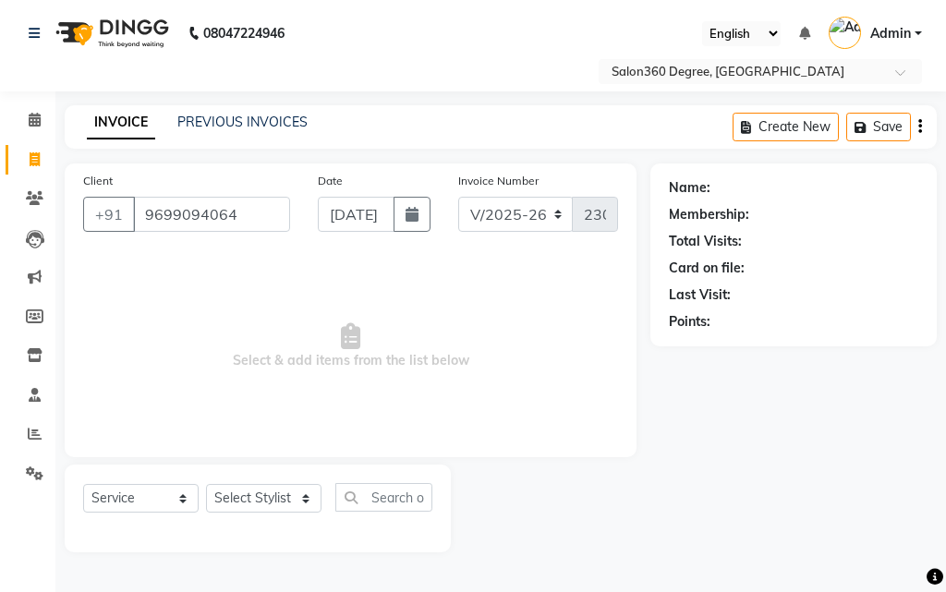
type input "9699094064"
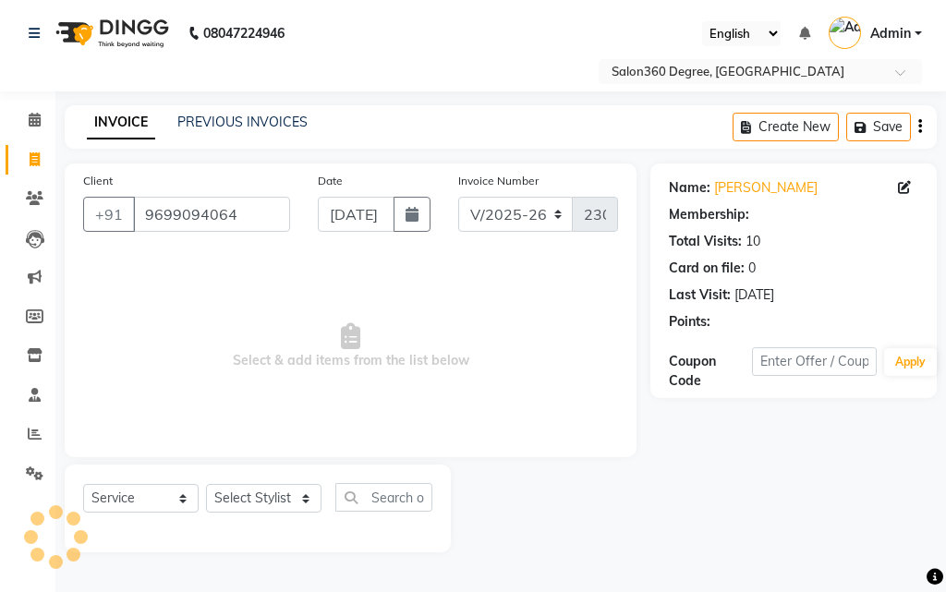
select select "1: Object"
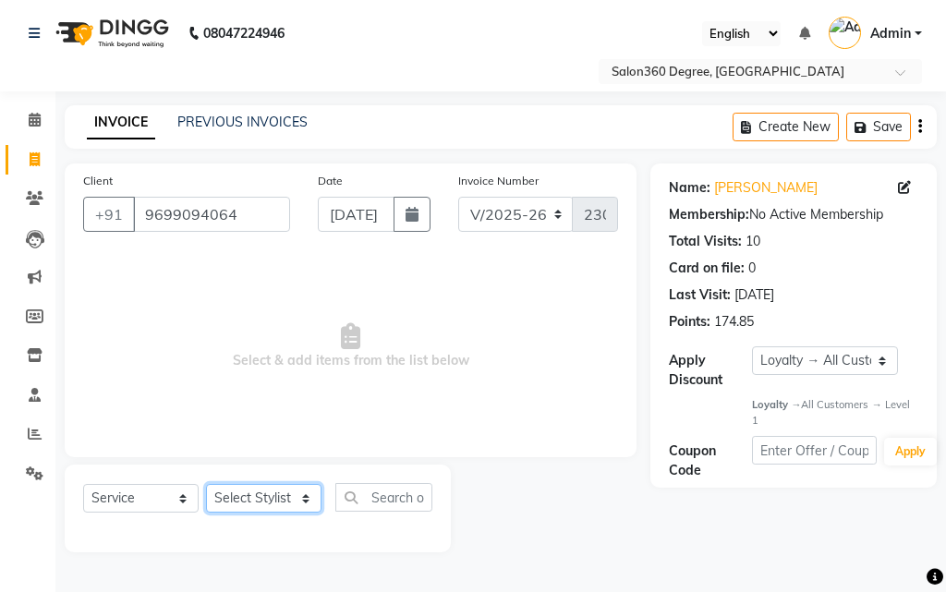
click at [265, 506] on select "Select Stylist [PERSON_NAME] [PERSON_NAME] dwarka [PERSON_NAME] khde [PERSON_NA…" at bounding box center [264, 498] width 116 height 29
select select "33524"
click at [206, 484] on select "Select Stylist [PERSON_NAME] [PERSON_NAME] dwarka [PERSON_NAME] khde [PERSON_NA…" at bounding box center [264, 498] width 116 height 29
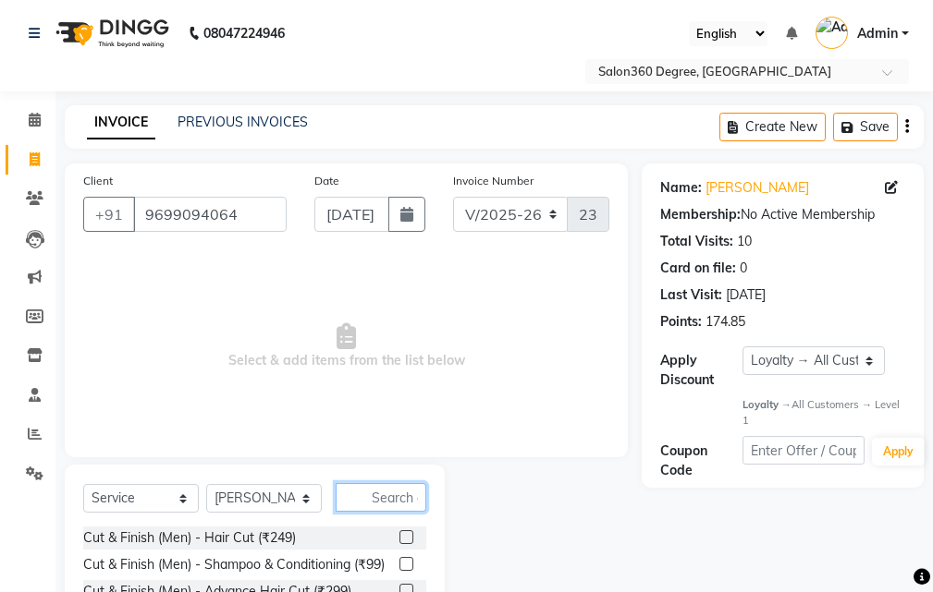
click at [378, 503] on input "text" at bounding box center [380, 497] width 91 height 29
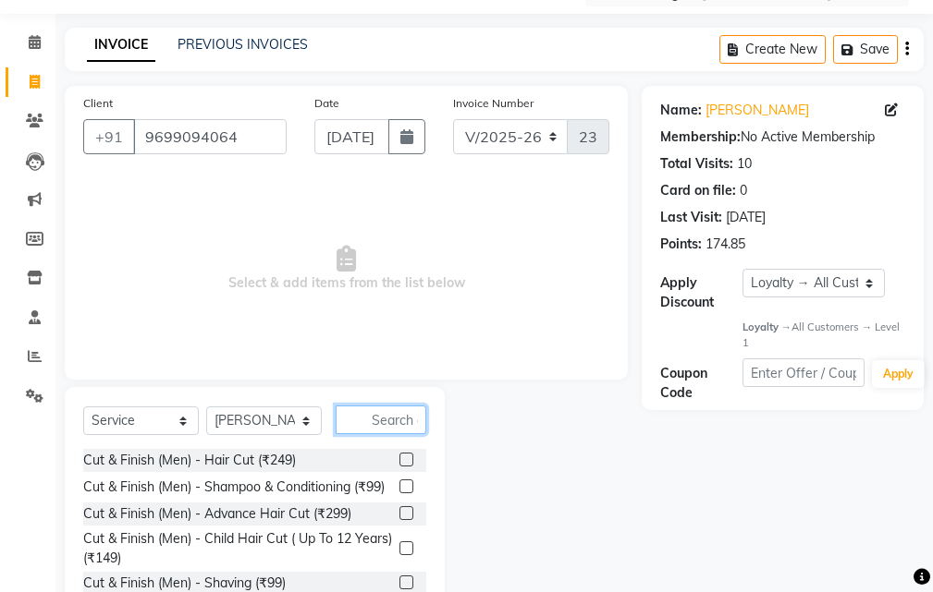
scroll to position [173, 0]
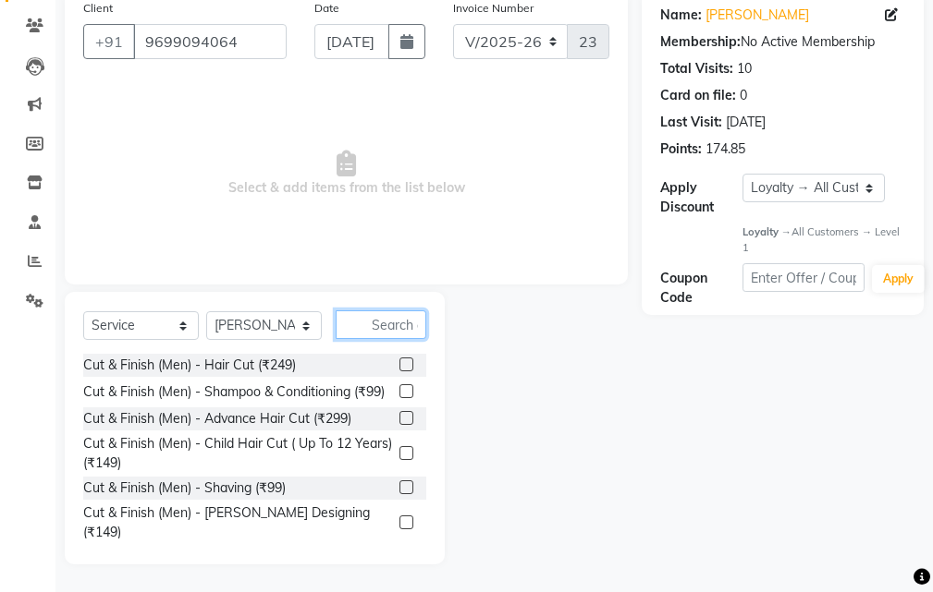
click at [386, 321] on input "text" at bounding box center [380, 325] width 91 height 29
drag, startPoint x: 384, startPoint y: 322, endPoint x: 378, endPoint y: 330, distance: 10.0
click at [382, 326] on input "text" at bounding box center [380, 325] width 91 height 29
click at [389, 331] on input "text" at bounding box center [380, 325] width 91 height 29
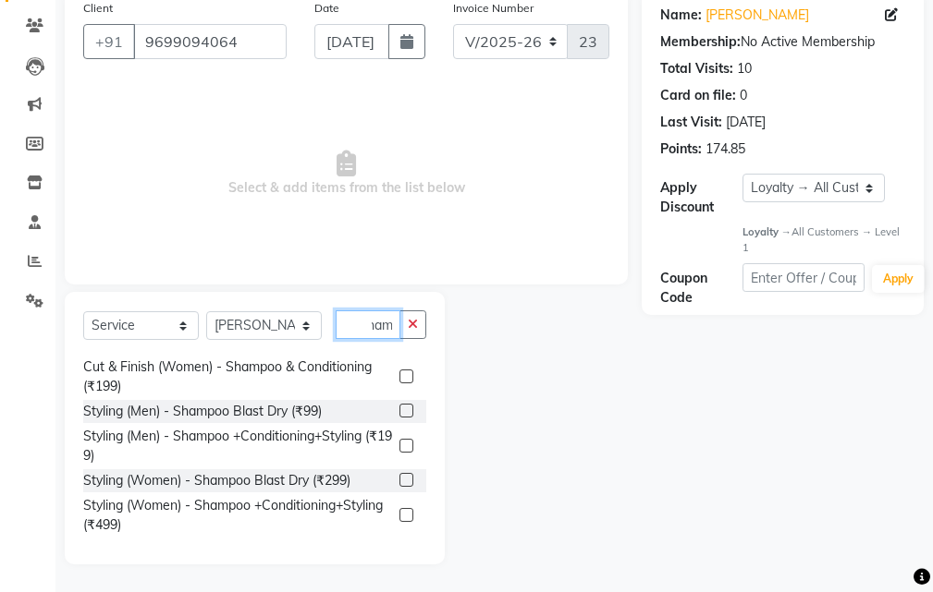
scroll to position [39, 0]
type input "sham"
drag, startPoint x: 391, startPoint y: 517, endPoint x: 437, endPoint y: 530, distance: 48.0
click at [399, 517] on label at bounding box center [406, 515] width 14 height 14
click at [399, 517] on input "checkbox" at bounding box center [405, 516] width 12 height 12
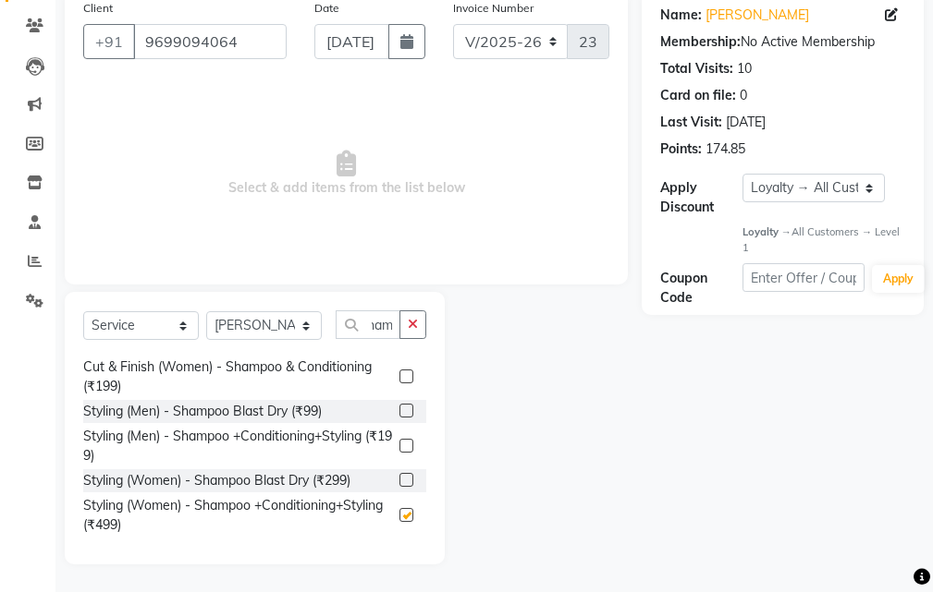
scroll to position [0, 0]
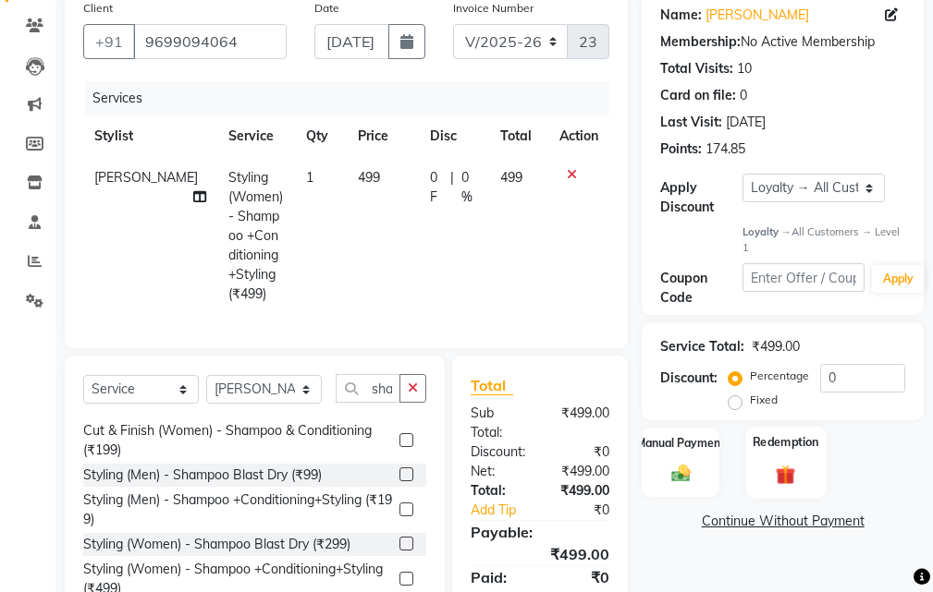
checkbox input "false"
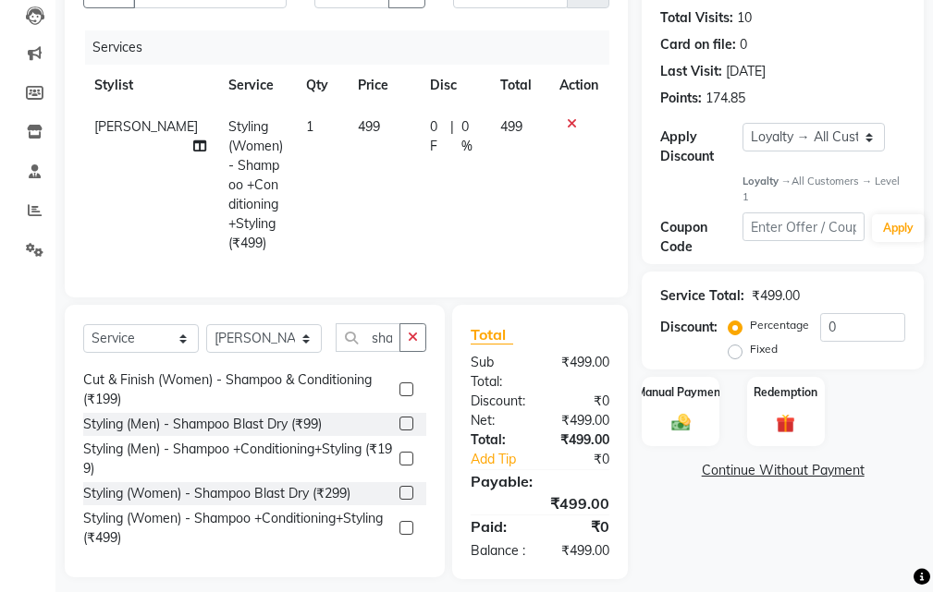
scroll to position [272, 0]
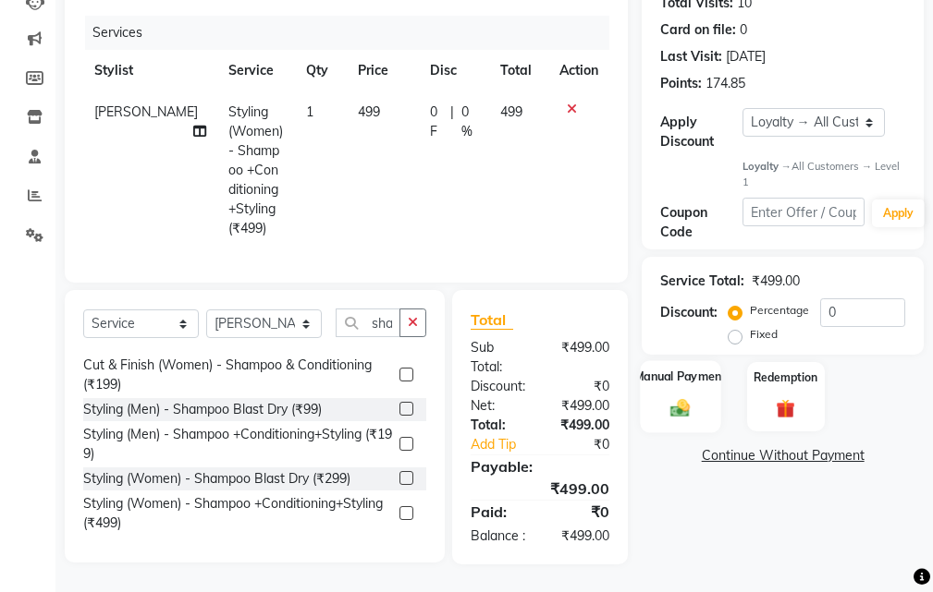
click at [690, 397] on img at bounding box center [679, 408] width 31 height 22
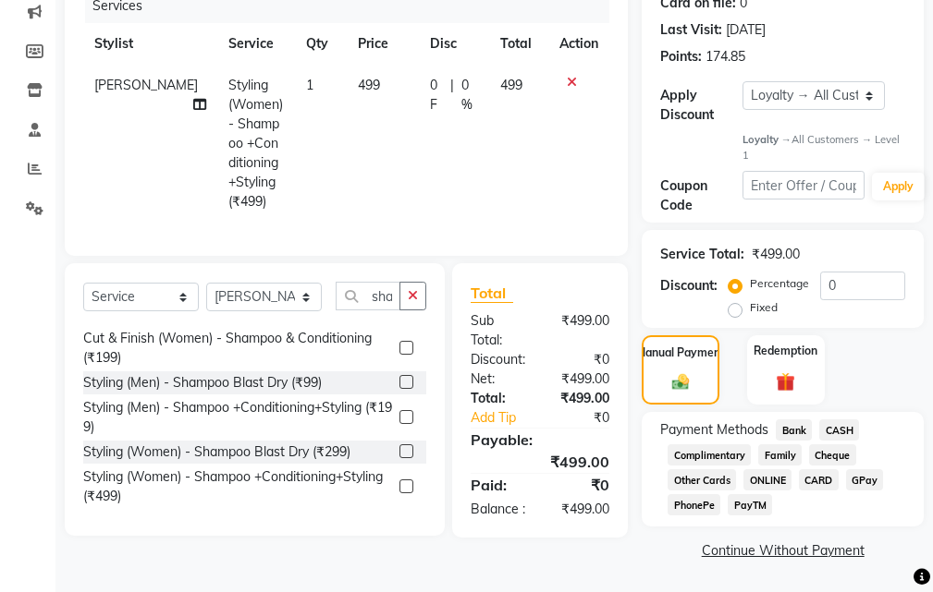
click at [808, 421] on span "Bank" at bounding box center [793, 430] width 36 height 21
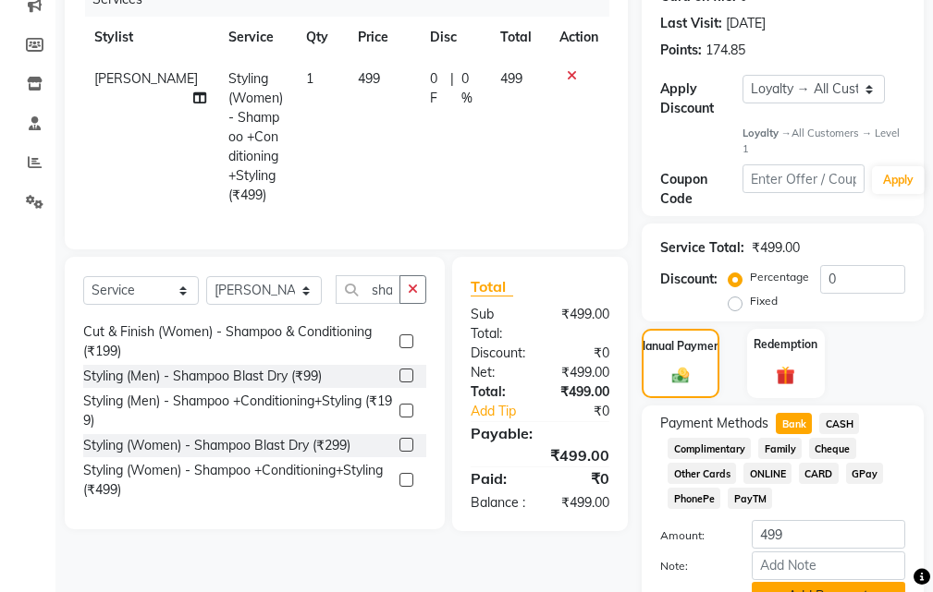
scroll to position [363, 0]
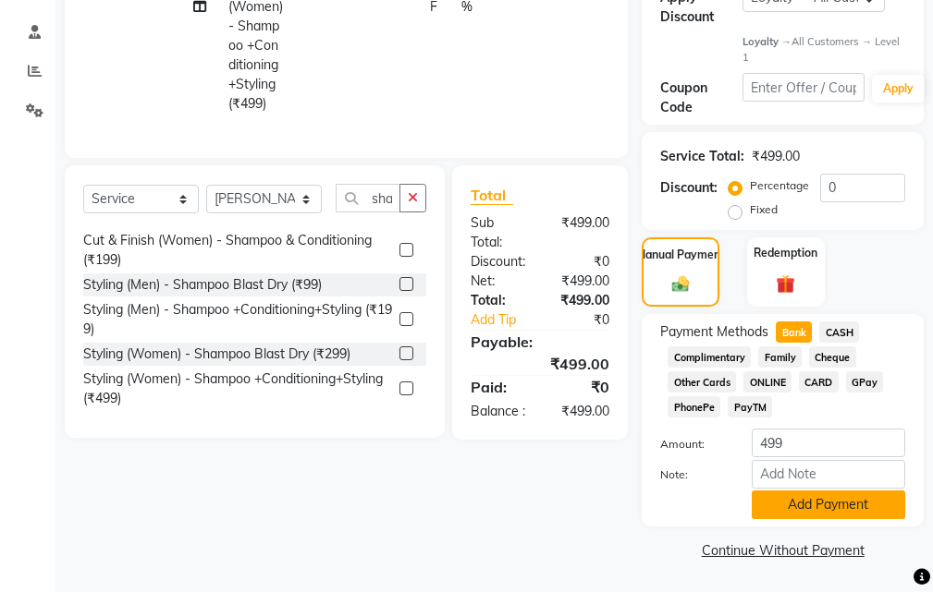
click at [836, 506] on button "Add Payment" at bounding box center [827, 505] width 153 height 29
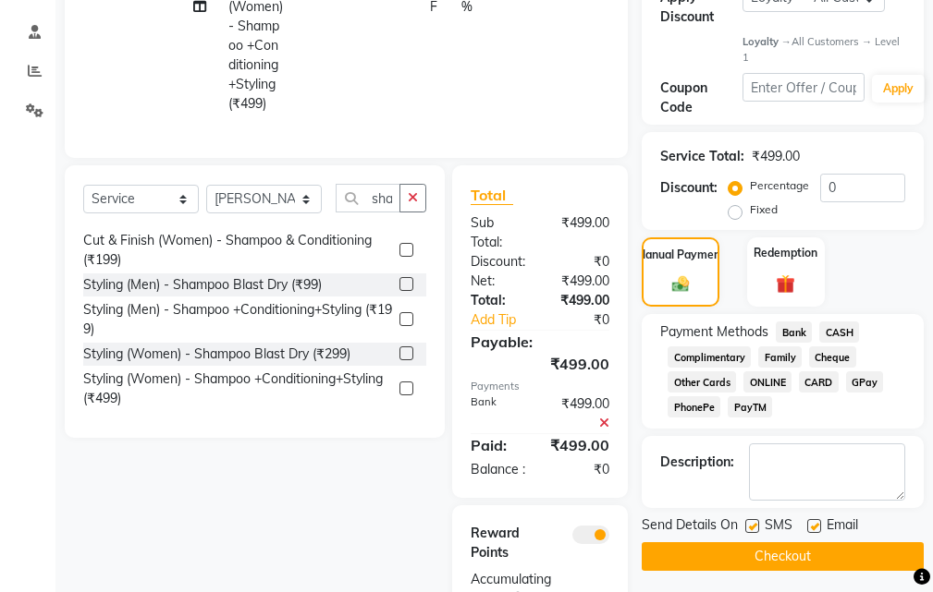
click at [821, 553] on button "Checkout" at bounding box center [782, 556] width 282 height 29
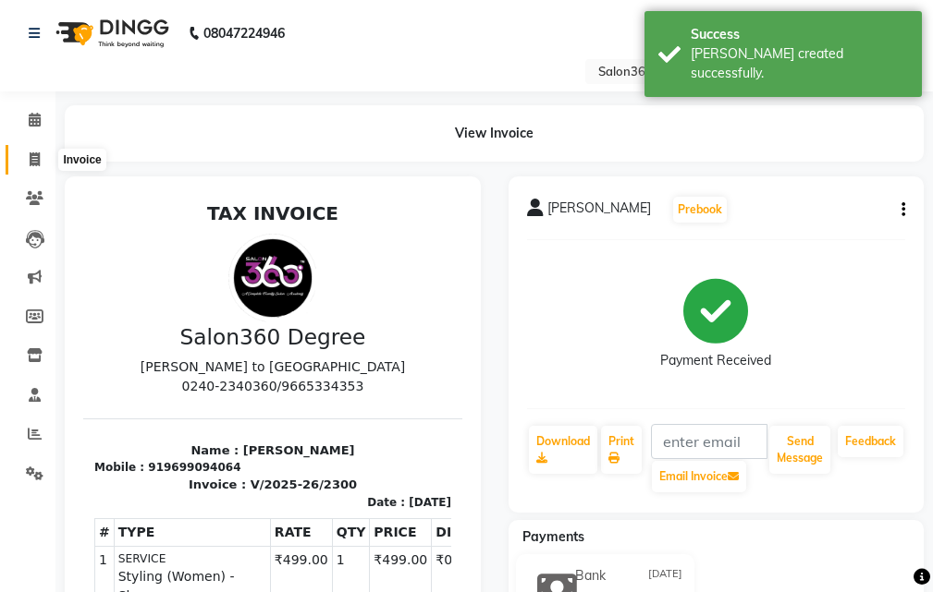
click at [35, 158] on icon at bounding box center [35, 159] width 10 height 14
select select "service"
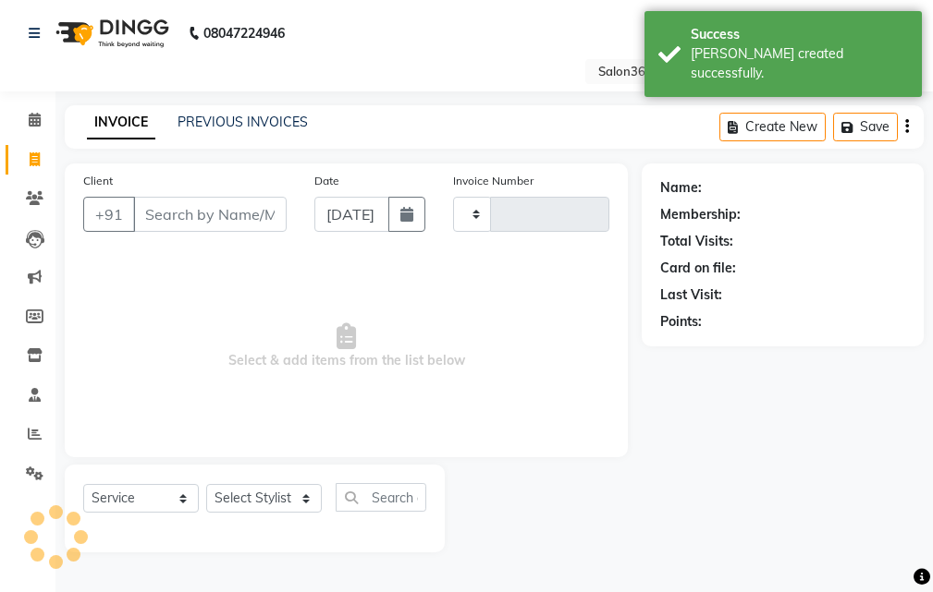
type input "2301"
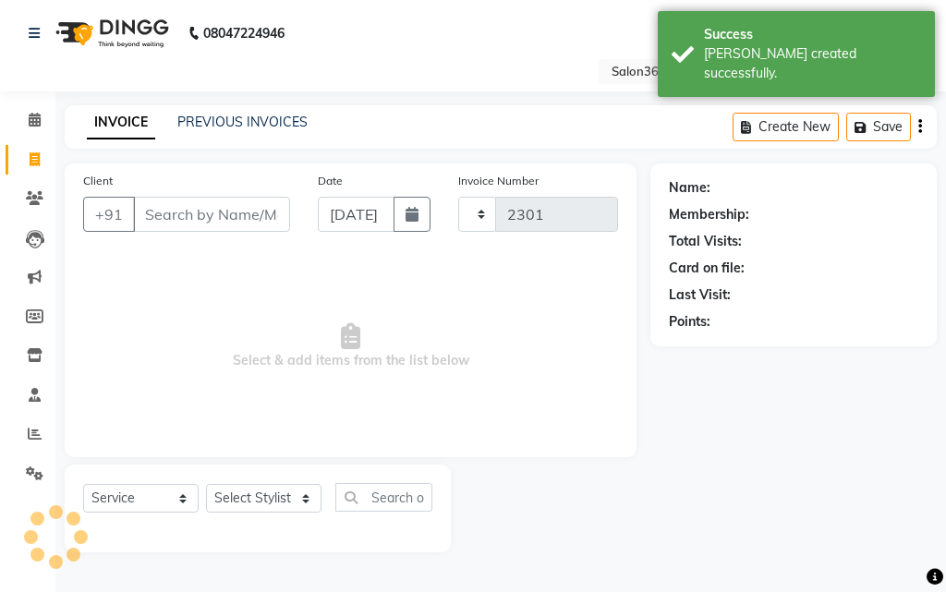
select select "5215"
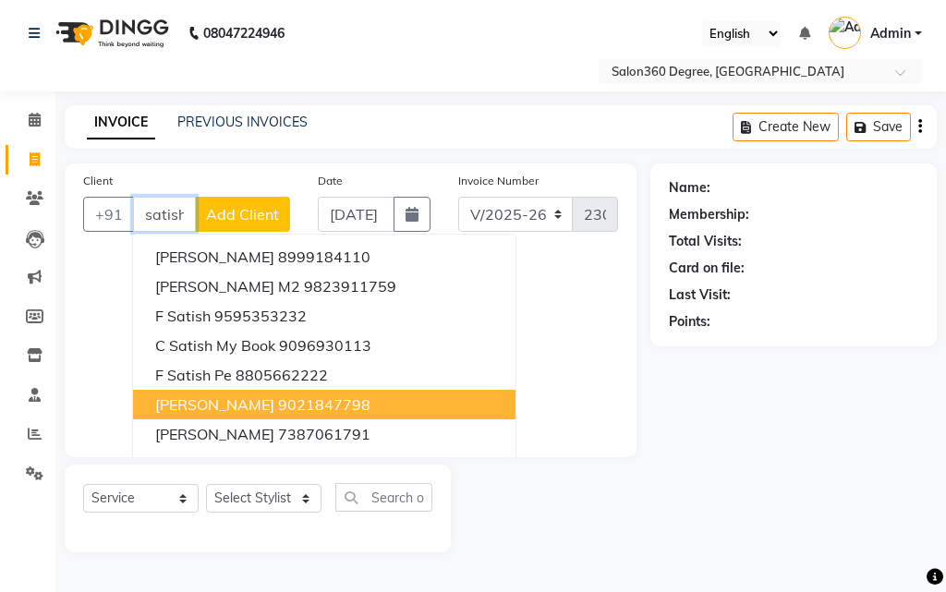
drag, startPoint x: 297, startPoint y: 401, endPoint x: 298, endPoint y: 415, distance: 13.9
click at [295, 403] on ngb-highlight "9021847798" at bounding box center [324, 405] width 92 height 18
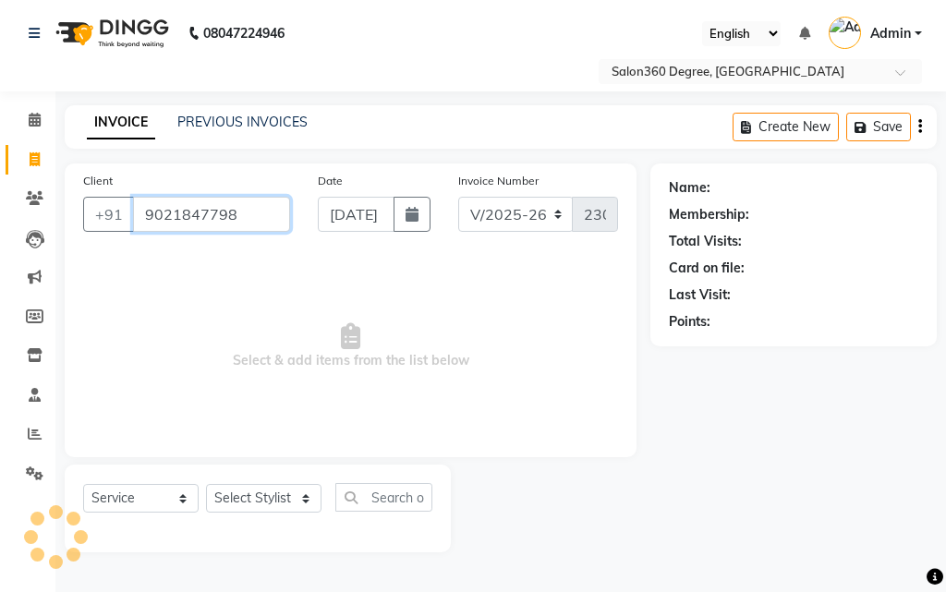
type input "9021847798"
select select "1: Object"
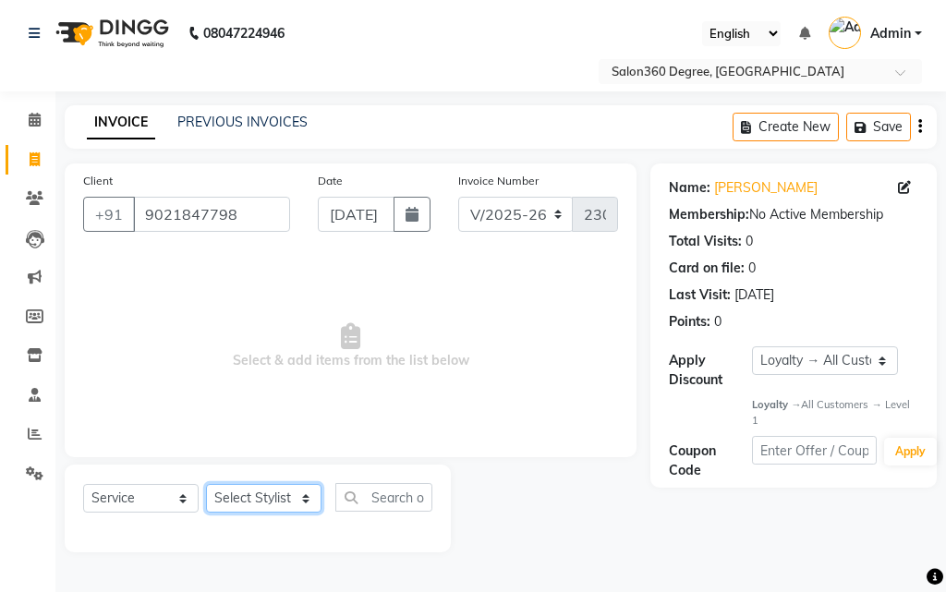
click at [284, 506] on select "Select Stylist [PERSON_NAME] [PERSON_NAME] dwarka [PERSON_NAME] khde [PERSON_NA…" at bounding box center [264, 498] width 116 height 29
select select "37037"
click at [206, 484] on select "Select Stylist [PERSON_NAME] [PERSON_NAME] dwarka [PERSON_NAME] khde [PERSON_NA…" at bounding box center [264, 498] width 116 height 29
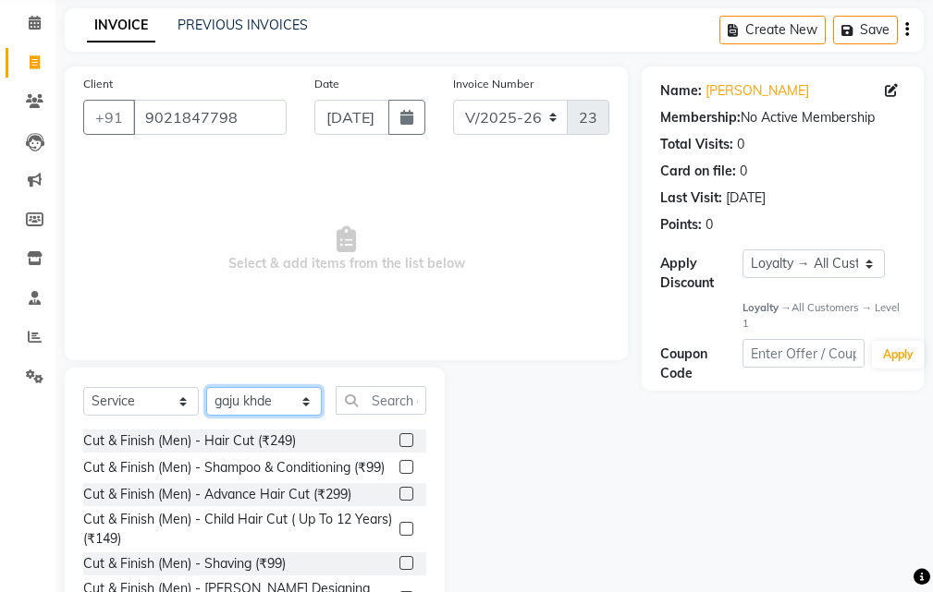
scroll to position [173, 0]
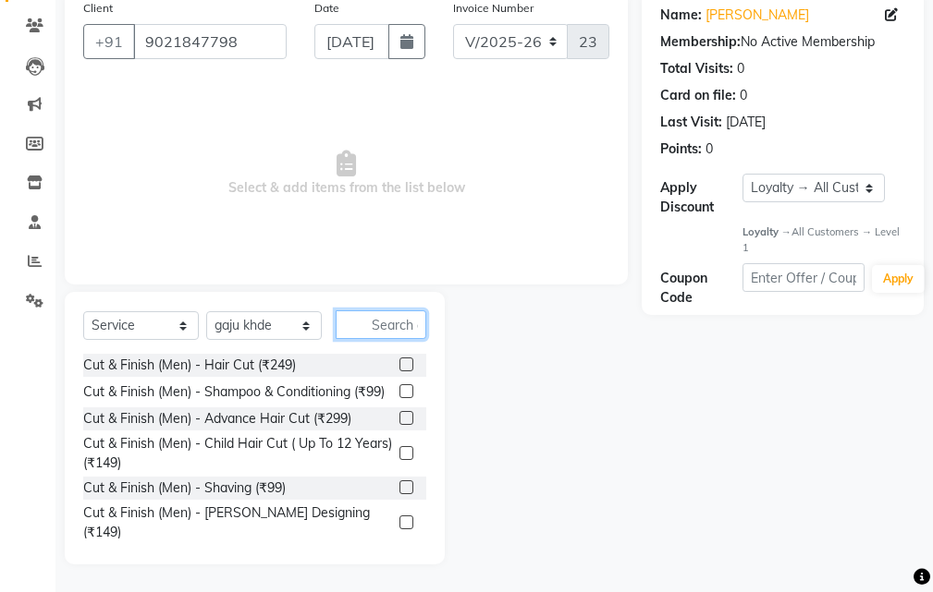
click at [393, 324] on input "text" at bounding box center [380, 325] width 91 height 29
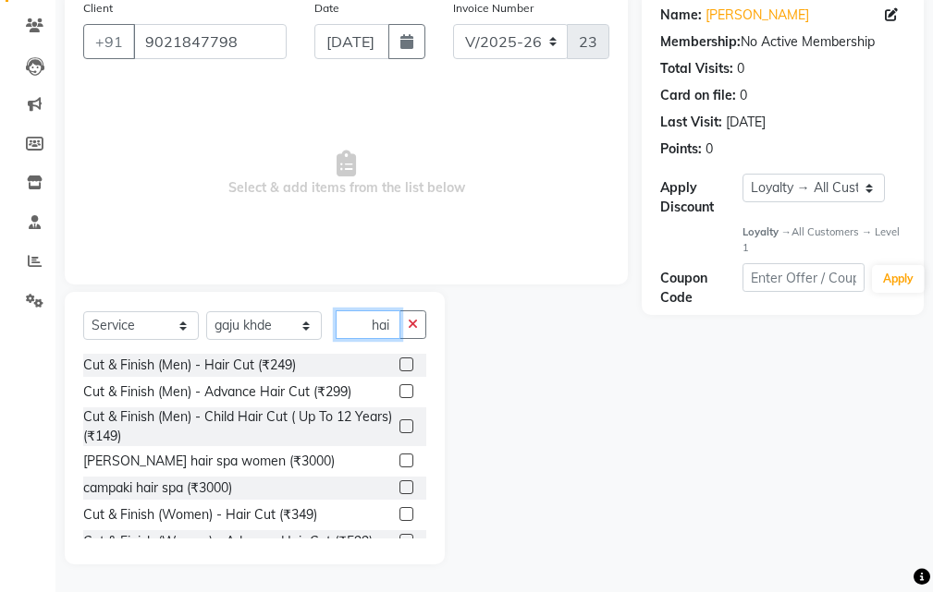
scroll to position [0, 0]
type input "h"
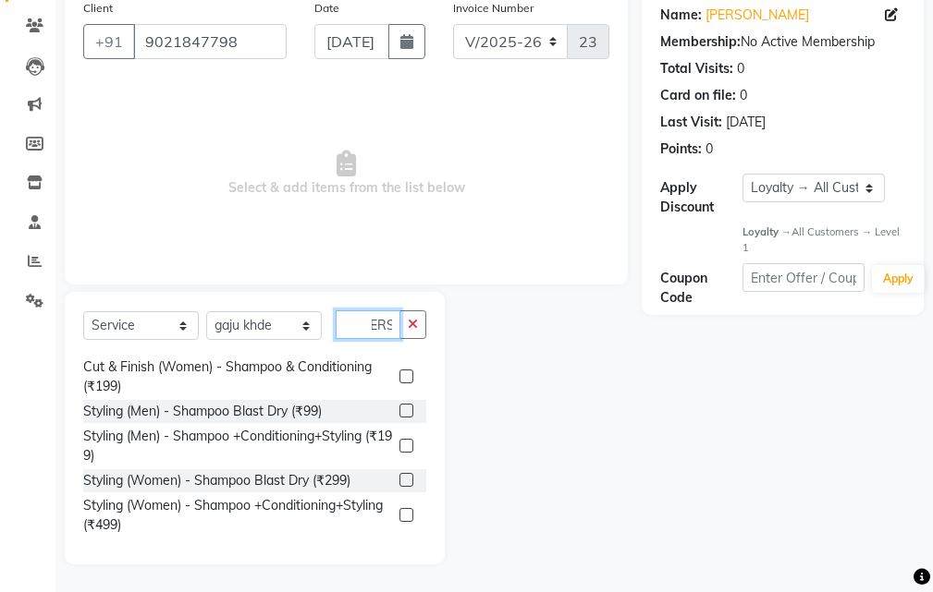
scroll to position [39, 0]
type input "shamp"
click at [399, 516] on label at bounding box center [406, 515] width 14 height 14
click at [399, 516] on input "checkbox" at bounding box center [405, 516] width 12 height 12
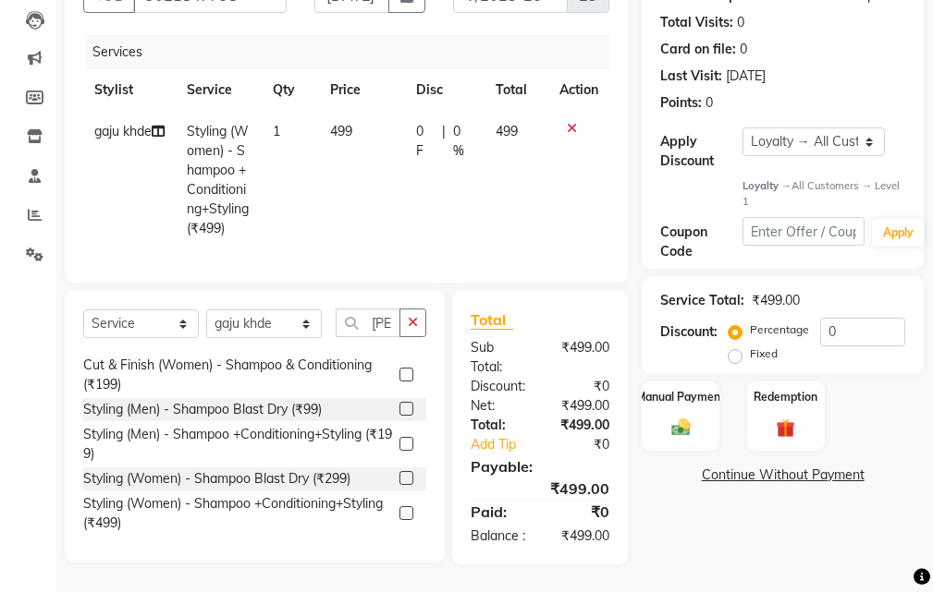
checkbox input "false"
click at [690, 417] on img at bounding box center [679, 428] width 31 height 22
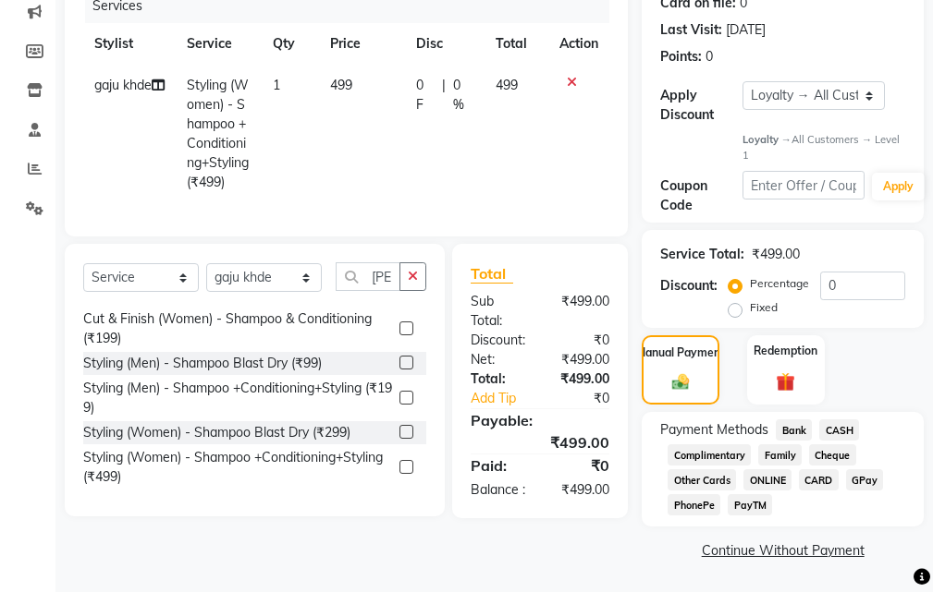
click at [787, 427] on span "Bank" at bounding box center [793, 430] width 36 height 21
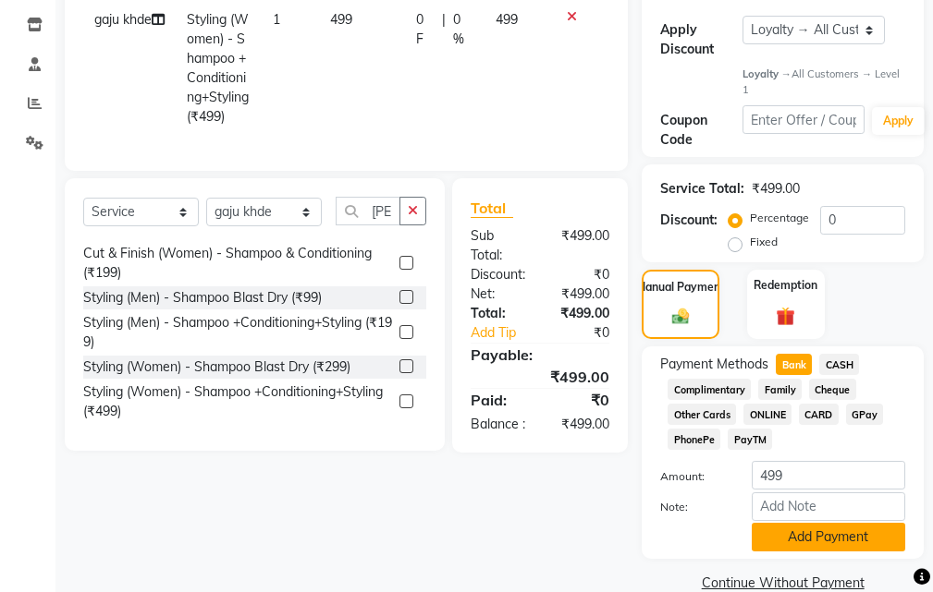
scroll to position [363, 0]
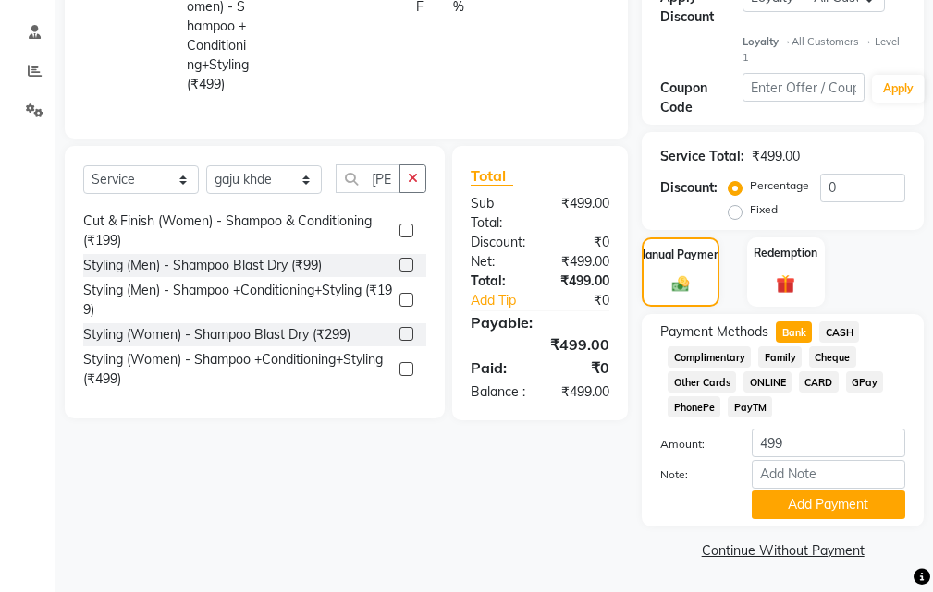
click at [836, 333] on span "CASH" at bounding box center [839, 332] width 40 height 21
click at [817, 511] on button "Add Payment" at bounding box center [827, 505] width 153 height 29
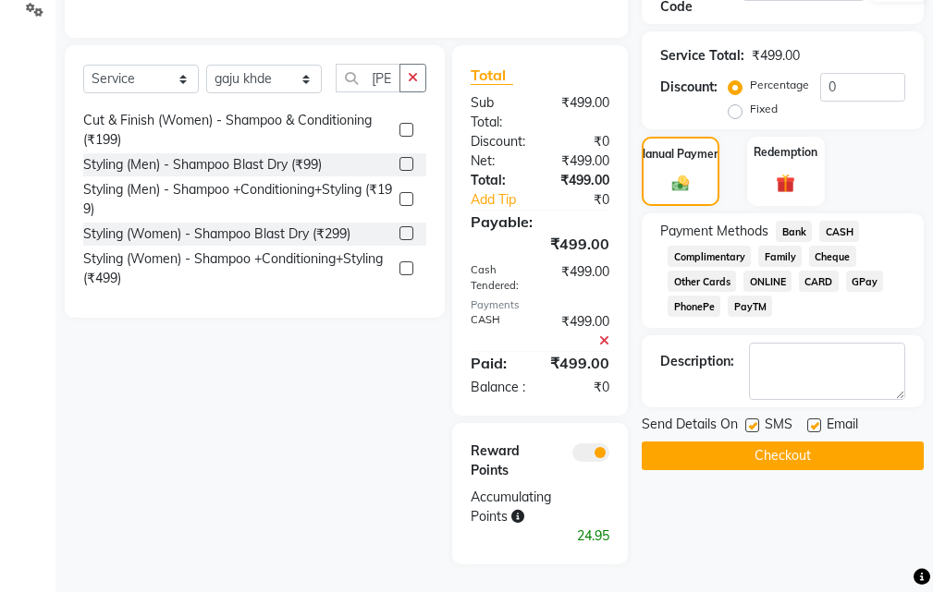
scroll to position [517, 0]
click at [781, 442] on button "Checkout" at bounding box center [782, 456] width 282 height 29
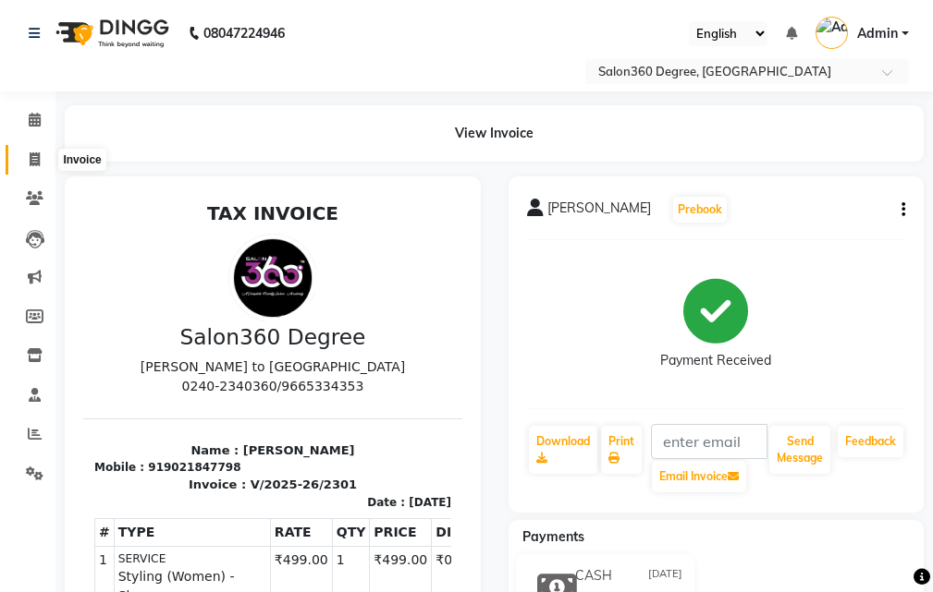
click at [34, 160] on icon at bounding box center [35, 159] width 10 height 14
select select "service"
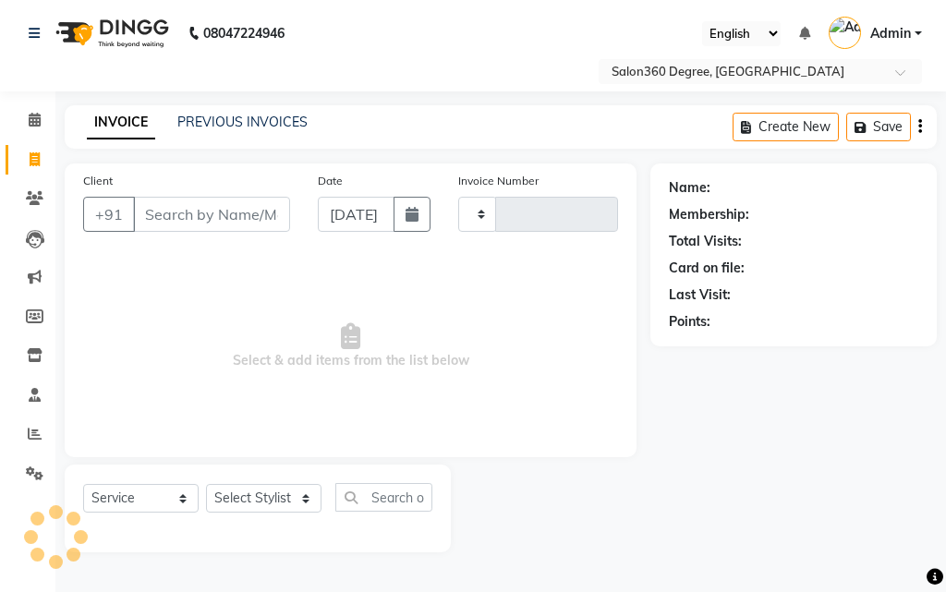
type input "2302"
select select "5215"
drag, startPoint x: 177, startPoint y: 210, endPoint x: 196, endPoint y: 251, distance: 45.5
click at [177, 211] on input "Client" at bounding box center [211, 214] width 157 height 35
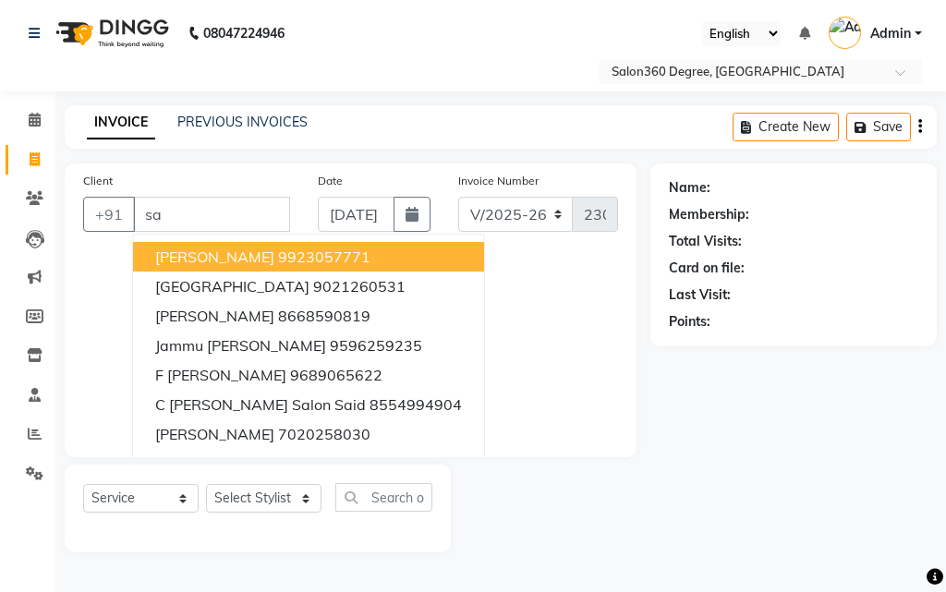
type input "s"
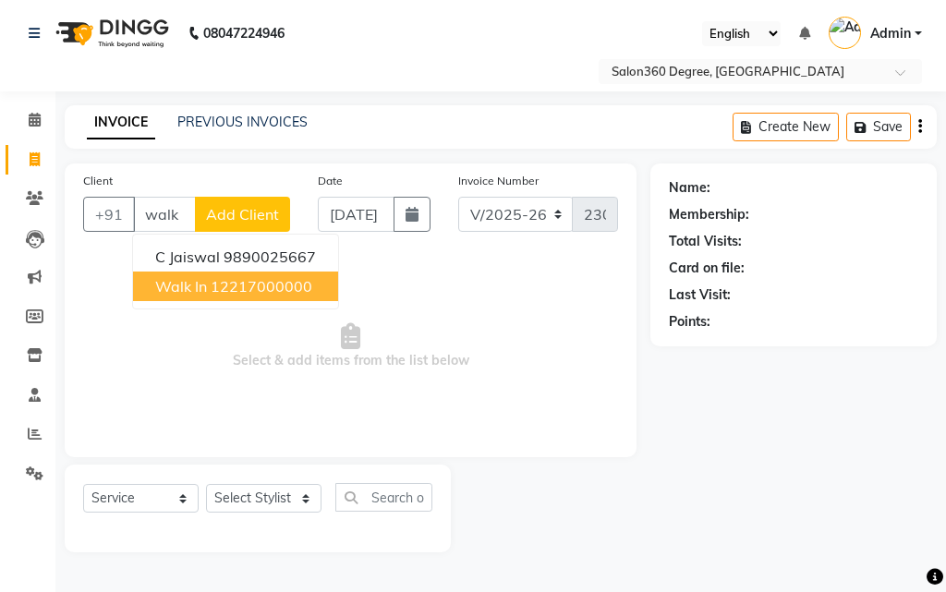
click at [173, 286] on span "Walk In" at bounding box center [181, 286] width 52 height 18
type input "12217000000"
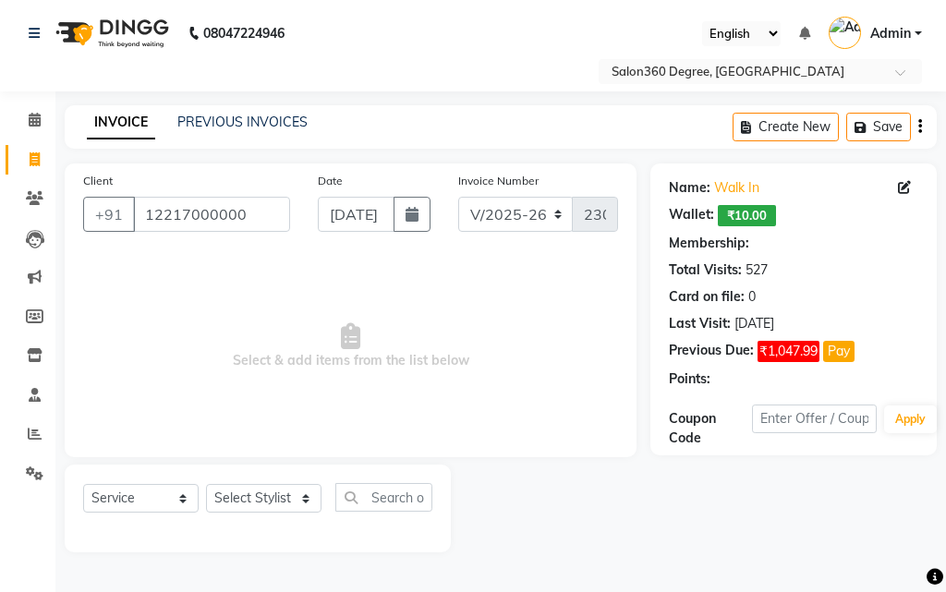
select select "1: Object"
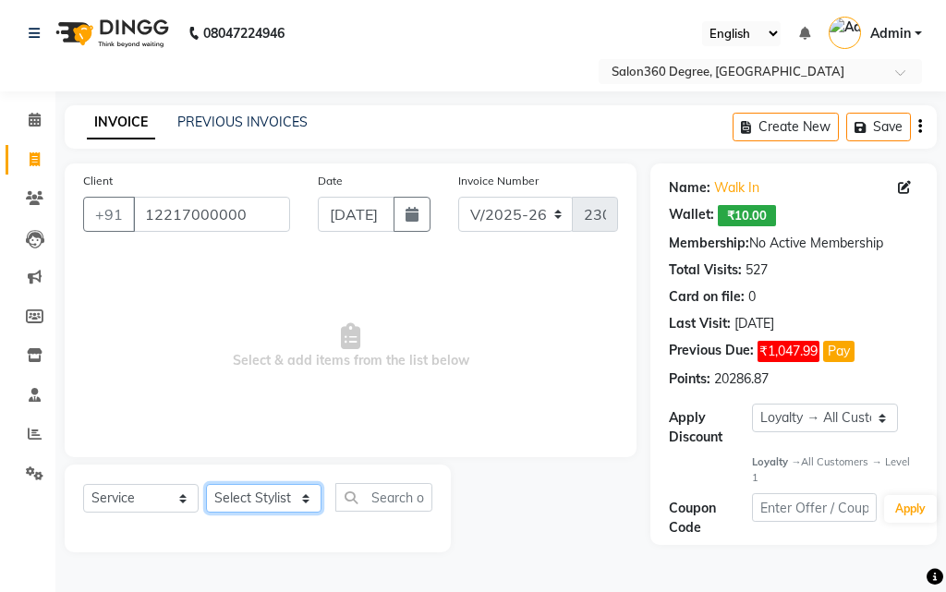
click at [253, 495] on select "Select Stylist [PERSON_NAME] [PERSON_NAME] dwarka [PERSON_NAME] khde [PERSON_NA…" at bounding box center [264, 498] width 116 height 29
click at [249, 508] on select "Select Stylist [PERSON_NAME] [PERSON_NAME] dwarka [PERSON_NAME] khde [PERSON_NA…" at bounding box center [264, 498] width 116 height 29
select select "33518"
click at [206, 484] on select "Select Stylist [PERSON_NAME] [PERSON_NAME] dwarka [PERSON_NAME] khde [PERSON_NA…" at bounding box center [264, 498] width 116 height 29
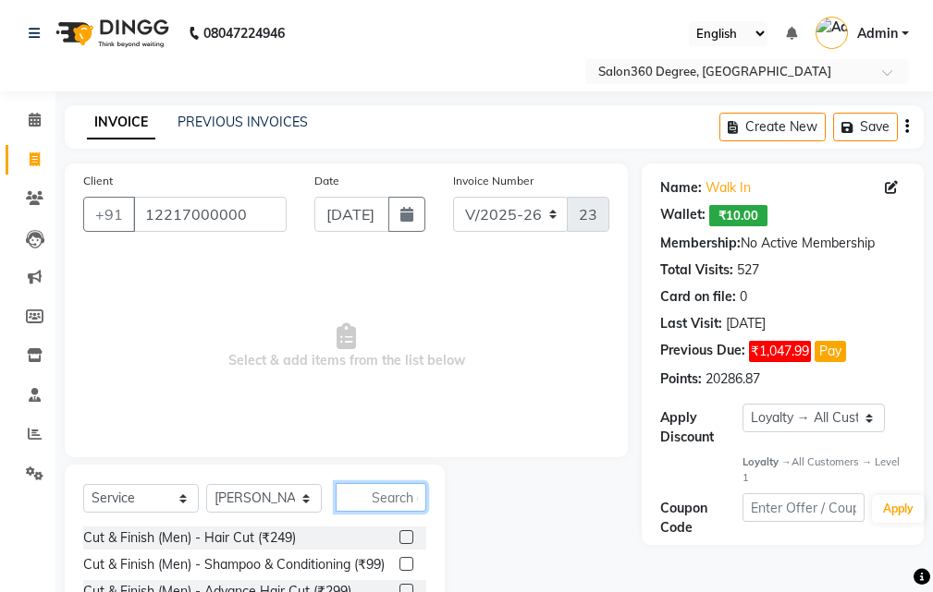
click at [384, 506] on input "text" at bounding box center [380, 497] width 91 height 29
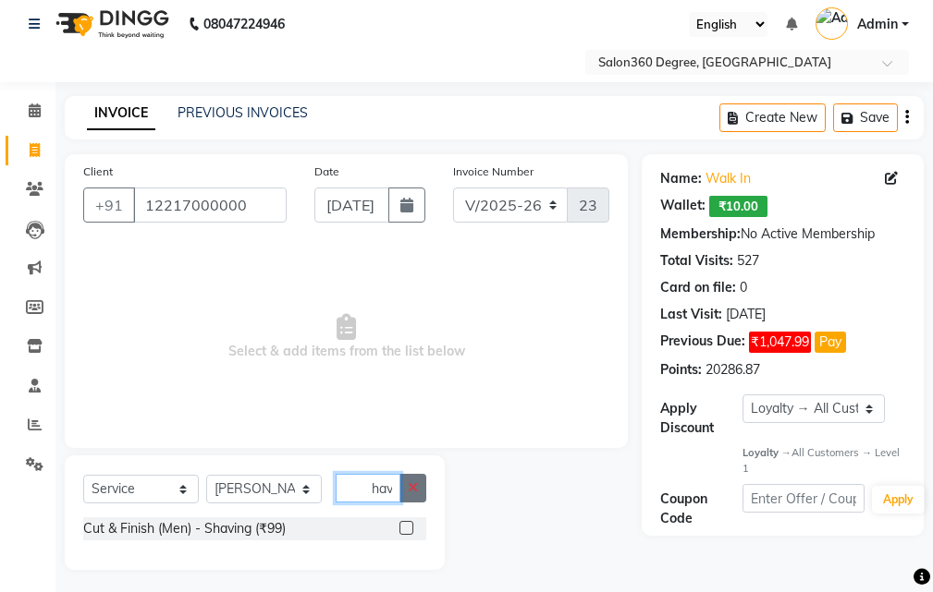
scroll to position [15, 0]
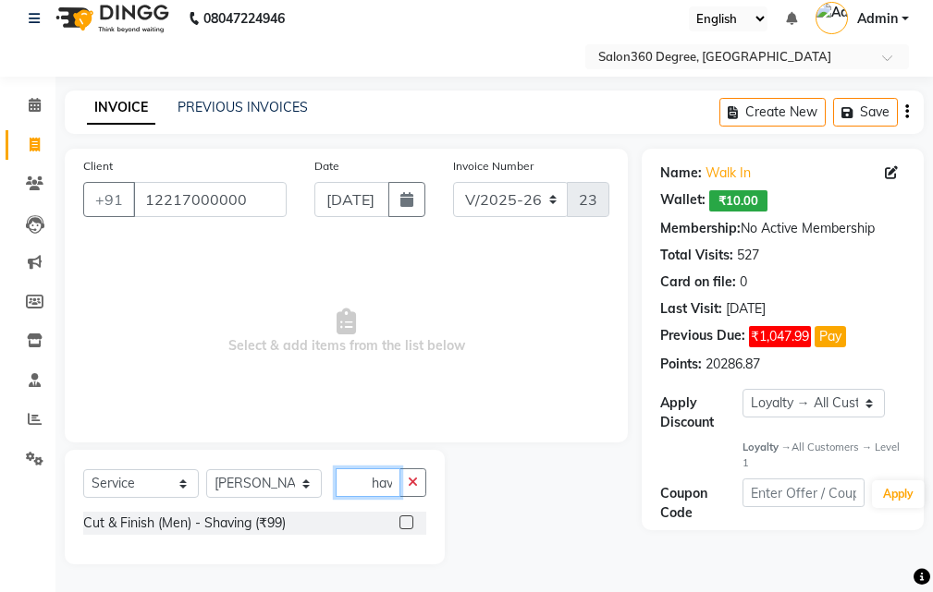
type input "shav"
click at [405, 523] on label at bounding box center [406, 523] width 14 height 14
click at [405, 523] on input "checkbox" at bounding box center [405, 524] width 12 height 12
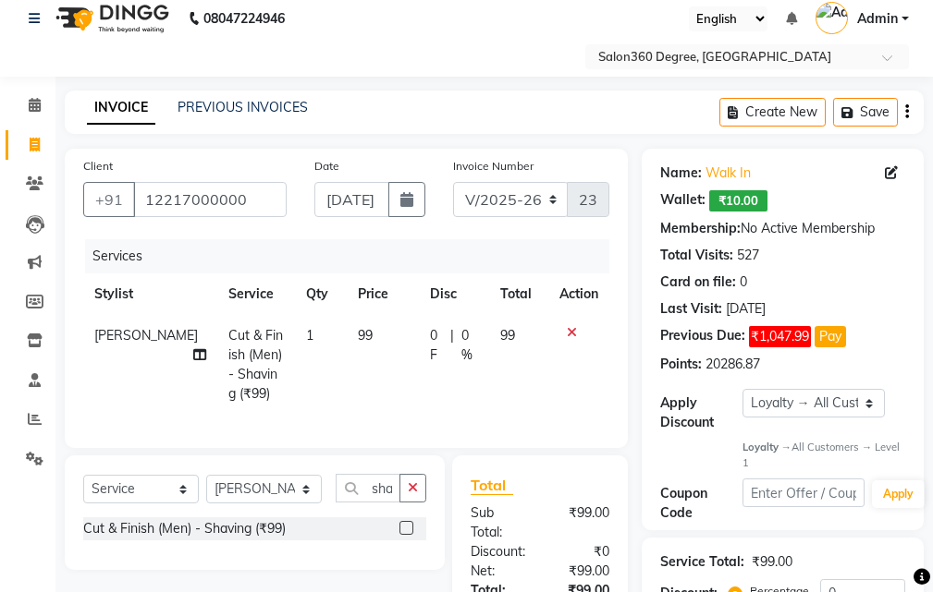
checkbox input "false"
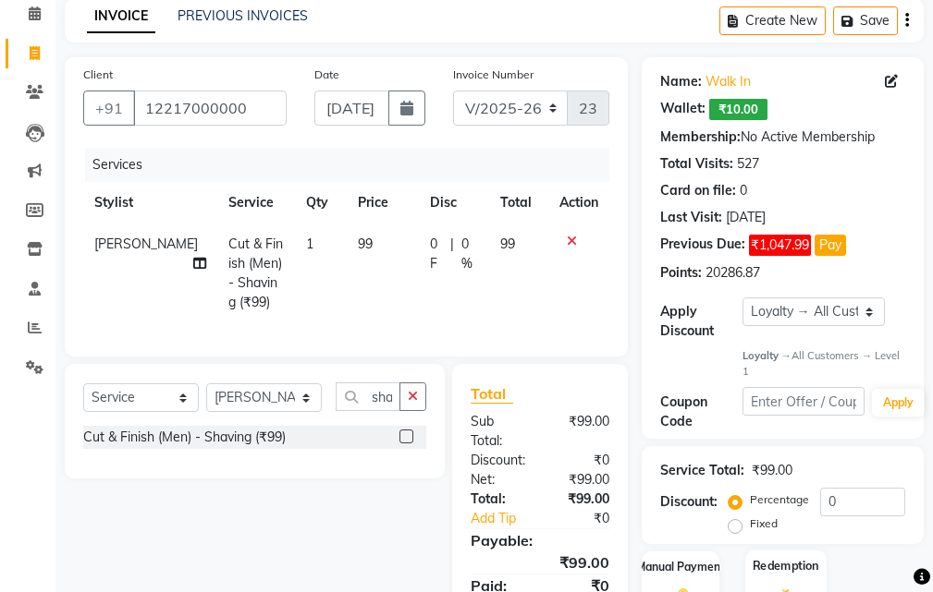
scroll to position [201, 0]
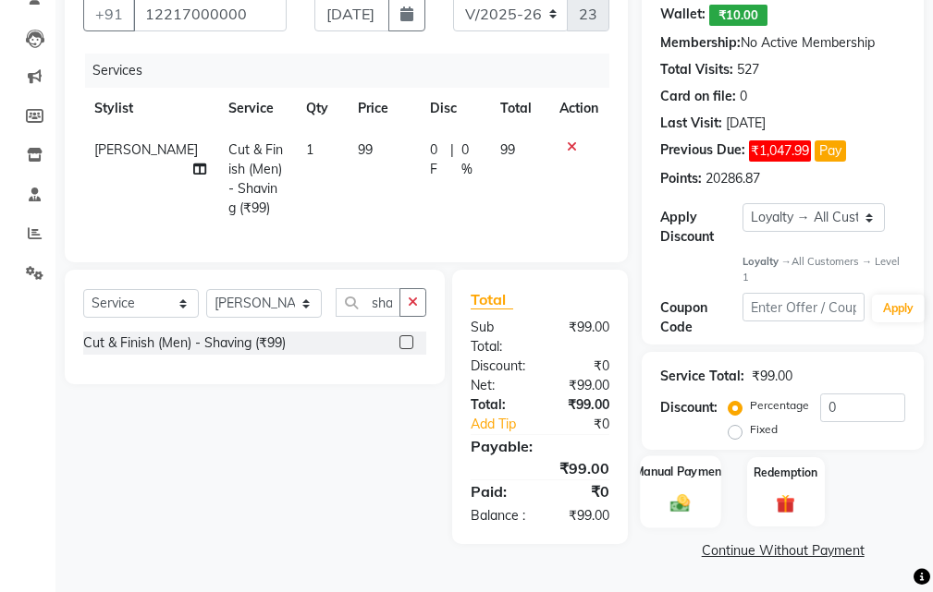
click at [678, 500] on img at bounding box center [679, 504] width 31 height 22
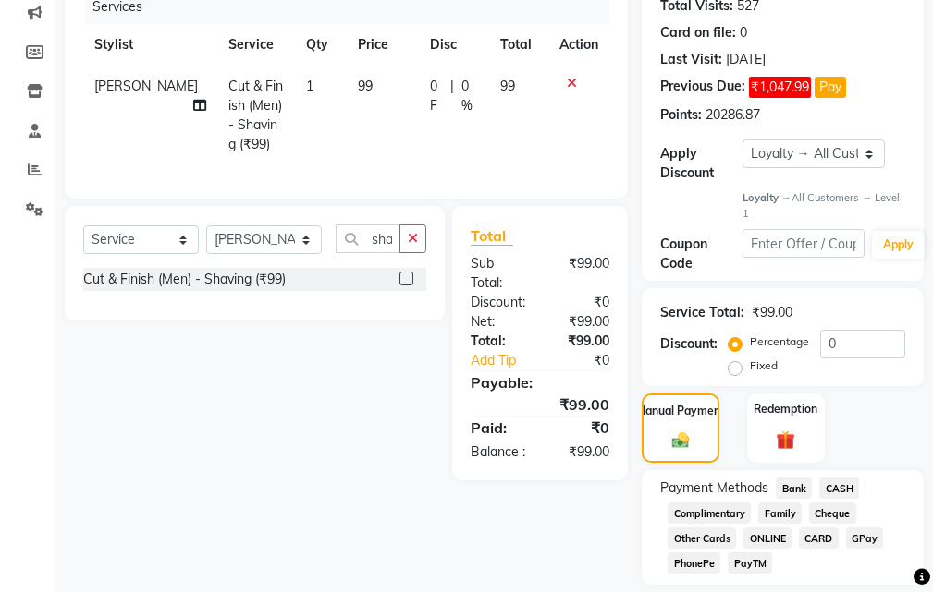
scroll to position [323, 0]
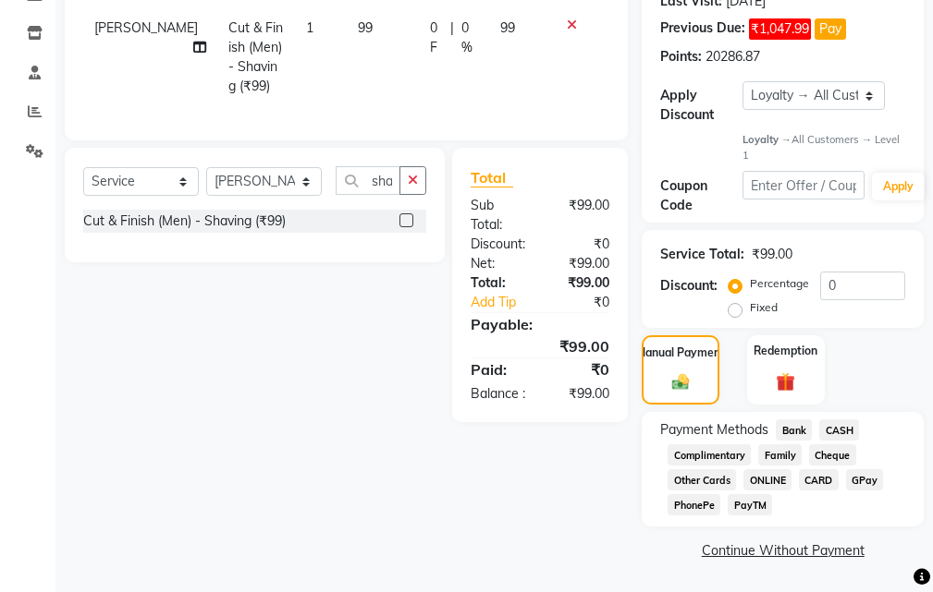
click at [795, 429] on span "Bank" at bounding box center [793, 430] width 36 height 21
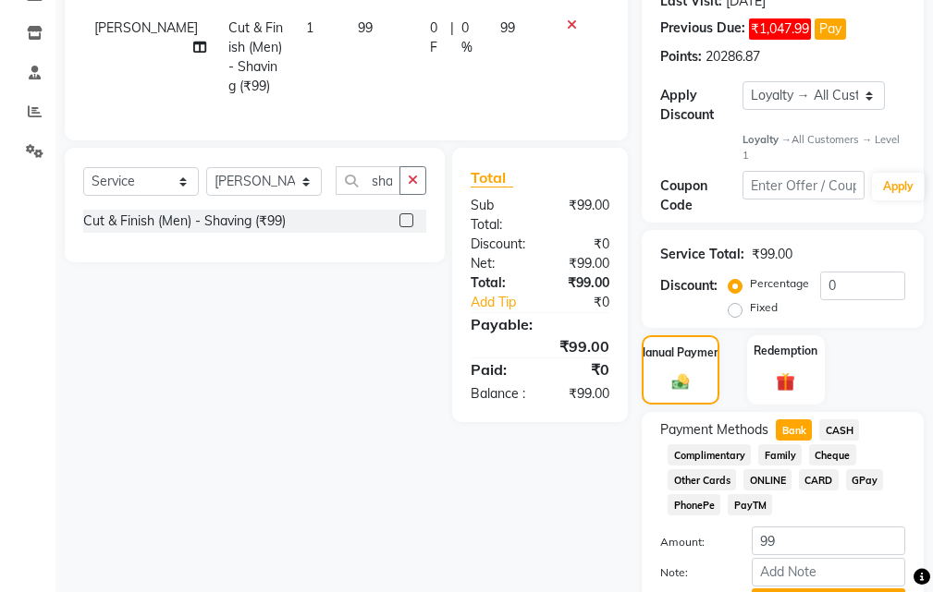
click at [834, 431] on span "CASH" at bounding box center [839, 430] width 40 height 21
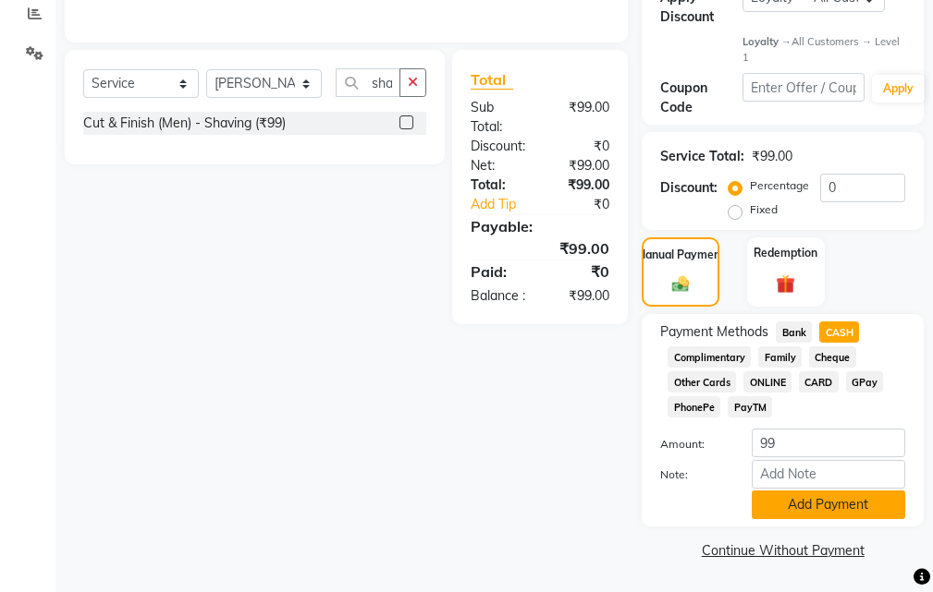
click at [790, 508] on button "Add Payment" at bounding box center [827, 505] width 153 height 29
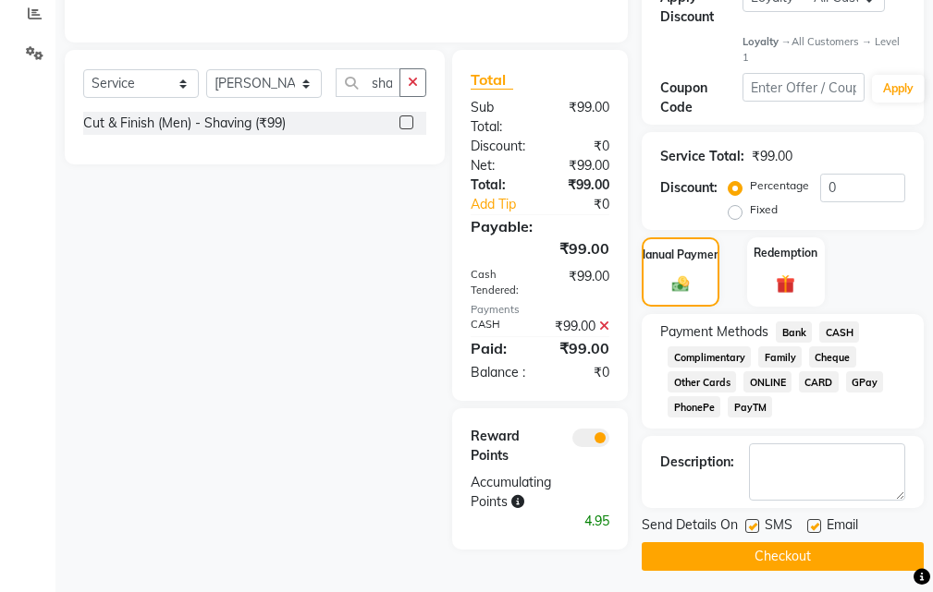
click at [798, 571] on div "Name: Walk In Wallet: ₹10.00 Membership: No Active Membership Total Visits: 527…" at bounding box center [789, 157] width 296 height 828
click at [794, 564] on button "Checkout" at bounding box center [782, 556] width 282 height 29
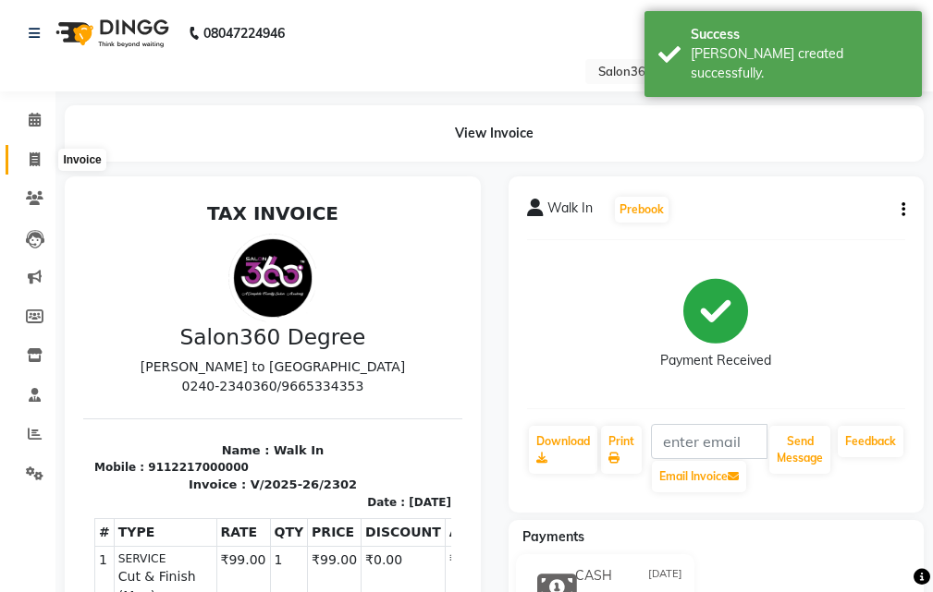
click at [38, 162] on icon at bounding box center [35, 159] width 10 height 14
select select "service"
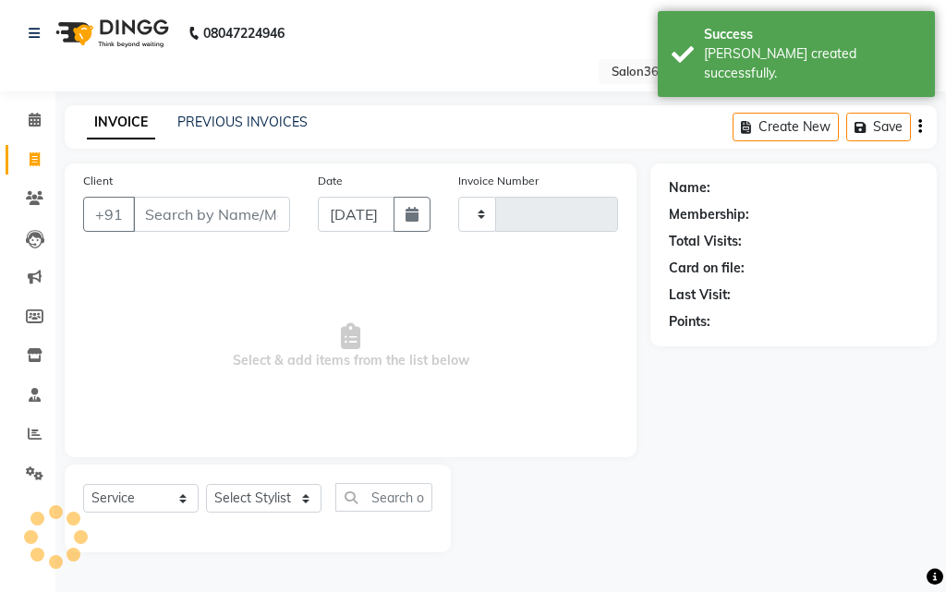
type input "2303"
select select "5215"
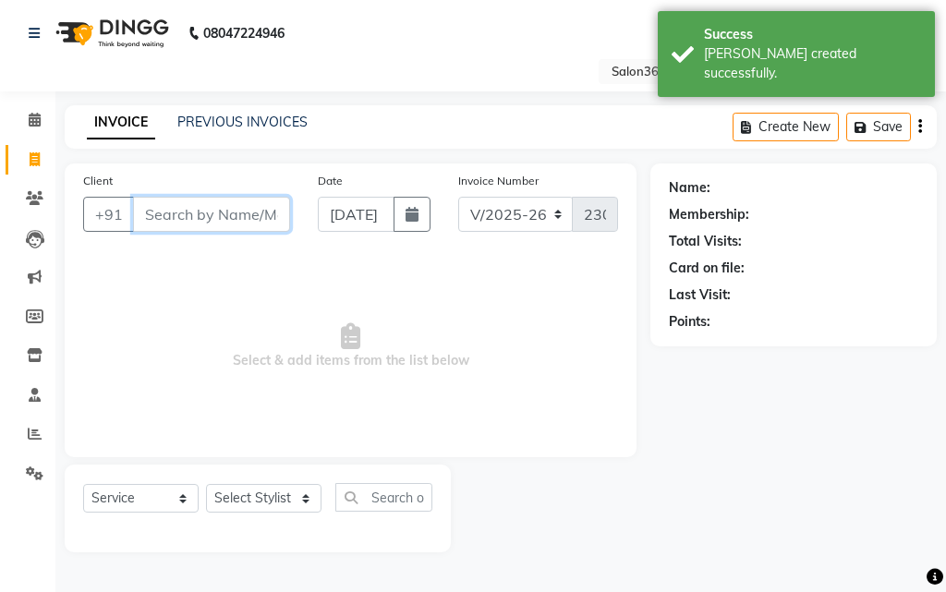
click at [159, 221] on input "Client" at bounding box center [211, 214] width 157 height 35
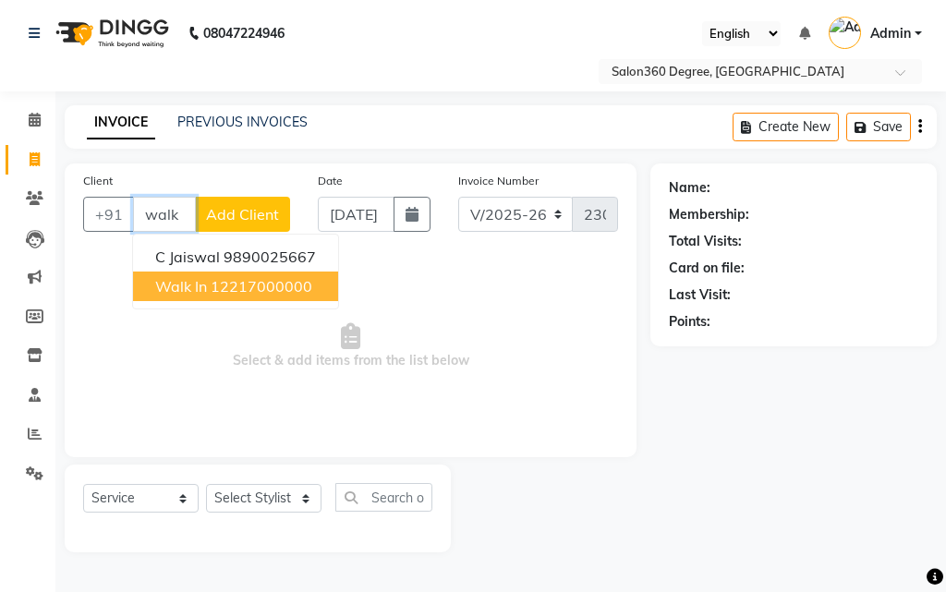
drag, startPoint x: 199, startPoint y: 277, endPoint x: 225, endPoint y: 330, distance: 58.7
click at [201, 277] on span "Walk In" at bounding box center [181, 286] width 52 height 18
type input "12217000000"
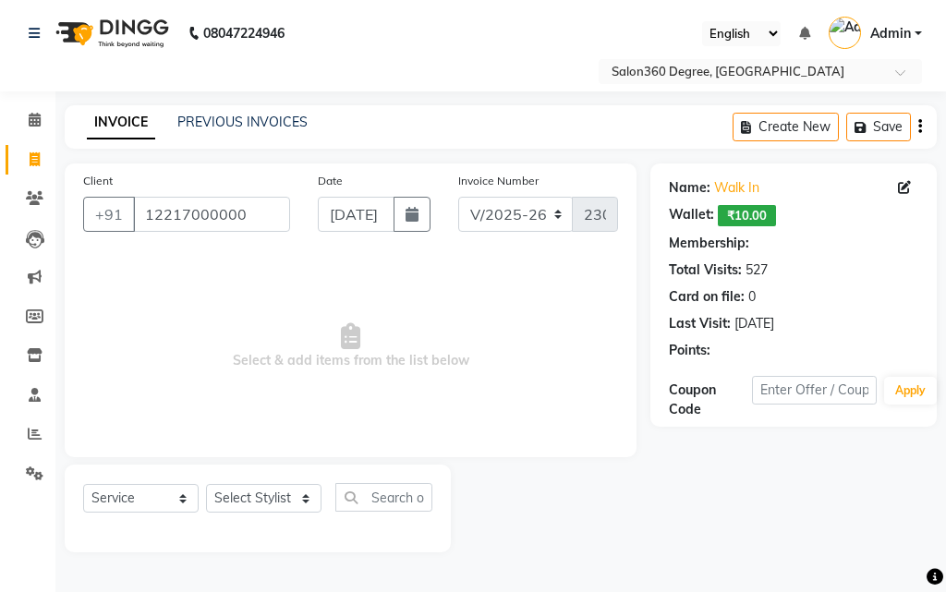
select select "1: Object"
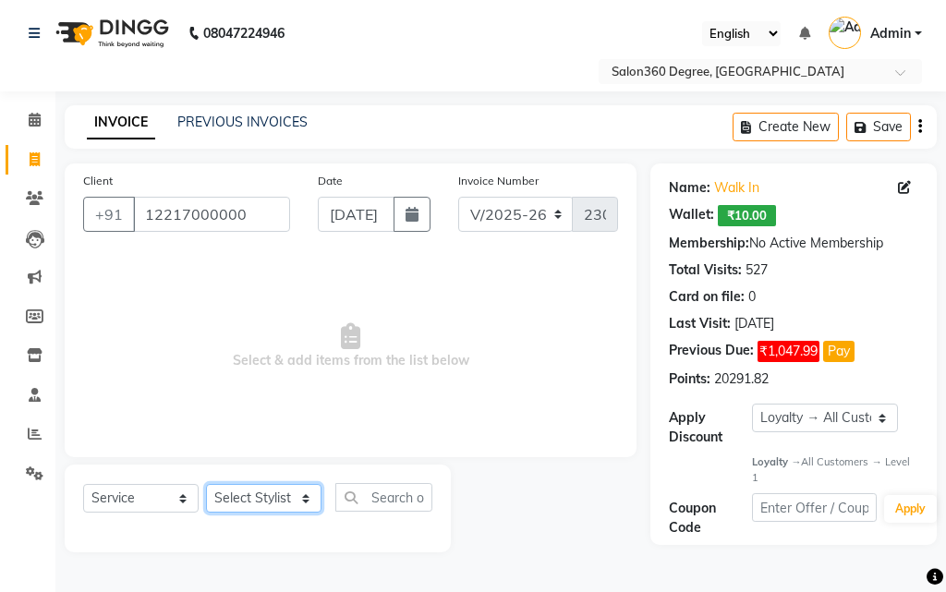
click at [252, 500] on select "Select Stylist [PERSON_NAME] [PERSON_NAME] dwarka [PERSON_NAME] khde [PERSON_NA…" at bounding box center [264, 498] width 116 height 29
click at [206, 484] on select "Select Stylist [PERSON_NAME] [PERSON_NAME] dwarka [PERSON_NAME] khde [PERSON_NA…" at bounding box center [264, 498] width 116 height 29
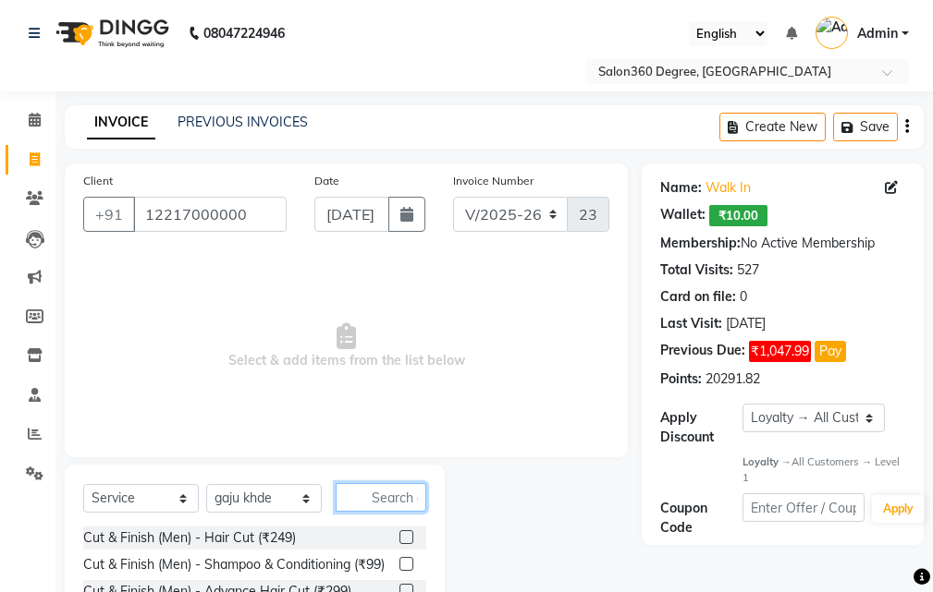
drag, startPoint x: 354, startPoint y: 499, endPoint x: 399, endPoint y: 505, distance: 45.6
click at [355, 500] on input "text" at bounding box center [380, 497] width 91 height 29
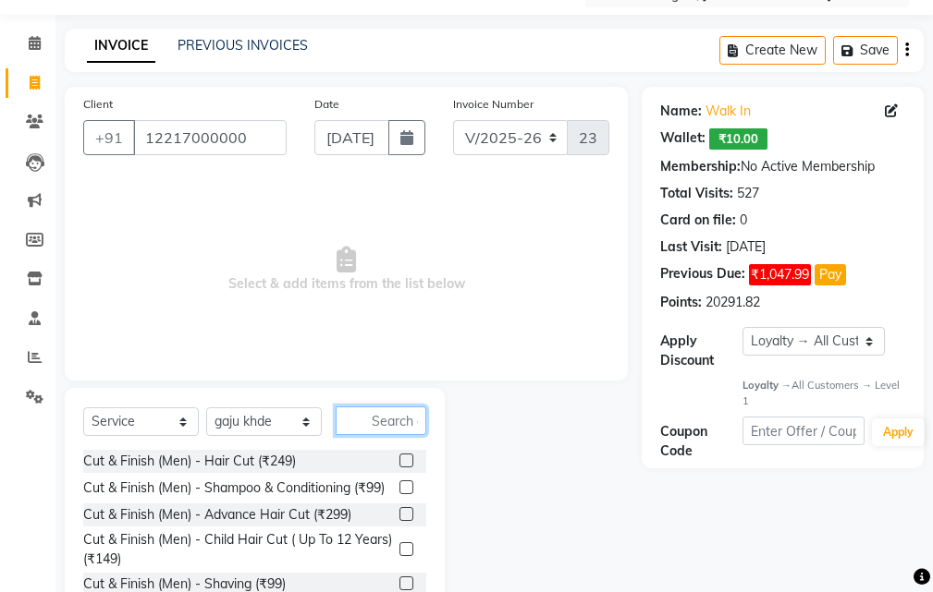
scroll to position [173, 0]
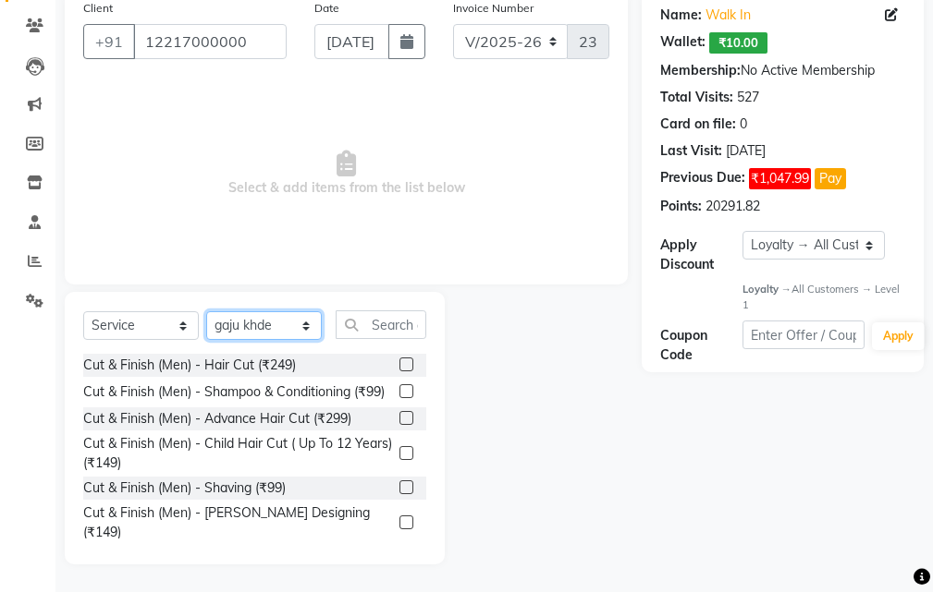
click at [238, 323] on select "Select Stylist [PERSON_NAME] [PERSON_NAME] dwarka [PERSON_NAME] khde [PERSON_NA…" at bounding box center [264, 325] width 116 height 29
select select "33518"
click at [206, 311] on select "Select Stylist [PERSON_NAME] [PERSON_NAME] dwarka [PERSON_NAME] khde [PERSON_NA…" at bounding box center [264, 325] width 116 height 29
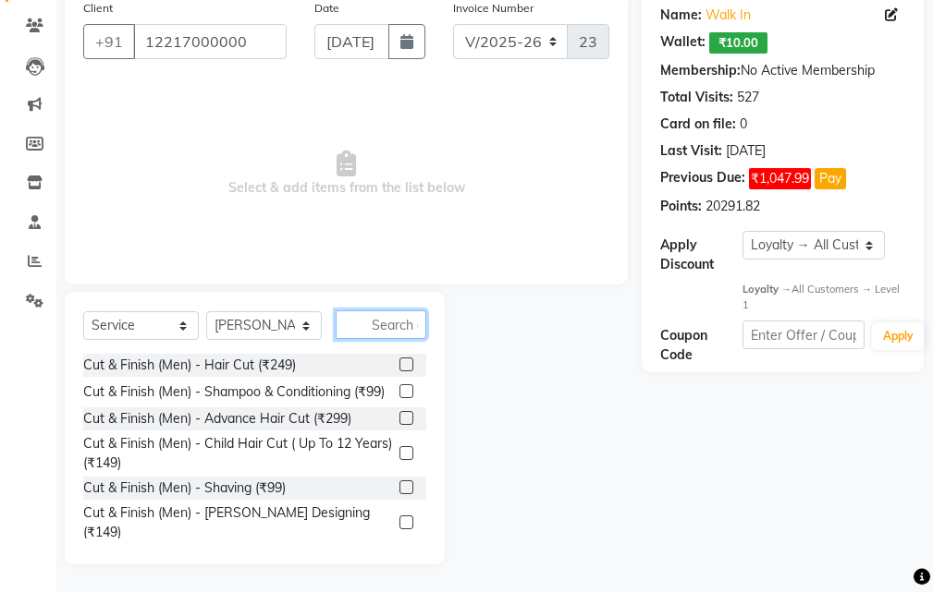
click at [385, 324] on input "text" at bounding box center [380, 325] width 91 height 29
drag, startPoint x: 389, startPoint y: 367, endPoint x: 436, endPoint y: 506, distance: 146.4
click at [399, 367] on label at bounding box center [406, 365] width 14 height 14
click at [399, 367] on input "checkbox" at bounding box center [405, 366] width 12 height 12
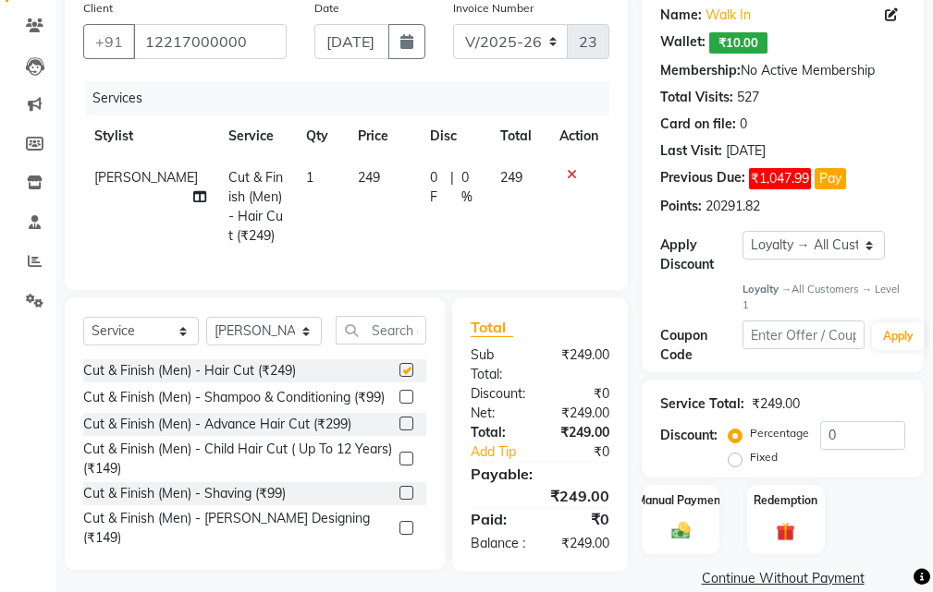
checkbox input "false"
click at [389, 345] on input "text" at bounding box center [380, 330] width 91 height 29
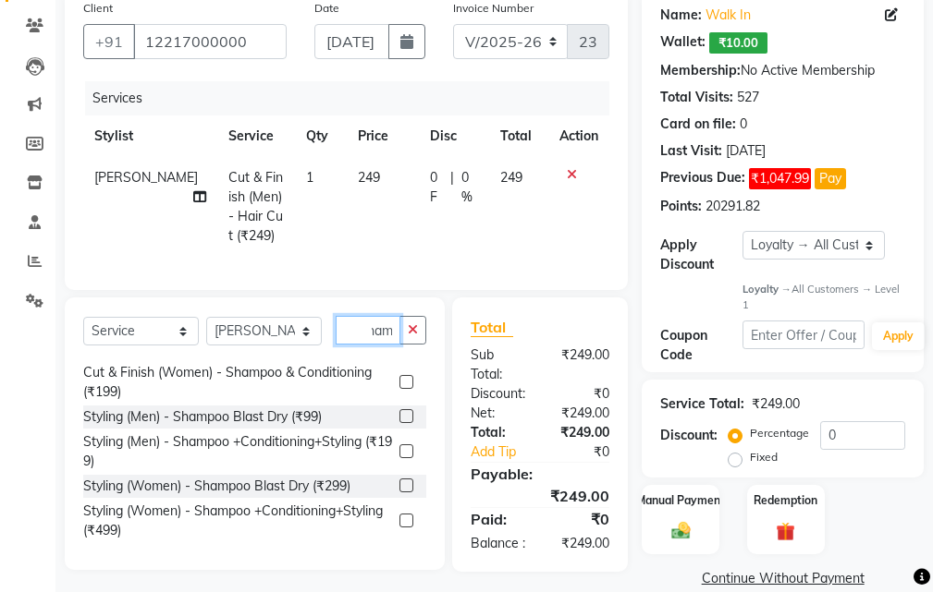
scroll to position [39, 0]
type input "sham"
drag, startPoint x: 392, startPoint y: 538, endPoint x: 524, endPoint y: 564, distance: 134.7
click at [399, 528] on label at bounding box center [406, 521] width 14 height 14
click at [399, 528] on input "checkbox" at bounding box center [405, 522] width 12 height 12
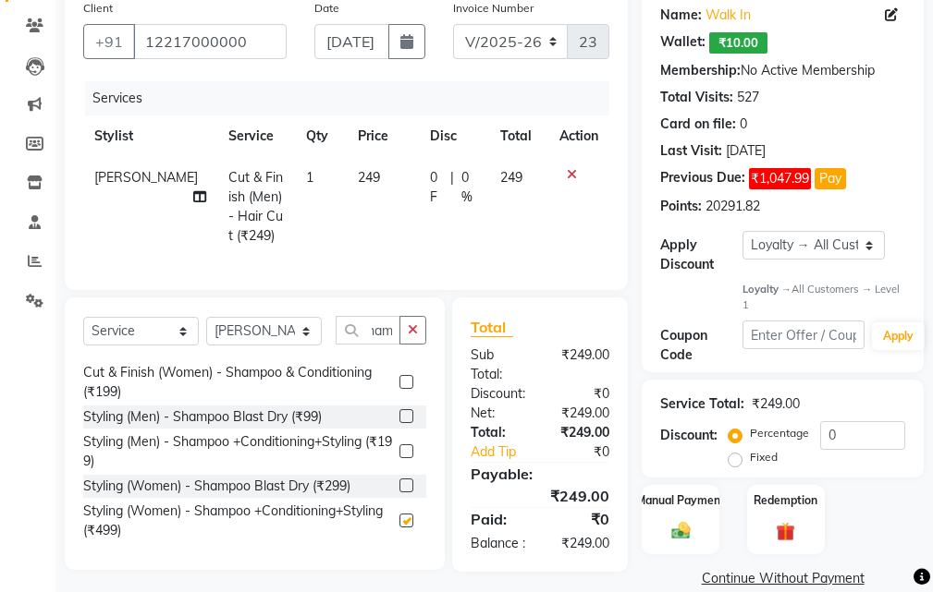
scroll to position [0, 0]
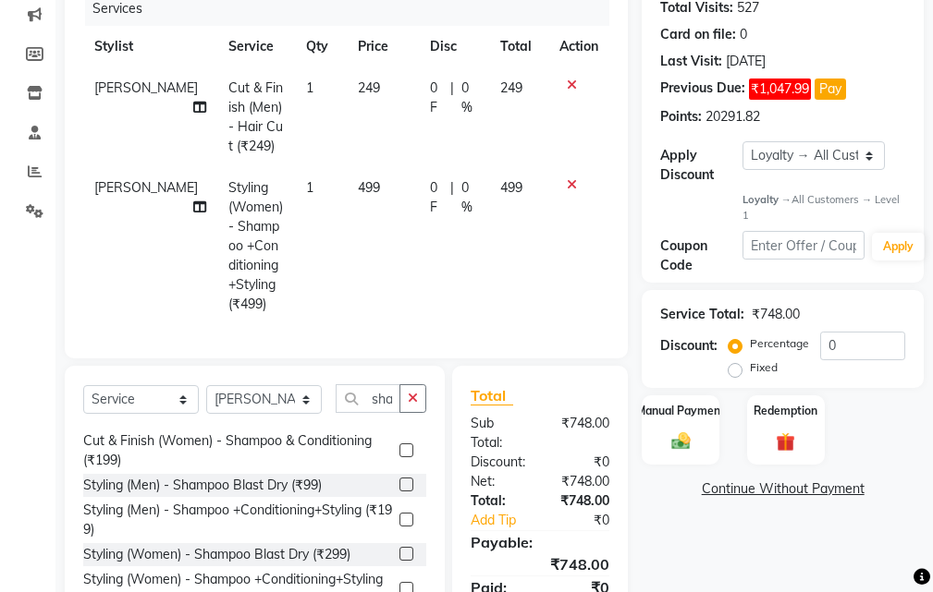
checkbox input "false"
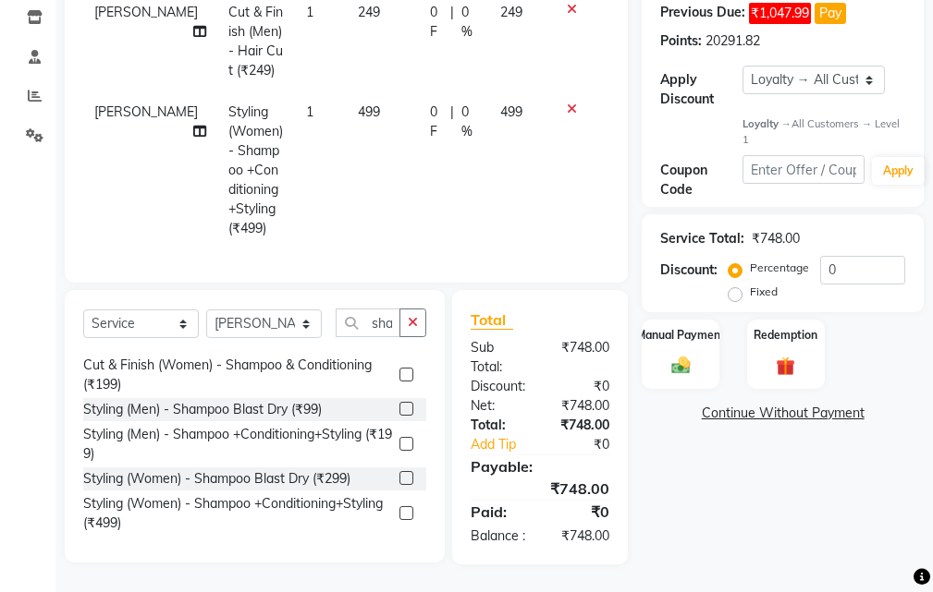
drag, startPoint x: 734, startPoint y: 262, endPoint x: 743, endPoint y: 262, distance: 9.3
click at [750, 284] on label "Fixed" at bounding box center [764, 292] width 28 height 17
click at [738, 286] on input "Fixed" at bounding box center [738, 292] width 13 height 13
radio input "true"
click at [860, 256] on input "0" at bounding box center [862, 270] width 85 height 29
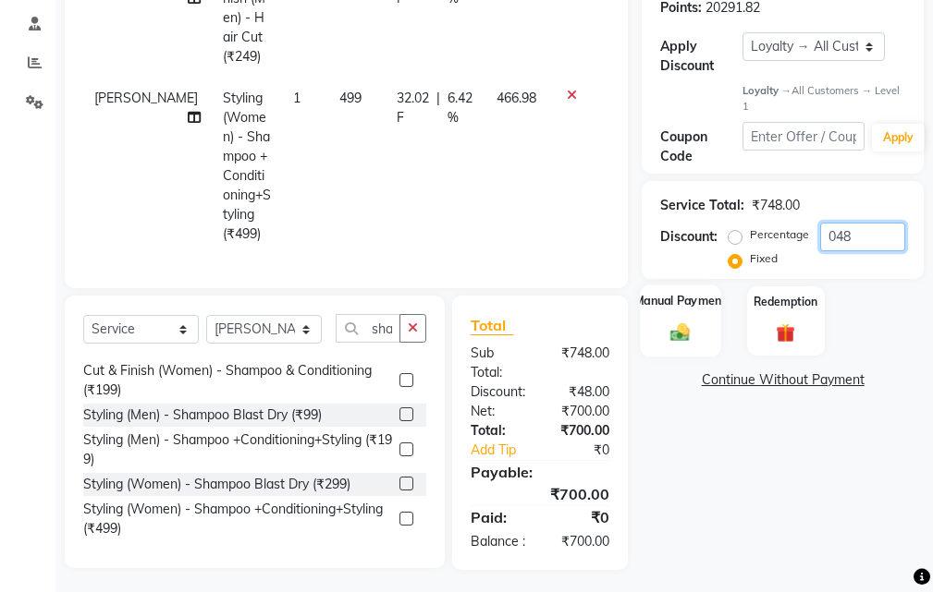
type input "048"
click at [686, 337] on img at bounding box center [679, 333] width 31 height 22
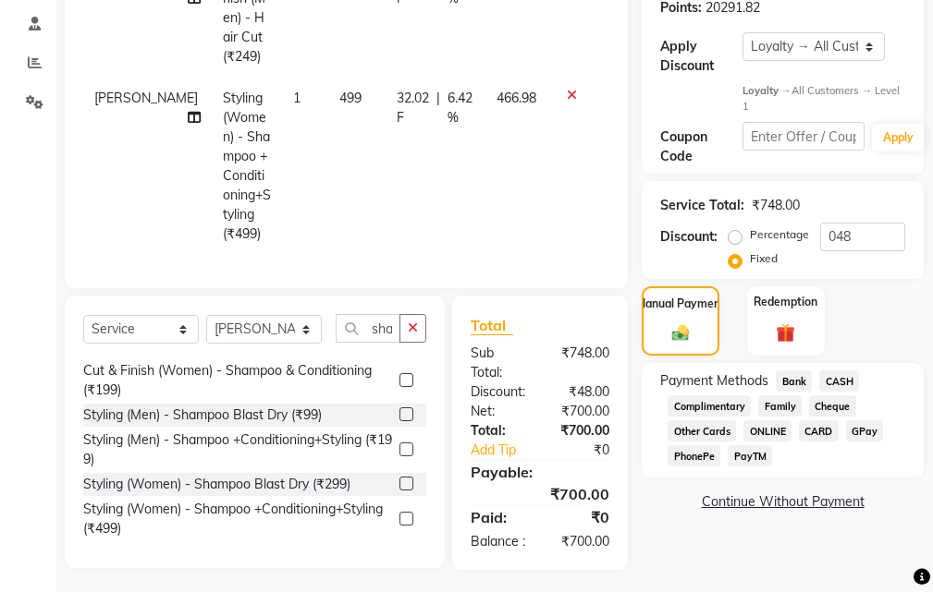
click at [786, 378] on span "Bank" at bounding box center [793, 381] width 36 height 21
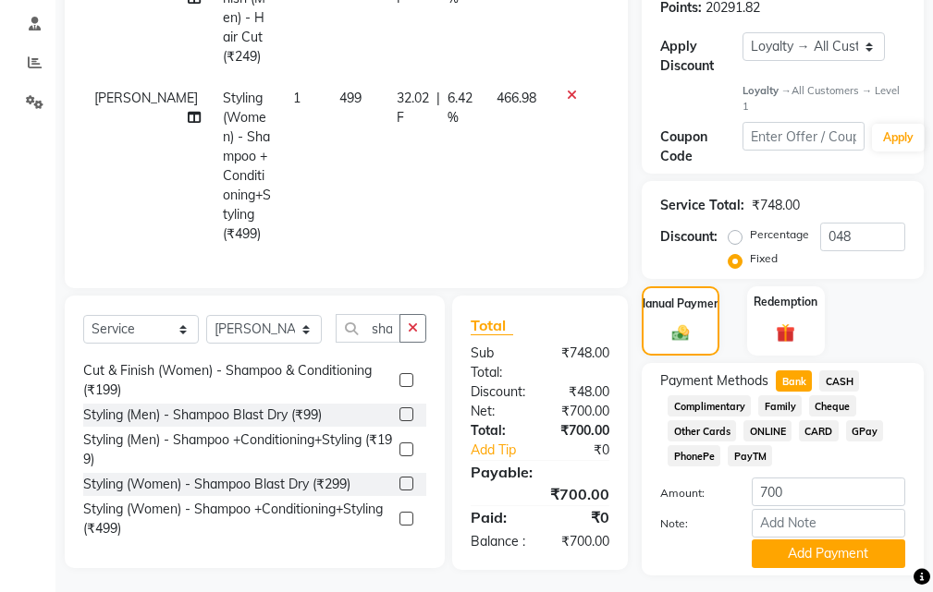
scroll to position [421, 0]
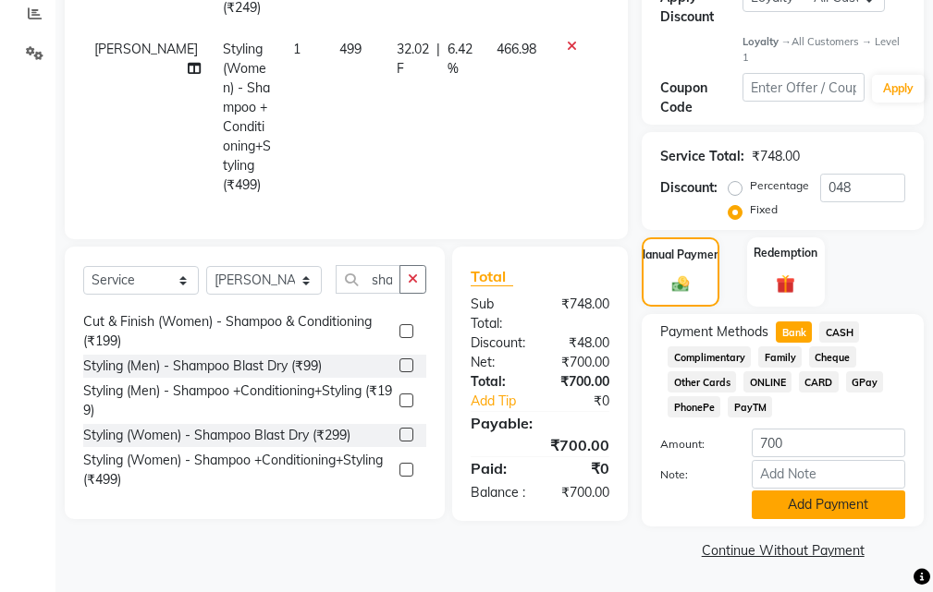
click at [821, 507] on button "Add Payment" at bounding box center [827, 505] width 153 height 29
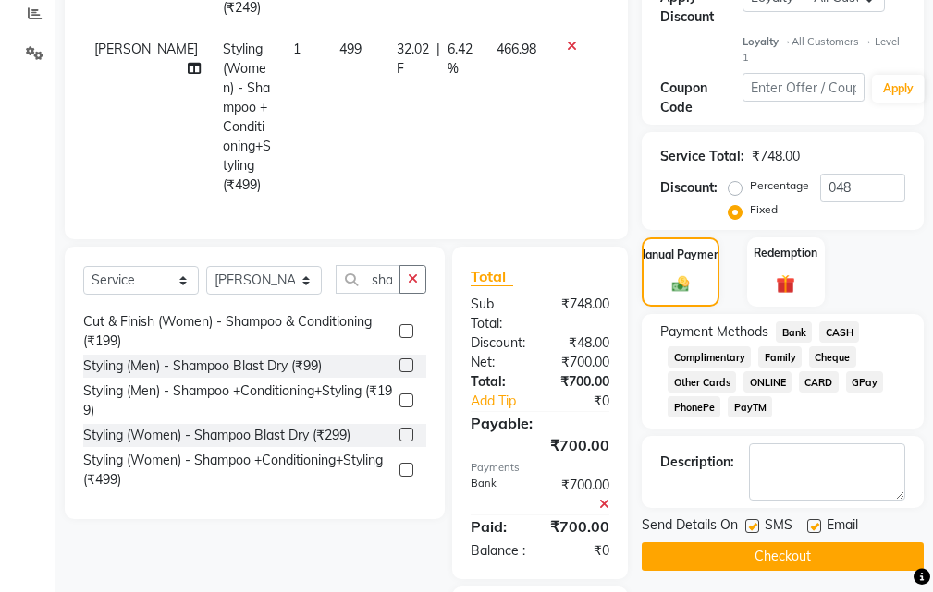
click at [811, 558] on button "Checkout" at bounding box center [782, 556] width 282 height 29
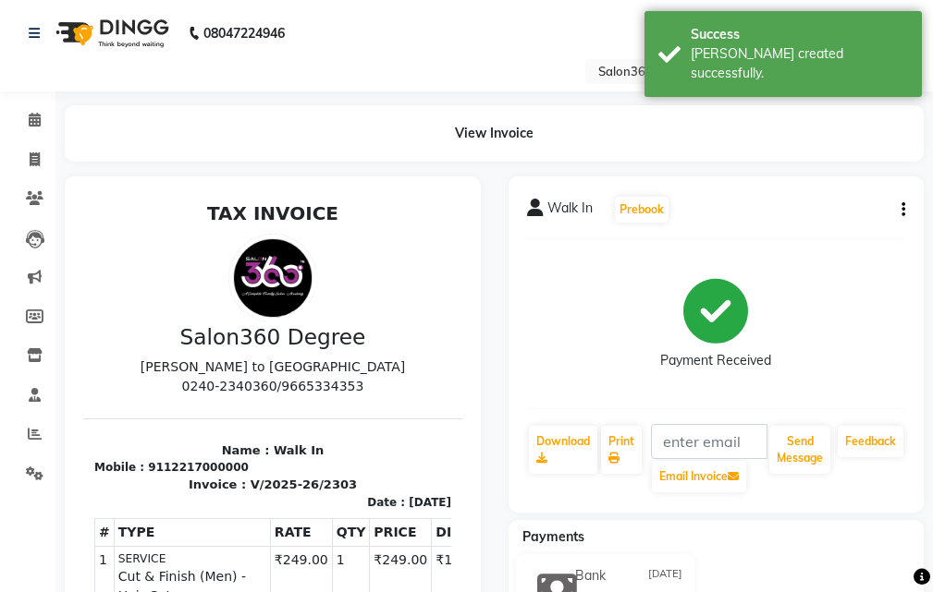
scroll to position [516, 0]
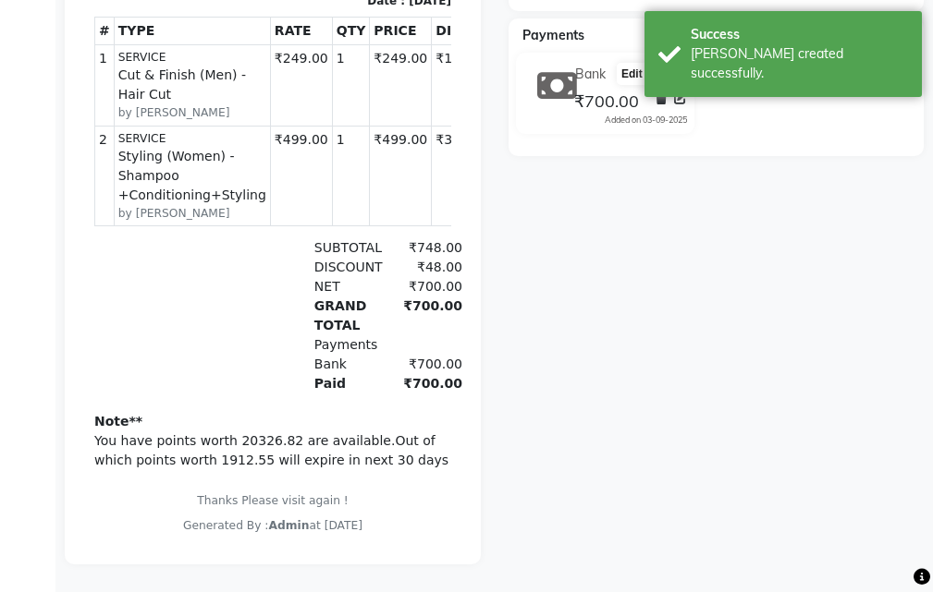
click at [681, 91] on icon at bounding box center [680, 97] width 13 height 13
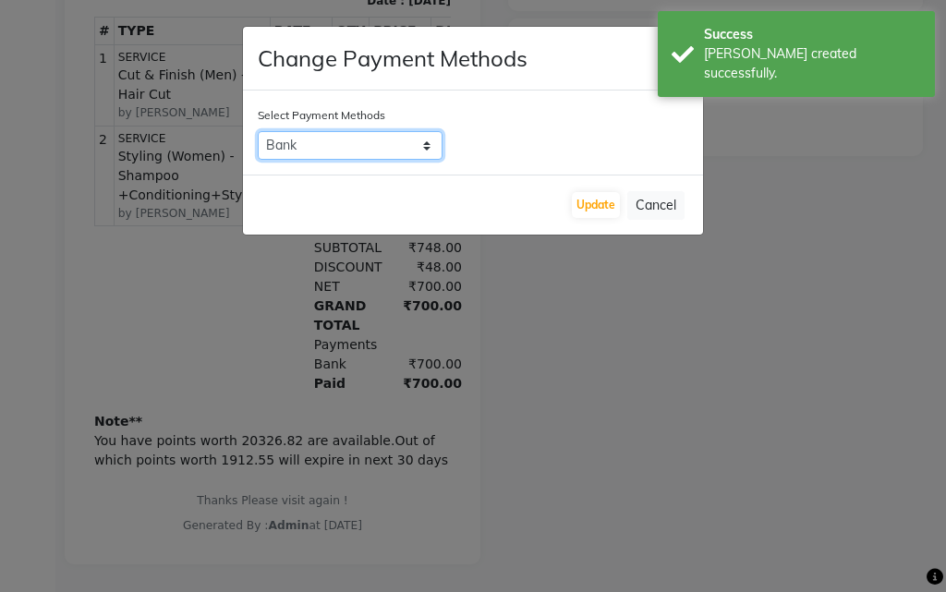
click at [355, 153] on select "Bank CASH Complimentary Family Cheque Other Cards ONLINE CARD GPay PhonePe PayTM" at bounding box center [350, 145] width 185 height 29
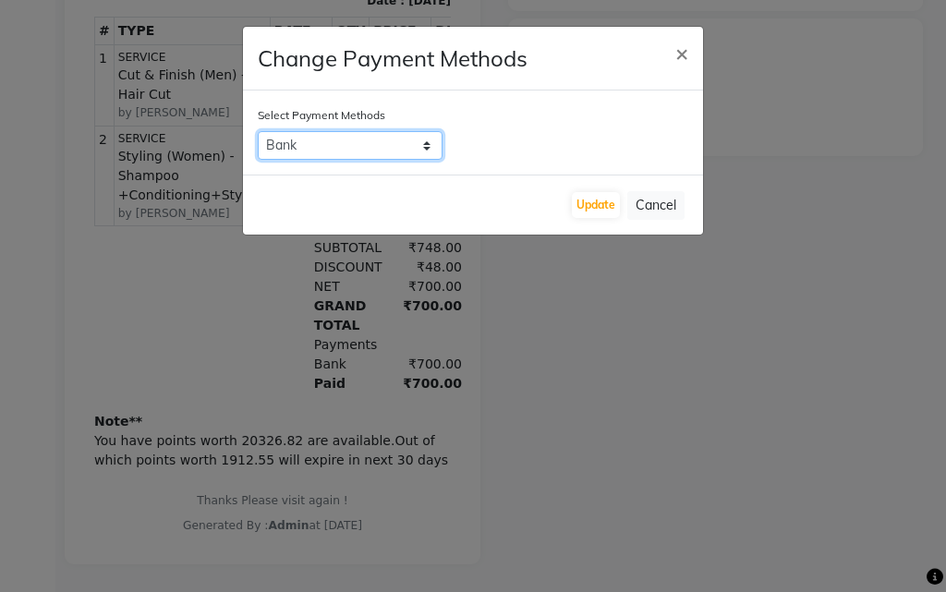
select select "1"
click at [258, 131] on select "Bank CASH Complimentary Family Cheque Other Cards ONLINE CARD GPay PhonePe PayTM" at bounding box center [350, 145] width 185 height 29
click at [608, 211] on button "Update" at bounding box center [596, 205] width 48 height 26
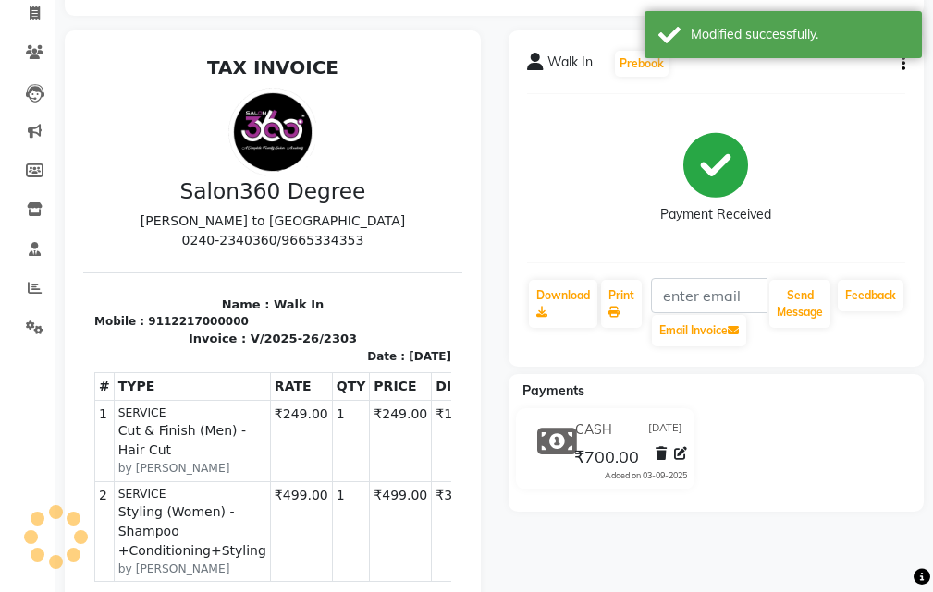
scroll to position [0, 0]
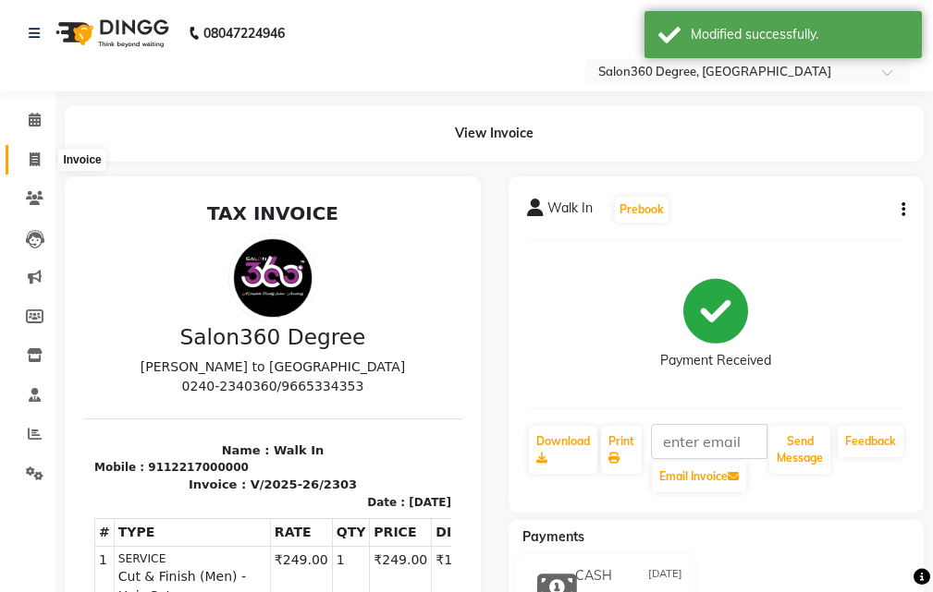
click at [38, 159] on icon at bounding box center [35, 159] width 10 height 14
select select "service"
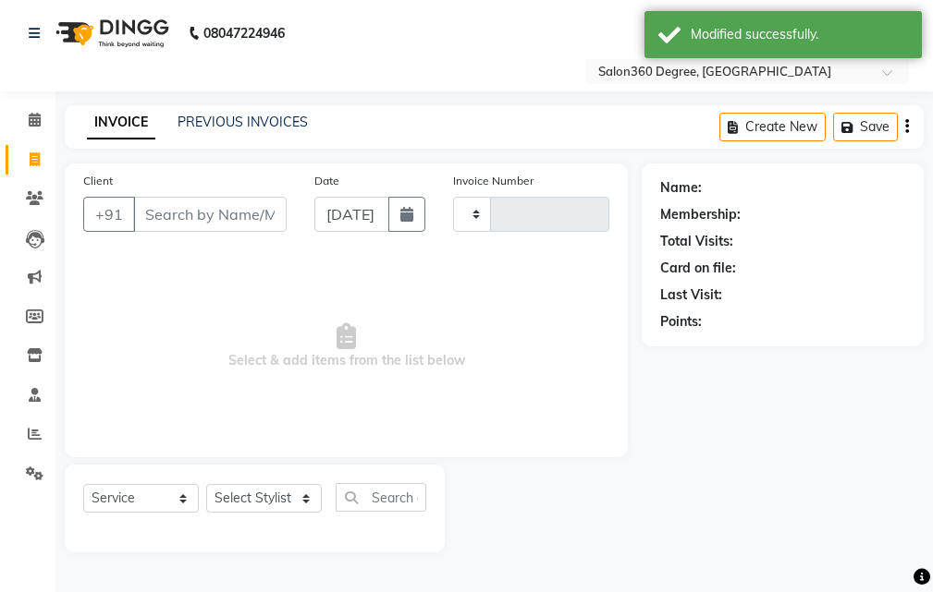
type input "2304"
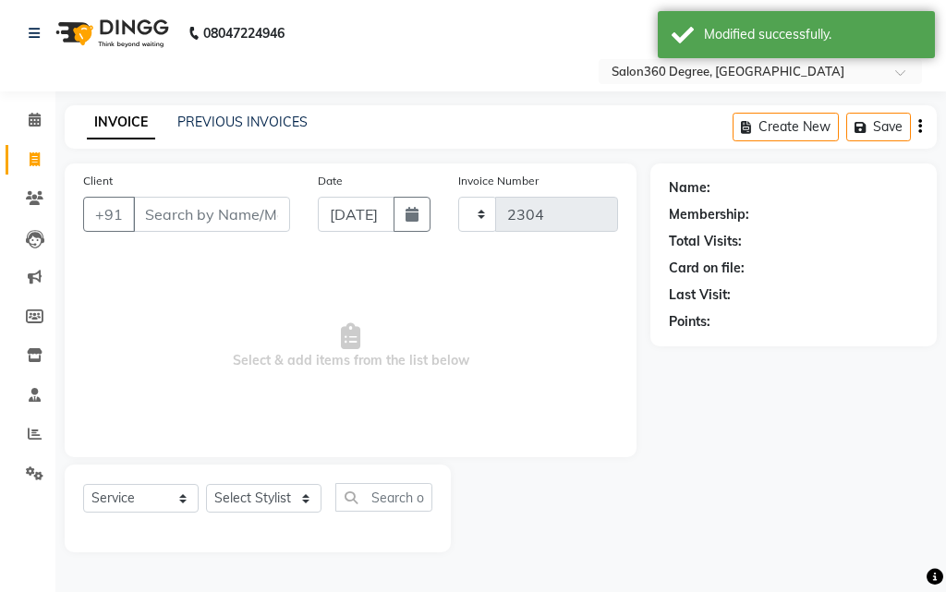
select select "5215"
click at [176, 219] on input "Client" at bounding box center [211, 214] width 157 height 35
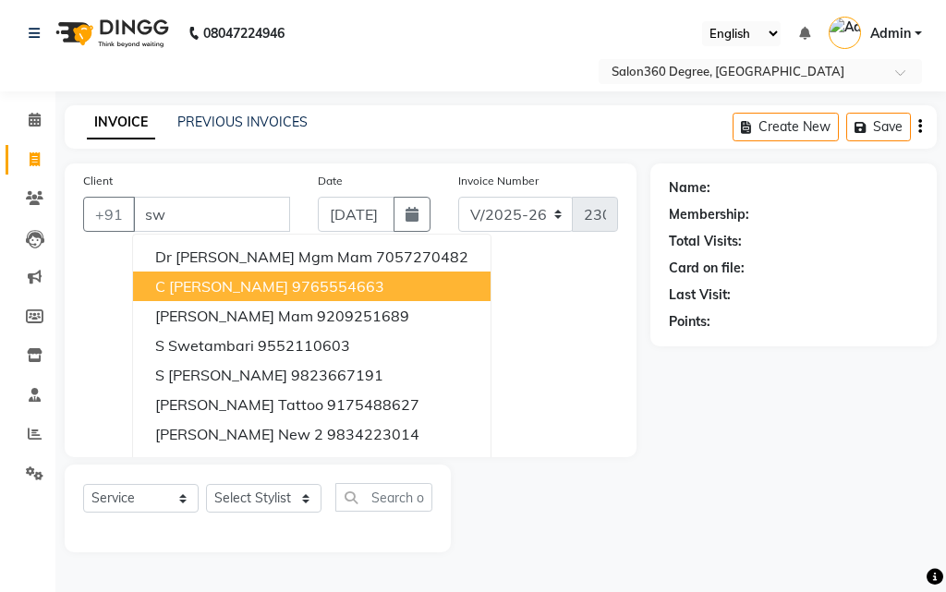
type input "s"
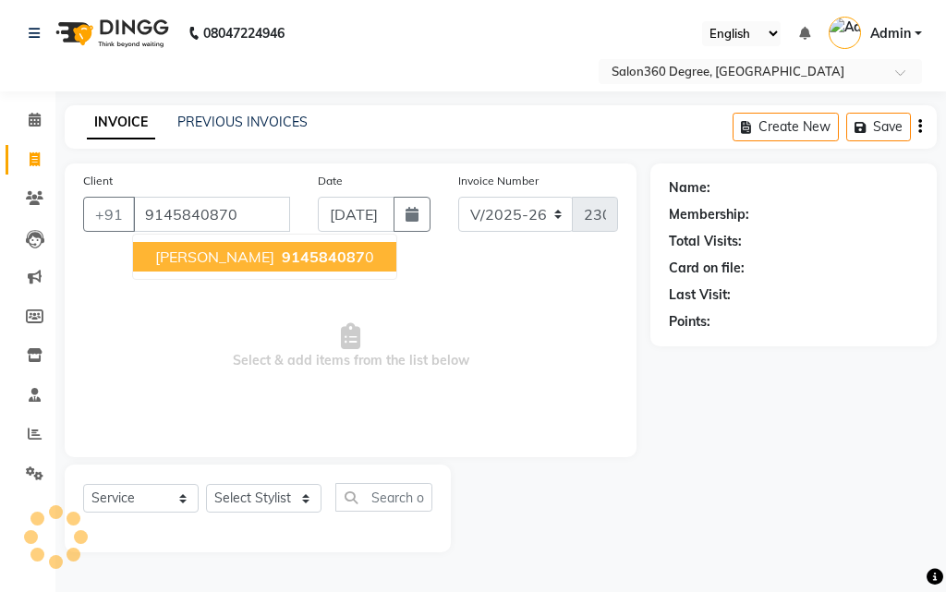
type input "9145840870"
select select "1: Object"
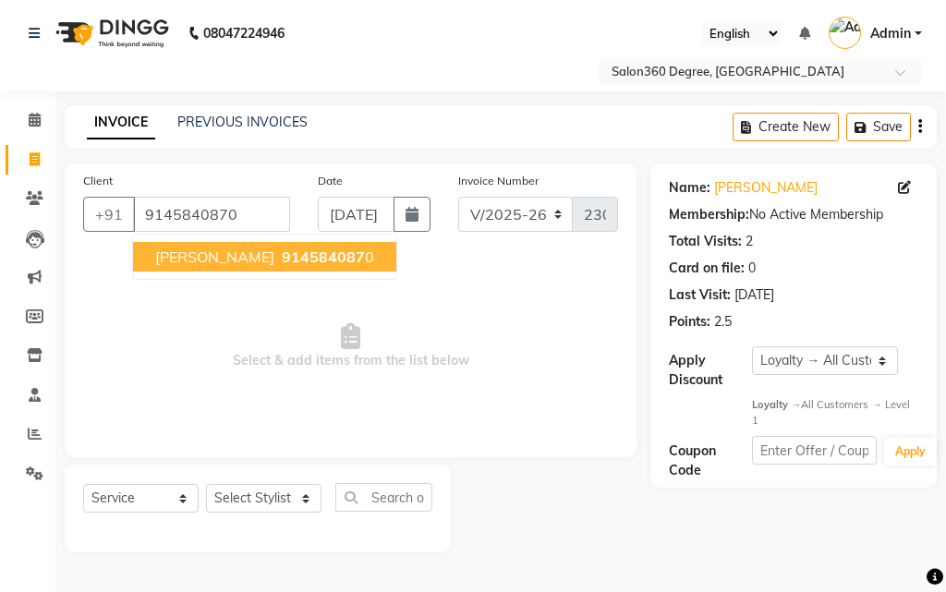
click at [307, 248] on span "914584087" at bounding box center [323, 257] width 83 height 18
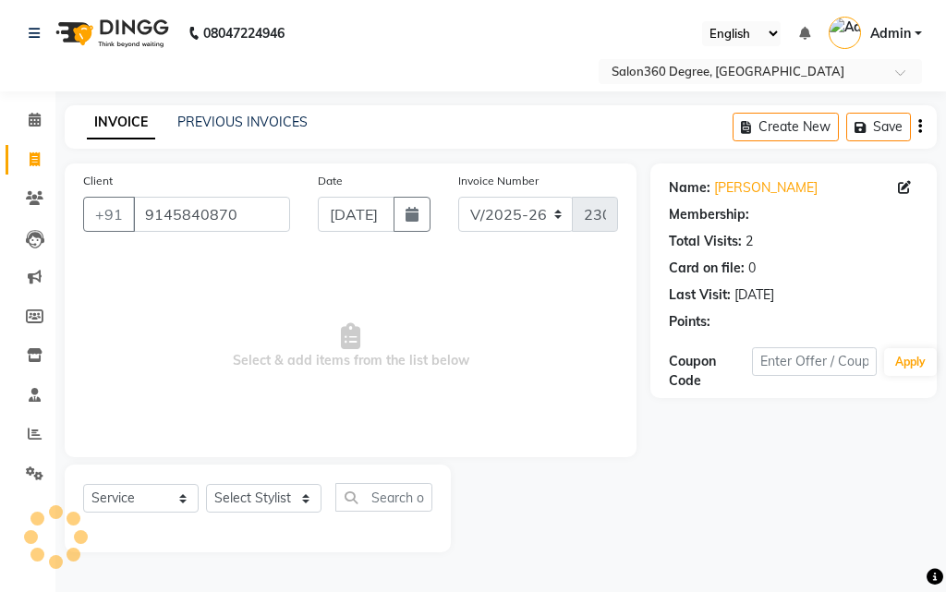
select select "1: Object"
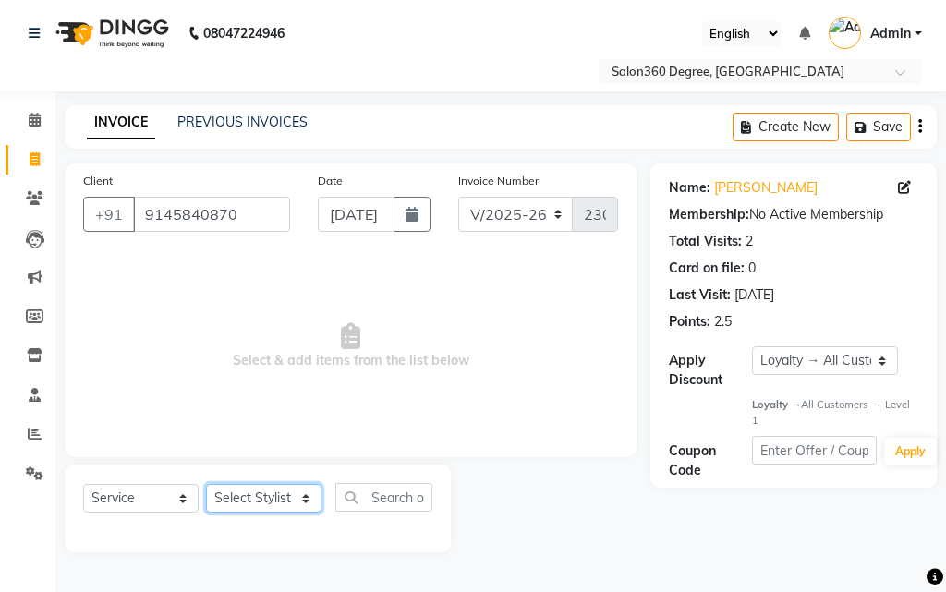
click at [236, 486] on select "Select Stylist [PERSON_NAME] [PERSON_NAME] dwarka [PERSON_NAME] khde [PERSON_NA…" at bounding box center [264, 498] width 116 height 29
select select "33524"
click at [206, 484] on select "Select Stylist [PERSON_NAME] [PERSON_NAME] dwarka [PERSON_NAME] khde [PERSON_NA…" at bounding box center [264, 498] width 116 height 29
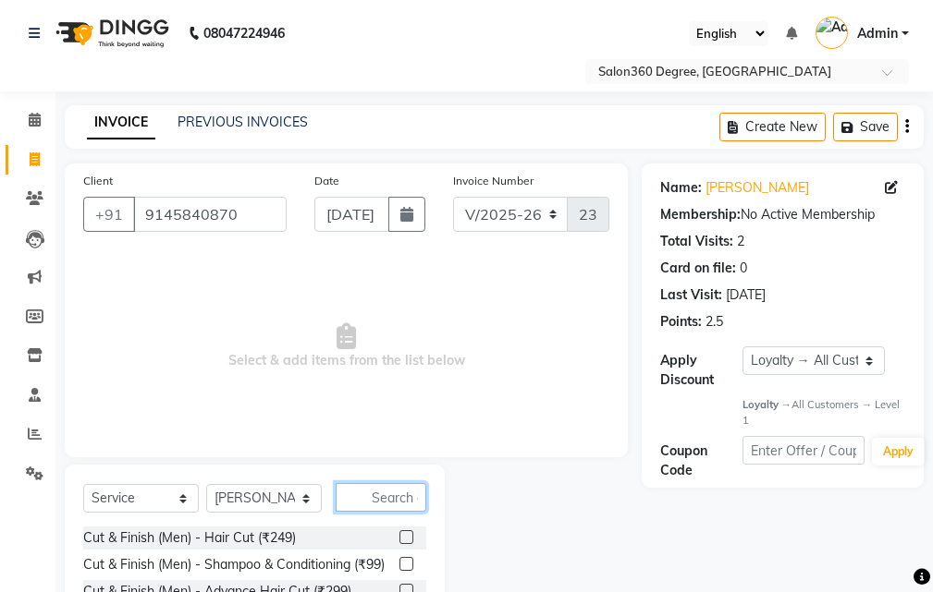
drag, startPoint x: 395, startPoint y: 496, endPoint x: 407, endPoint y: 502, distance: 13.2
click at [395, 495] on input "text" at bounding box center [380, 497] width 91 height 29
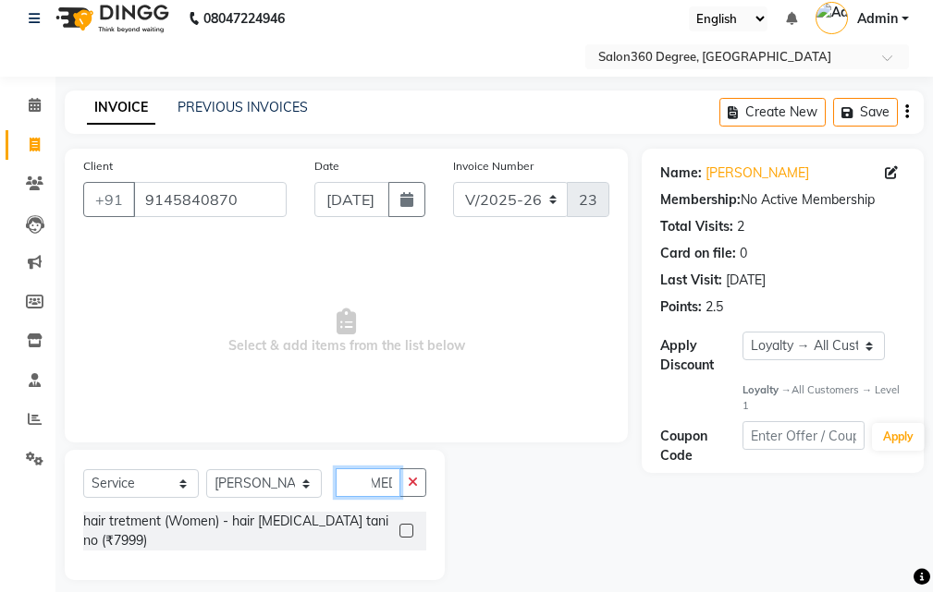
scroll to position [0, 12]
type input "botox"
click at [404, 525] on label at bounding box center [406, 531] width 14 height 14
click at [404, 526] on input "checkbox" at bounding box center [405, 532] width 12 height 12
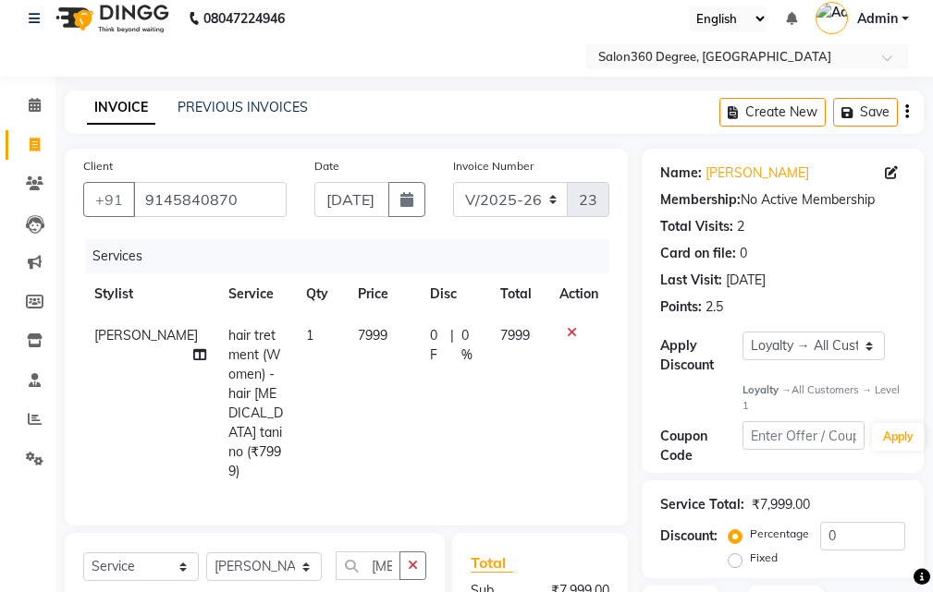
checkbox input "false"
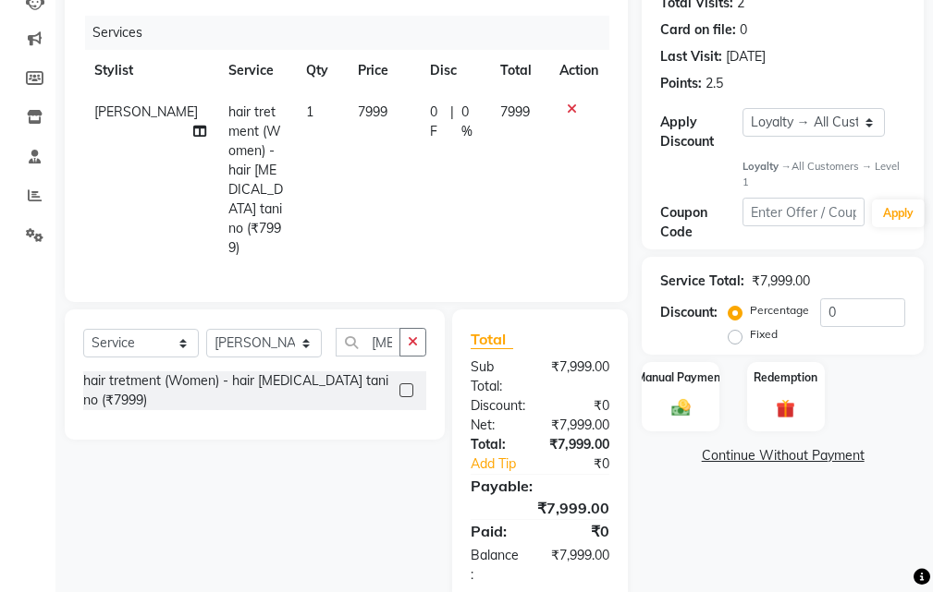
scroll to position [252, 0]
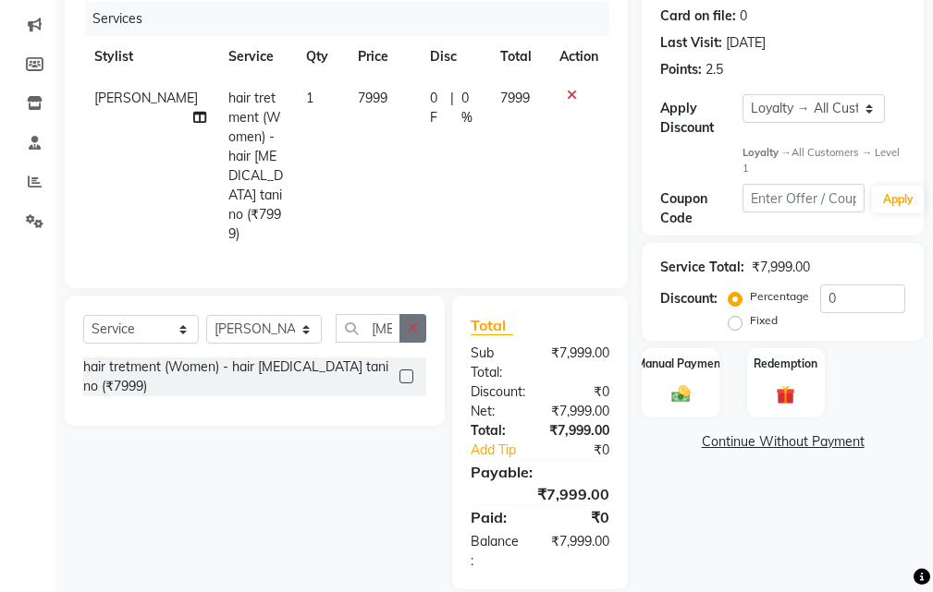
click at [421, 314] on button "button" at bounding box center [412, 328] width 27 height 29
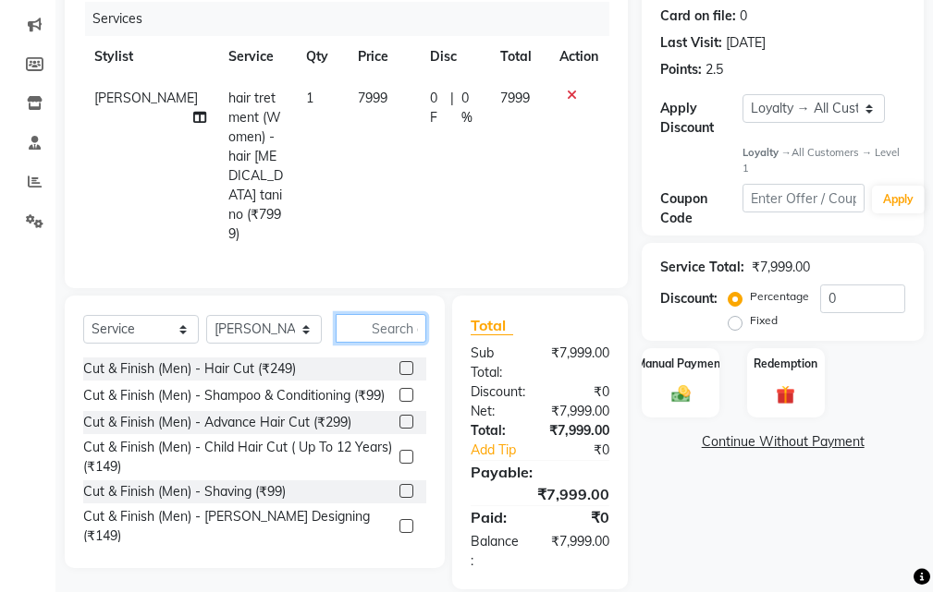
click at [398, 314] on input "text" at bounding box center [380, 328] width 91 height 29
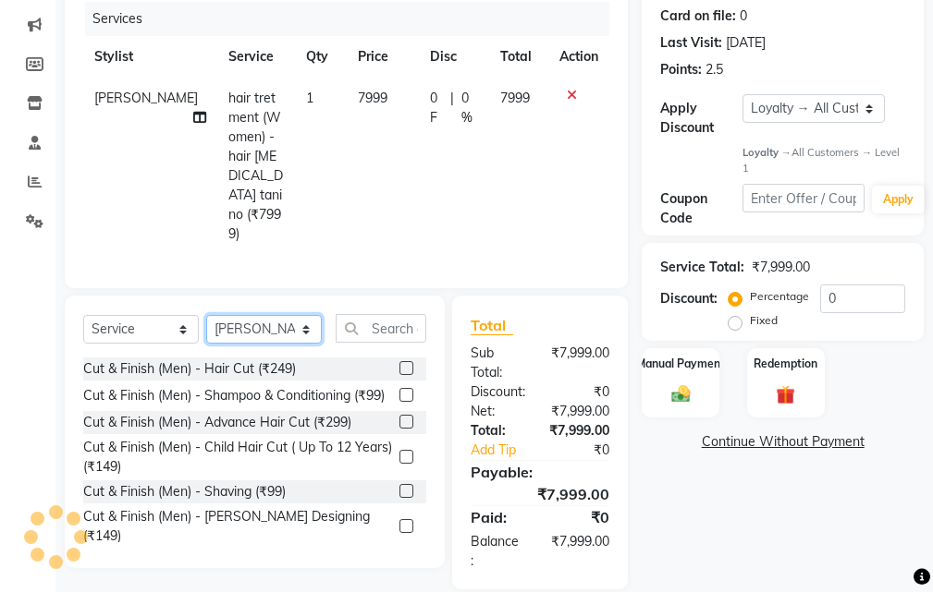
click at [250, 315] on select "Select Stylist [PERSON_NAME] [PERSON_NAME] dwarka [PERSON_NAME] khde [PERSON_NA…" at bounding box center [264, 329] width 116 height 29
select select "37037"
click at [206, 315] on select "Select Stylist [PERSON_NAME] [PERSON_NAME] dwarka [PERSON_NAME] khde [PERSON_NA…" at bounding box center [264, 329] width 116 height 29
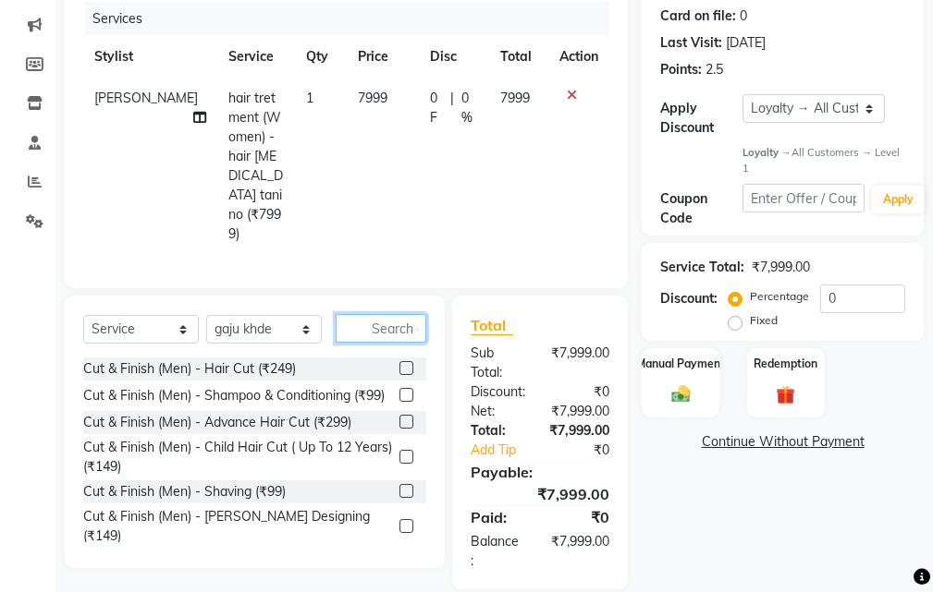
click at [373, 314] on input "text" at bounding box center [380, 328] width 91 height 29
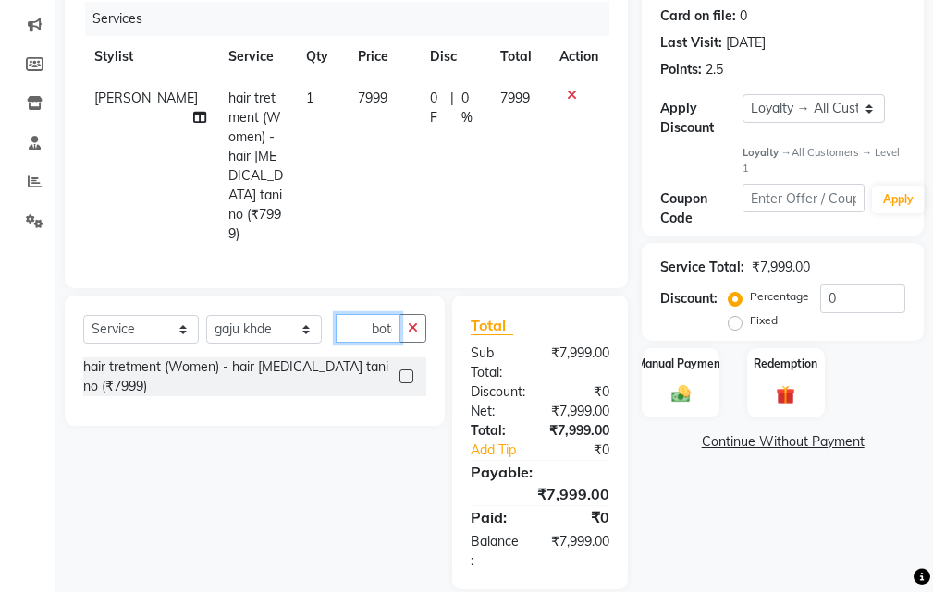
scroll to position [0, 6]
type input "boto"
click at [405, 370] on label at bounding box center [406, 377] width 14 height 14
click at [405, 372] on input "checkbox" at bounding box center [405, 378] width 12 height 12
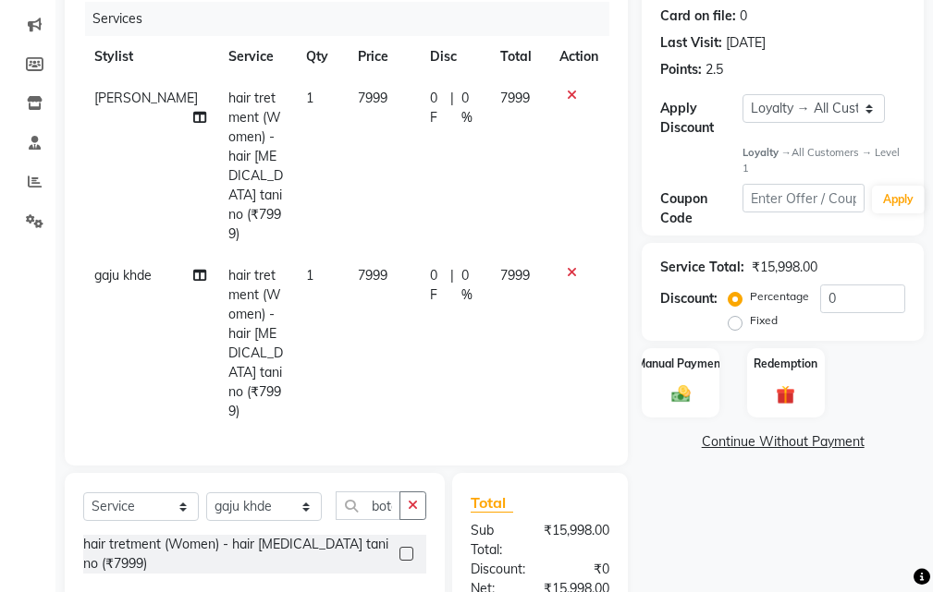
checkbox input "false"
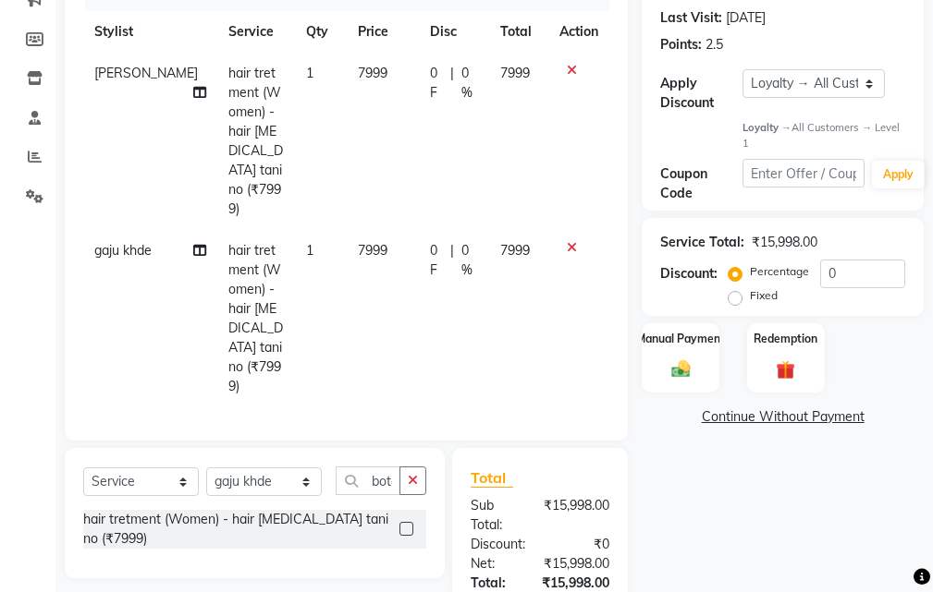
click at [360, 230] on td "7999" at bounding box center [383, 318] width 72 height 177
select select "37037"
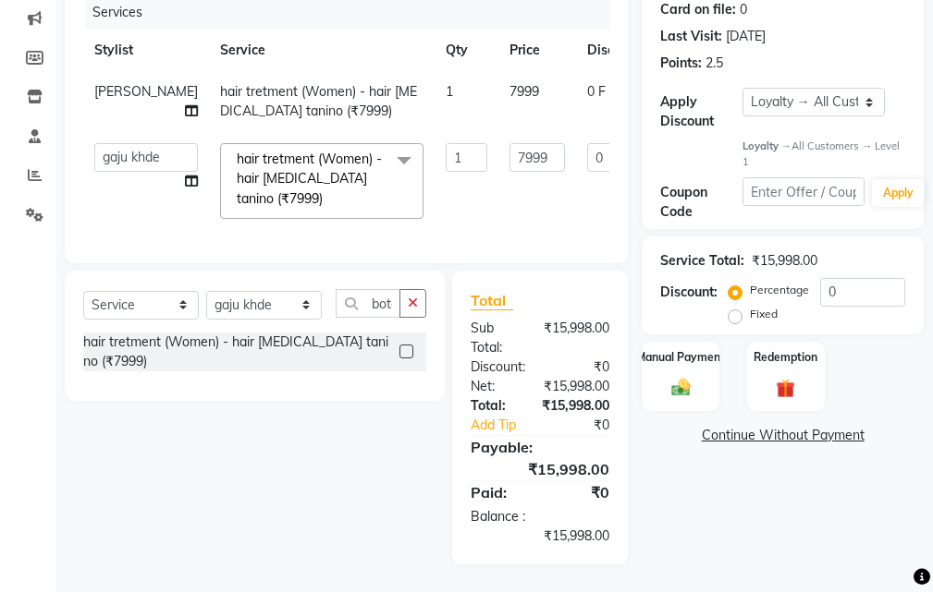
scroll to position [273, 0]
drag, startPoint x: 484, startPoint y: 147, endPoint x: 721, endPoint y: 238, distance: 253.7
click at [509, 147] on input "7999" at bounding box center [536, 157] width 55 height 29
type input "7"
type input "6000"
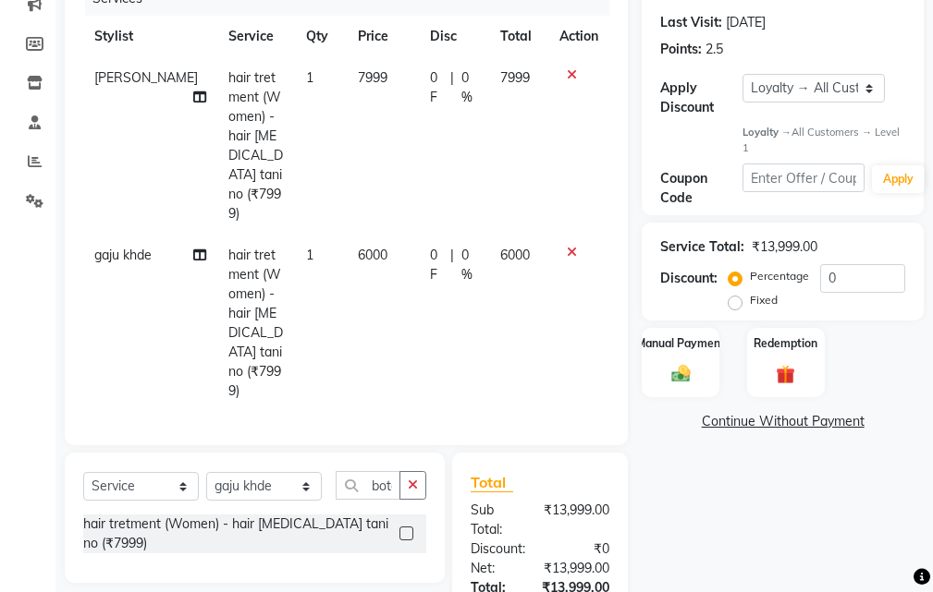
click at [477, 73] on tr "Sachin Kale hair tretment (Women) - hair botox tanino (₹7999) 1 7999 0 F | 0 % …" at bounding box center [346, 145] width 526 height 177
click at [363, 76] on td "7999" at bounding box center [383, 145] width 72 height 177
select select "33524"
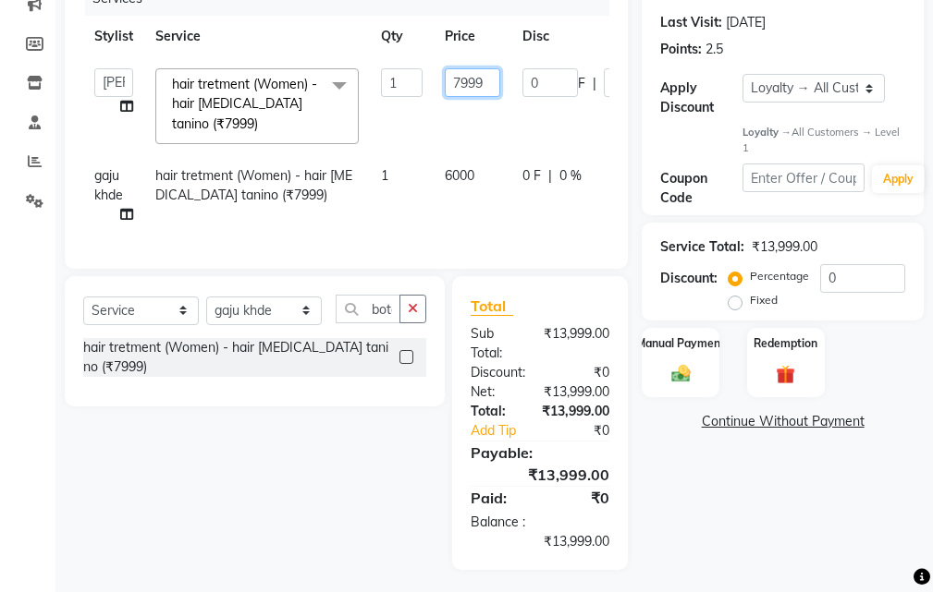
drag, startPoint x: 485, startPoint y: 81, endPoint x: 555, endPoint y: 152, distance: 98.7
click at [487, 82] on input "7999" at bounding box center [472, 82] width 55 height 29
type input "7"
type input "6"
type input "7"
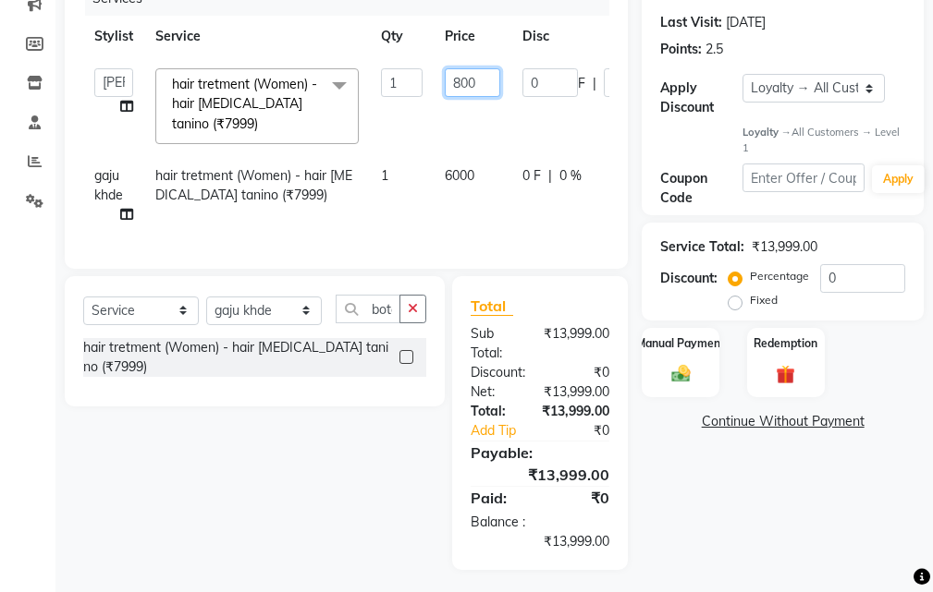
type input "8000"
click at [748, 514] on div "Name: Sweta Jaiswal Membership: No Active Membership Total Visits: 2 Card on fi…" at bounding box center [789, 230] width 296 height 679
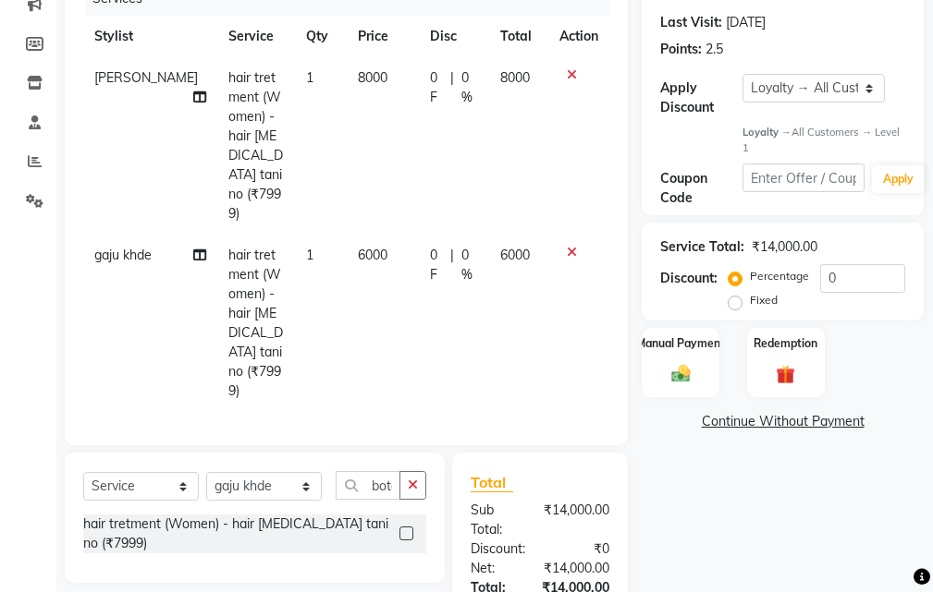
click at [409, 479] on icon "button" at bounding box center [413, 485] width 10 height 13
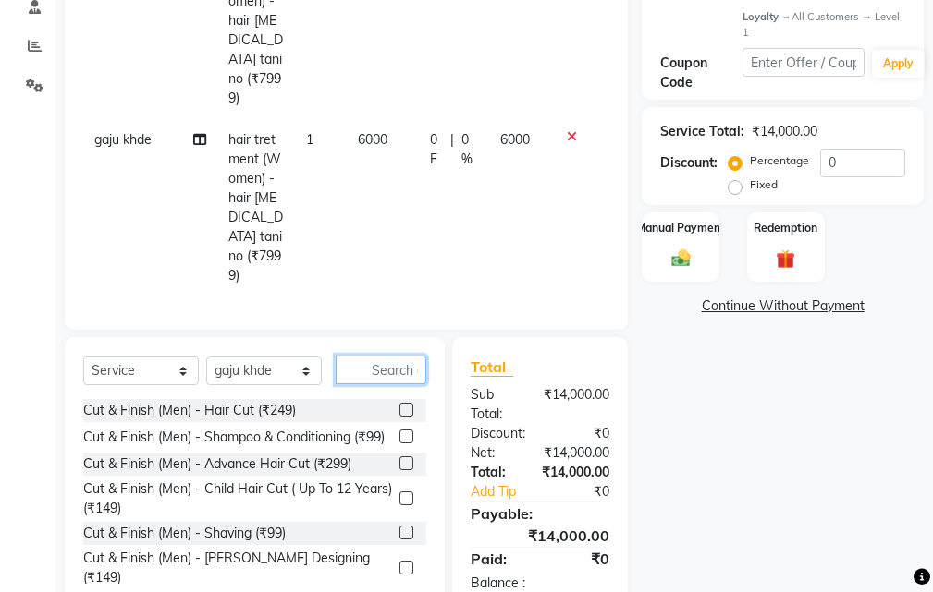
scroll to position [391, 0]
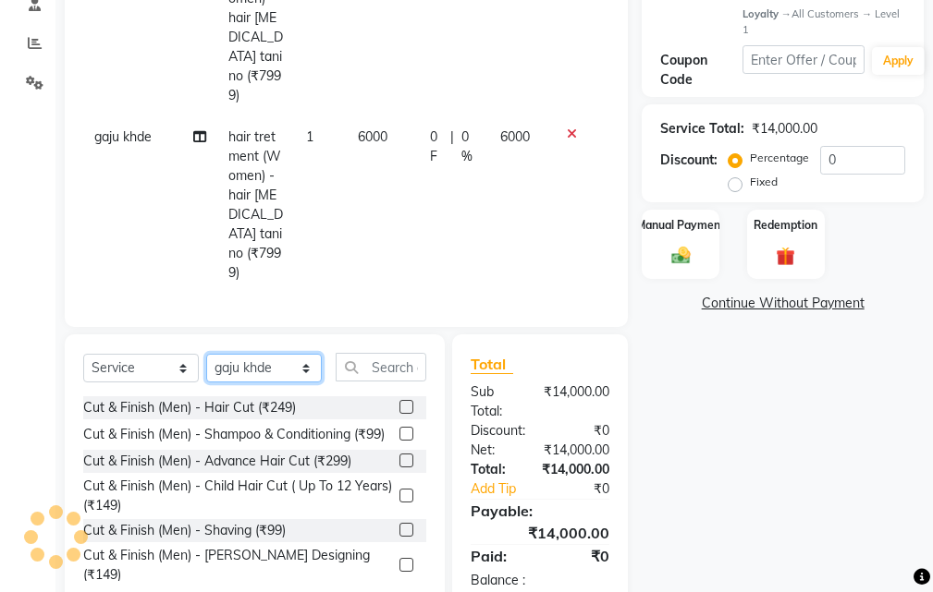
click at [228, 354] on select "Select Stylist [PERSON_NAME] [PERSON_NAME] dwarka [PERSON_NAME] khde [PERSON_NA…" at bounding box center [264, 368] width 116 height 29
select select "33524"
click at [206, 354] on select "Select Stylist [PERSON_NAME] [PERSON_NAME] dwarka [PERSON_NAME] khde [PERSON_NA…" at bounding box center [264, 368] width 116 height 29
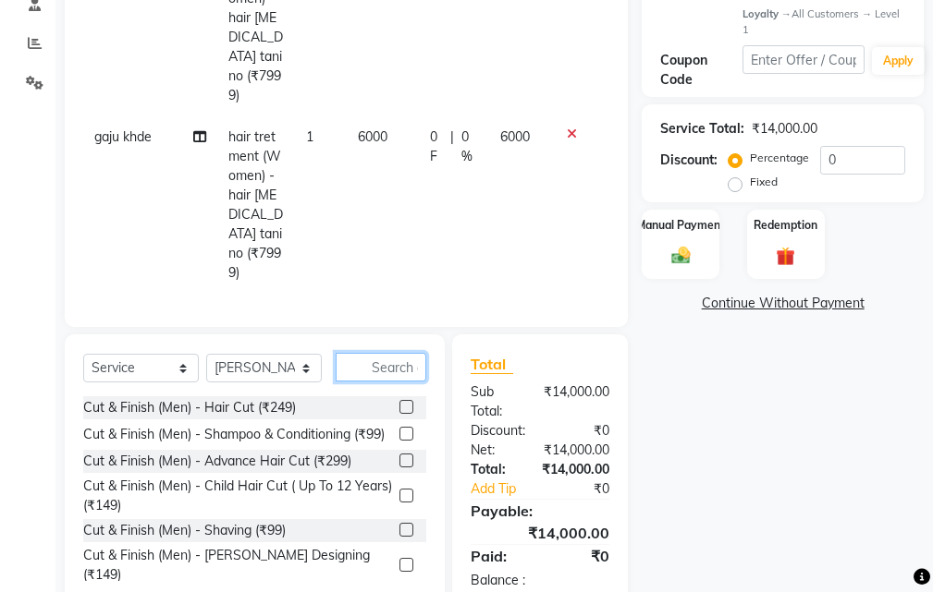
click at [384, 353] on input "text" at bounding box center [380, 367] width 91 height 29
click at [158, 354] on select "Select Service Product Membership Package Voucher Prepaid Gift Card" at bounding box center [141, 368] width 116 height 29
select select "product"
click at [83, 354] on select "Select Service Product Membership Package Voucher Prepaid Gift Card" at bounding box center [141, 368] width 116 height 29
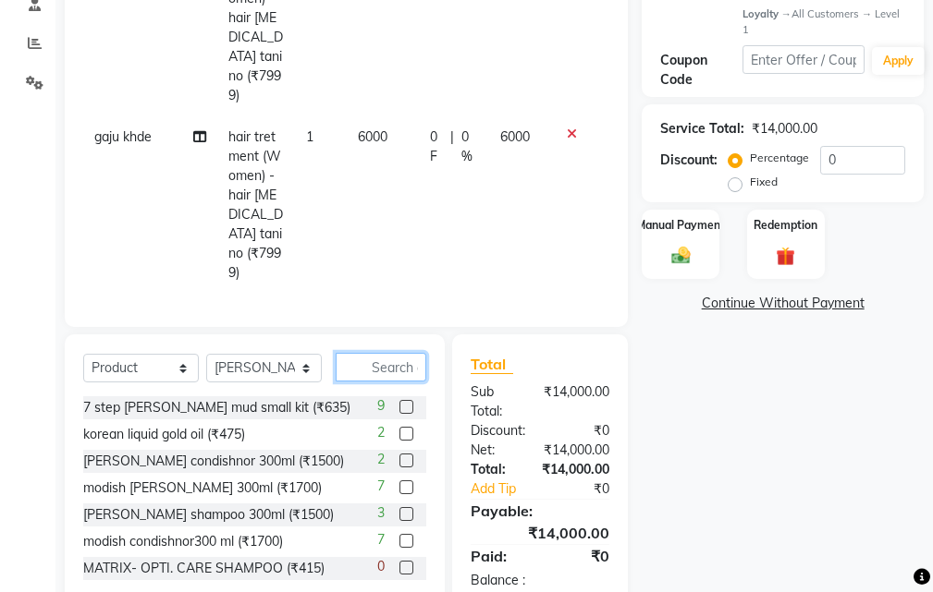
click at [387, 353] on input "text" at bounding box center [380, 367] width 91 height 29
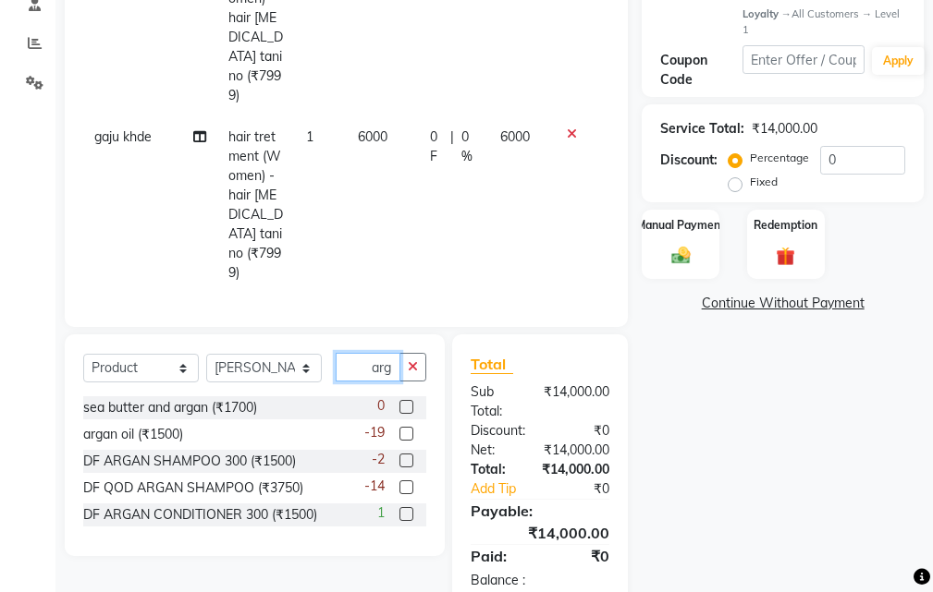
scroll to position [0, 0]
type input "a"
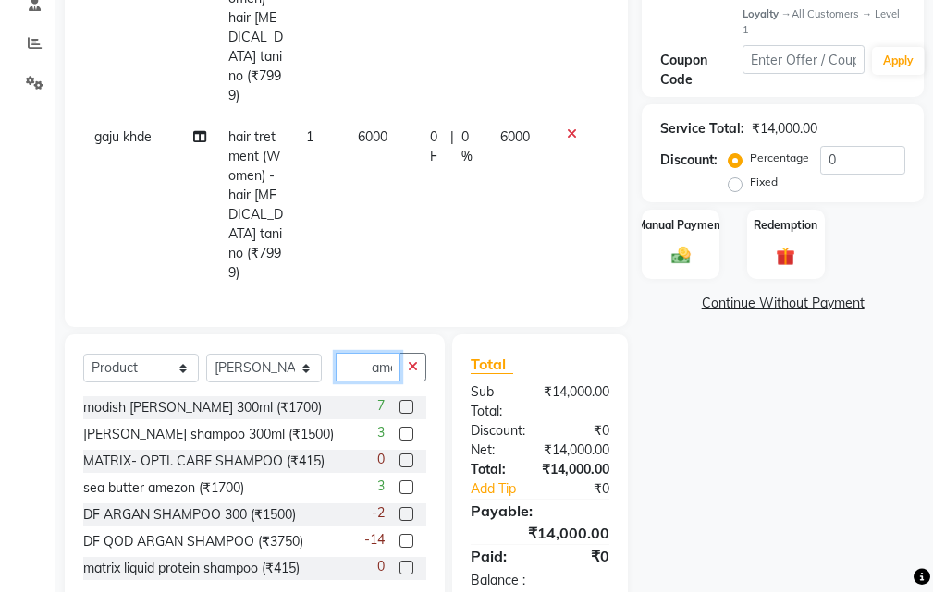
scroll to position [0, 5]
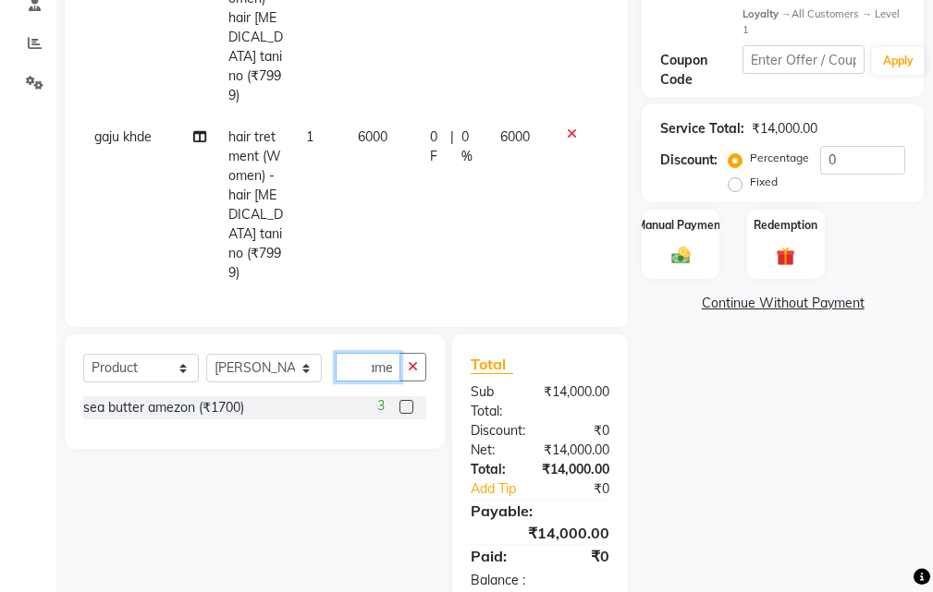
type input "ame"
click at [407, 400] on label at bounding box center [406, 407] width 14 height 14
click at [407, 402] on input "checkbox" at bounding box center [405, 408] width 12 height 12
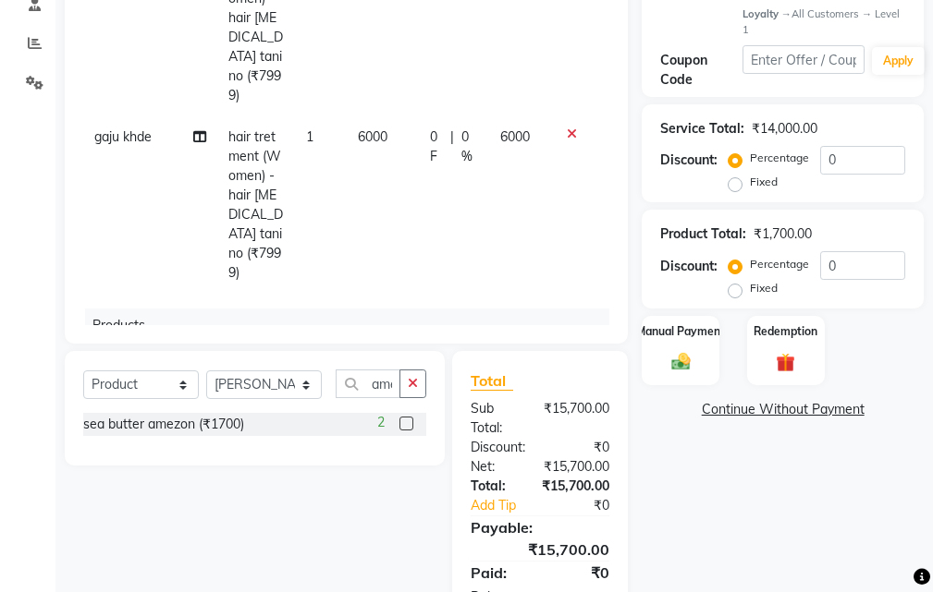
drag, startPoint x: 405, startPoint y: 424, endPoint x: 574, endPoint y: 492, distance: 182.1
click at [405, 425] on label at bounding box center [406, 424] width 14 height 14
click at [405, 425] on input "checkbox" at bounding box center [405, 425] width 12 height 12
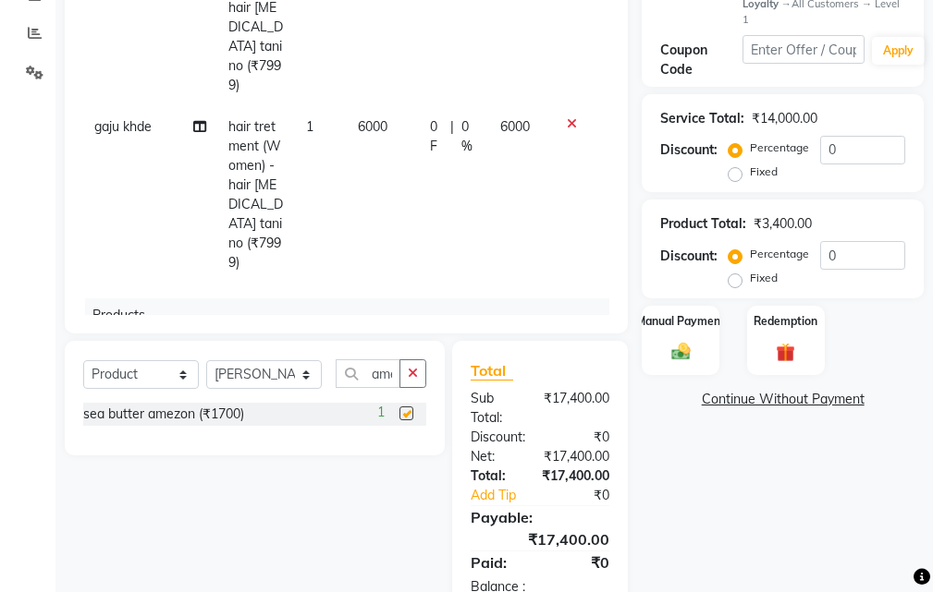
scroll to position [471, 0]
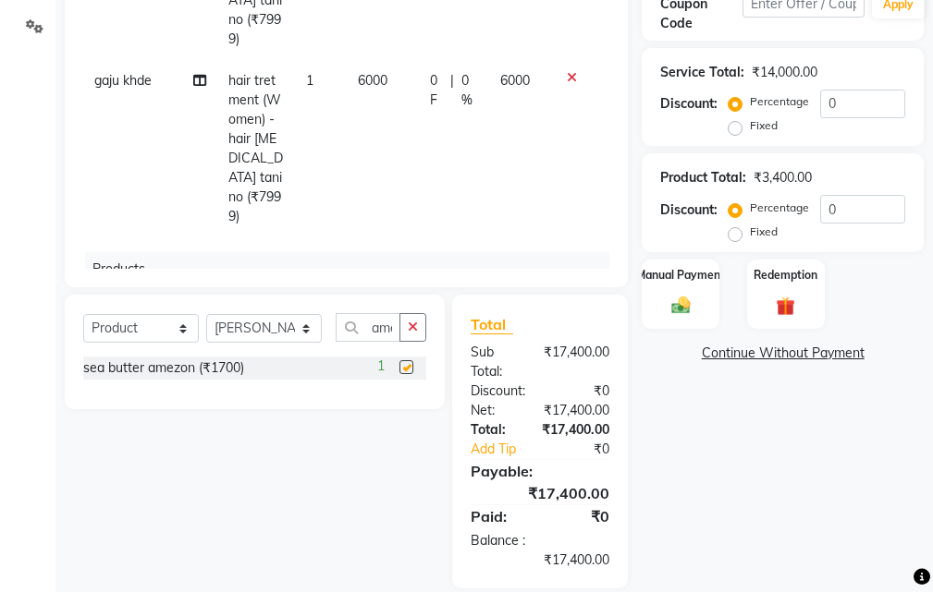
checkbox input "false"
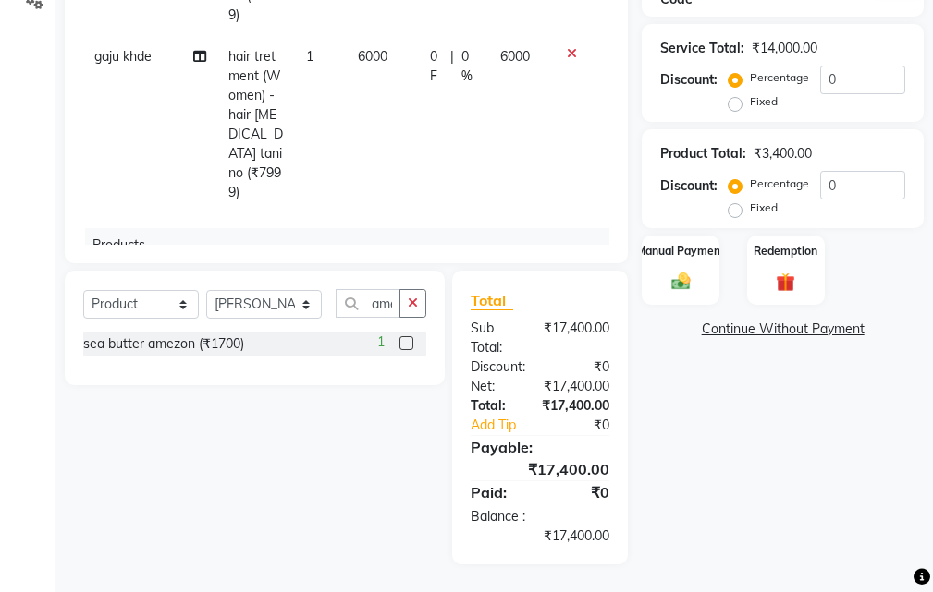
scroll to position [171, 0]
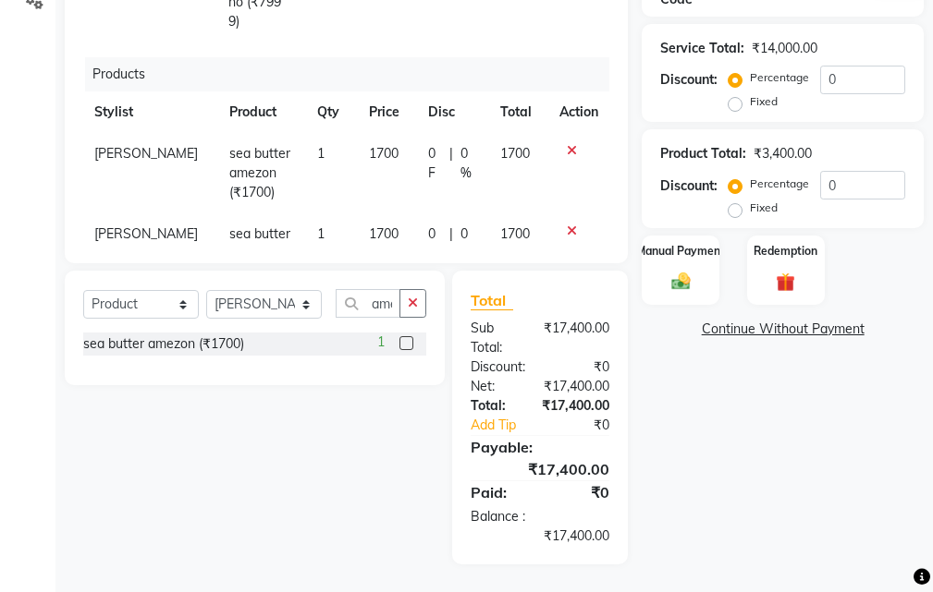
click at [750, 212] on label "Fixed" at bounding box center [764, 208] width 28 height 17
click at [735, 212] on input "Fixed" at bounding box center [738, 207] width 13 height 13
radio input "true"
drag, startPoint x: 864, startPoint y: 189, endPoint x: 885, endPoint y: 253, distance: 68.1
click at [863, 189] on input "0" at bounding box center [862, 185] width 85 height 29
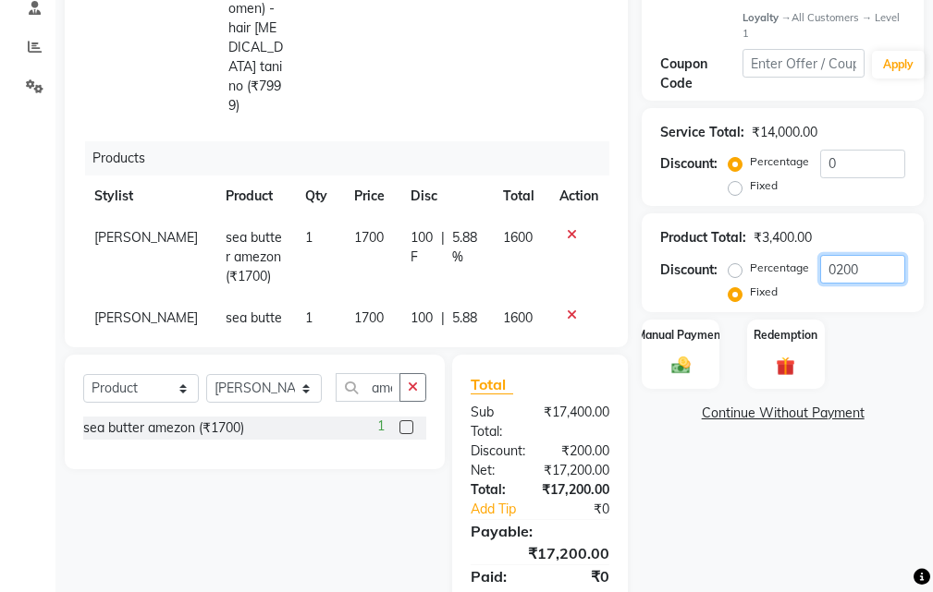
scroll to position [471, 0]
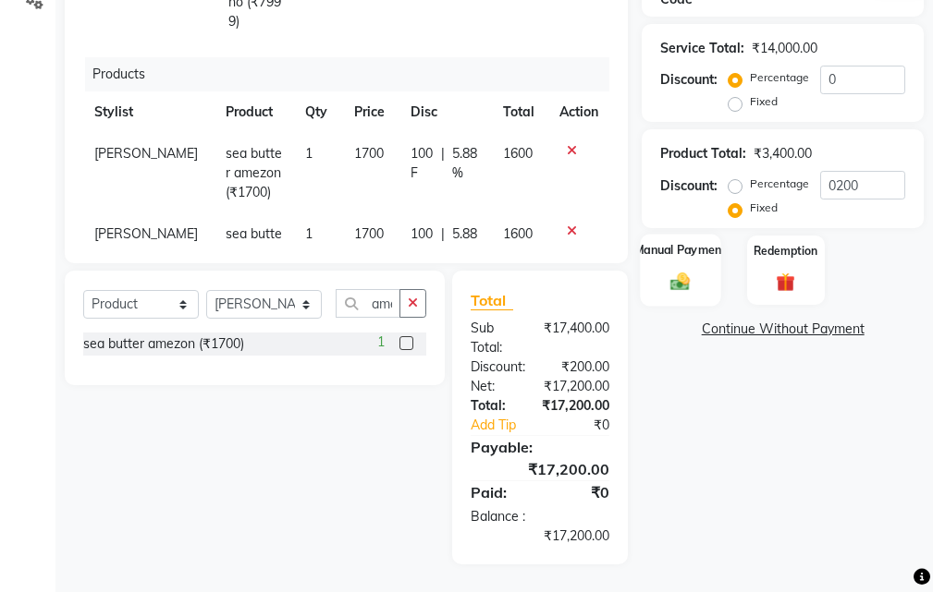
click at [686, 277] on img at bounding box center [679, 282] width 31 height 22
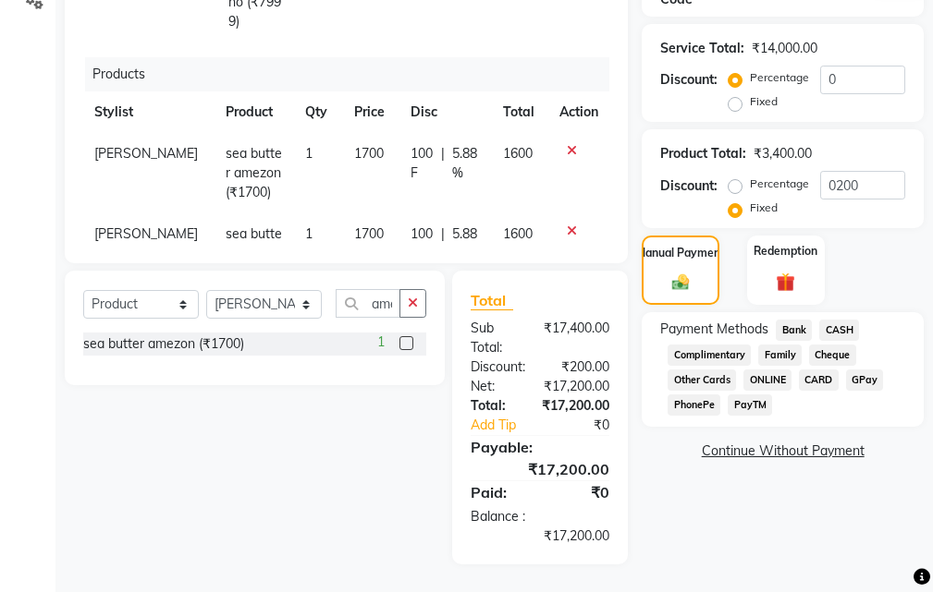
drag, startPoint x: 780, startPoint y: 332, endPoint x: 830, endPoint y: 374, distance: 65.6
click at [782, 333] on span "Bank" at bounding box center [793, 330] width 36 height 21
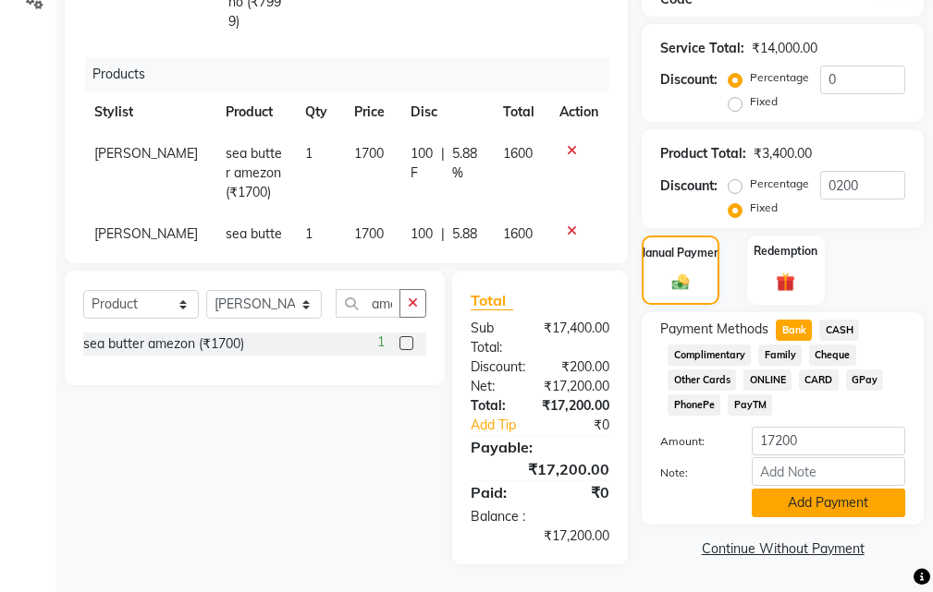
click at [823, 499] on button "Add Payment" at bounding box center [827, 503] width 153 height 29
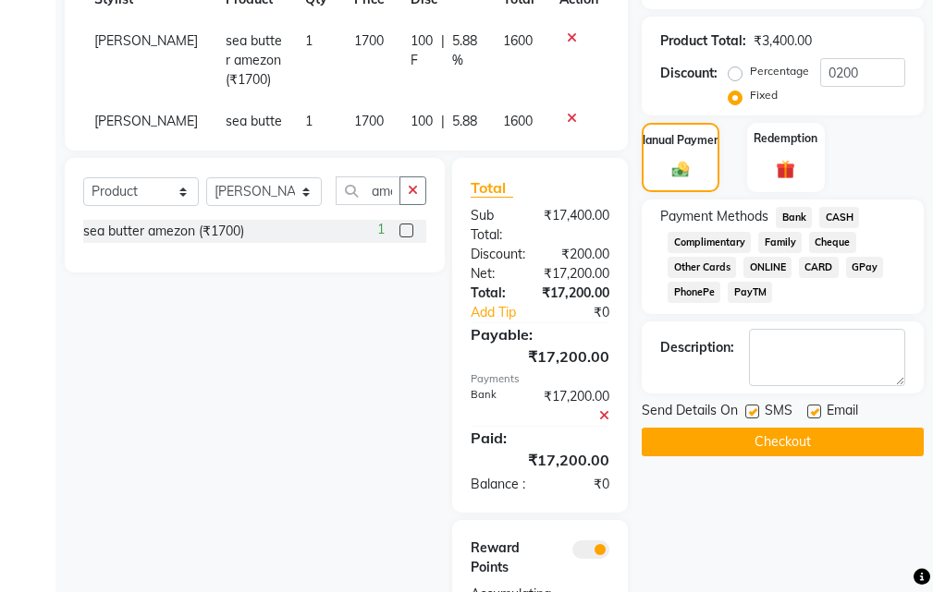
scroll to position [701, 0]
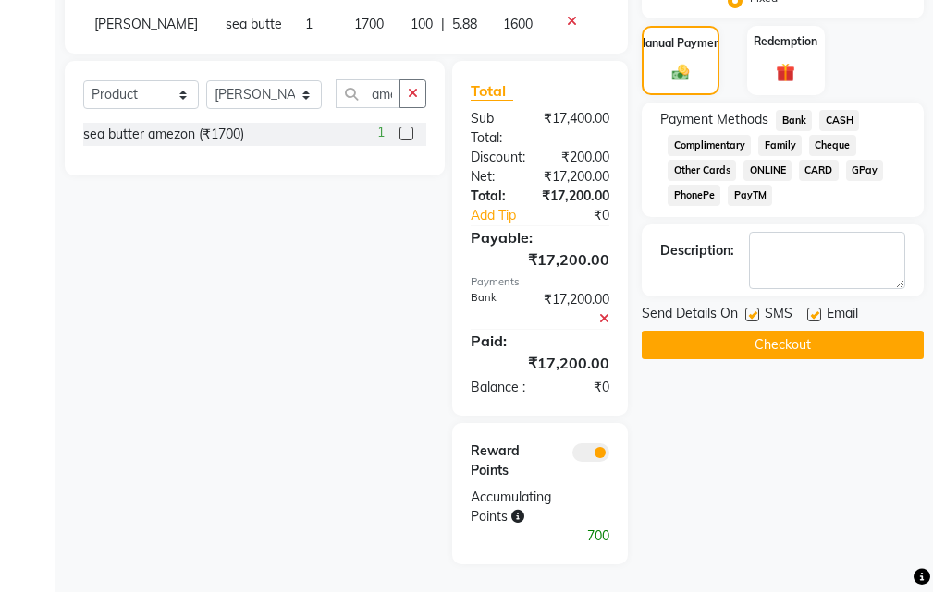
drag, startPoint x: 762, startPoint y: 327, endPoint x: 811, endPoint y: 405, distance: 91.8
click at [762, 331] on button "Checkout" at bounding box center [782, 345] width 282 height 29
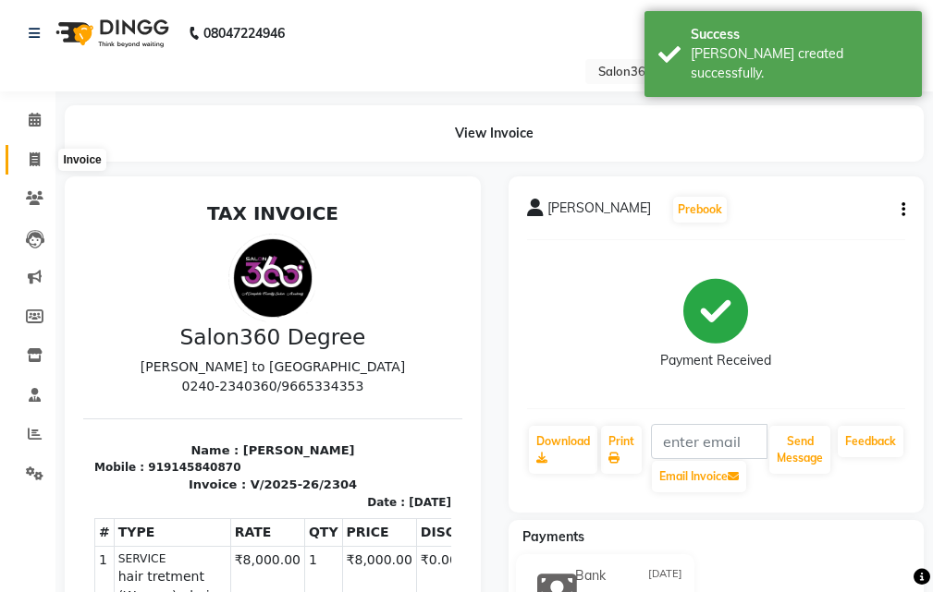
click at [35, 162] on icon at bounding box center [35, 159] width 10 height 14
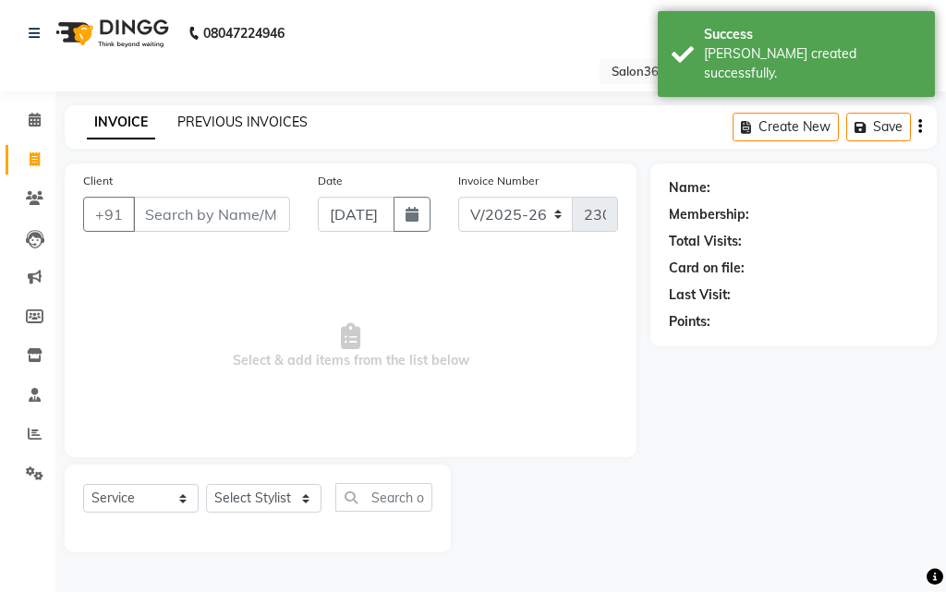
click at [233, 123] on link "PREVIOUS INVOICES" at bounding box center [242, 122] width 130 height 17
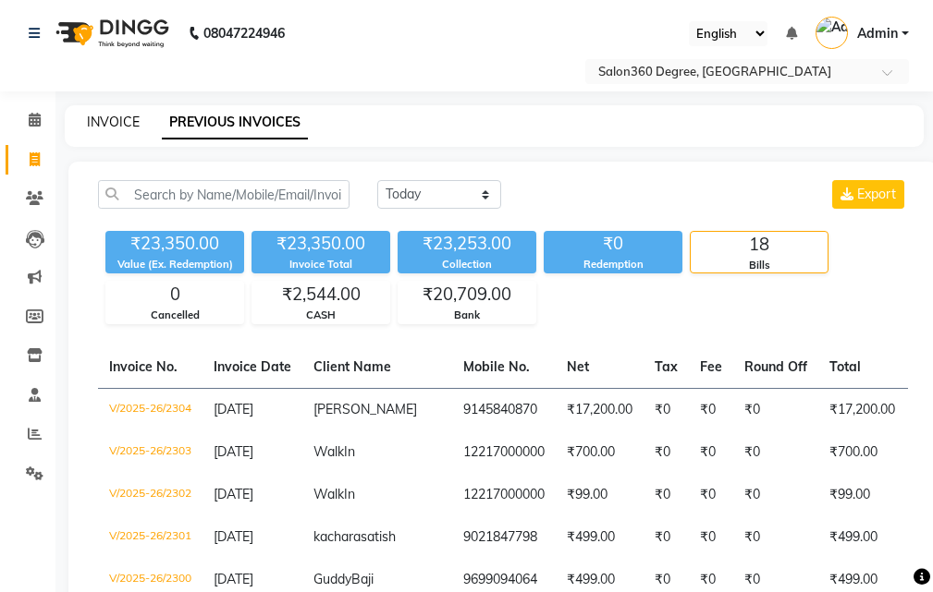
click at [104, 125] on link "INVOICE" at bounding box center [113, 122] width 53 height 17
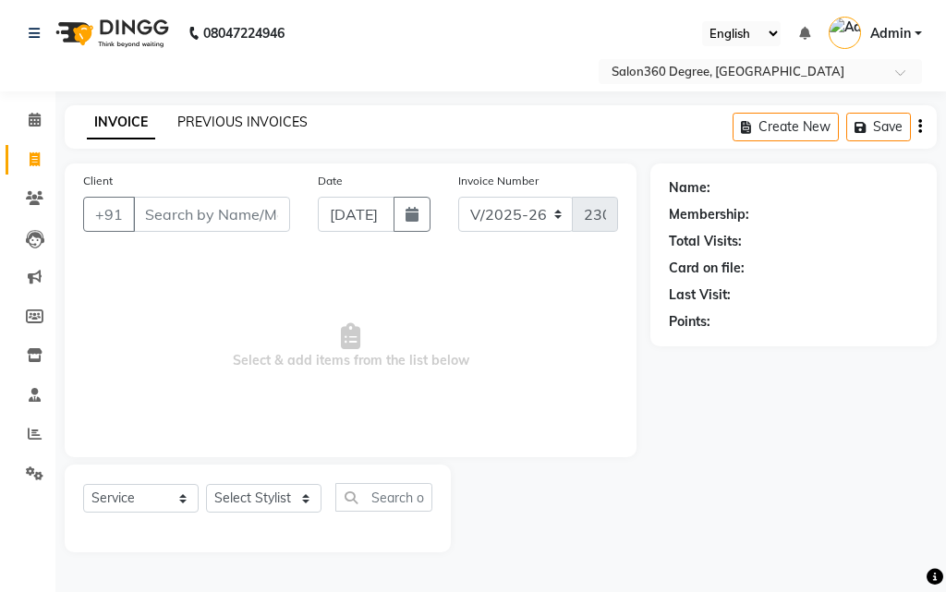
click at [261, 118] on link "PREVIOUS INVOICES" at bounding box center [242, 122] width 130 height 17
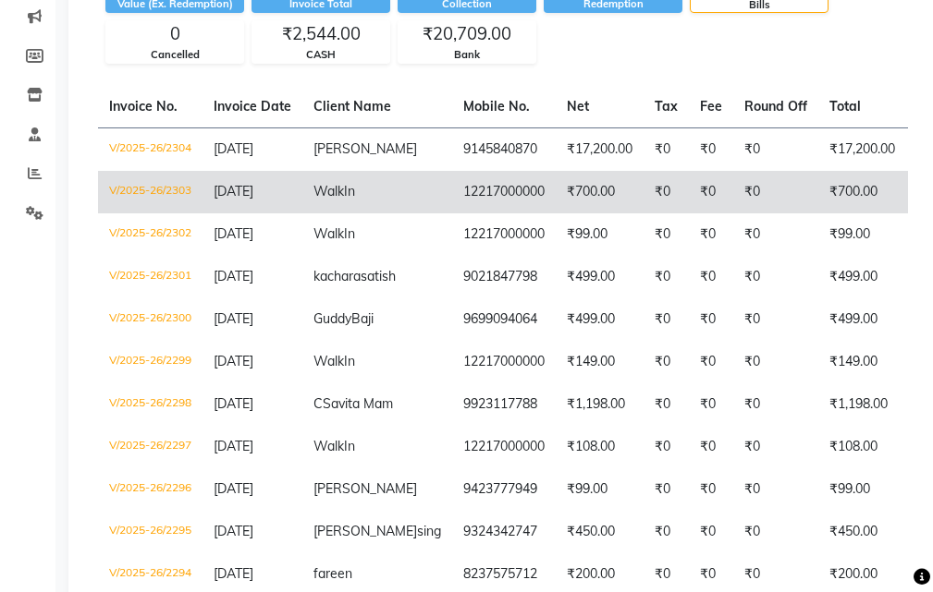
scroll to position [92, 0]
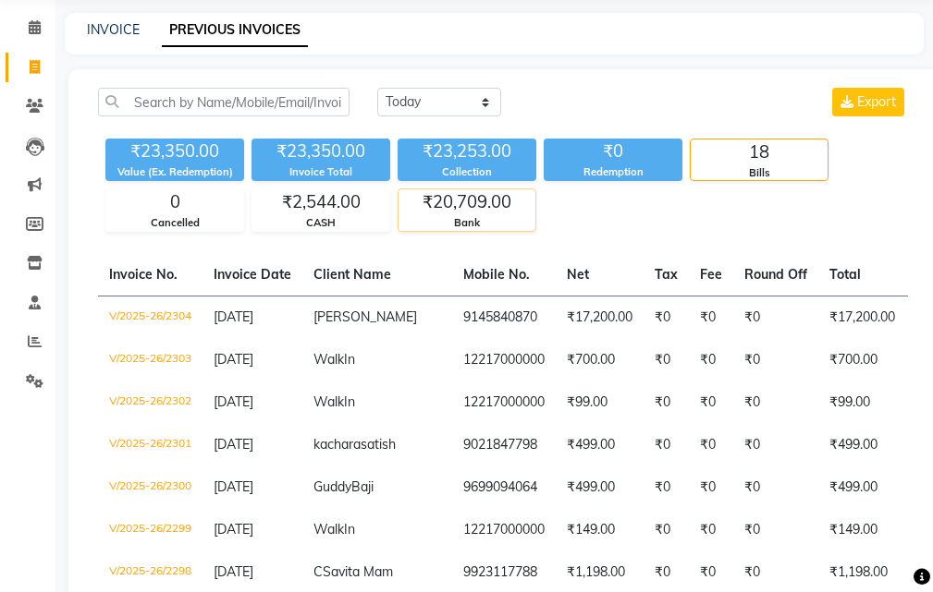
click at [474, 210] on div "₹20,709.00" at bounding box center [466, 202] width 137 height 26
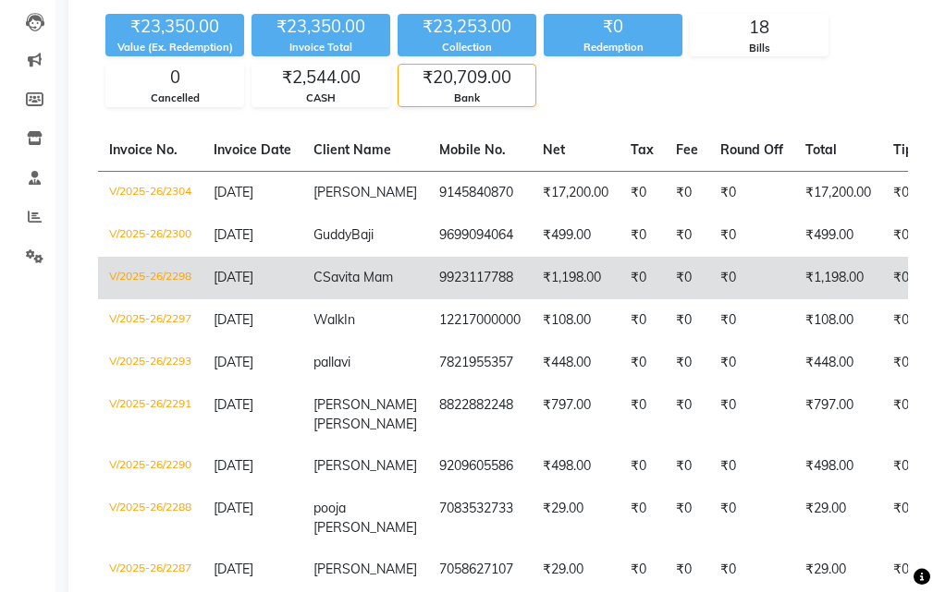
scroll to position [185, 0]
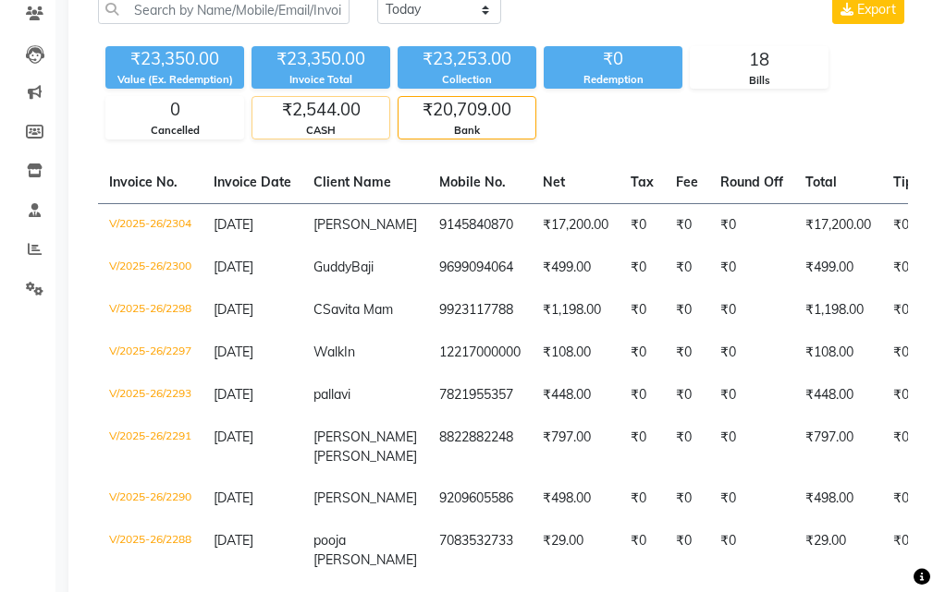
click at [349, 129] on div "CASH" at bounding box center [320, 131] width 137 height 16
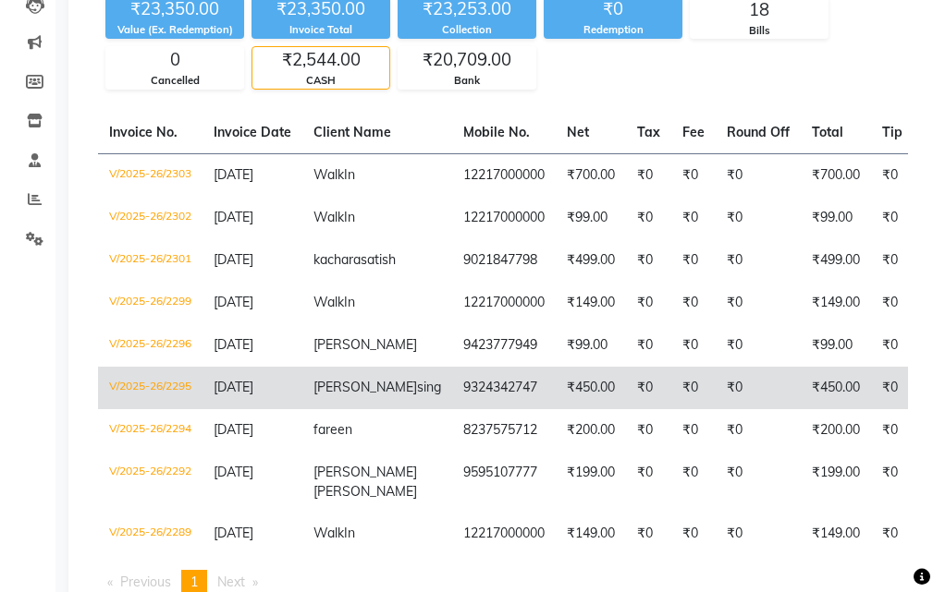
scroll to position [277, 0]
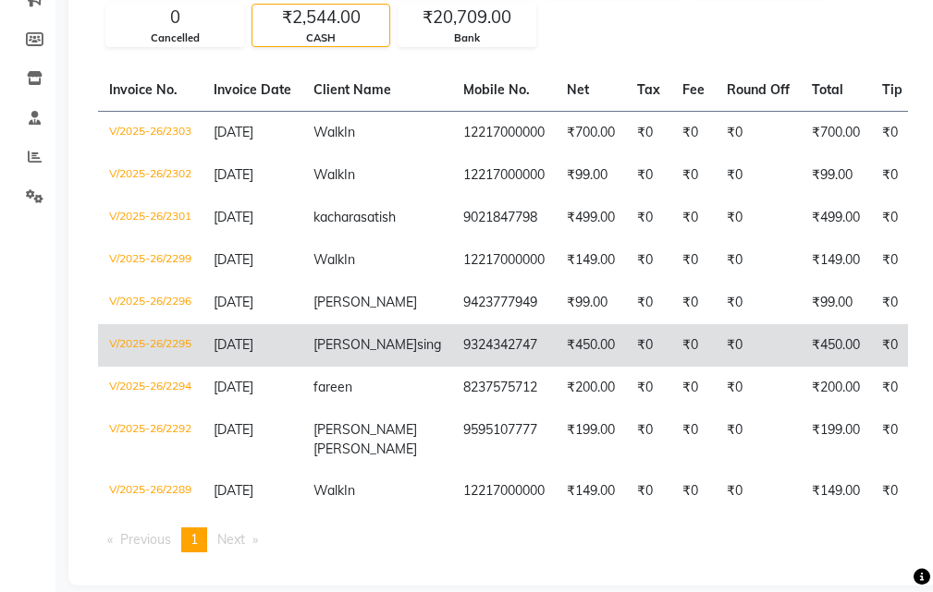
click at [671, 360] on td "₹0" at bounding box center [693, 345] width 44 height 43
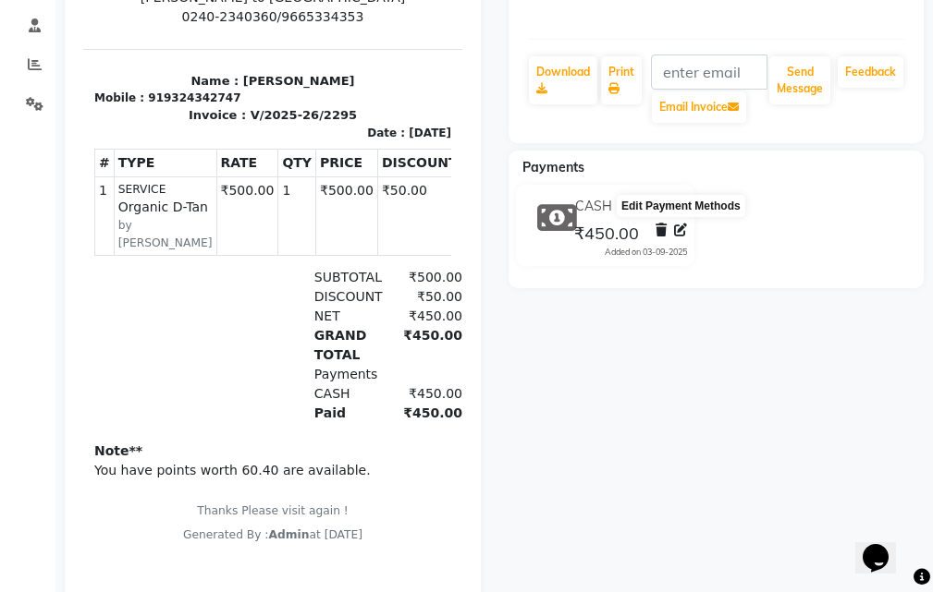
click at [678, 234] on icon at bounding box center [680, 230] width 13 height 13
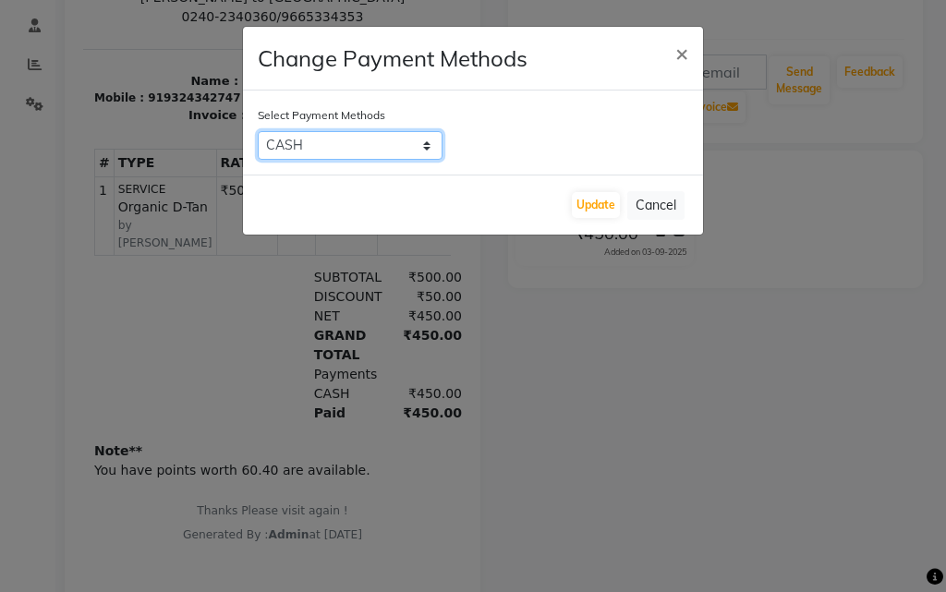
click at [335, 142] on select "Bank CASH Complimentary Family Cheque Other Cards ONLINE CARD GPay PhonePe PayTM" at bounding box center [350, 145] width 185 height 29
select select "17"
click at [258, 131] on select "Bank CASH Complimentary Family Cheque Other Cards ONLINE CARD GPay PhonePe PayTM" at bounding box center [350, 145] width 185 height 29
click at [601, 215] on button "Update" at bounding box center [596, 205] width 48 height 26
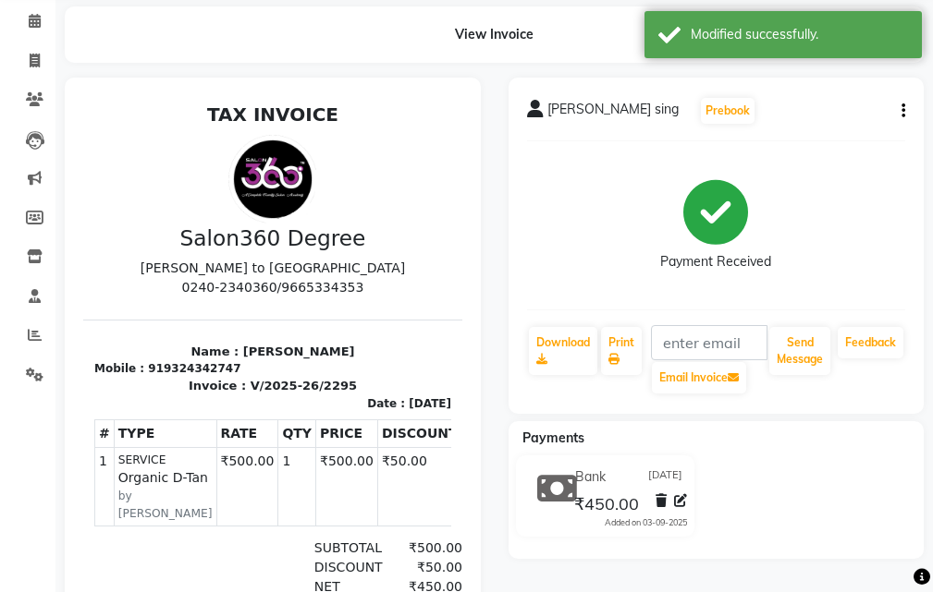
scroll to position [92, 0]
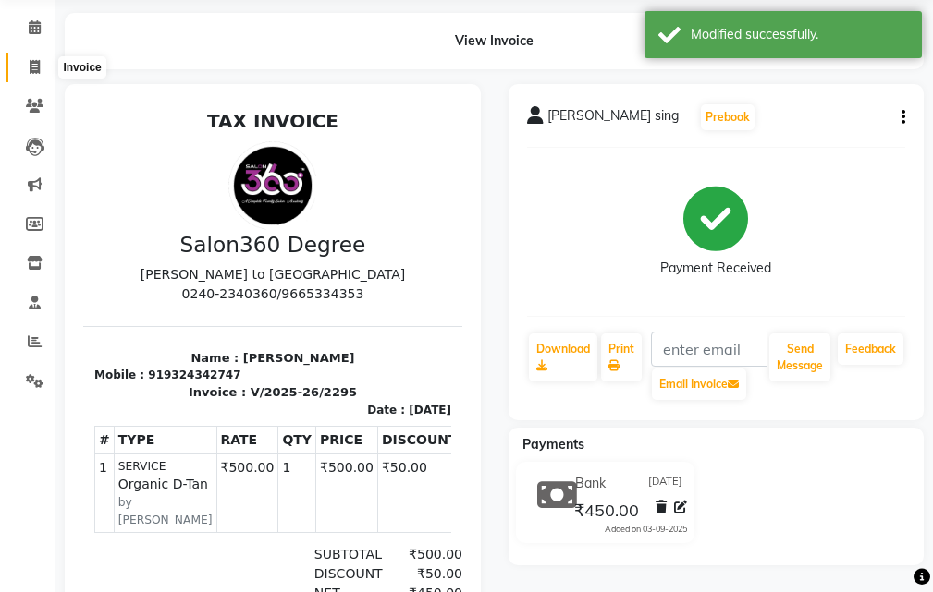
click at [33, 68] on icon at bounding box center [35, 67] width 10 height 14
select select "service"
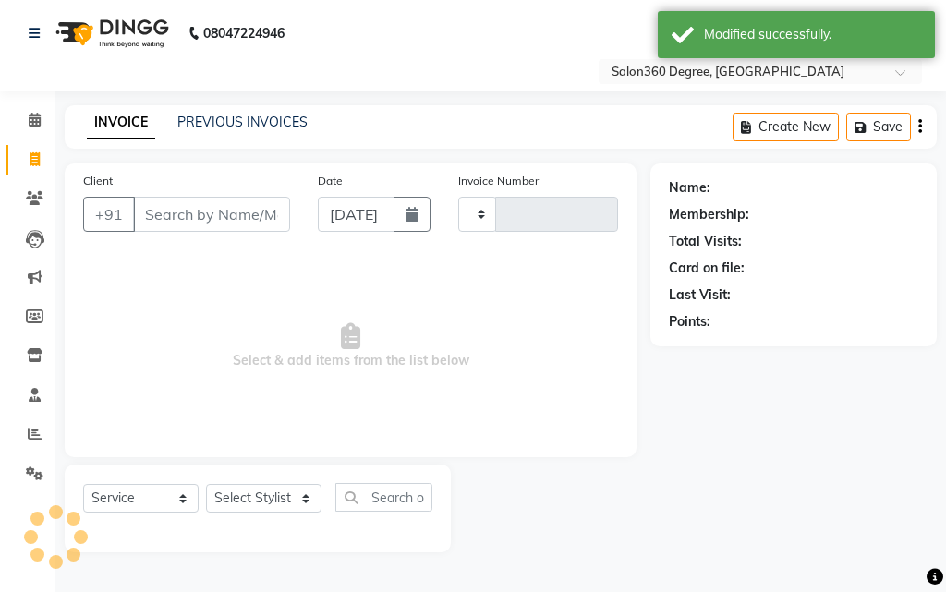
type input "2305"
select select "5215"
click at [250, 122] on link "PREVIOUS INVOICES" at bounding box center [242, 122] width 130 height 17
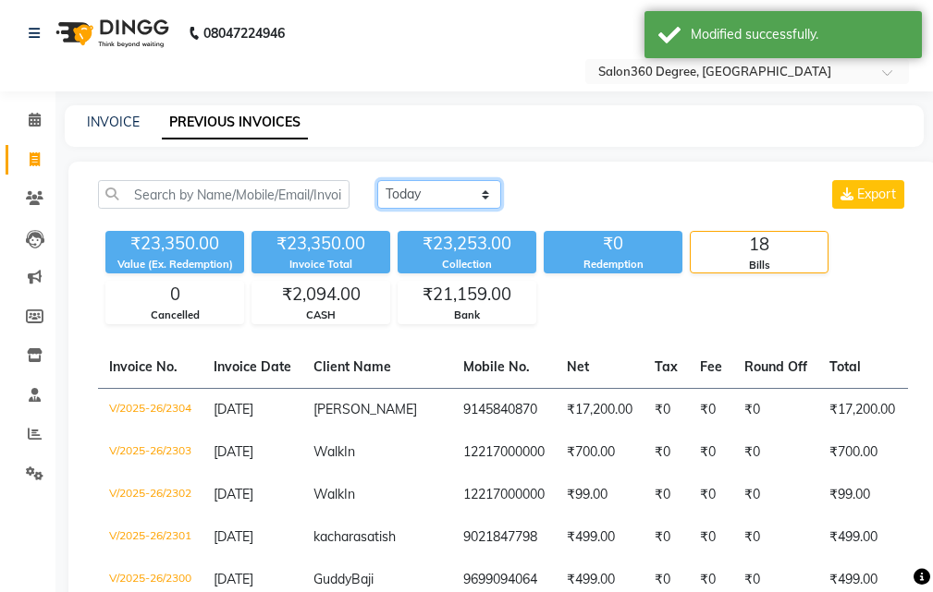
click at [428, 199] on select "Today Yesterday Custom Range" at bounding box center [439, 194] width 124 height 29
click at [377, 180] on select "Today Yesterday Custom Range" at bounding box center [439, 194] width 124 height 29
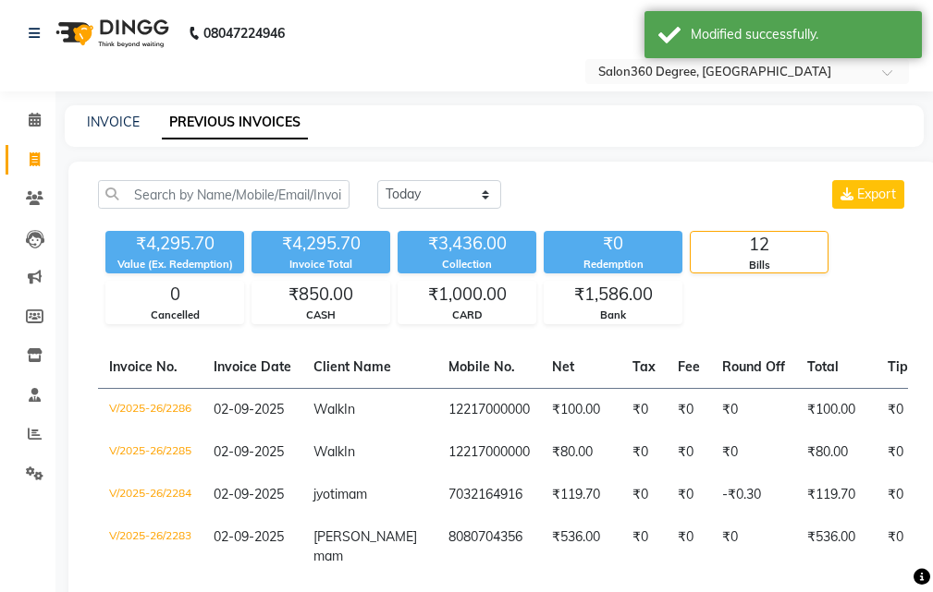
click at [433, 189] on select "Today Yesterday Custom Range" at bounding box center [439, 194] width 124 height 29
select select "today"
click at [377, 180] on select "Today Yesterday Custom Range" at bounding box center [439, 194] width 124 height 29
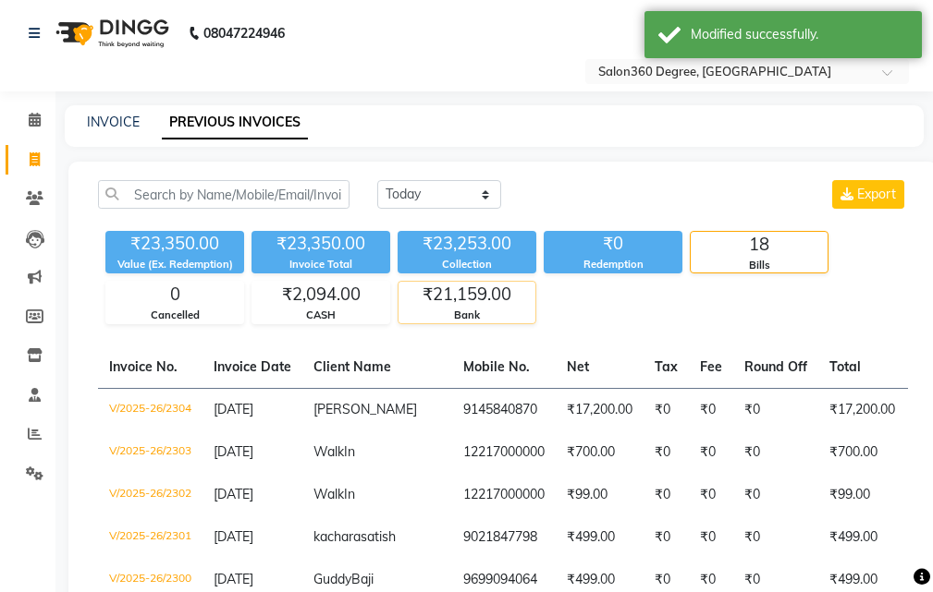
click at [480, 296] on div "₹21,159.00" at bounding box center [466, 295] width 137 height 26
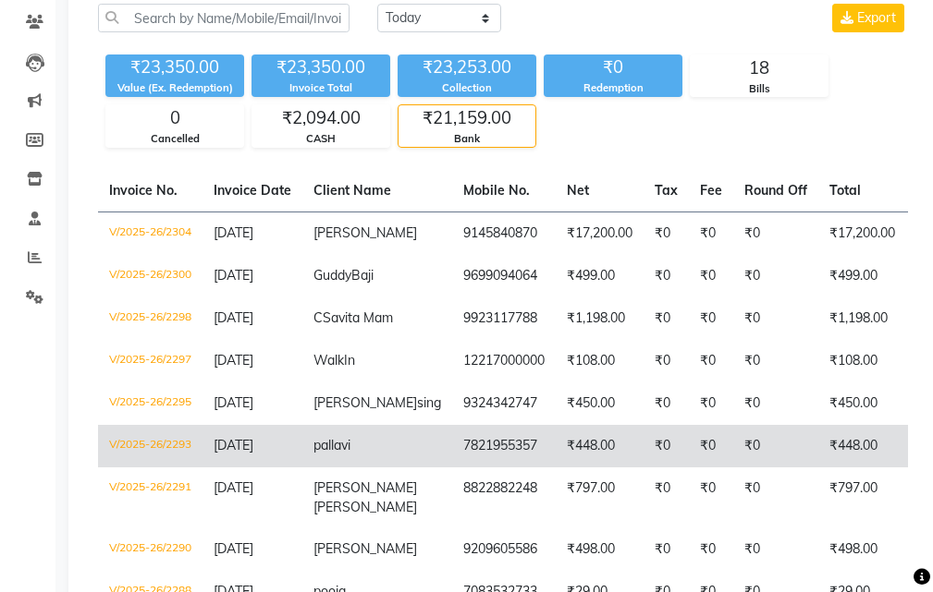
scroll to position [185, 0]
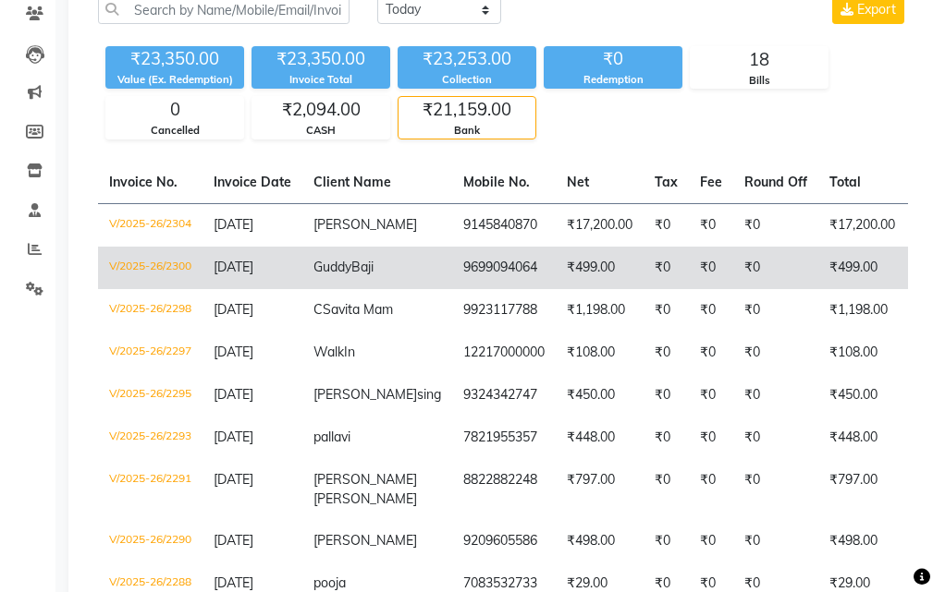
click at [565, 288] on td "₹499.00" at bounding box center [599, 268] width 88 height 43
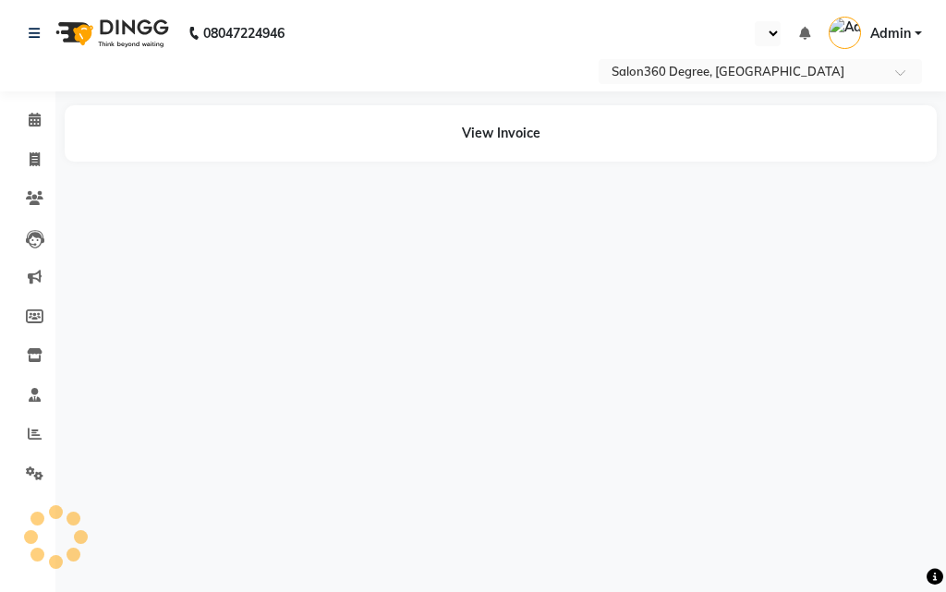
select select "en"
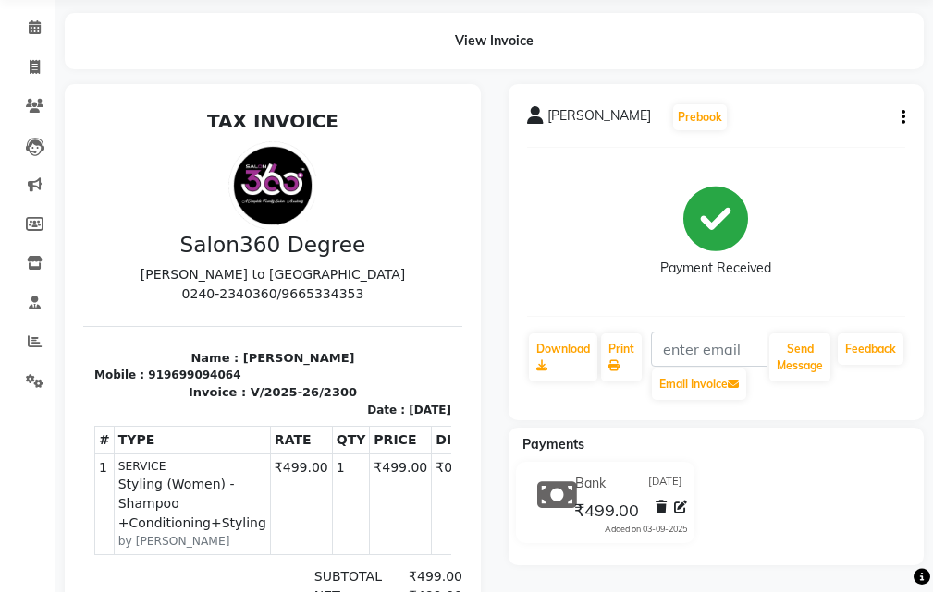
scroll to position [370, 0]
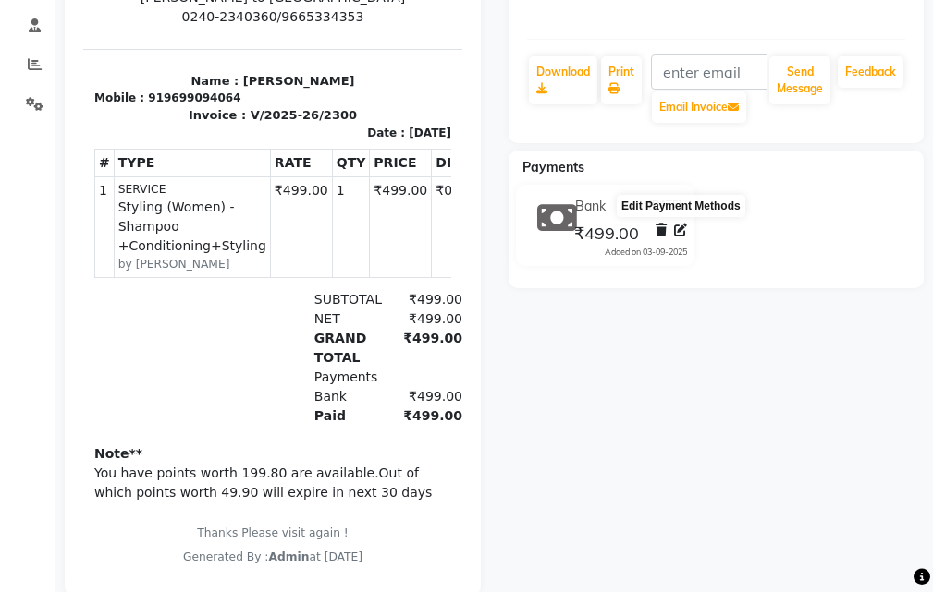
click at [679, 233] on icon at bounding box center [680, 230] width 13 height 13
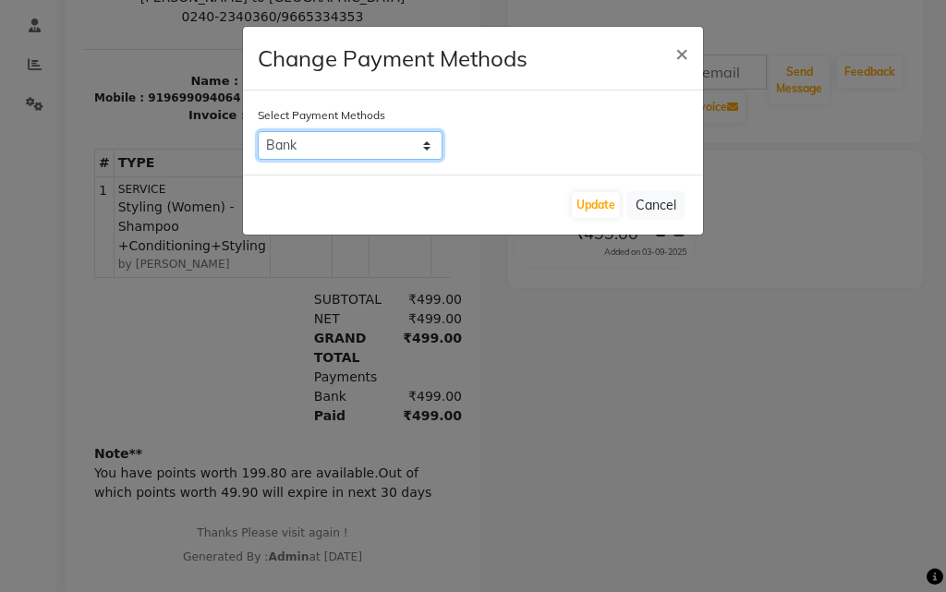
click at [355, 147] on select "Bank CASH Complimentary Family Cheque Other Cards ONLINE CARD GPay PhonePe PayTM" at bounding box center [350, 145] width 185 height 29
select select "1"
click at [258, 131] on select "Bank CASH Complimentary Family Cheque Other Cards ONLINE CARD GPay PhonePe PayTM" at bounding box center [350, 145] width 185 height 29
click at [587, 203] on button "Update" at bounding box center [596, 205] width 48 height 26
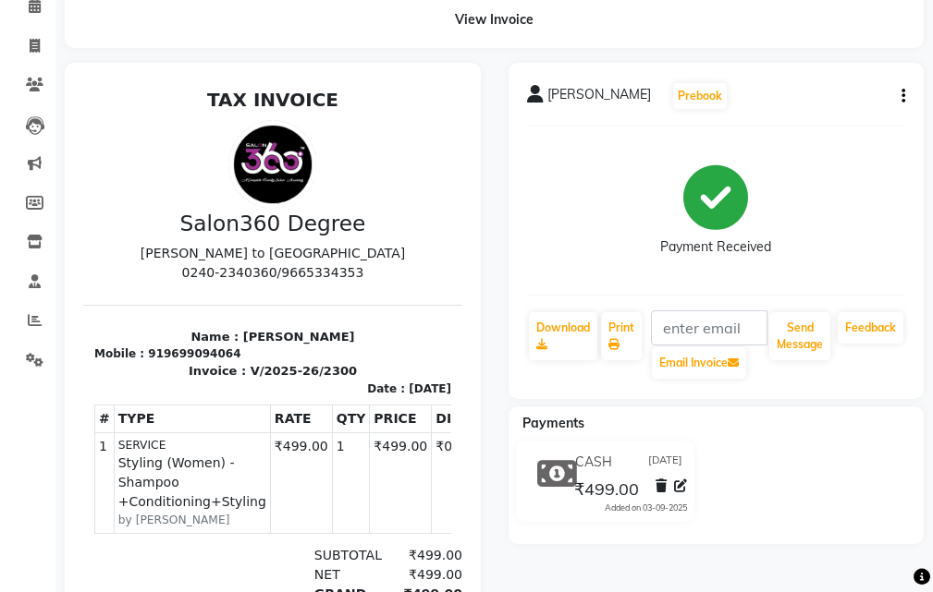
scroll to position [0, 0]
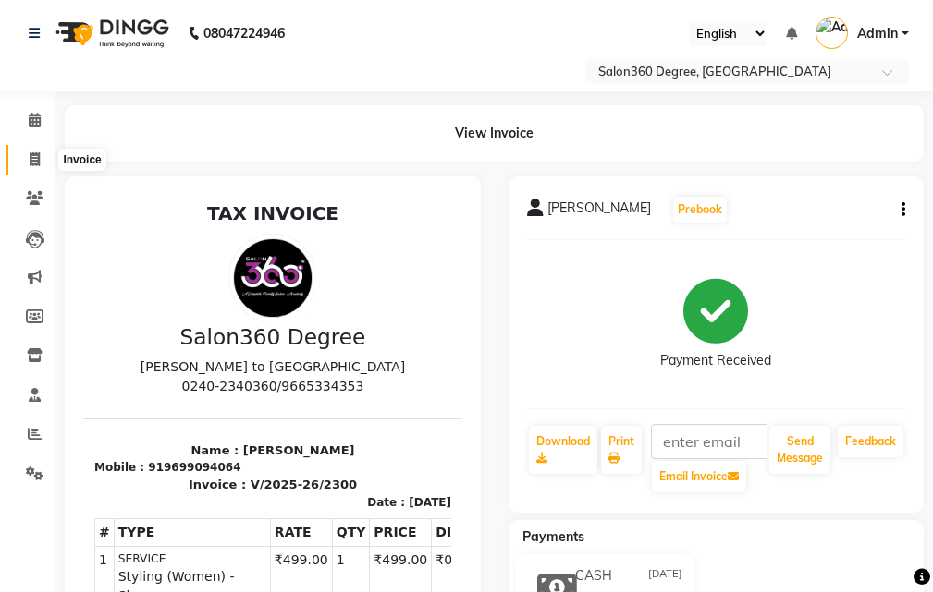
click at [30, 169] on span at bounding box center [34, 160] width 32 height 21
select select "service"
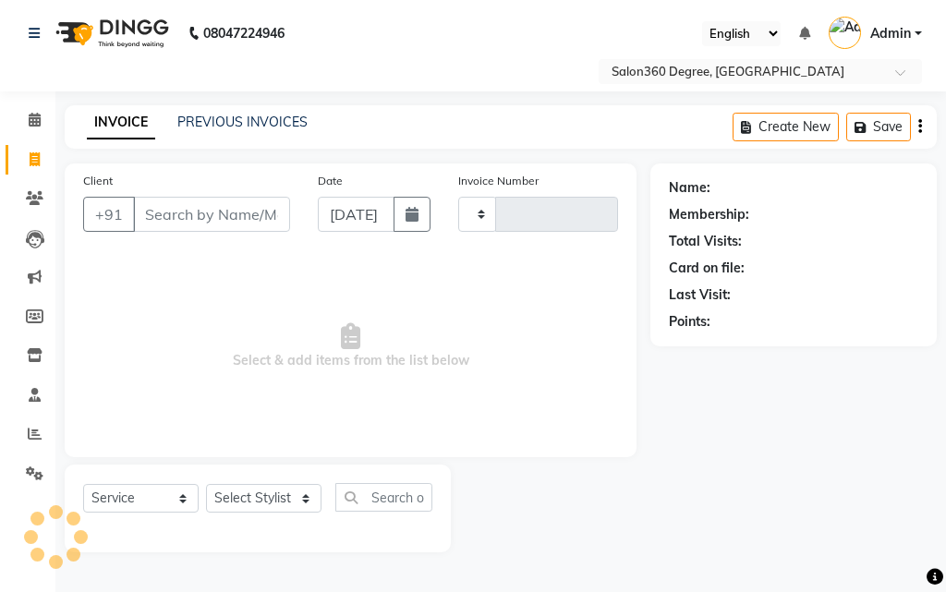
type input "2305"
select select "5215"
click at [230, 116] on link "PREVIOUS INVOICES" at bounding box center [242, 122] width 130 height 17
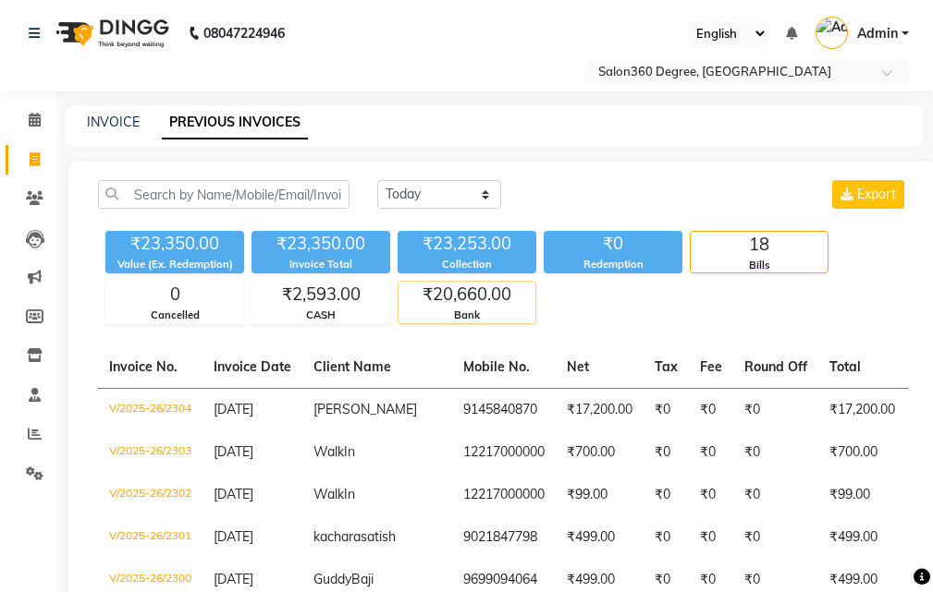
click at [469, 304] on div "₹20,660.00" at bounding box center [466, 295] width 137 height 26
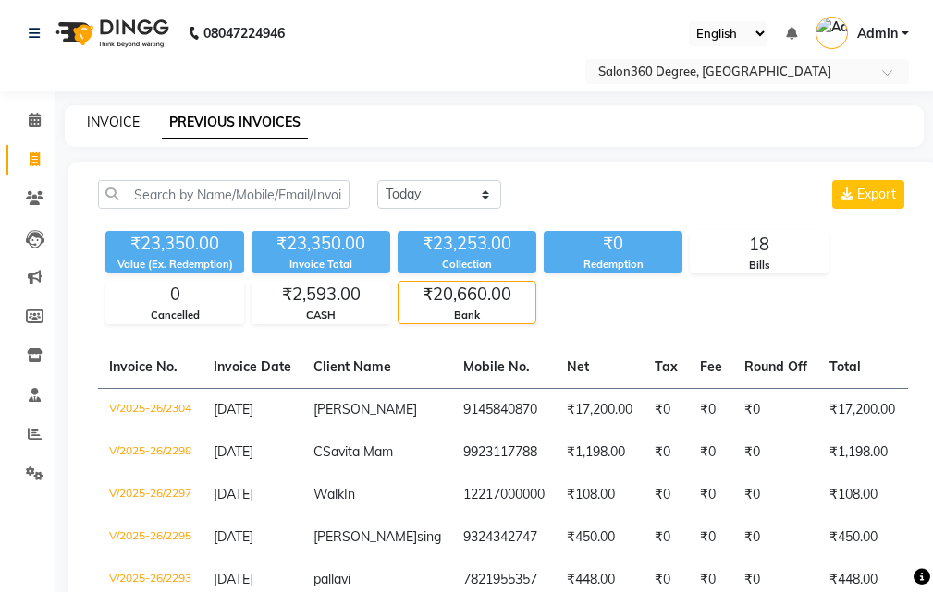
click at [116, 124] on link "INVOICE" at bounding box center [113, 122] width 53 height 17
select select "service"
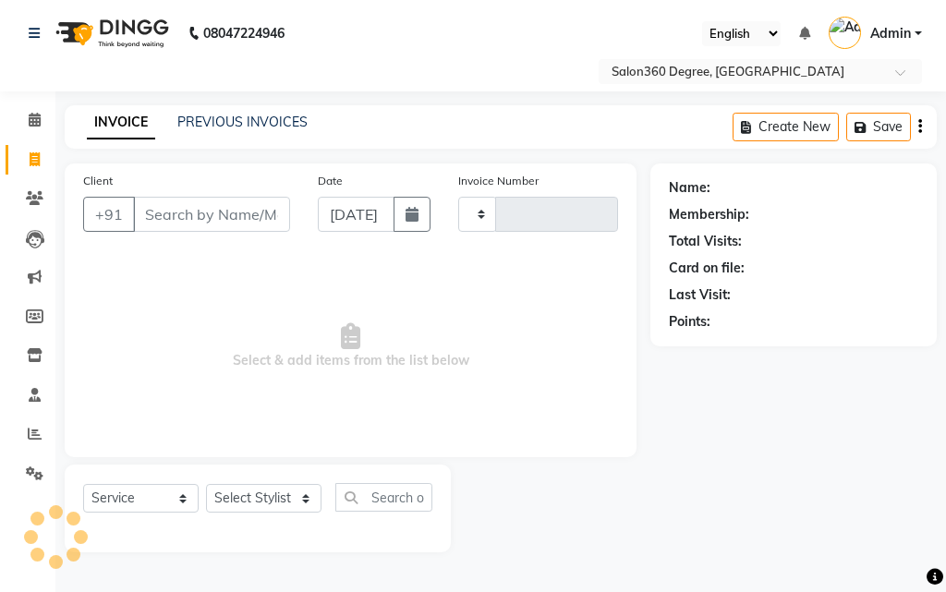
type input "2305"
select select "5215"
click at [223, 125] on link "PREVIOUS INVOICES" at bounding box center [242, 122] width 130 height 17
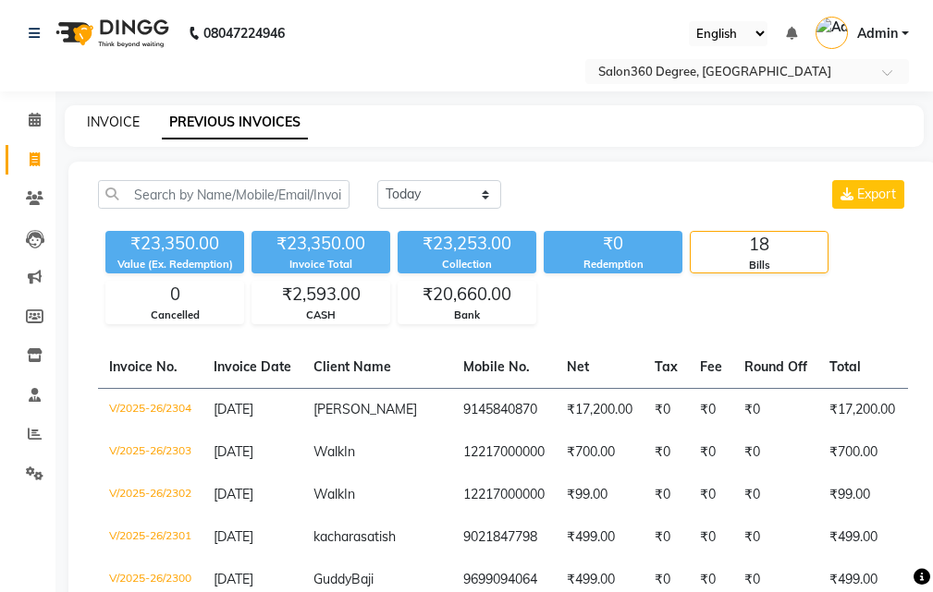
click at [118, 119] on link "INVOICE" at bounding box center [113, 122] width 53 height 17
select select "service"
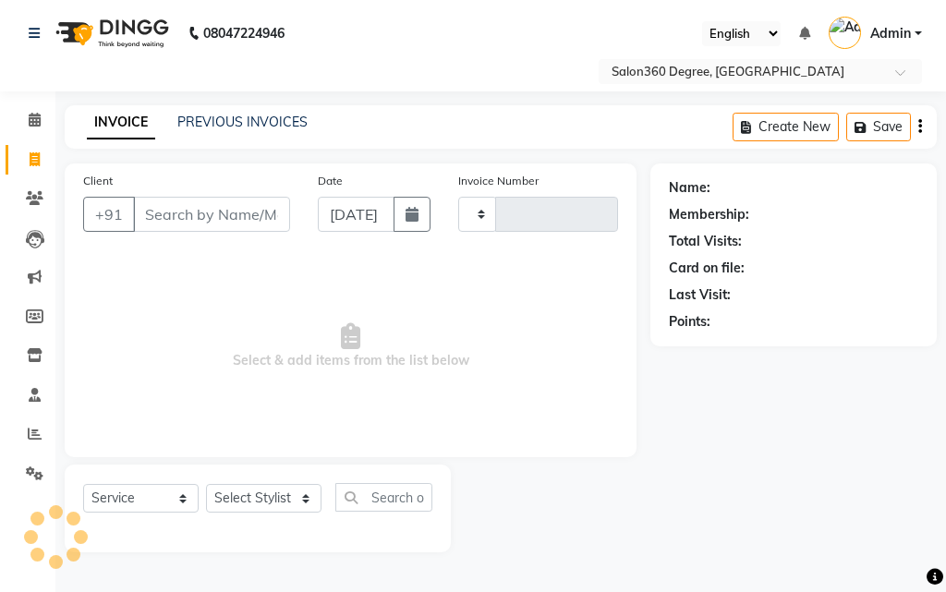
type input "2305"
select select "5215"
click at [186, 213] on input "Client" at bounding box center [211, 214] width 157 height 35
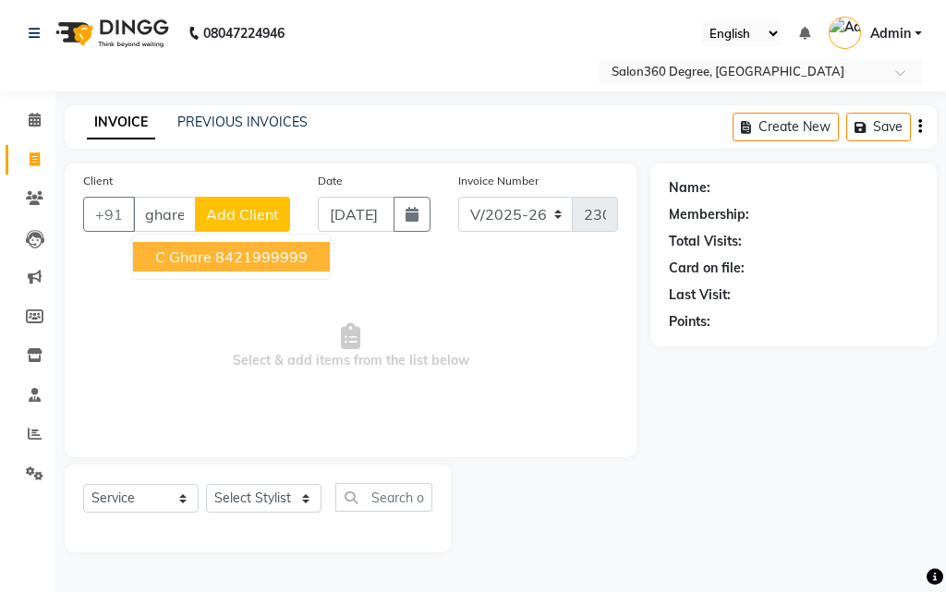
click at [189, 263] on span "C Ghare" at bounding box center [183, 257] width 56 height 18
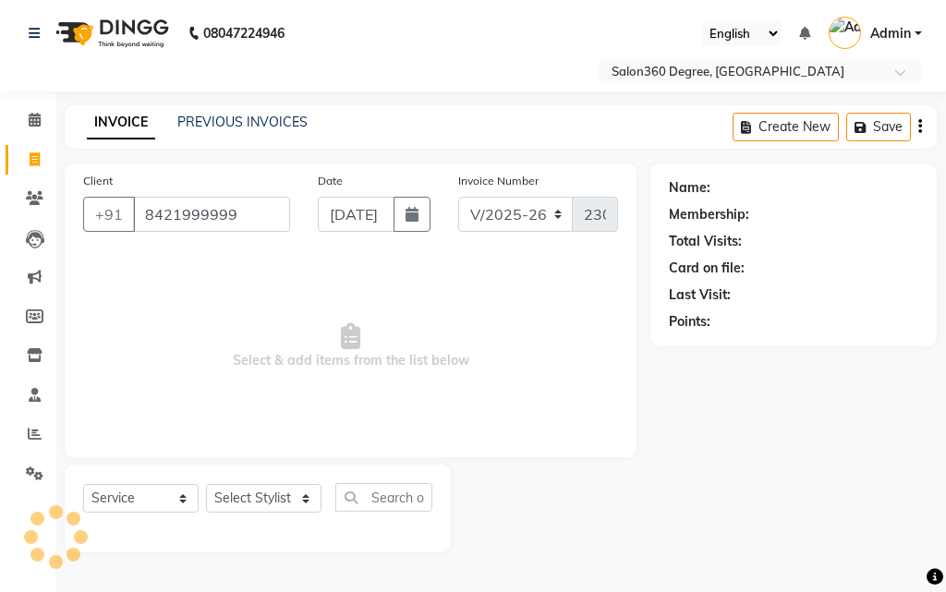
type input "8421999999"
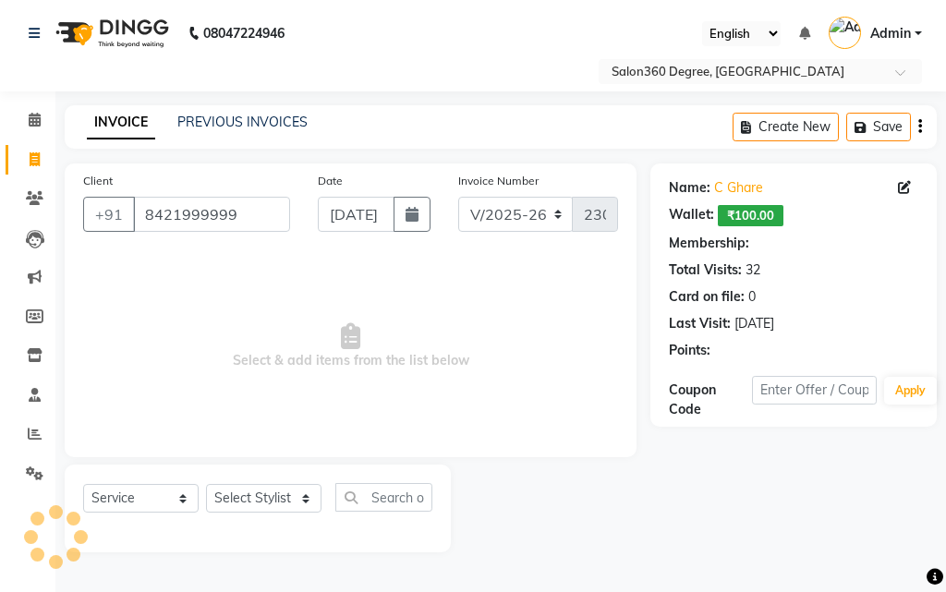
select select "1: Object"
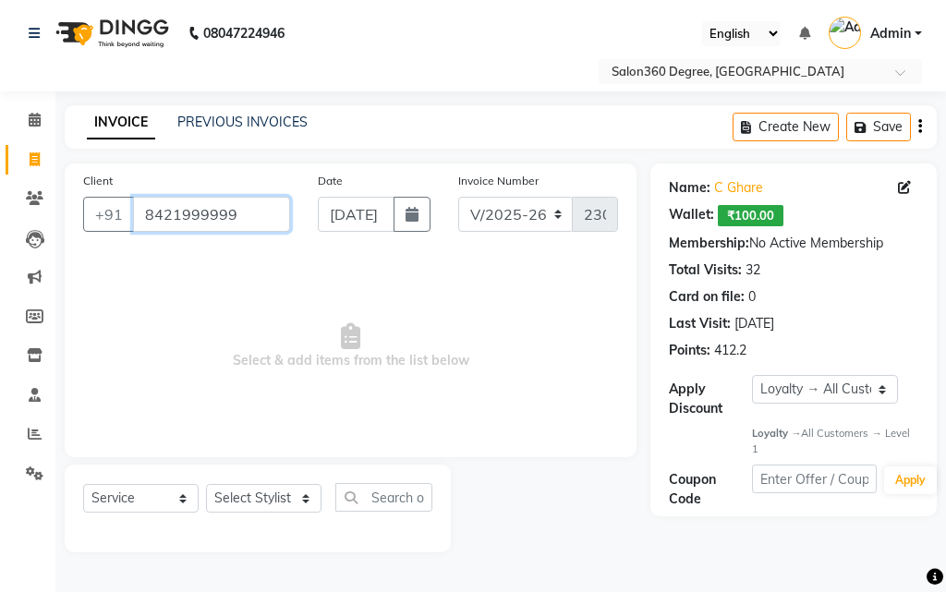
click at [252, 213] on input "8421999999" at bounding box center [211, 214] width 157 height 35
click at [38, 164] on icon at bounding box center [35, 159] width 10 height 14
select select "service"
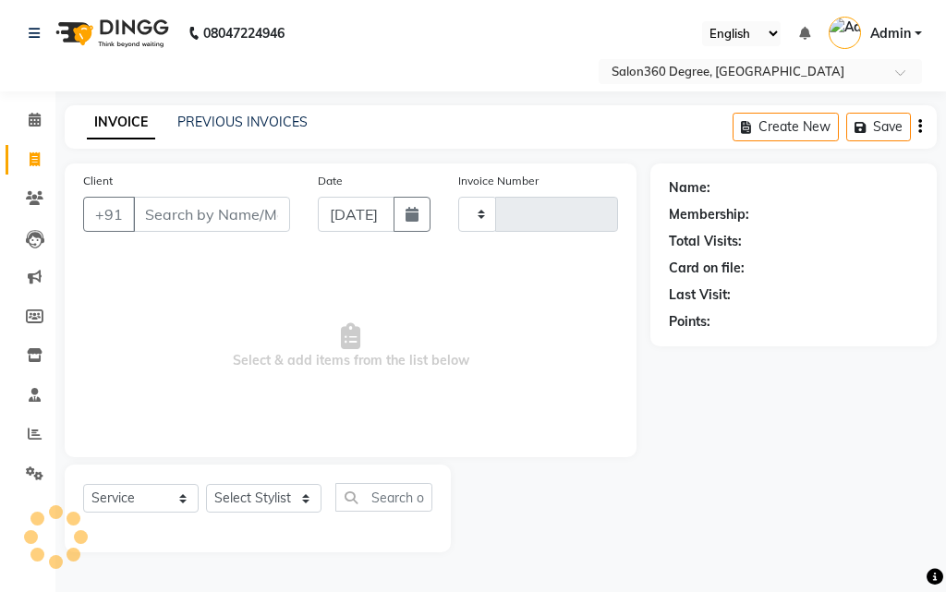
type input "2305"
select select "5215"
click at [274, 213] on input "Client" at bounding box center [211, 214] width 157 height 35
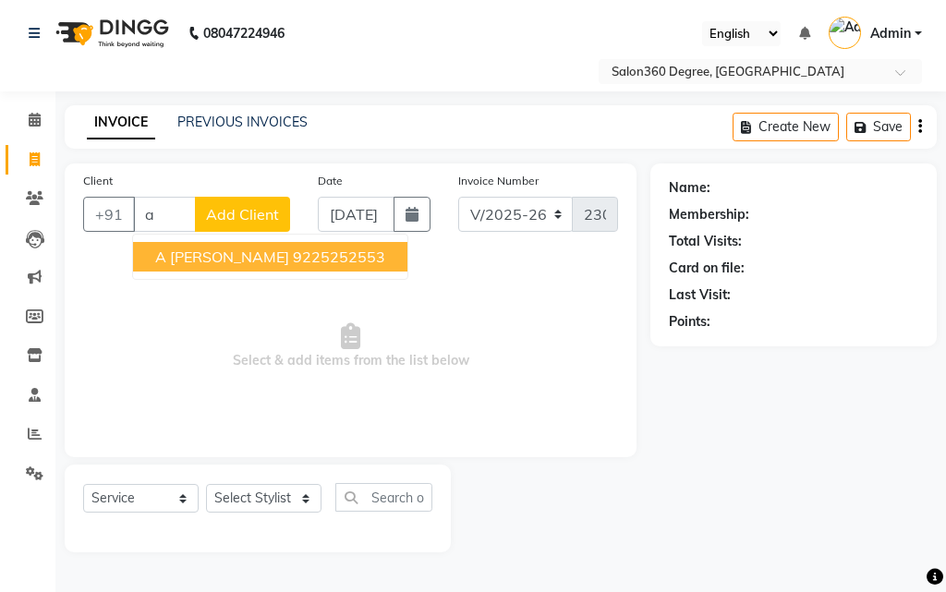
type input "a"
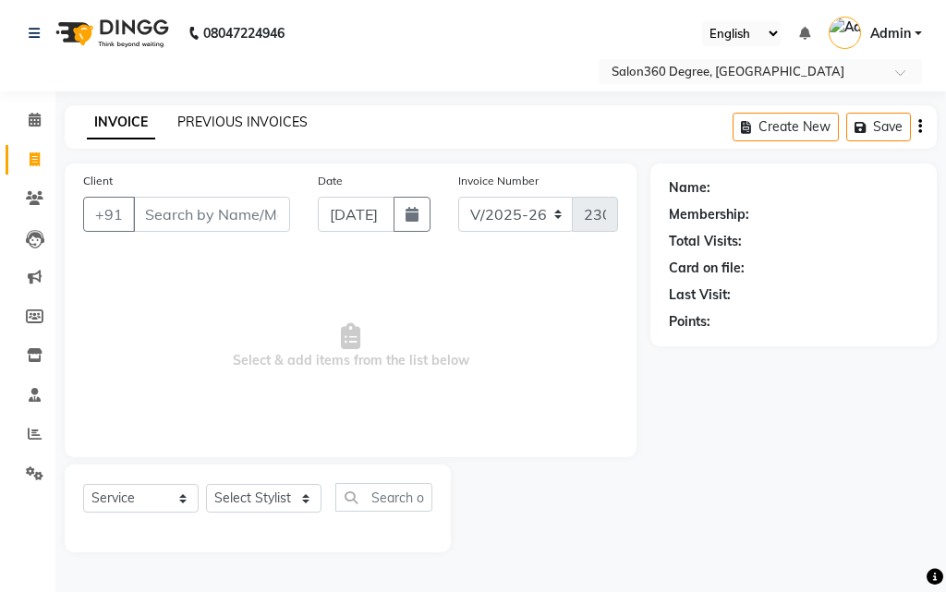
click at [256, 121] on link "PREVIOUS INVOICES" at bounding box center [242, 122] width 130 height 17
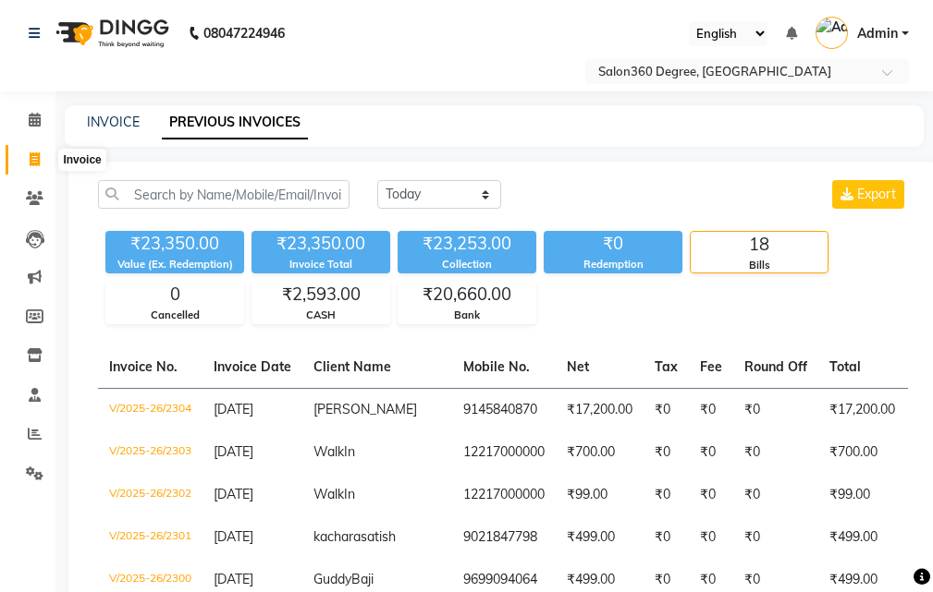
click at [36, 159] on icon at bounding box center [35, 159] width 10 height 14
select select "5215"
select select "service"
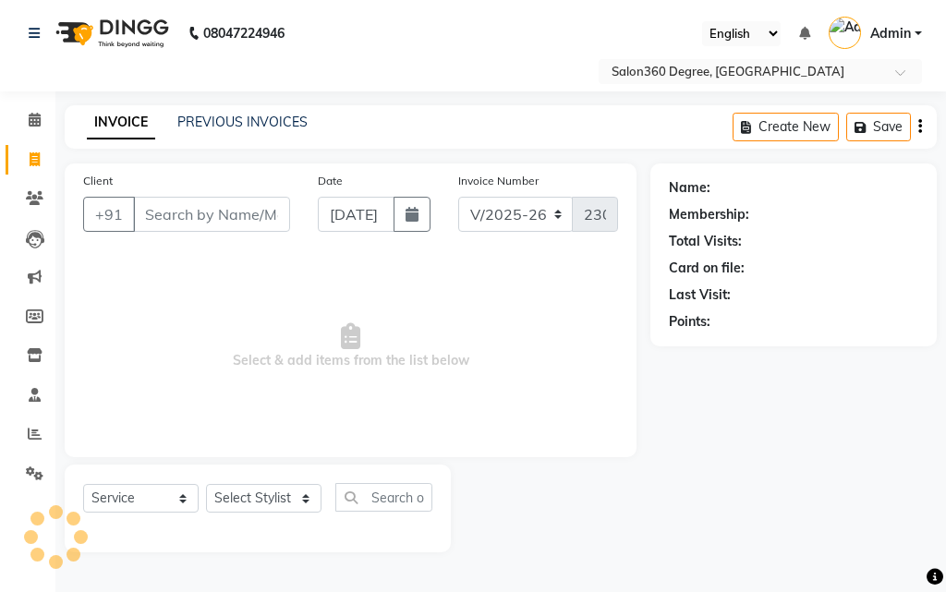
click at [118, 126] on link "INVOICE" at bounding box center [121, 122] width 68 height 33
click at [252, 126] on link "PREVIOUS INVOICES" at bounding box center [242, 122] width 130 height 17
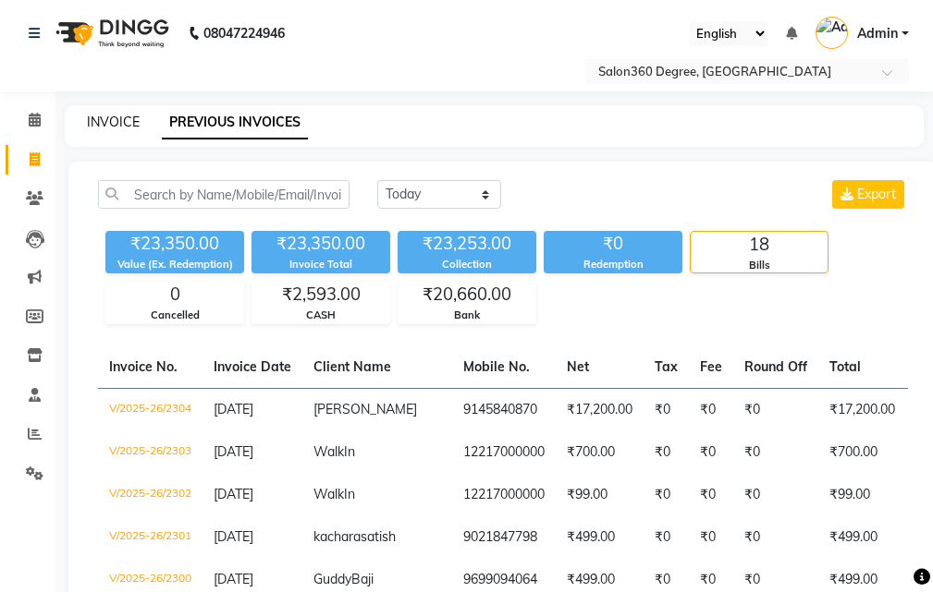
click at [116, 124] on link "INVOICE" at bounding box center [113, 122] width 53 height 17
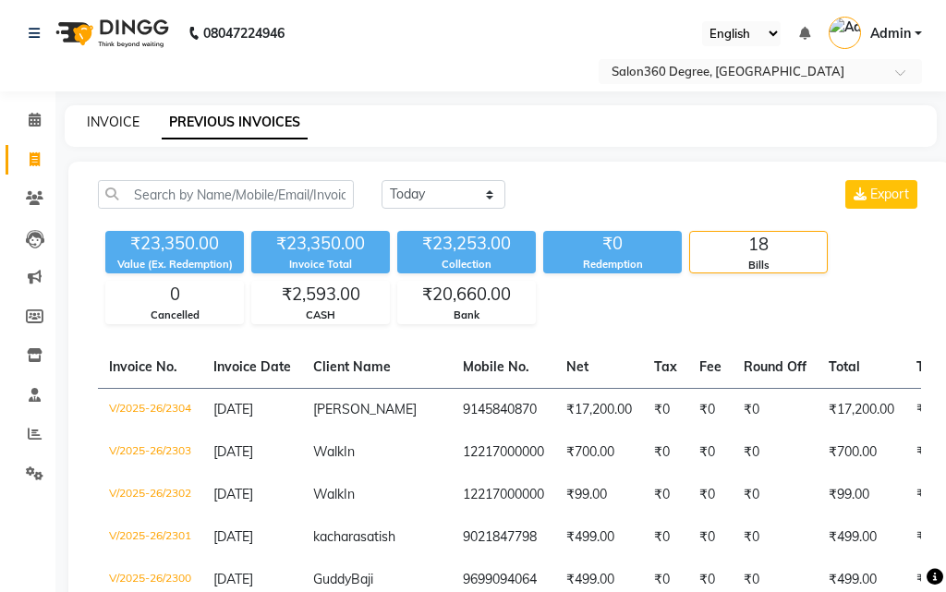
select select "5215"
select select "service"
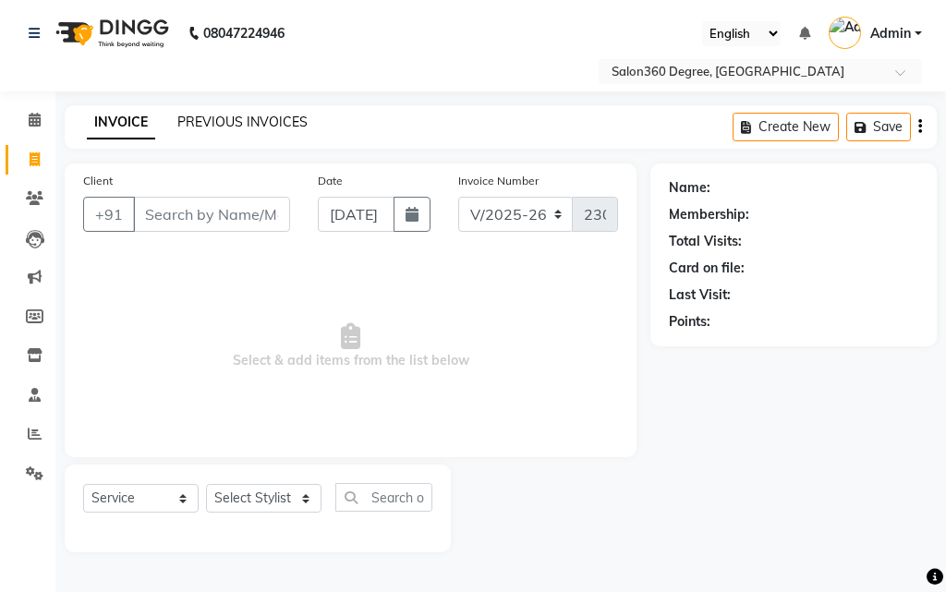
click at [213, 118] on link "PREVIOUS INVOICES" at bounding box center [242, 122] width 130 height 17
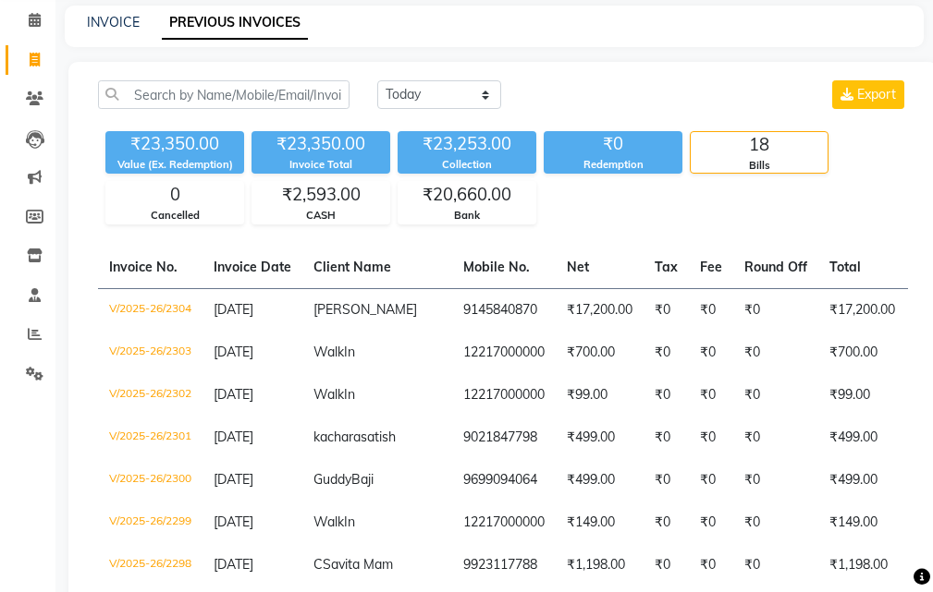
scroll to position [185, 0]
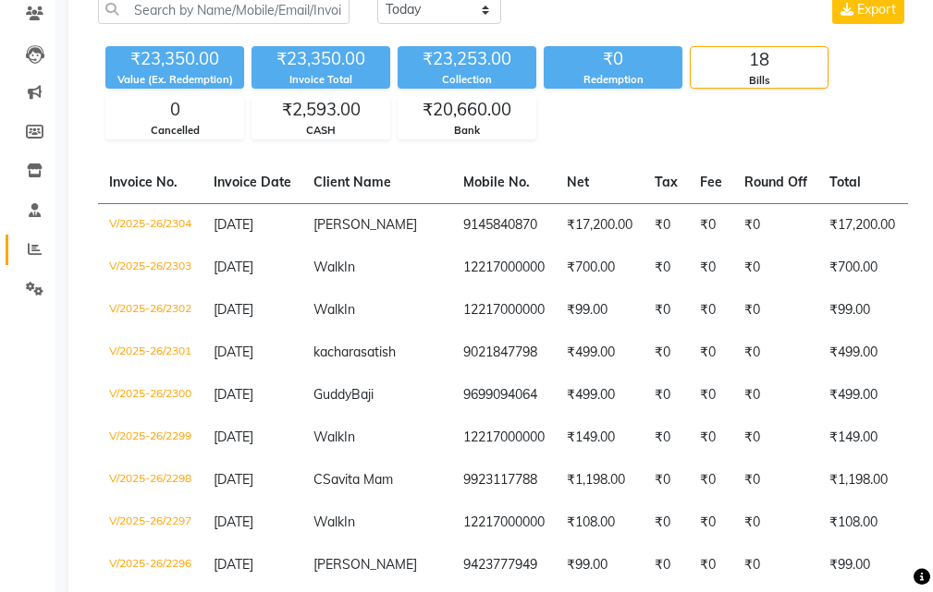
click at [43, 255] on span at bounding box center [34, 249] width 32 height 21
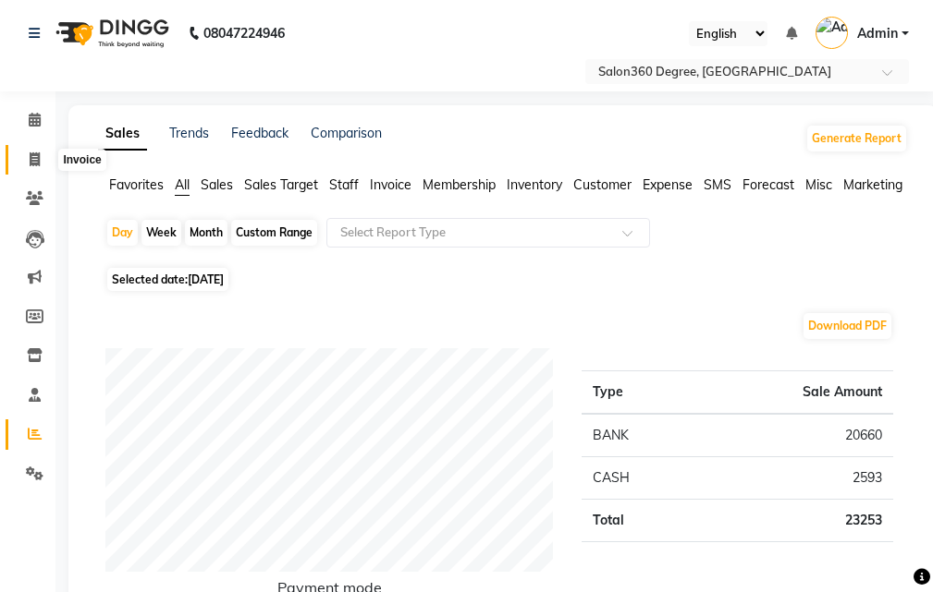
drag, startPoint x: 41, startPoint y: 162, endPoint x: 91, endPoint y: 152, distance: 51.7
click at [41, 159] on span at bounding box center [34, 160] width 32 height 21
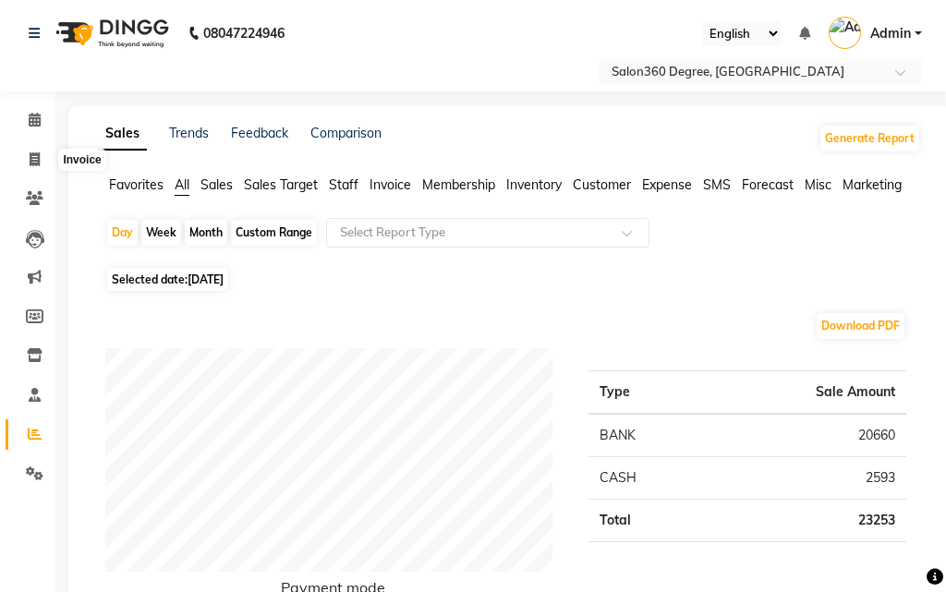
select select "5215"
select select "service"
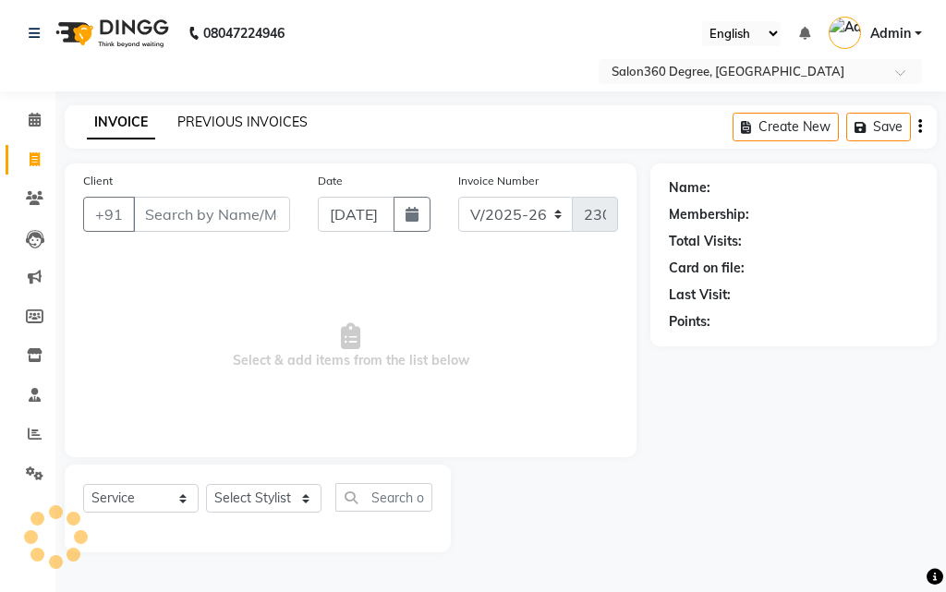
click at [241, 119] on link "PREVIOUS INVOICES" at bounding box center [242, 122] width 130 height 17
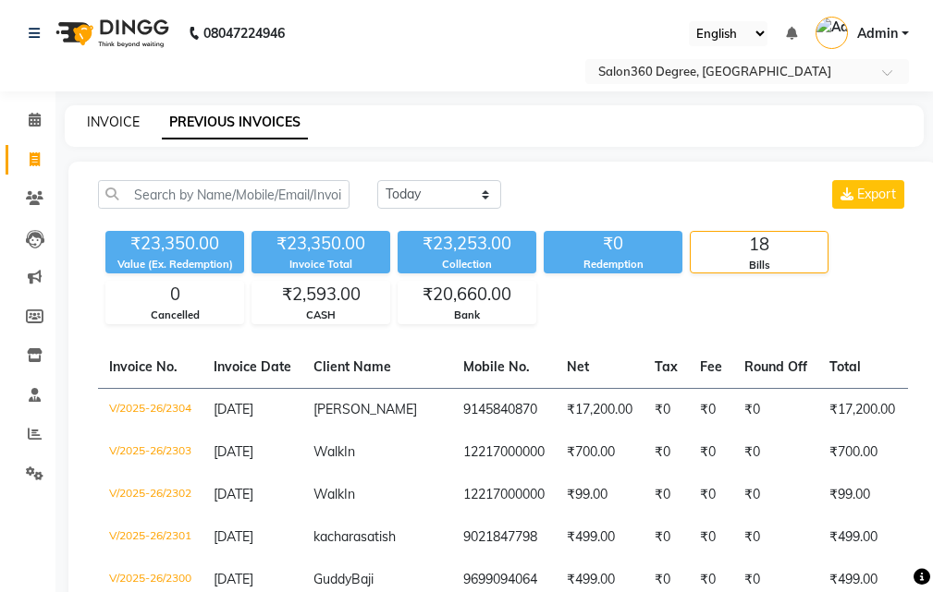
click at [118, 124] on link "INVOICE" at bounding box center [113, 122] width 53 height 17
select select "5215"
select select "service"
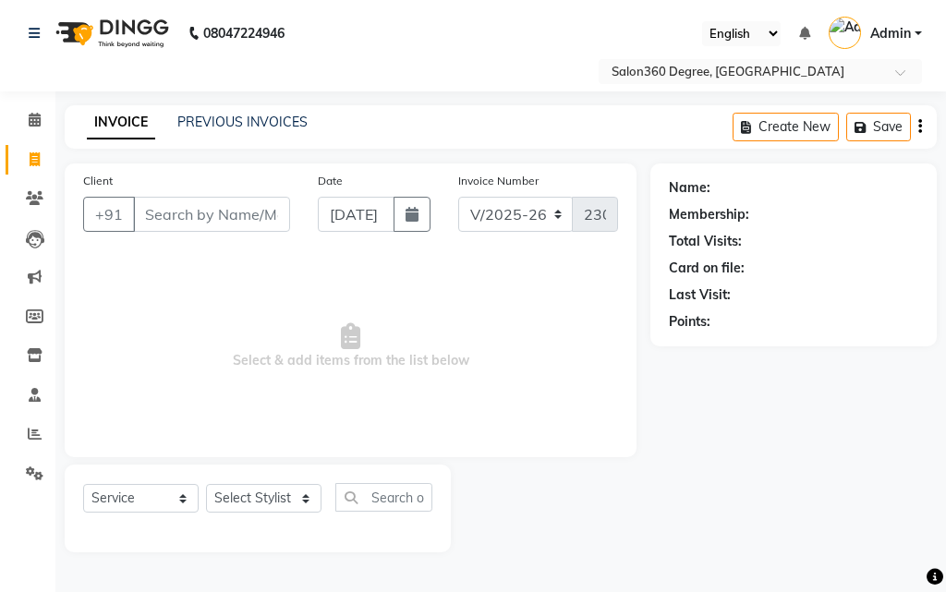
drag, startPoint x: 156, startPoint y: 207, endPoint x: 212, endPoint y: 237, distance: 62.8
click at [159, 208] on input "Client" at bounding box center [211, 214] width 157 height 35
click at [229, 205] on input "Client" at bounding box center [211, 214] width 157 height 35
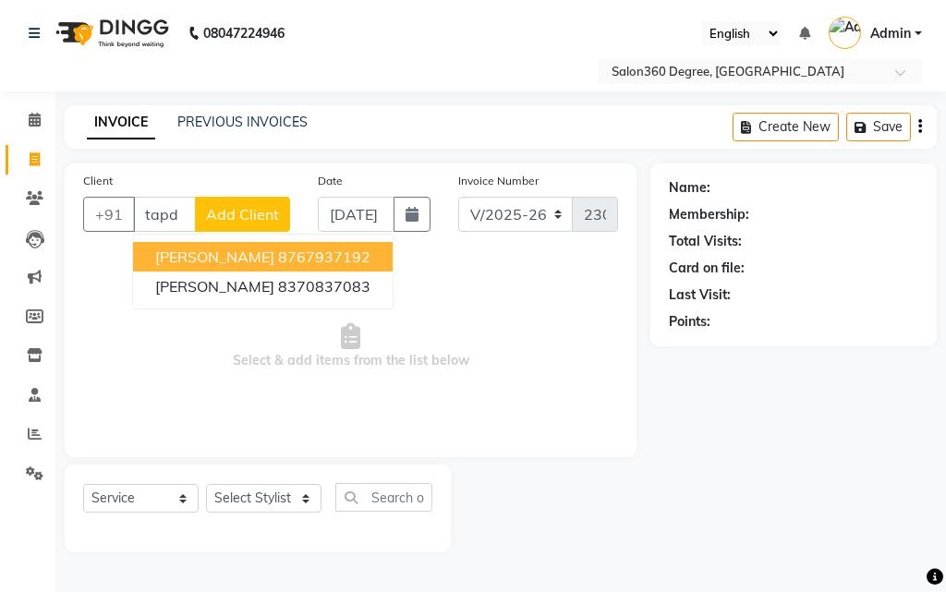
click at [255, 261] on span "[PERSON_NAME]" at bounding box center [214, 257] width 119 height 18
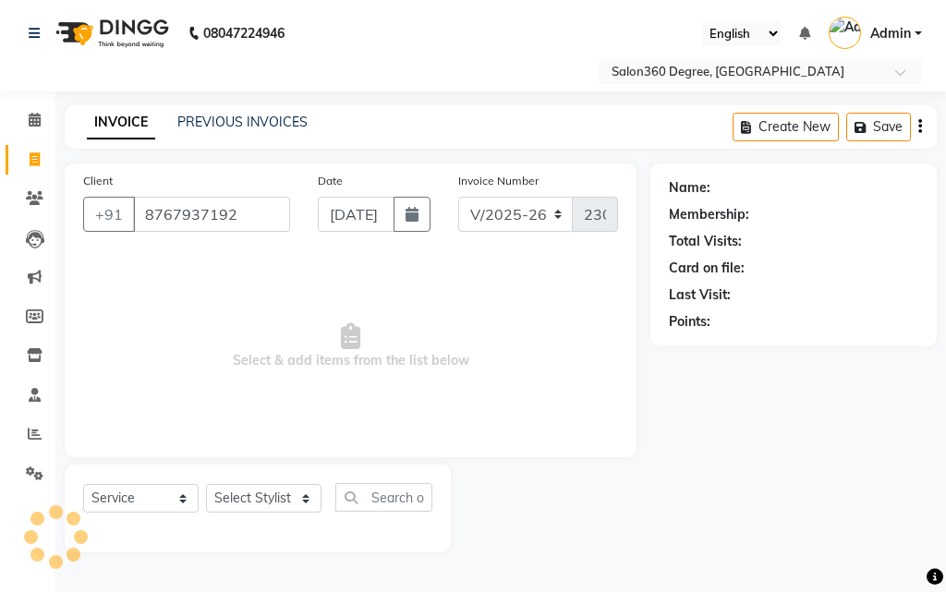
type input "8767937192"
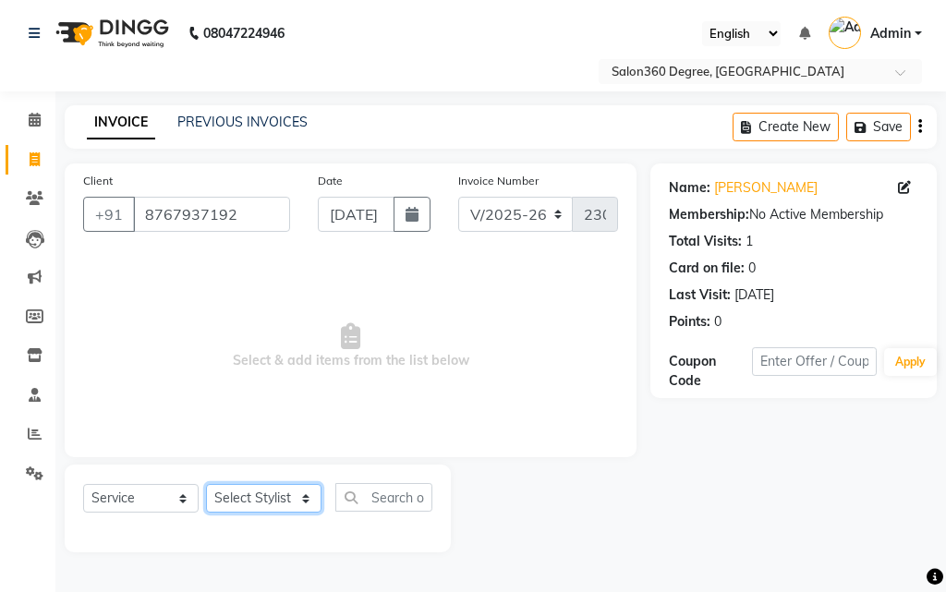
click at [252, 487] on select "Select Stylist [PERSON_NAME] [PERSON_NAME] dwarka [PERSON_NAME] khde [PERSON_NA…" at bounding box center [264, 498] width 116 height 29
select select "33518"
click at [206, 484] on select "Select Stylist [PERSON_NAME] [PERSON_NAME] dwarka [PERSON_NAME] khde [PERSON_NA…" at bounding box center [264, 498] width 116 height 29
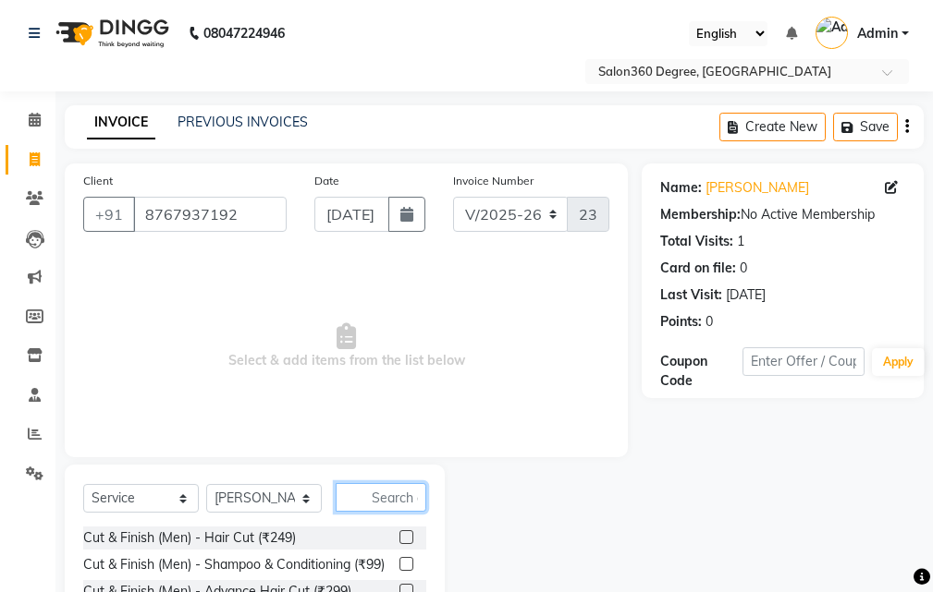
drag, startPoint x: 354, startPoint y: 493, endPoint x: 553, endPoint y: 546, distance: 205.8
click at [359, 494] on input "text" at bounding box center [380, 497] width 91 height 29
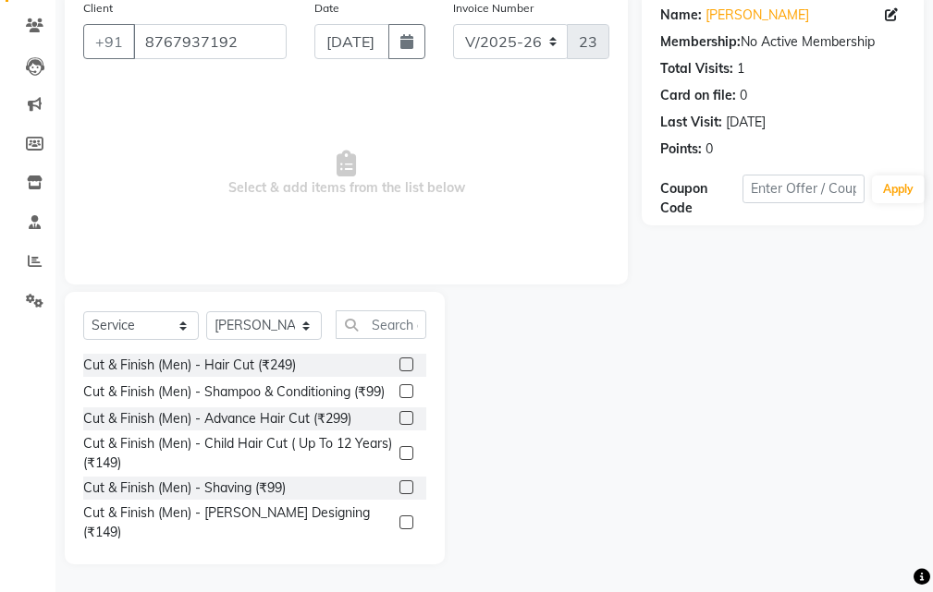
click at [399, 460] on label at bounding box center [406, 453] width 14 height 14
click at [399, 460] on input "checkbox" at bounding box center [405, 454] width 12 height 12
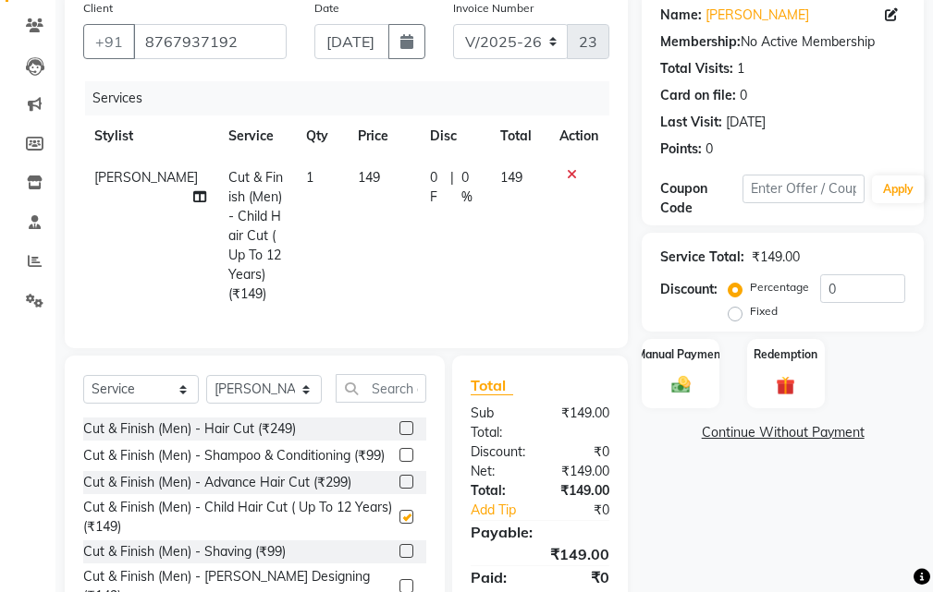
checkbox input "false"
click at [358, 177] on span "149" at bounding box center [369, 177] width 22 height 17
select select "33518"
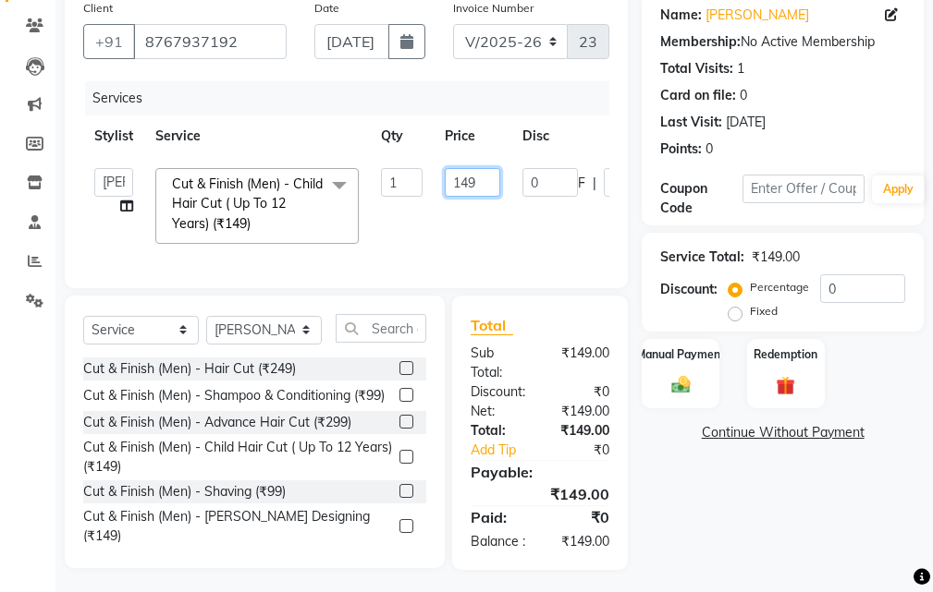
click at [484, 187] on input "149" at bounding box center [472, 182] width 55 height 29
type input "199"
click at [695, 488] on div "Name: [PERSON_NAME] Membership: No Active Membership Total Visits: 1 Card on fi…" at bounding box center [789, 280] width 296 height 579
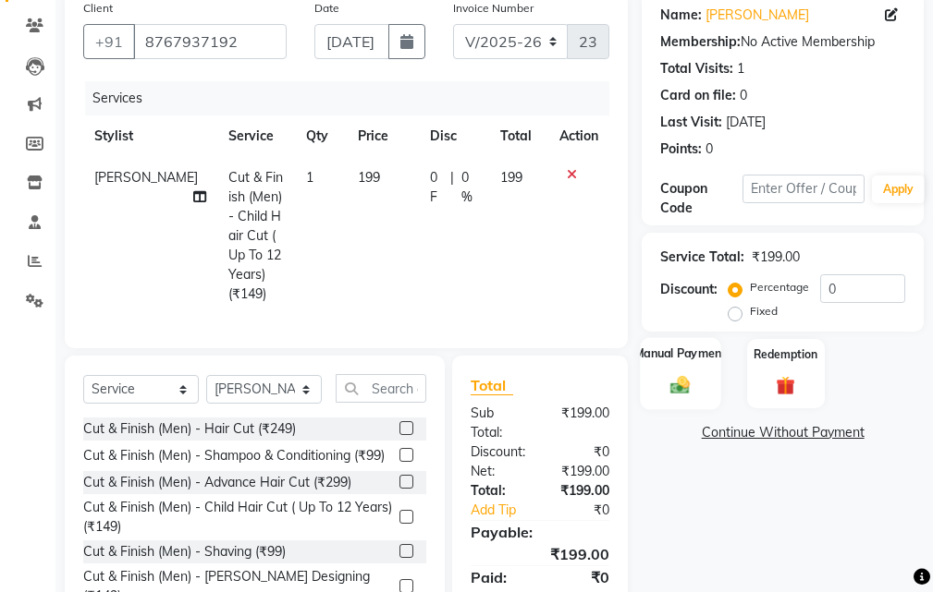
click at [684, 376] on img at bounding box center [679, 385] width 31 height 22
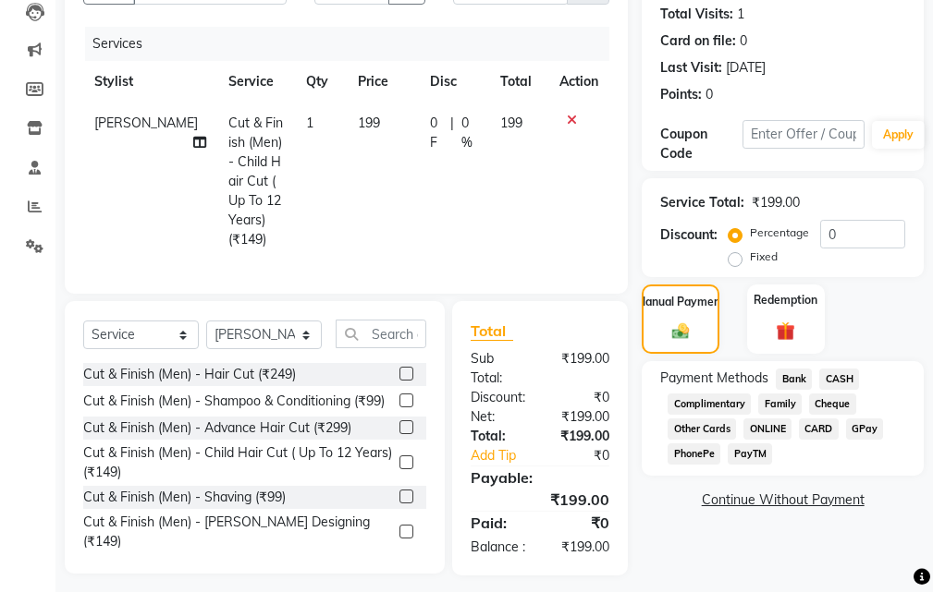
scroll to position [252, 0]
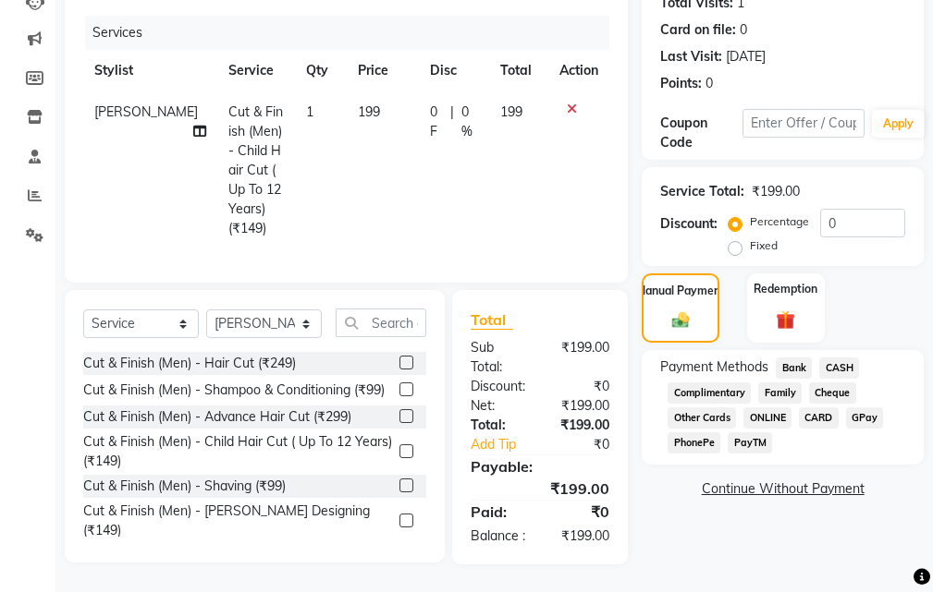
click at [786, 358] on span "Bank" at bounding box center [793, 368] width 36 height 21
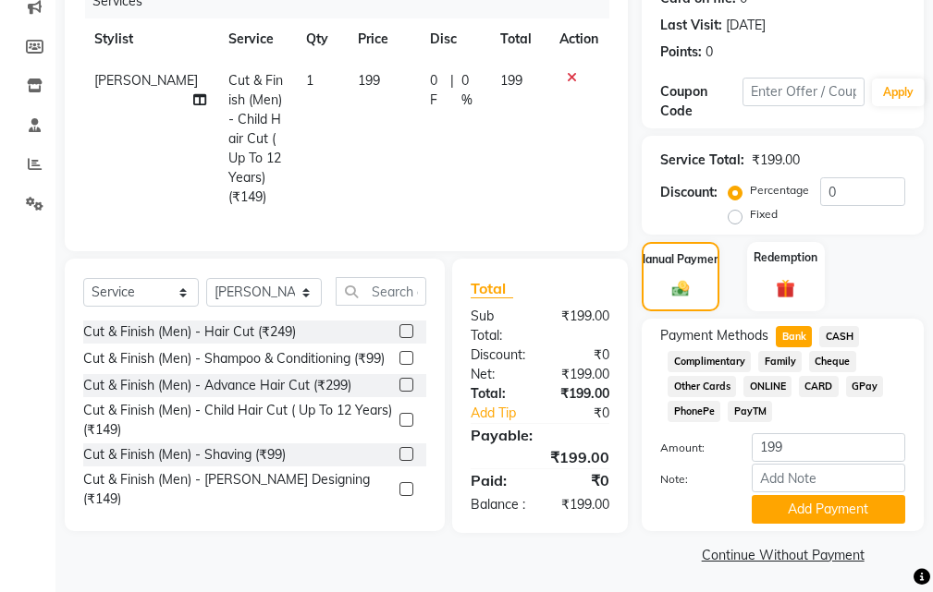
scroll to position [274, 0]
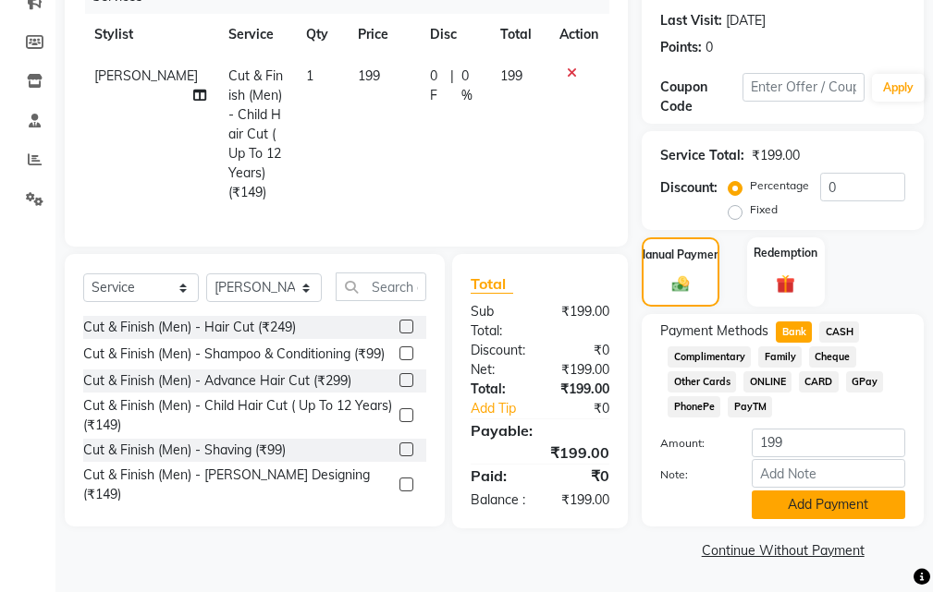
click at [823, 502] on button "Add Payment" at bounding box center [827, 505] width 153 height 29
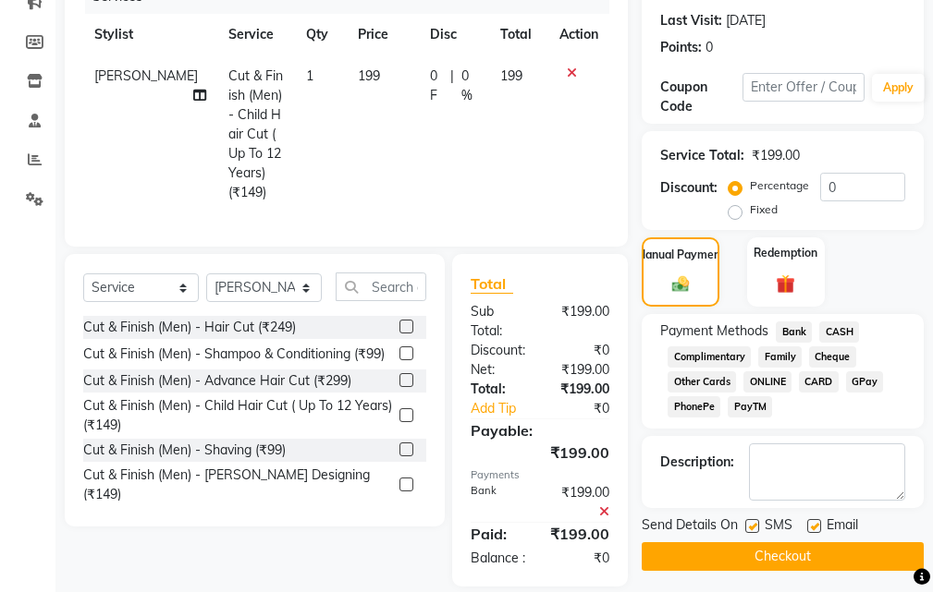
click at [798, 559] on button "Checkout" at bounding box center [782, 556] width 282 height 29
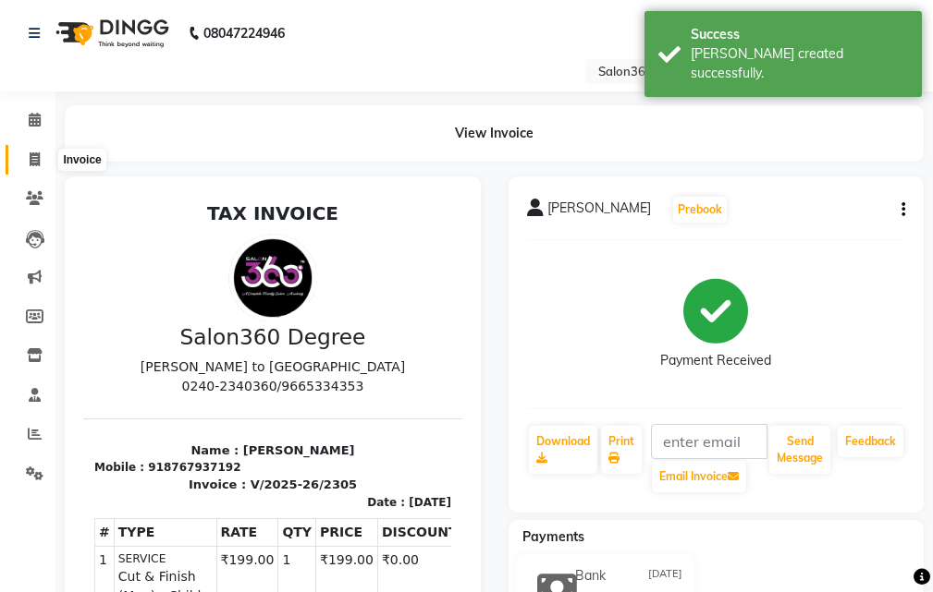
click at [33, 155] on icon at bounding box center [35, 159] width 10 height 14
select select "service"
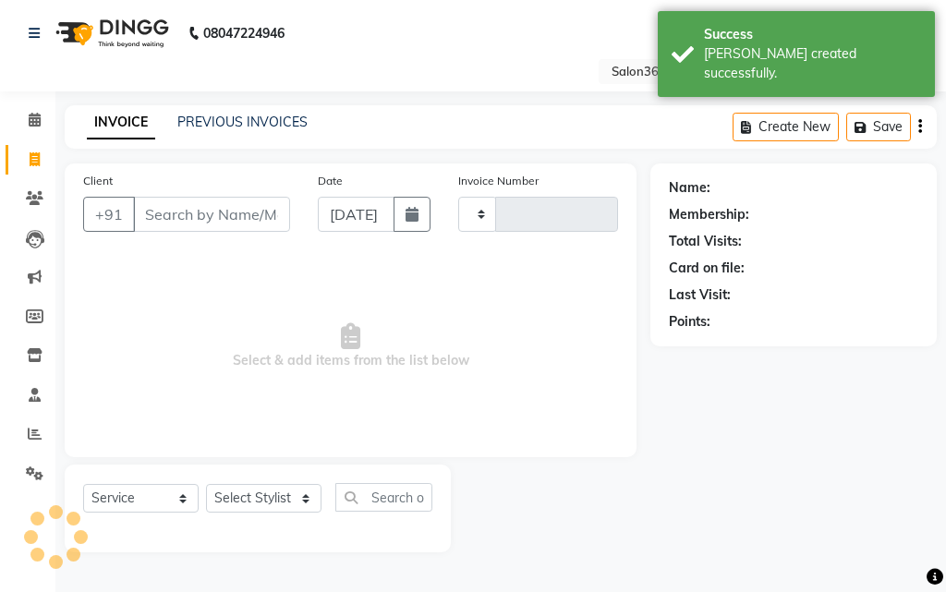
type input "2306"
select select "5215"
